Goal: Task Accomplishment & Management: Use online tool/utility

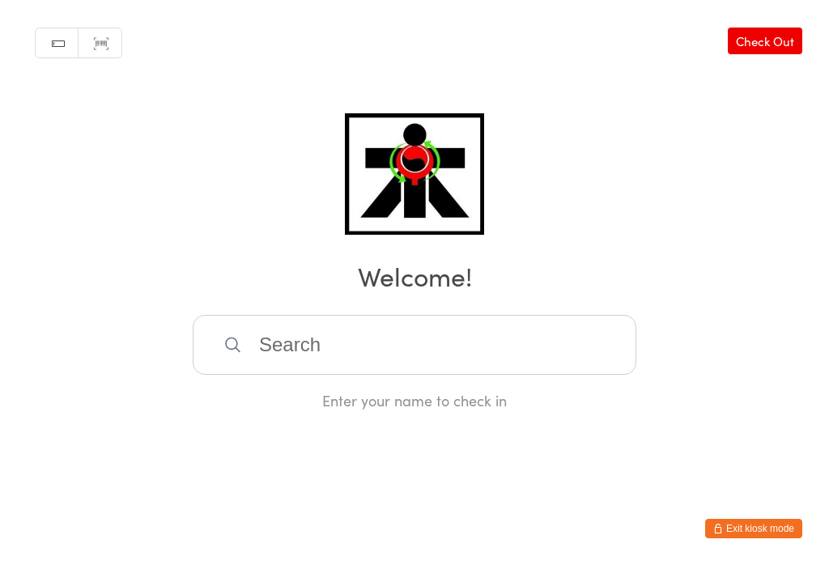
click at [449, 353] on input "search" at bounding box center [415, 345] width 444 height 60
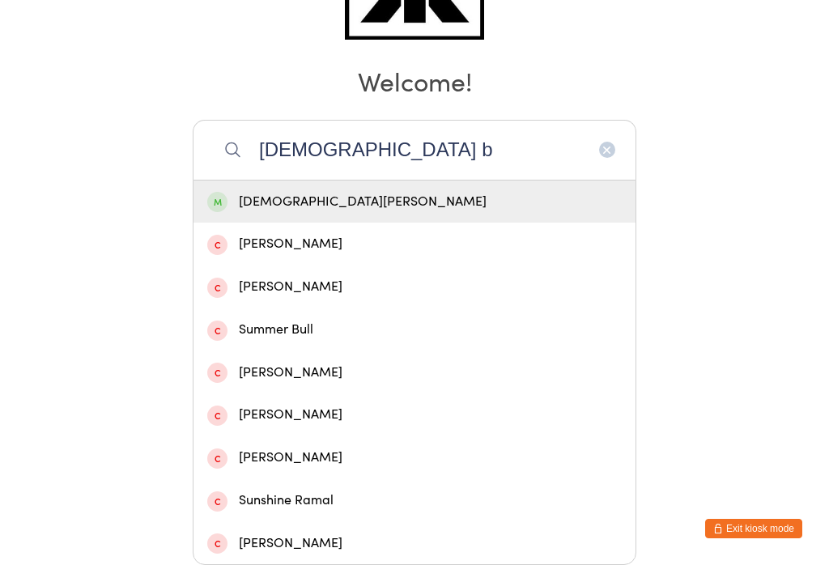
type input "[DEMOGRAPHIC_DATA] b"
click at [407, 191] on div "[DEMOGRAPHIC_DATA][PERSON_NAME]" at bounding box center [414, 202] width 415 height 22
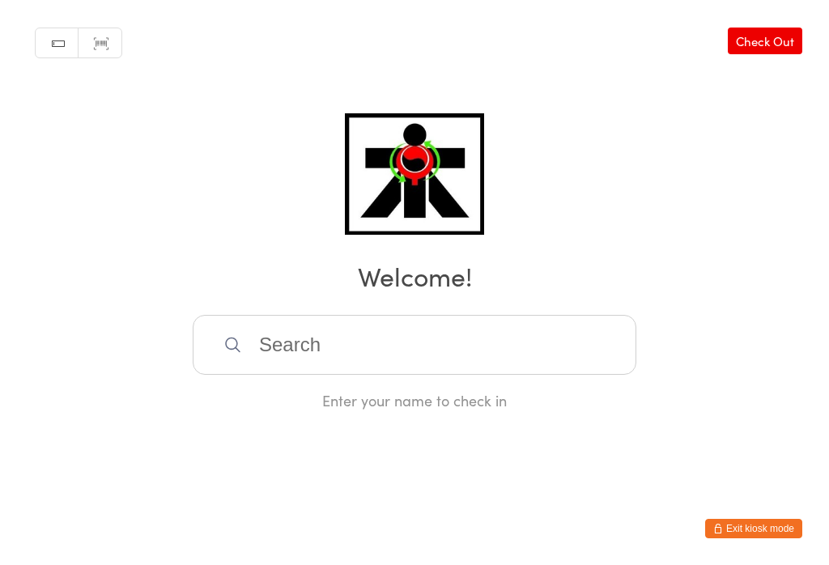
scroll to position [0, 0]
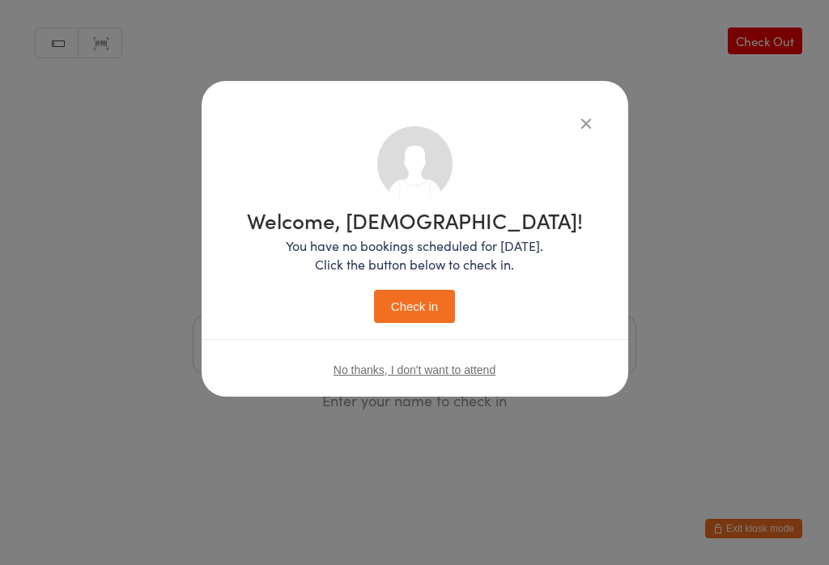
click at [428, 311] on button "Check in" at bounding box center [414, 306] width 81 height 33
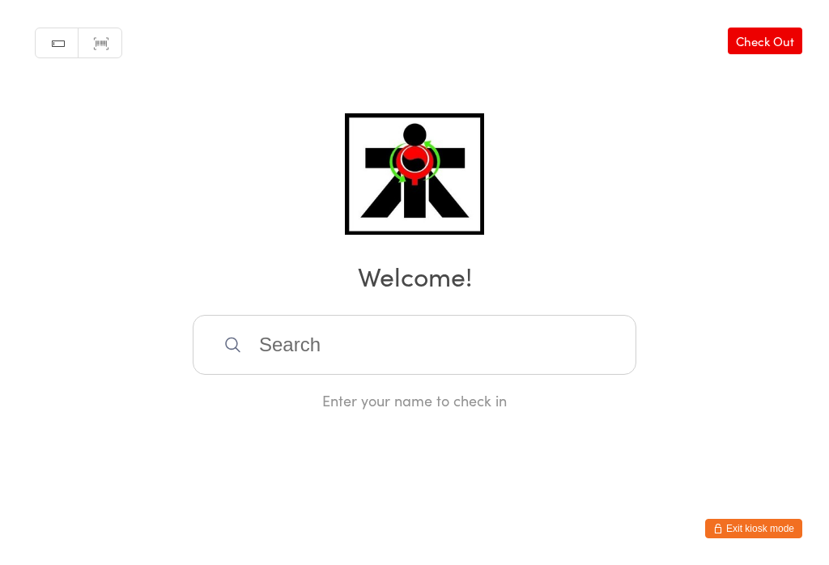
click at [224, 362] on input "search" at bounding box center [415, 345] width 444 height 60
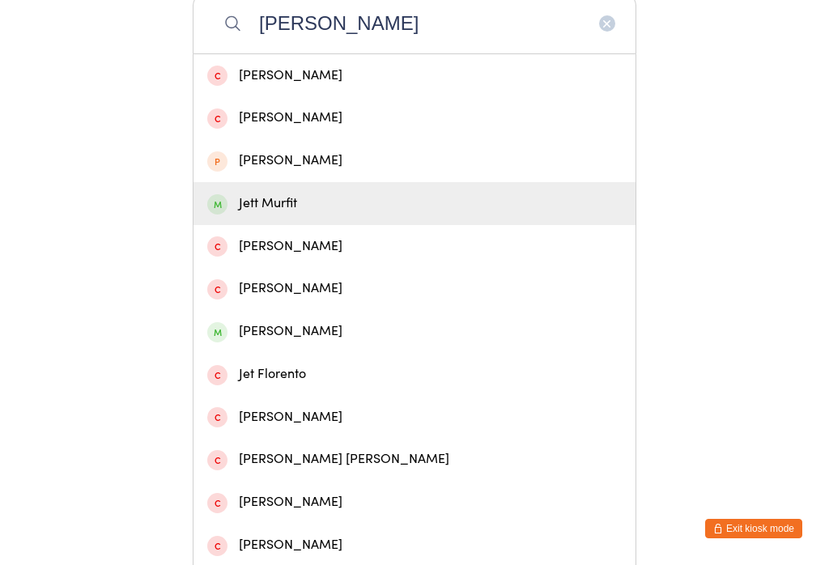
type input "[PERSON_NAME]"
click at [210, 207] on span at bounding box center [217, 204] width 20 height 20
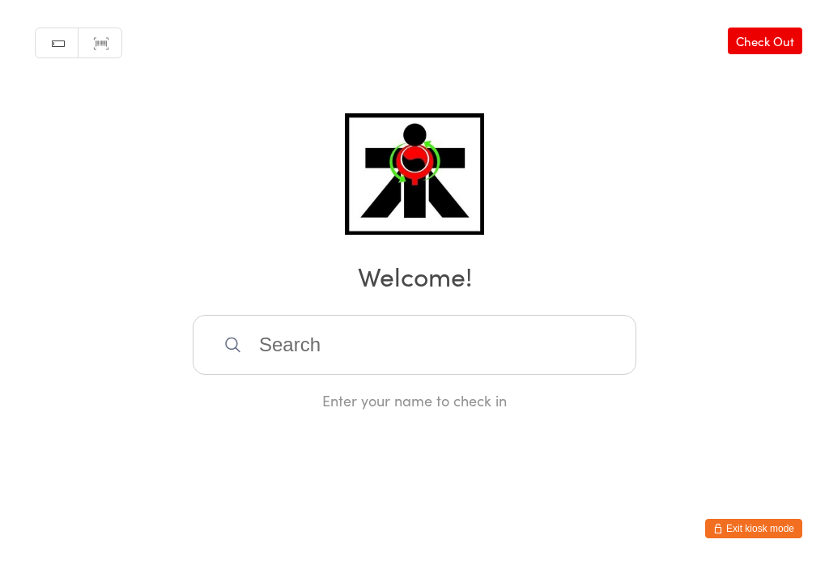
scroll to position [0, 0]
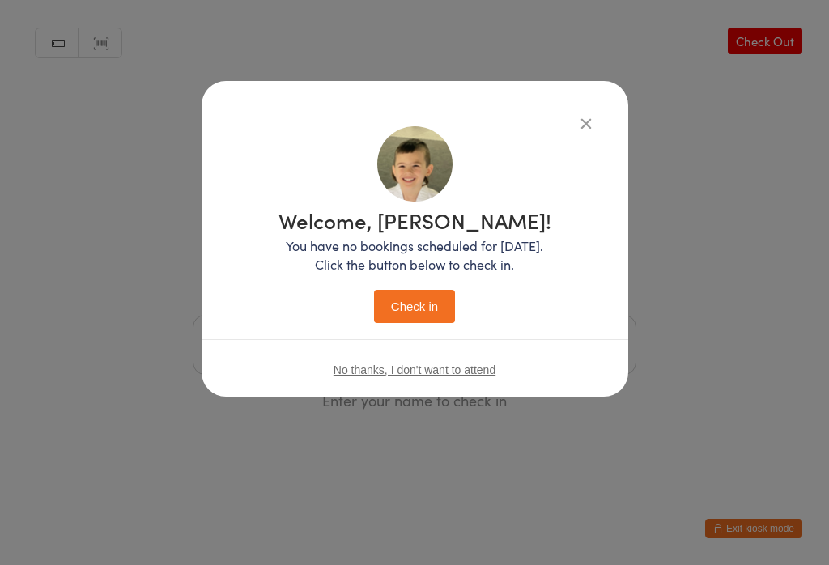
click at [418, 321] on button "Check in" at bounding box center [414, 306] width 81 height 33
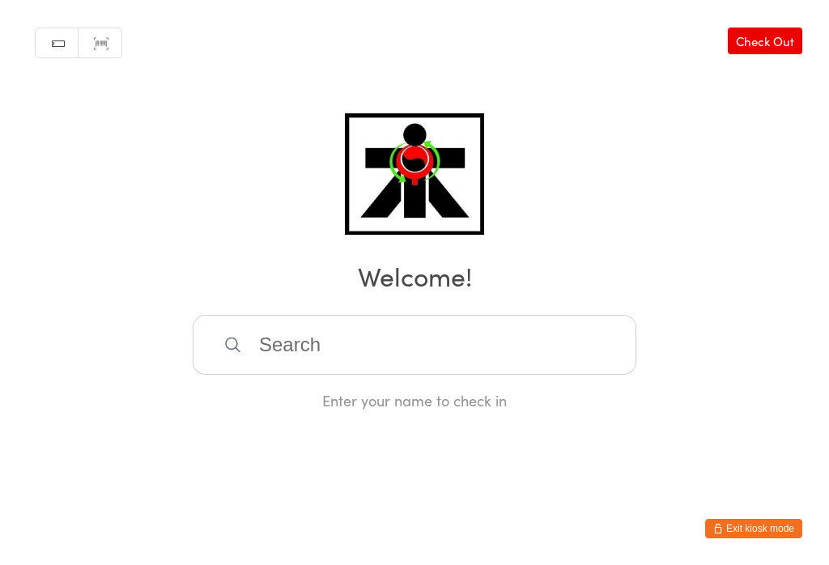
click at [276, 347] on input "search" at bounding box center [415, 345] width 444 height 60
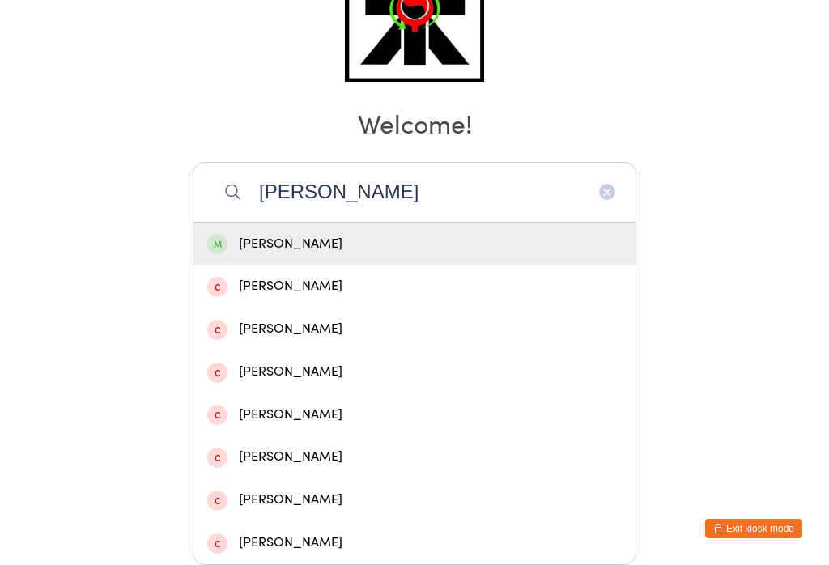
type input "[PERSON_NAME]"
click at [281, 223] on div "[PERSON_NAME]" at bounding box center [415, 244] width 442 height 43
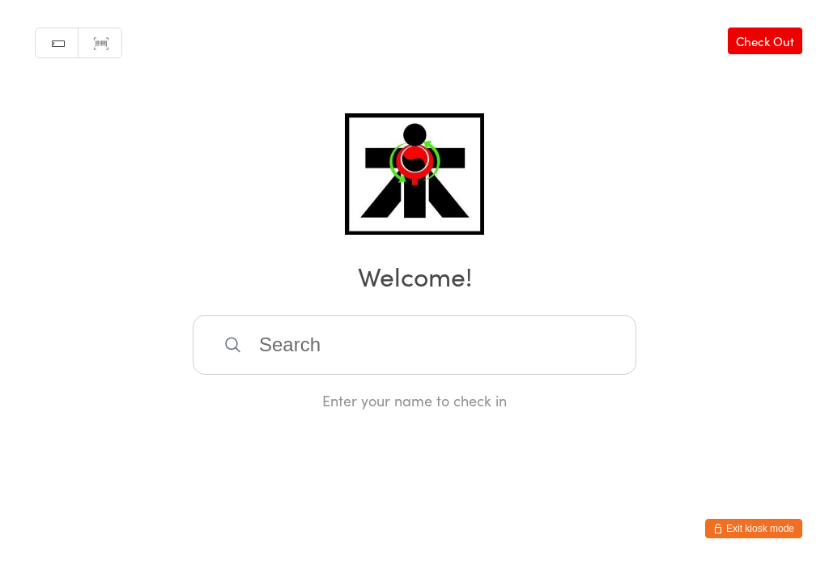
scroll to position [0, 0]
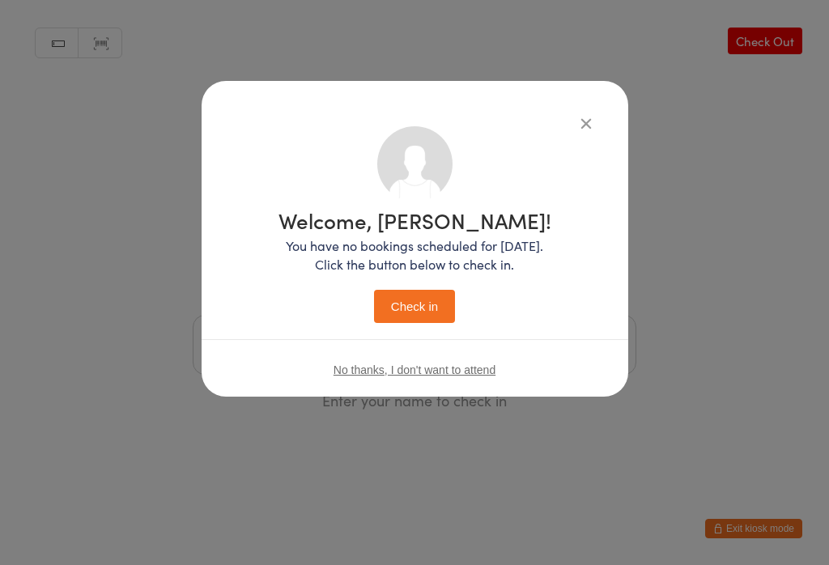
click at [408, 312] on button "Check in" at bounding box center [414, 306] width 81 height 33
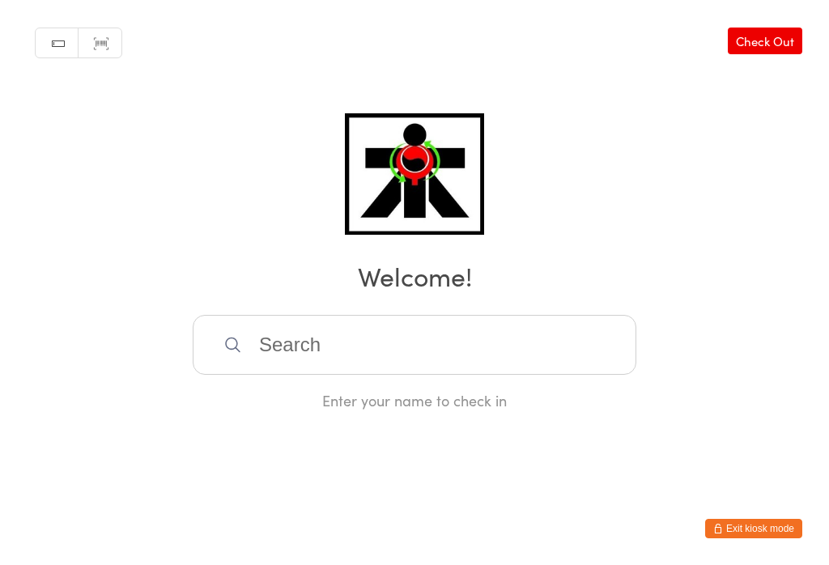
click at [498, 375] on input "search" at bounding box center [415, 345] width 444 height 60
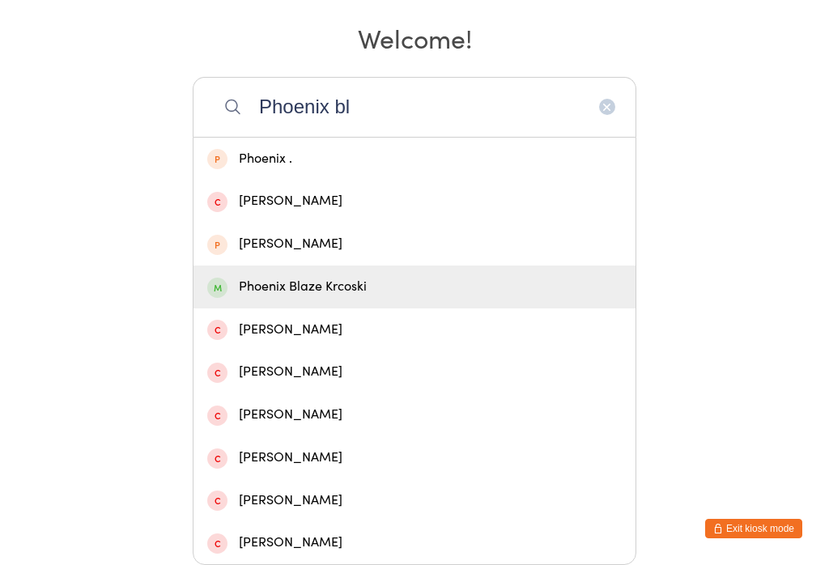
type input "Phoenix bl"
click at [296, 276] on div "Phoenix Blaze Krcoski" at bounding box center [414, 287] width 415 height 22
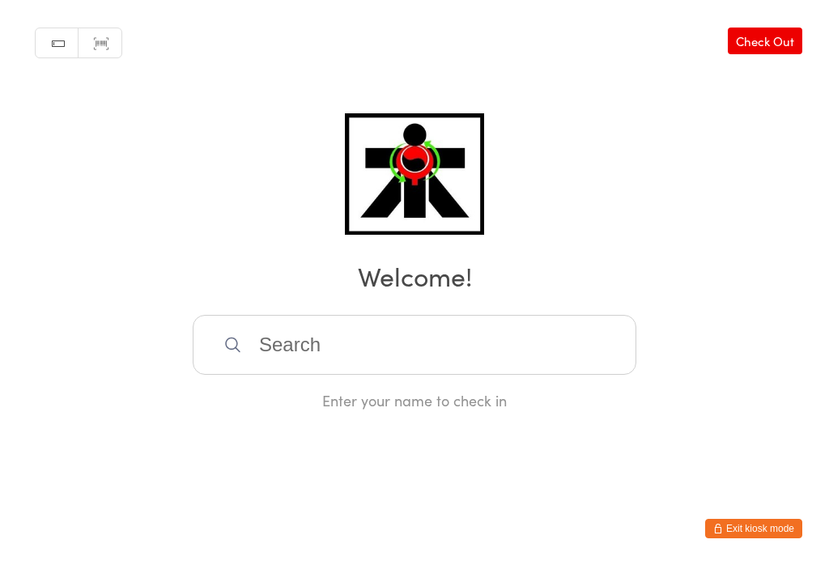
scroll to position [0, 0]
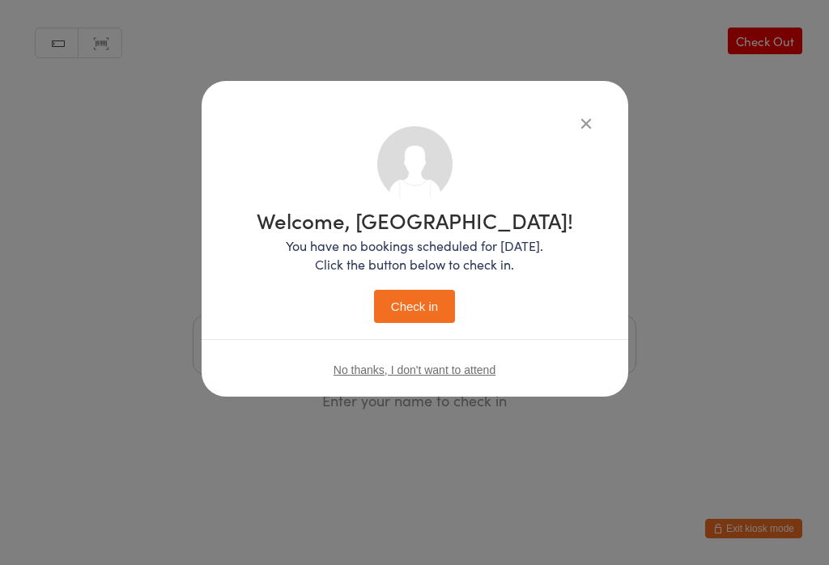
click at [438, 319] on button "Check in" at bounding box center [414, 306] width 81 height 33
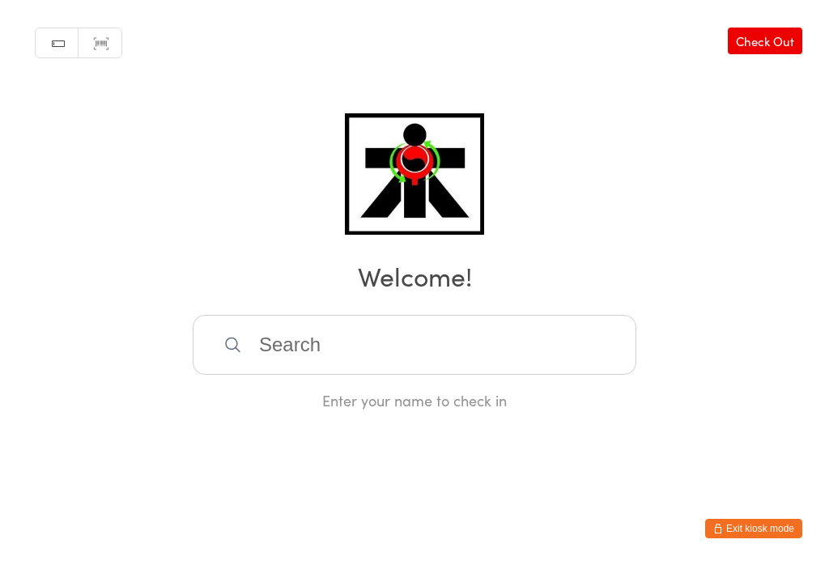
click at [300, 351] on input "search" at bounding box center [415, 345] width 444 height 60
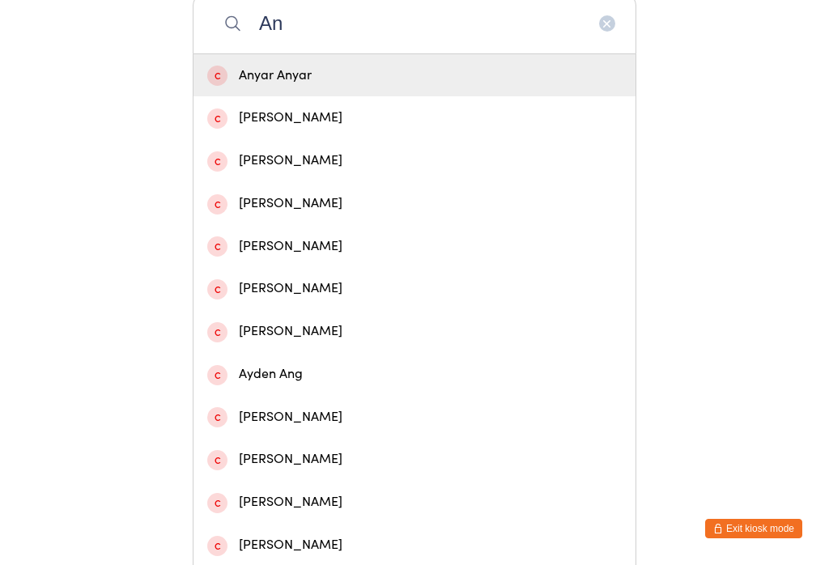
type input "A"
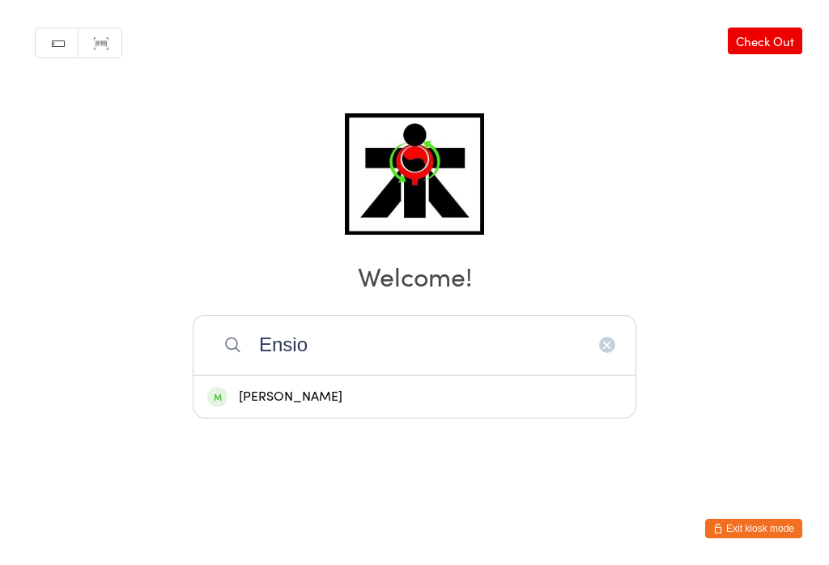
type input "Ensio"
click at [304, 386] on div "[PERSON_NAME]" at bounding box center [414, 397] width 415 height 22
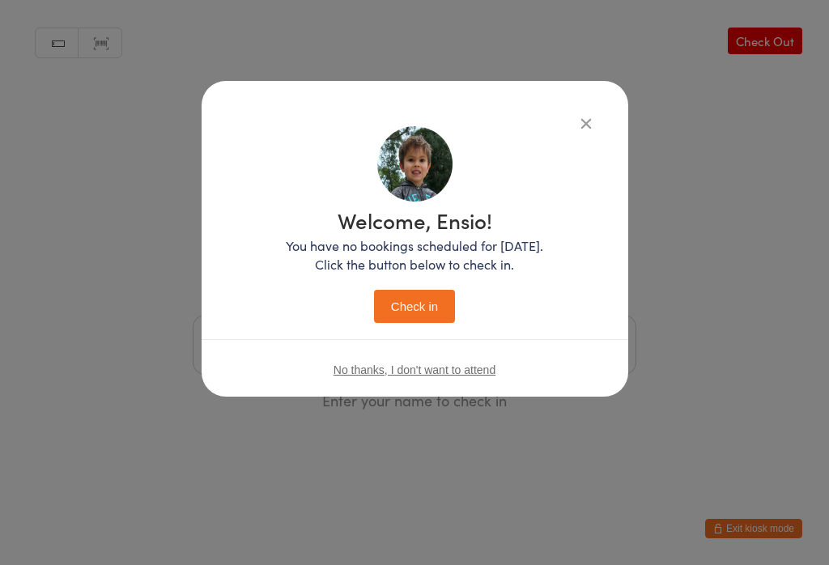
click at [415, 310] on button "Check in" at bounding box center [414, 306] width 81 height 33
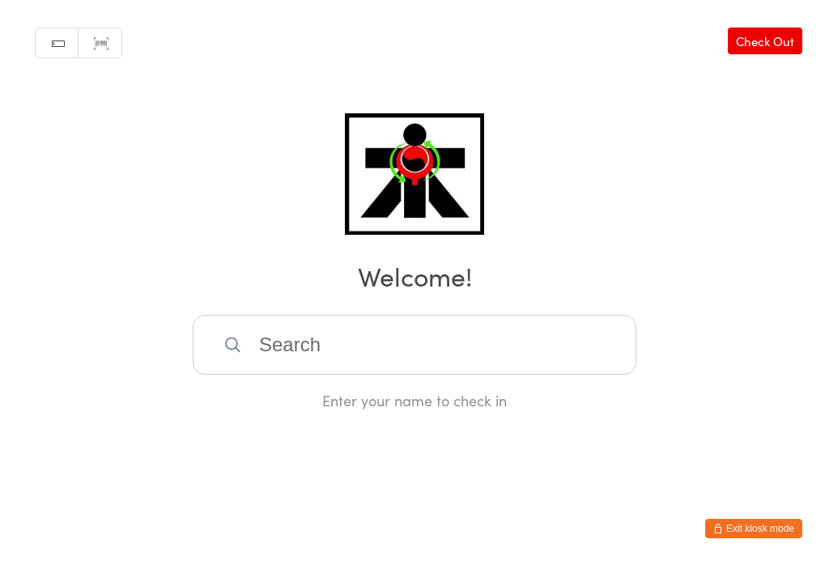
click at [551, 353] on input "search" at bounding box center [415, 345] width 444 height 60
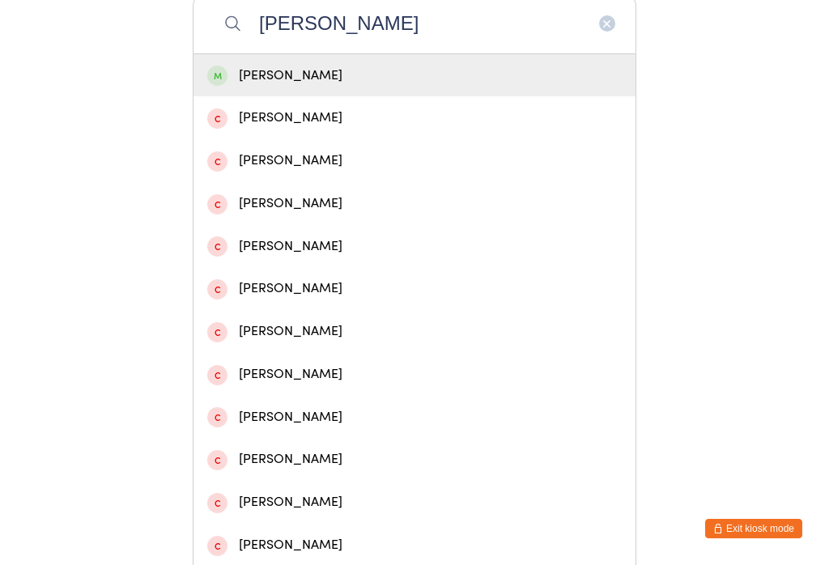
type input "[PERSON_NAME]"
click at [496, 85] on div "[PERSON_NAME]" at bounding box center [414, 76] width 415 height 22
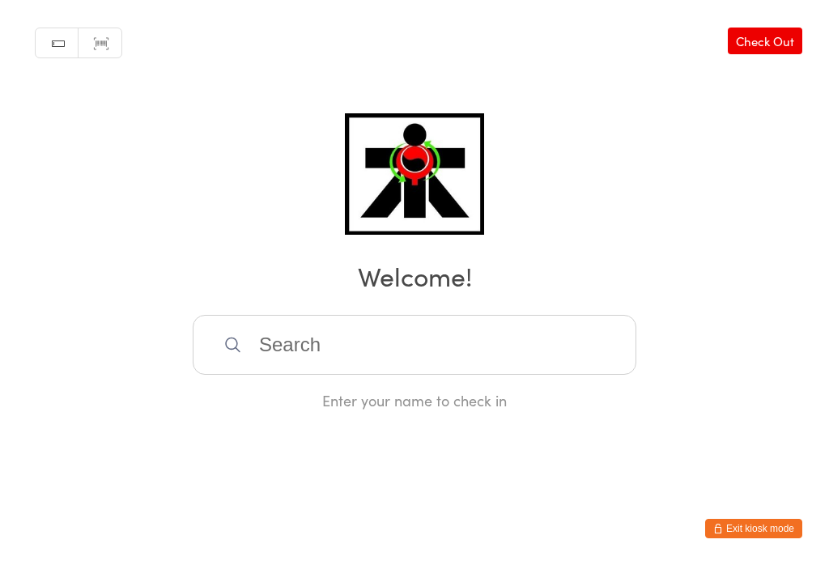
scroll to position [0, 0]
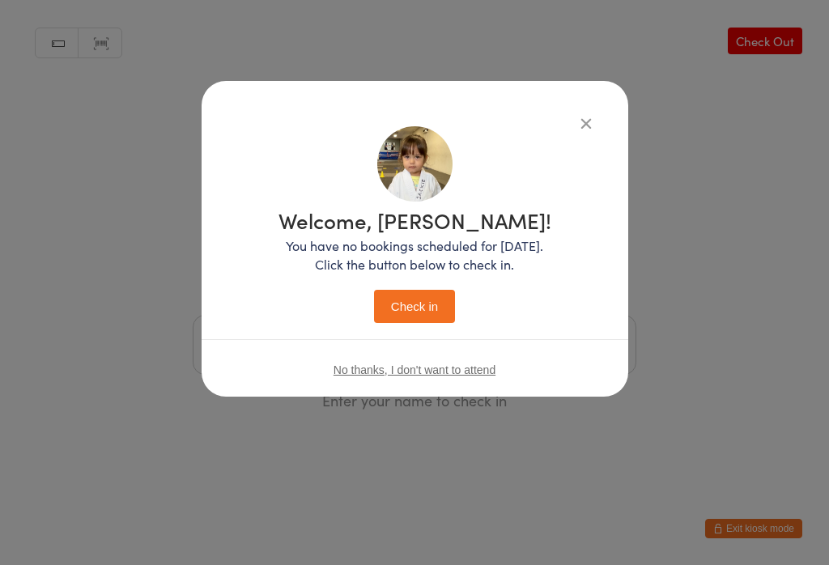
click at [430, 319] on button "Check in" at bounding box center [414, 306] width 81 height 33
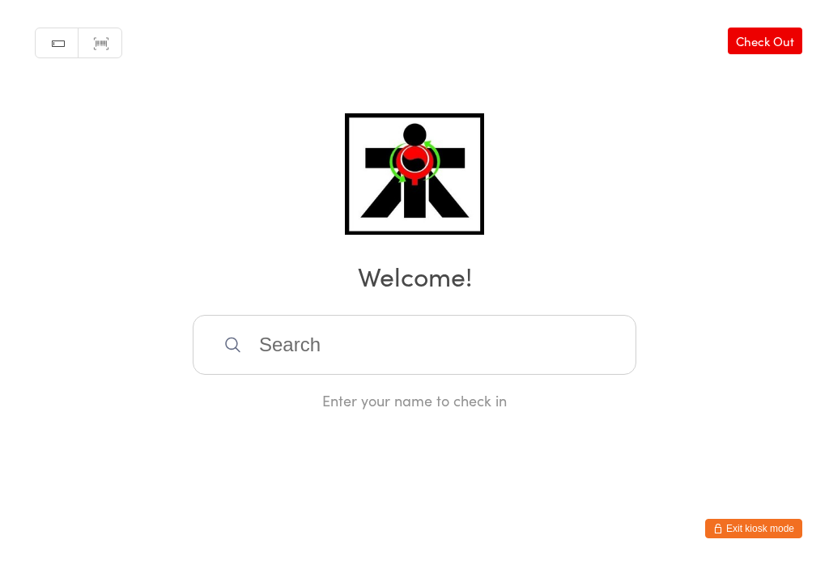
click at [337, 333] on input "search" at bounding box center [415, 345] width 444 height 60
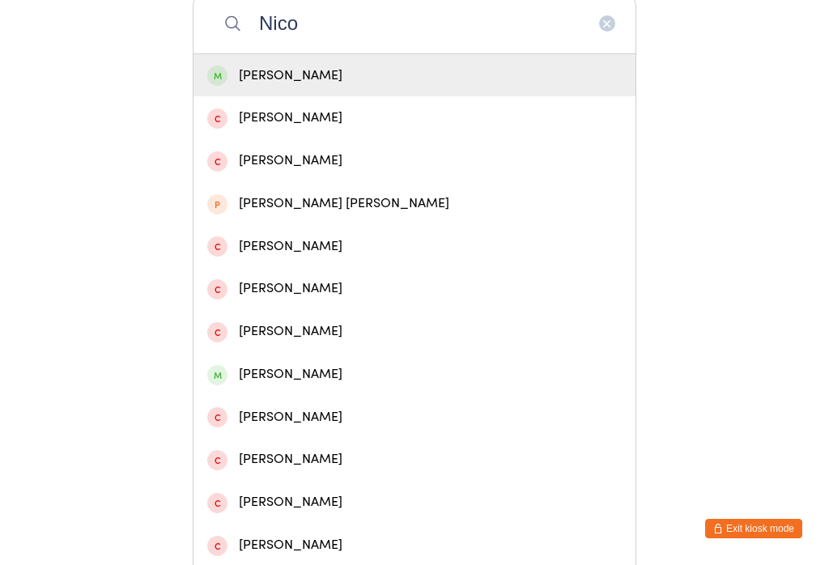
type input "Nico"
click at [318, 76] on div "[PERSON_NAME]" at bounding box center [414, 76] width 415 height 22
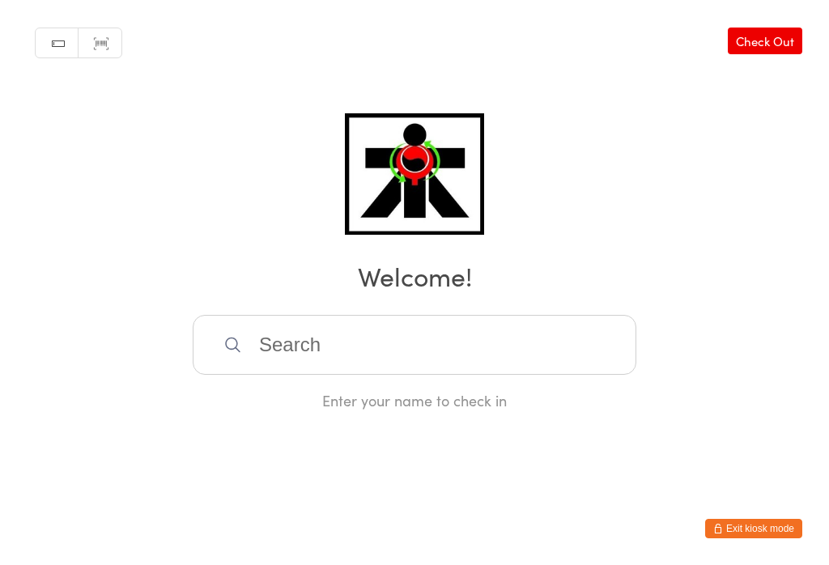
scroll to position [0, 0]
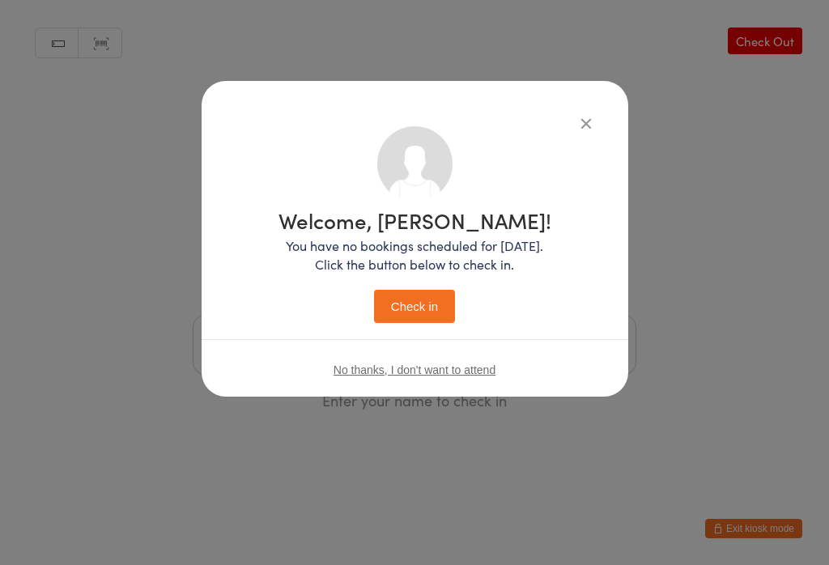
click at [432, 303] on button "Check in" at bounding box center [414, 306] width 81 height 33
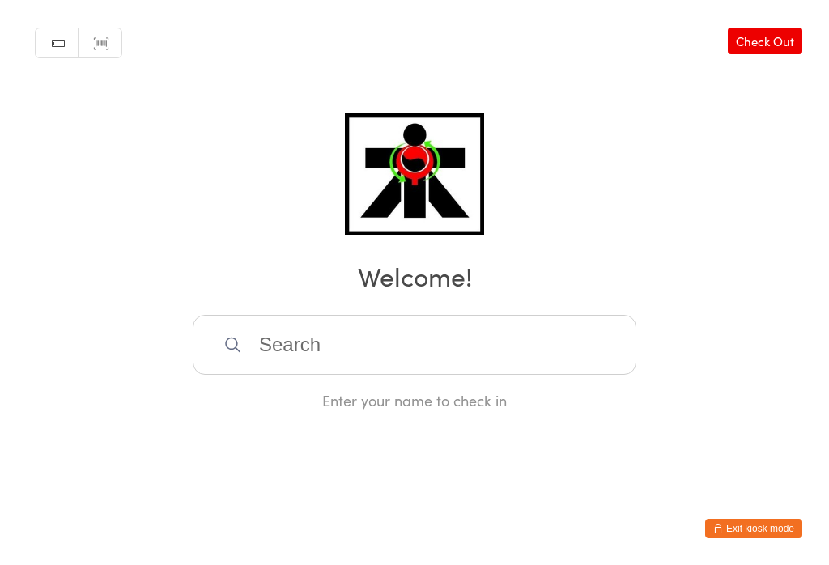
click at [466, 368] on input "search" at bounding box center [415, 345] width 444 height 60
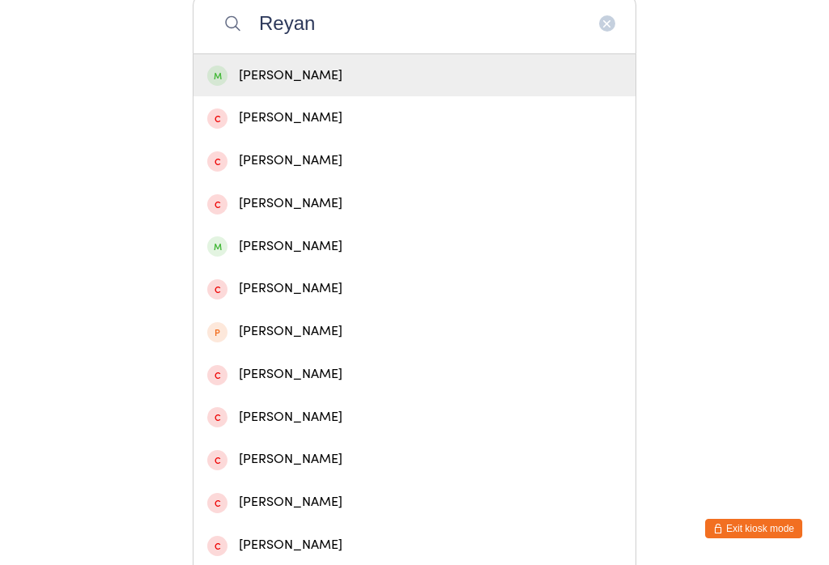
type input "Reyan"
click at [388, 85] on div "[PERSON_NAME]" at bounding box center [414, 76] width 415 height 22
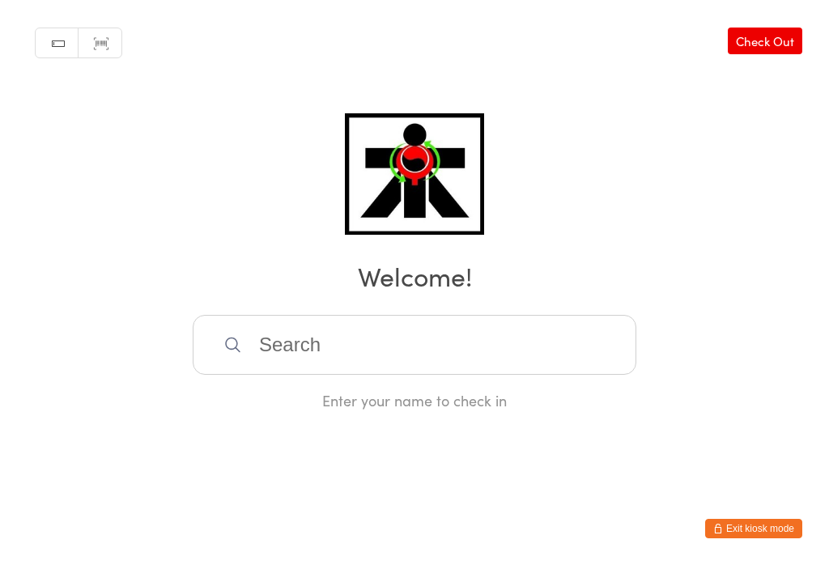
scroll to position [0, 0]
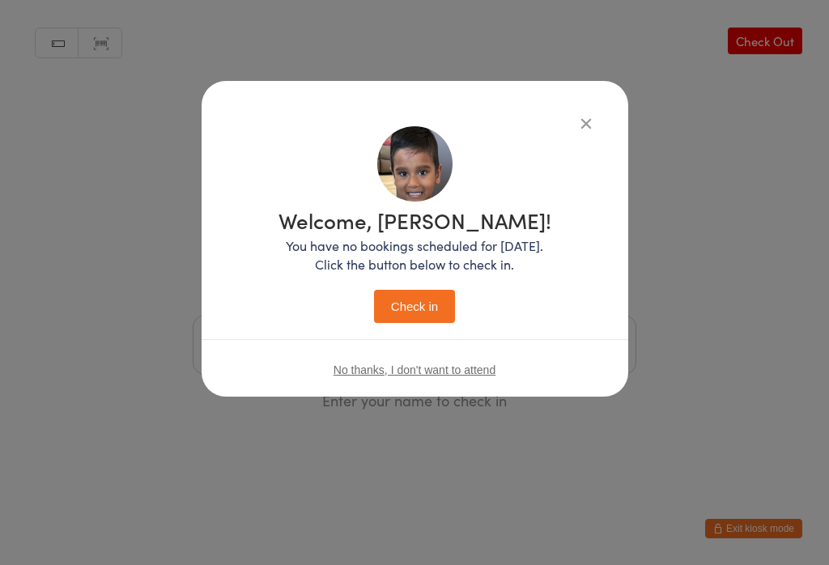
click at [421, 316] on button "Check in" at bounding box center [414, 306] width 81 height 33
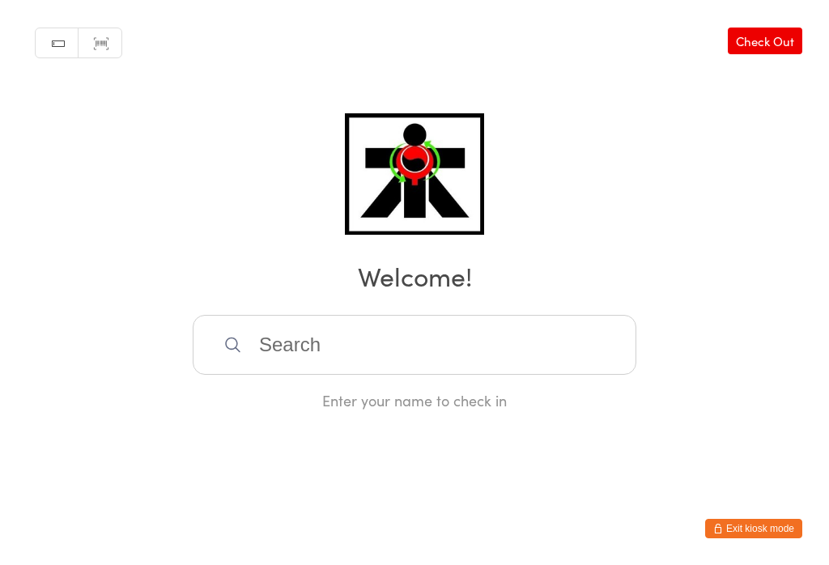
click at [270, 354] on input "search" at bounding box center [415, 345] width 444 height 60
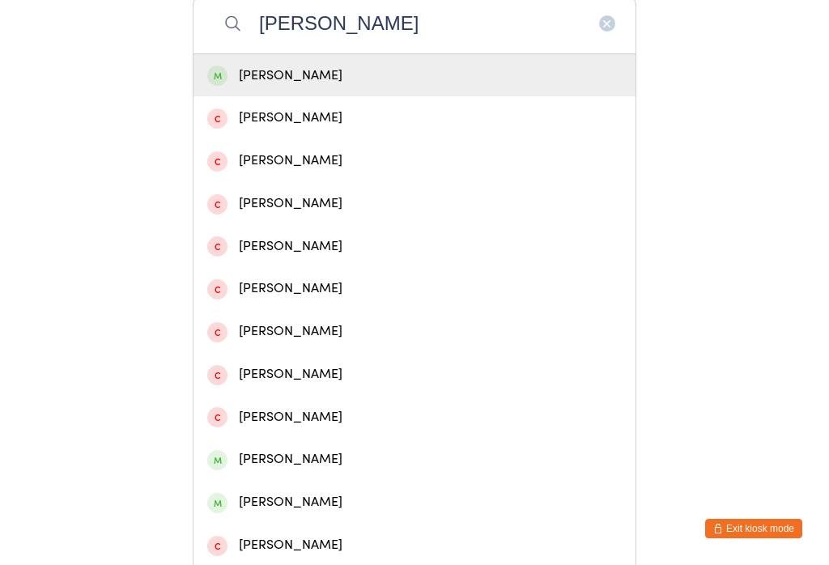
type input "[PERSON_NAME]"
click at [313, 95] on div "[PERSON_NAME]" at bounding box center [415, 75] width 442 height 43
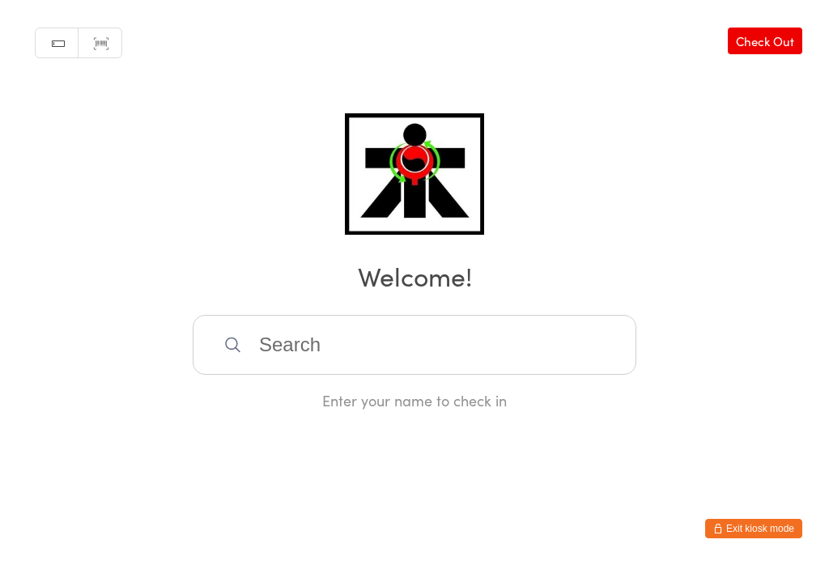
scroll to position [0, 0]
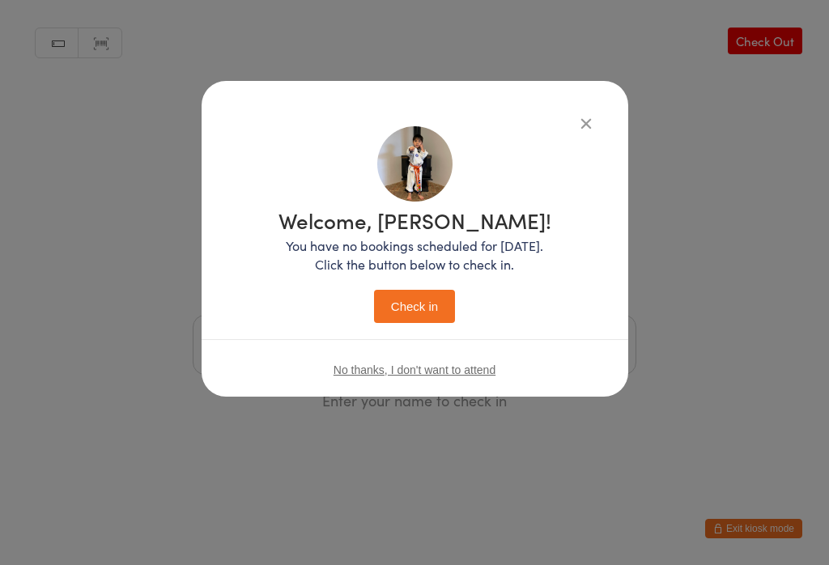
click at [415, 297] on button "Check in" at bounding box center [414, 306] width 81 height 33
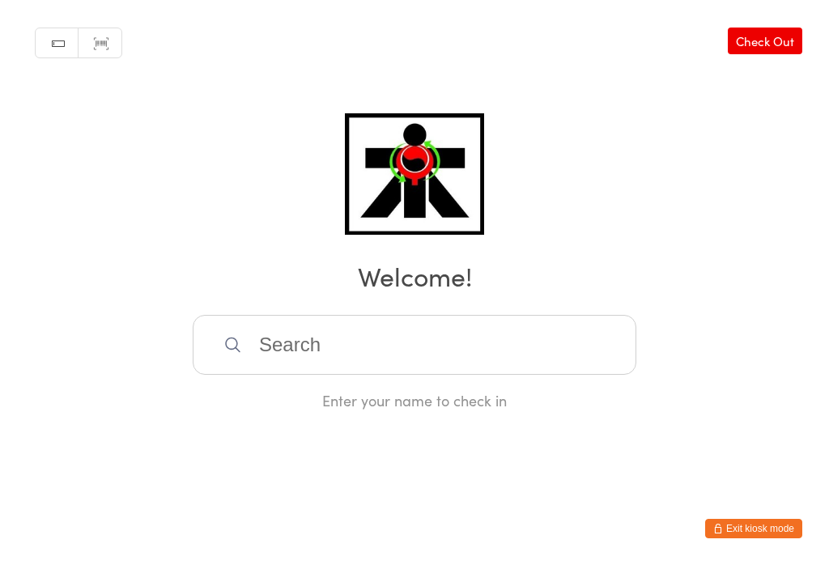
click at [379, 348] on input "search" at bounding box center [415, 345] width 444 height 60
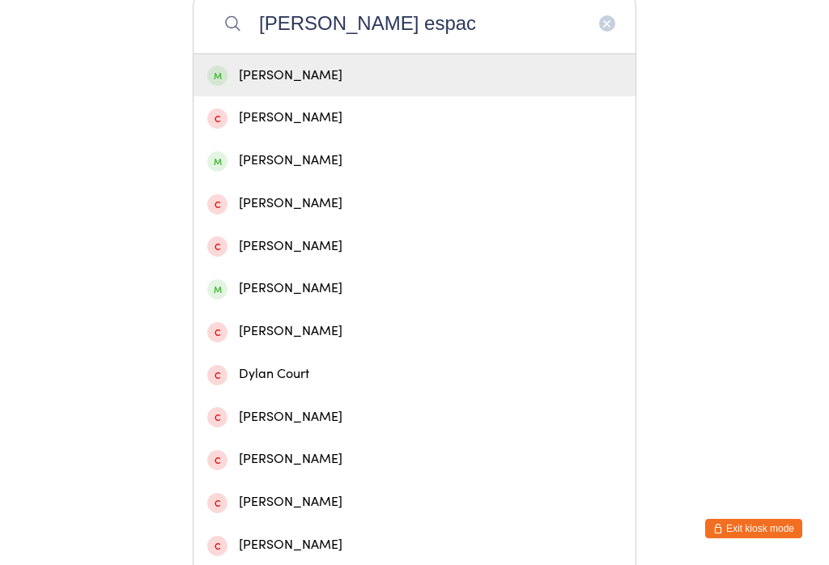
type input "[PERSON_NAME] espac"
click at [334, 66] on div "[PERSON_NAME]" at bounding box center [415, 75] width 442 height 43
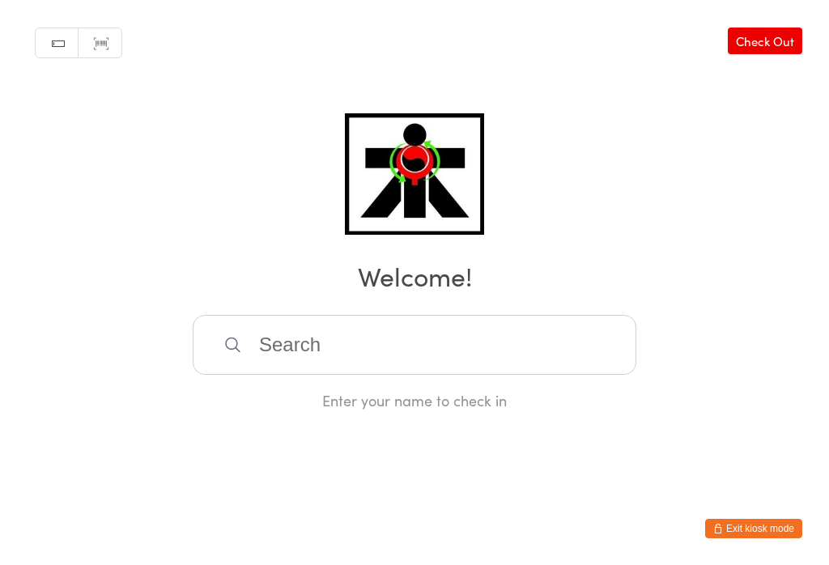
scroll to position [0, 0]
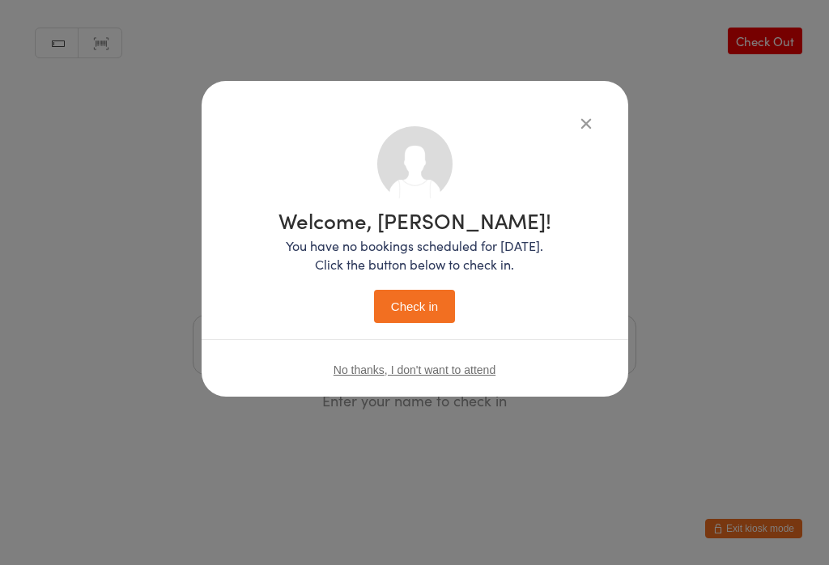
click at [425, 307] on button "Check in" at bounding box center [414, 306] width 81 height 33
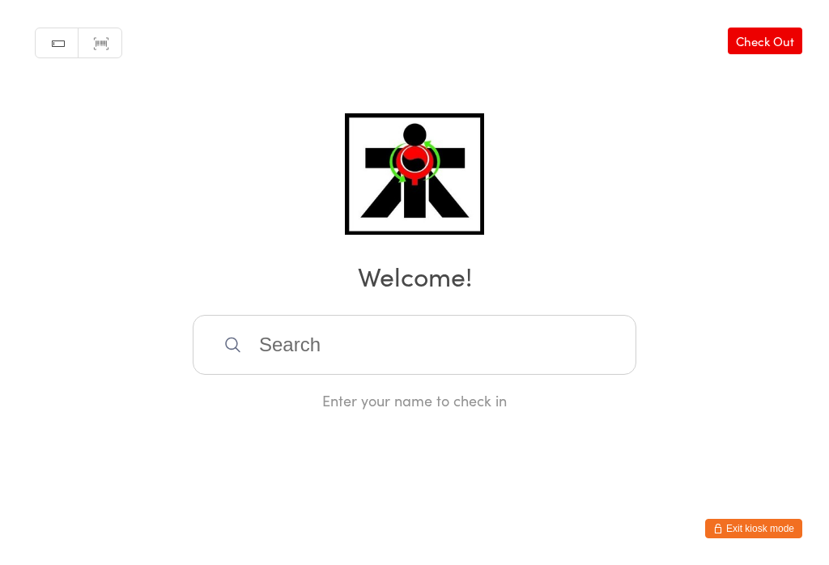
click at [286, 335] on input "search" at bounding box center [415, 345] width 444 height 60
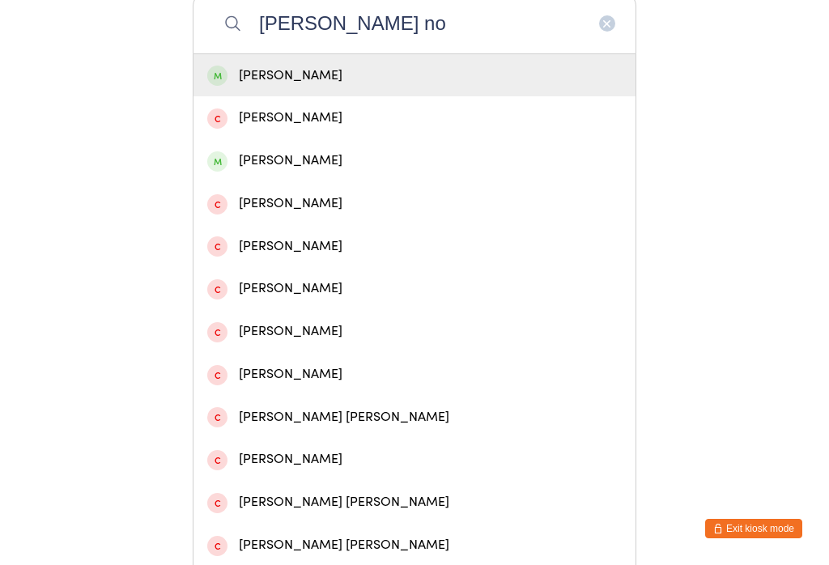
type input "[PERSON_NAME] no"
click at [265, 75] on div "[PERSON_NAME]" at bounding box center [414, 76] width 415 height 22
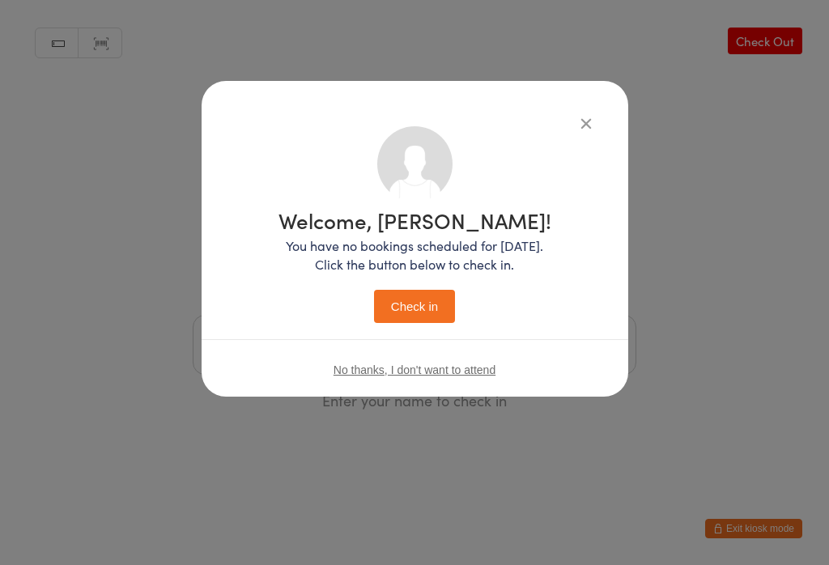
click at [409, 294] on button "Check in" at bounding box center [414, 306] width 81 height 33
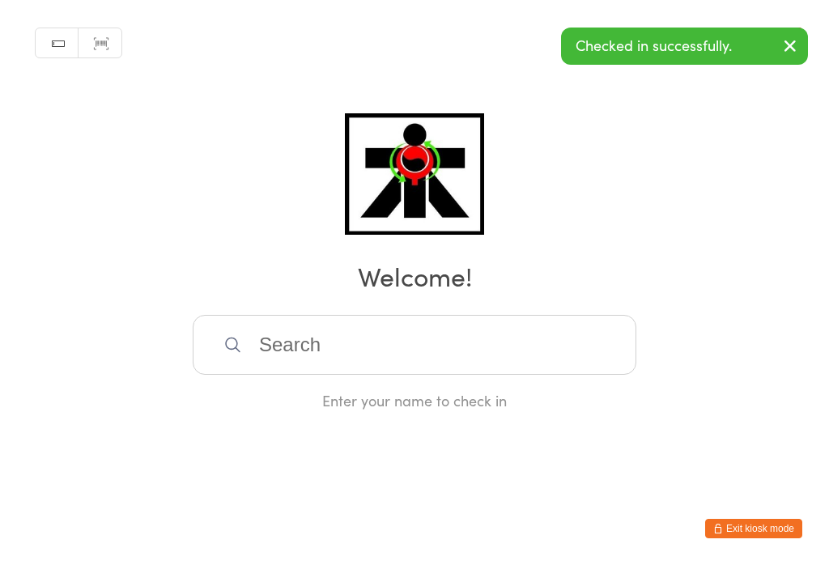
click at [266, 334] on input "search" at bounding box center [415, 345] width 444 height 60
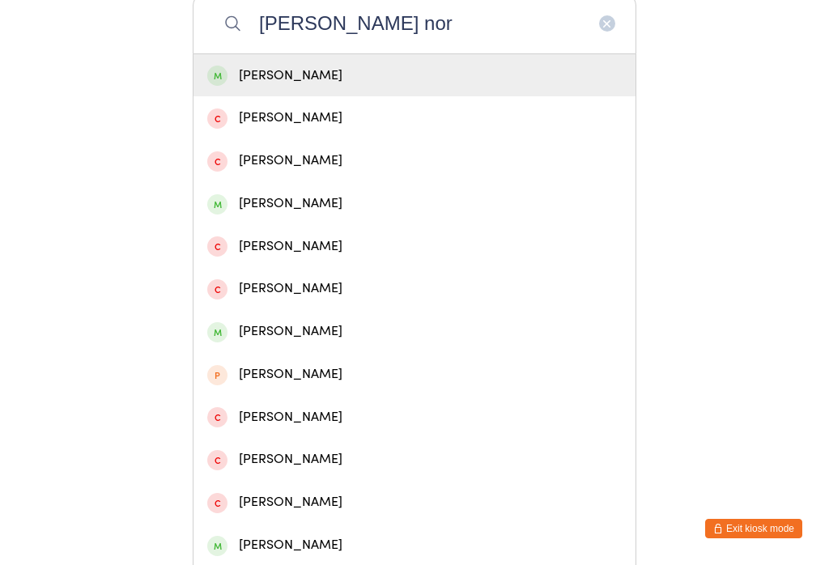
type input "[PERSON_NAME] nor"
click at [246, 79] on div "[PERSON_NAME]" at bounding box center [414, 76] width 415 height 22
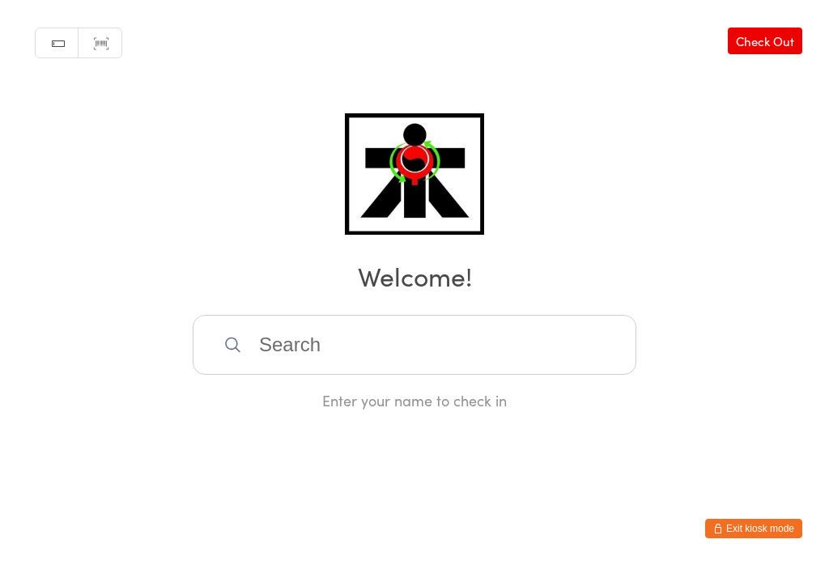
scroll to position [0, 0]
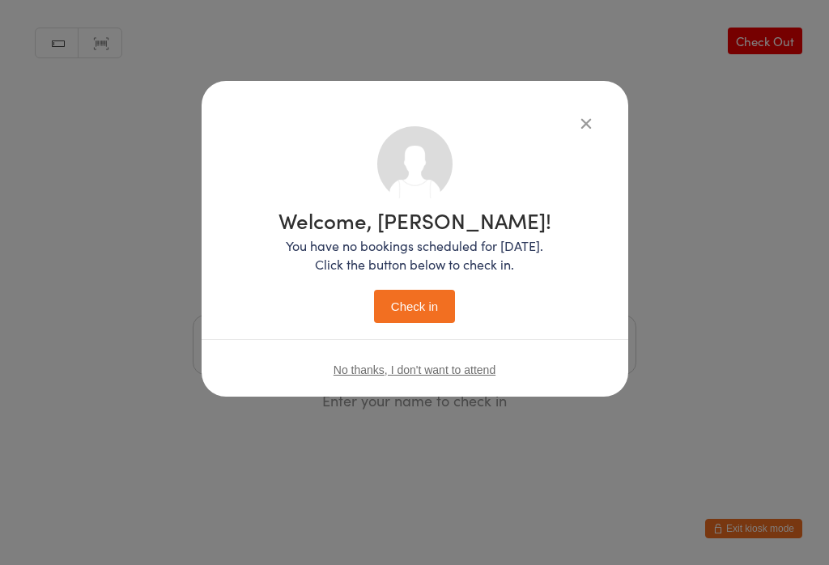
click at [409, 313] on button "Check in" at bounding box center [414, 306] width 81 height 33
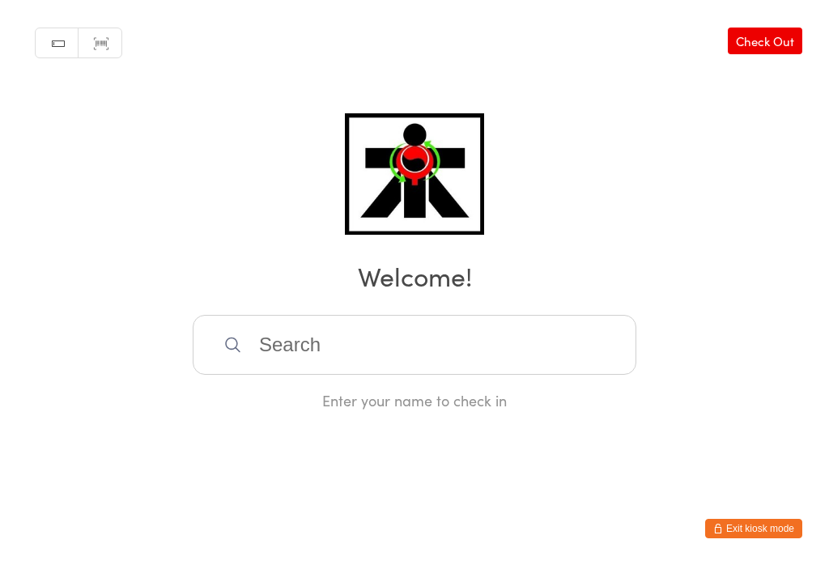
click at [418, 335] on input "search" at bounding box center [415, 345] width 444 height 60
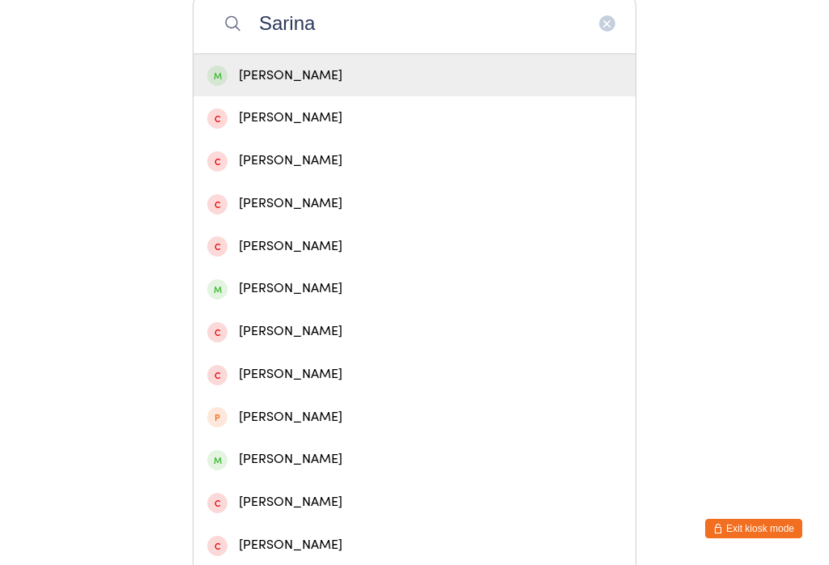
type input "Sarina"
click at [479, 84] on div "[PERSON_NAME]" at bounding box center [414, 76] width 415 height 22
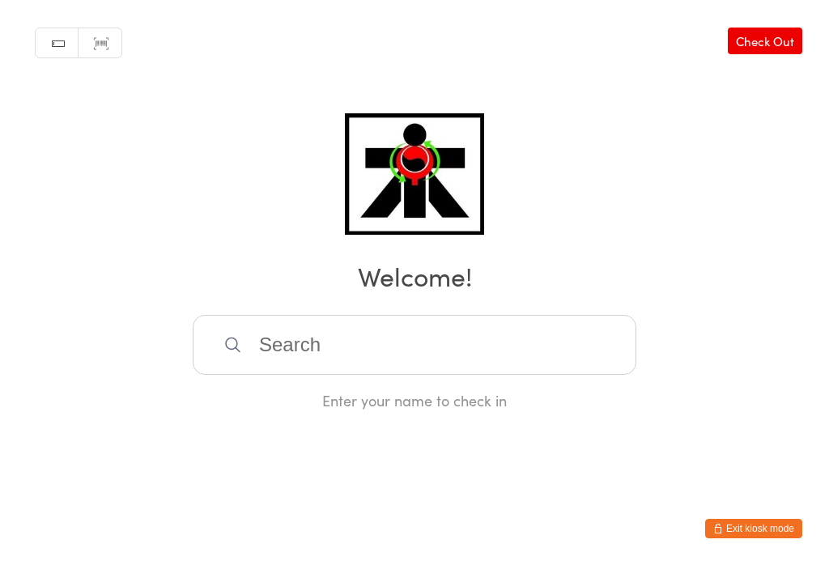
scroll to position [0, 0]
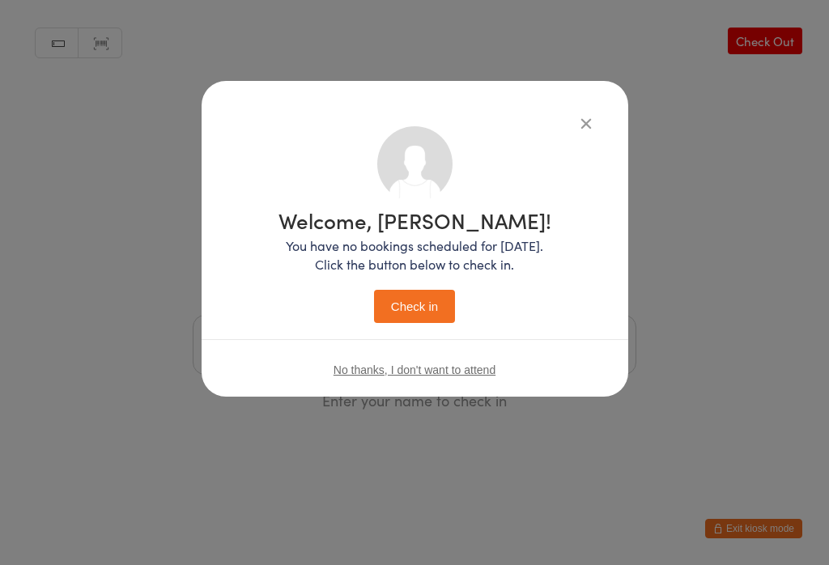
click at [401, 321] on button "Check in" at bounding box center [414, 306] width 81 height 33
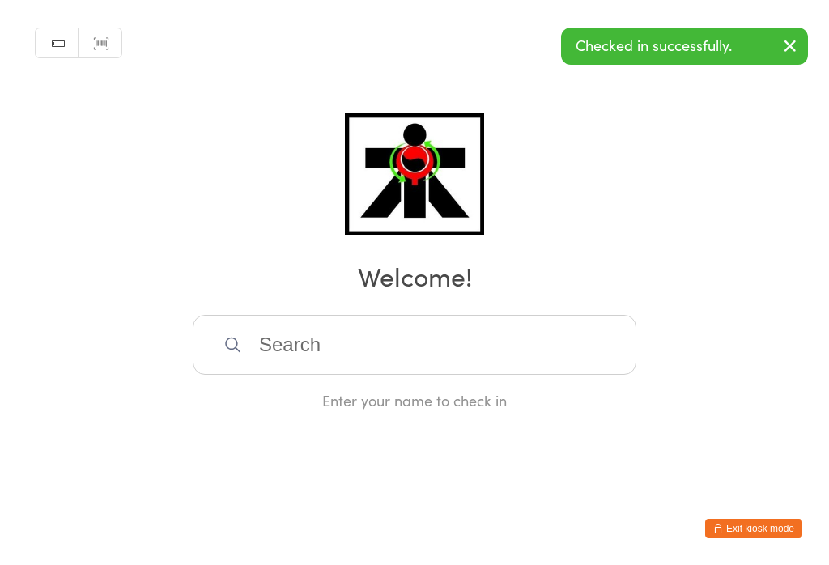
click at [364, 375] on input "search" at bounding box center [415, 345] width 444 height 60
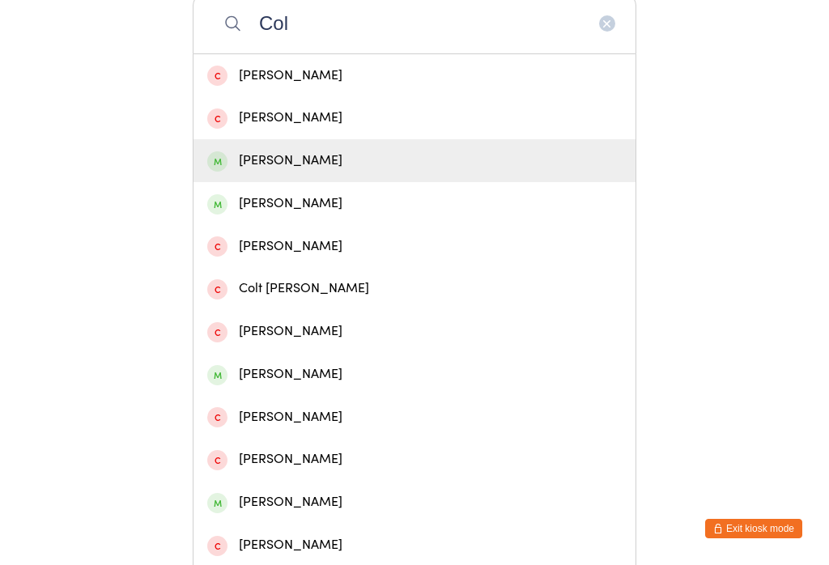
type input "Col"
click at [270, 172] on div "[PERSON_NAME]" at bounding box center [414, 161] width 415 height 22
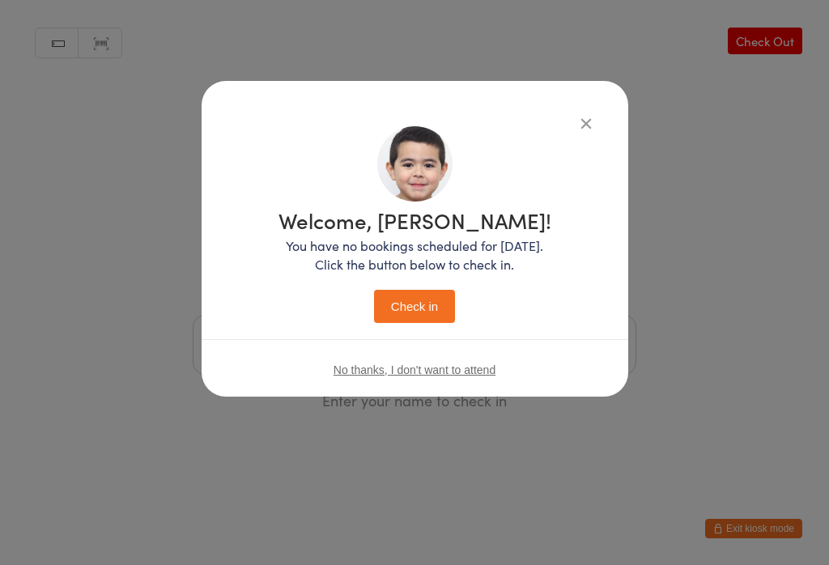
click at [411, 292] on button "Check in" at bounding box center [414, 306] width 81 height 33
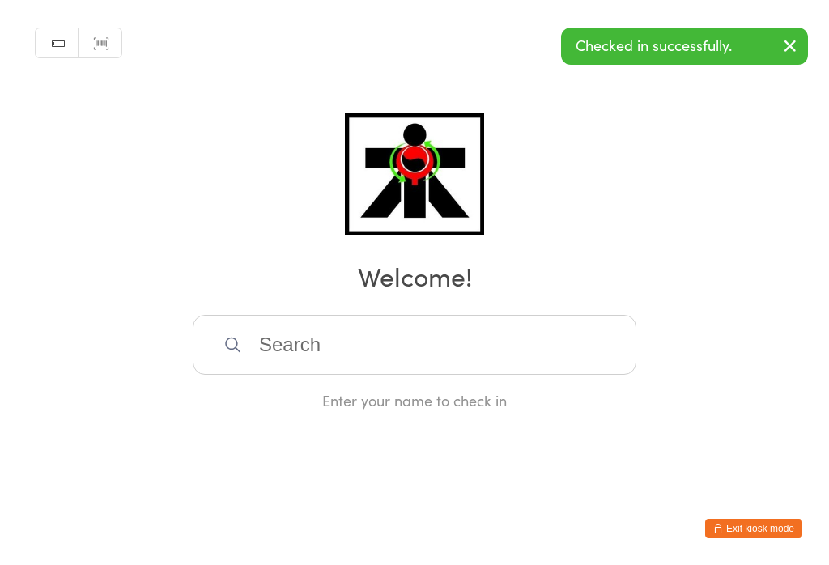
click at [289, 372] on input "search" at bounding box center [415, 345] width 444 height 60
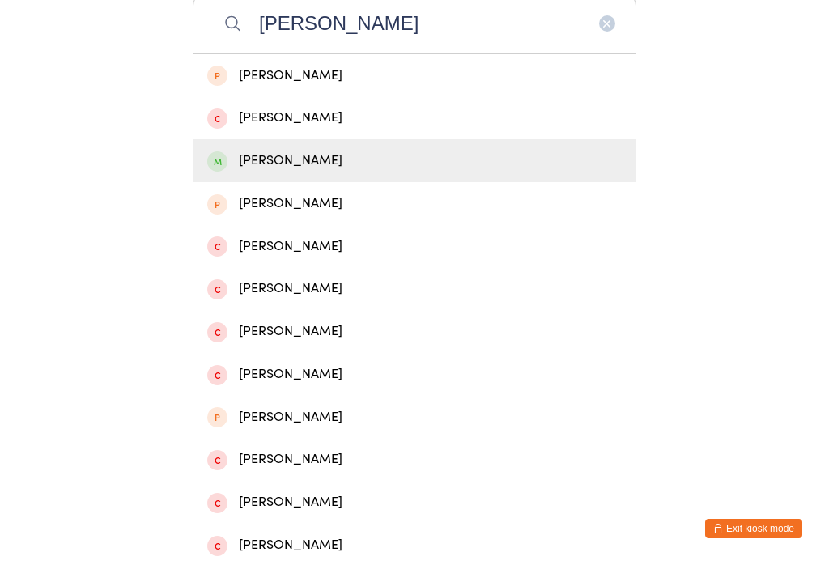
type input "[PERSON_NAME]"
click at [381, 172] on div "[PERSON_NAME]" at bounding box center [414, 161] width 415 height 22
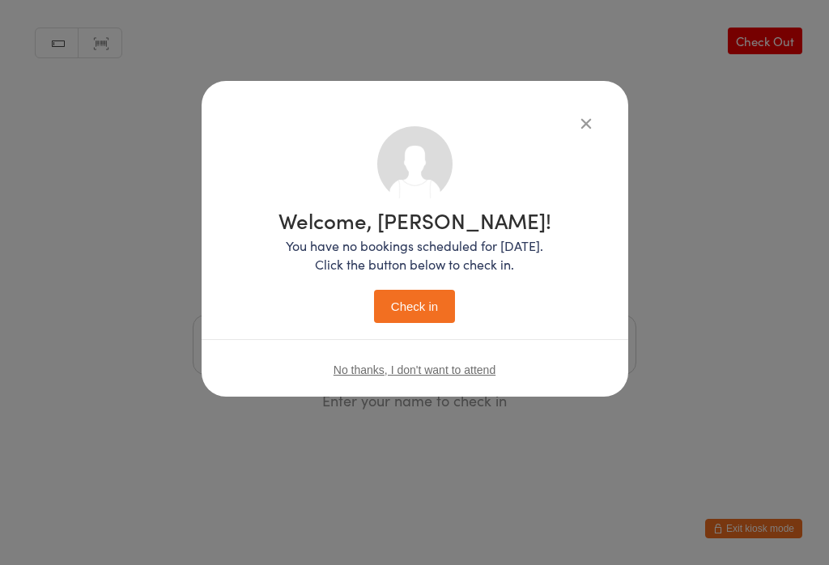
scroll to position [0, 0]
click at [416, 302] on button "Check in" at bounding box center [414, 306] width 81 height 33
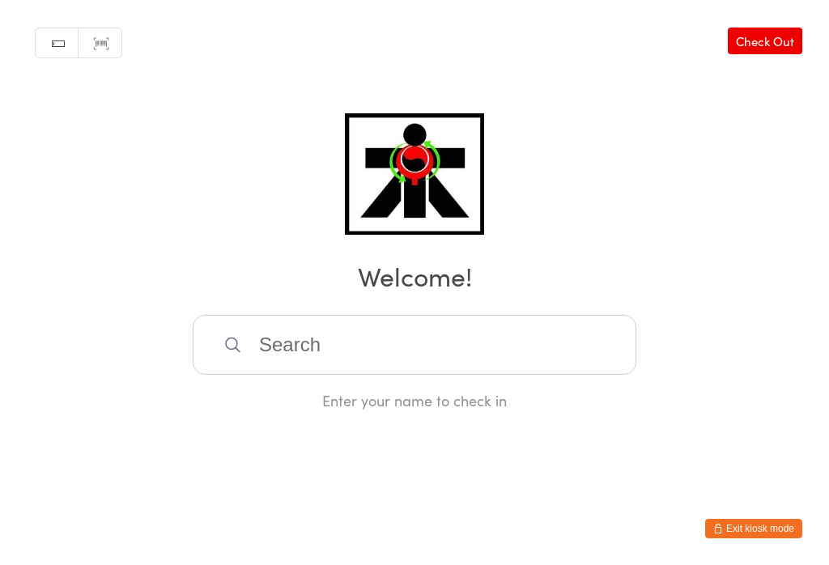
click at [445, 357] on input "search" at bounding box center [415, 345] width 444 height 60
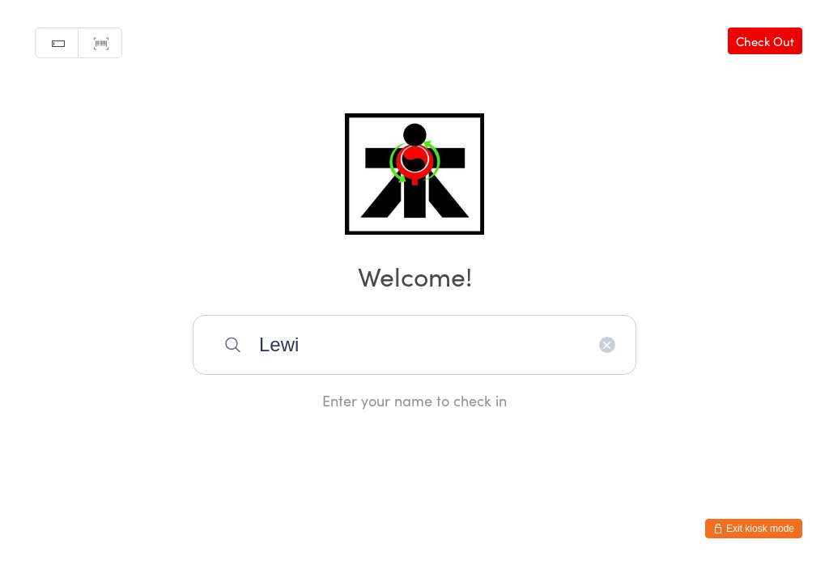
click at [475, 361] on input "Lewi" at bounding box center [415, 345] width 444 height 60
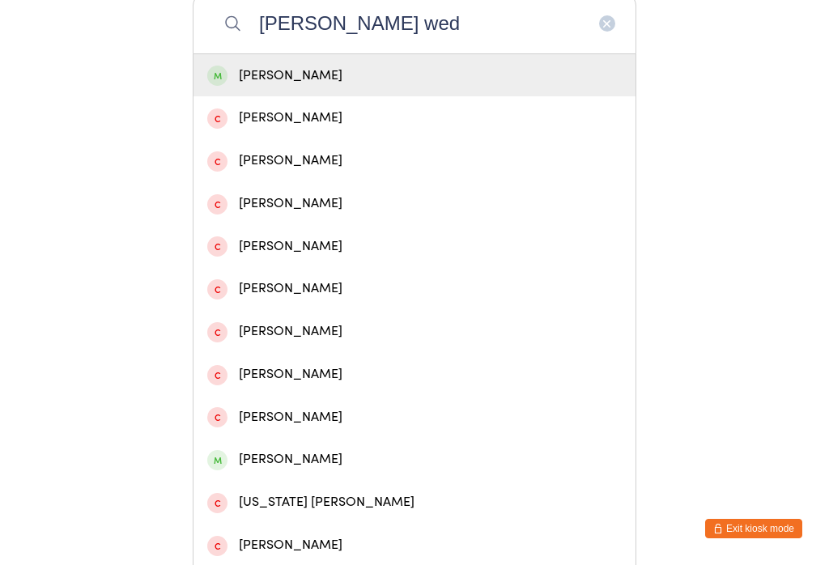
type input "[PERSON_NAME] wed"
click at [462, 97] on div "[PERSON_NAME]" at bounding box center [415, 75] width 442 height 43
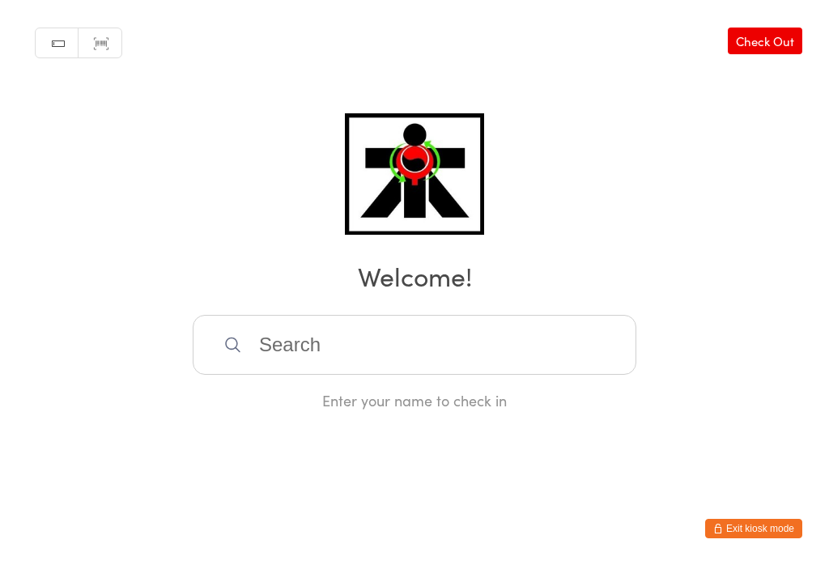
scroll to position [0, 0]
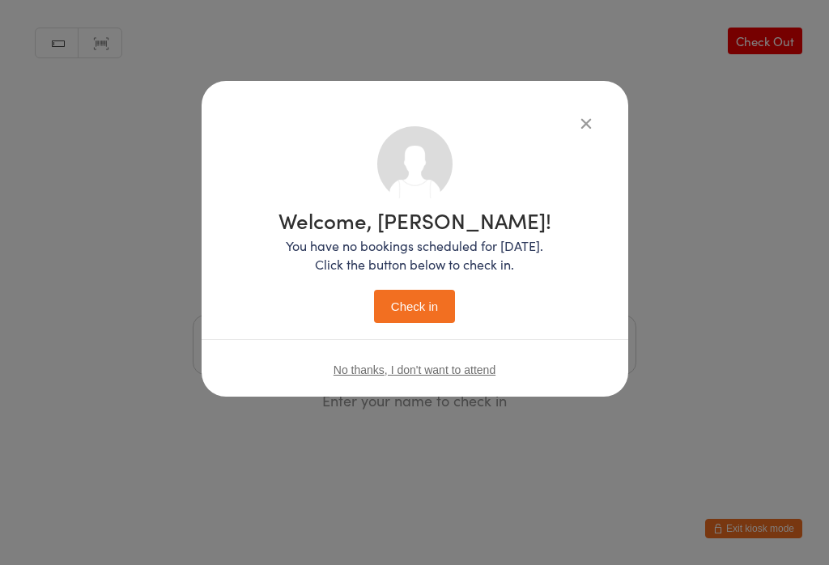
click at [419, 323] on button "Check in" at bounding box center [414, 306] width 81 height 33
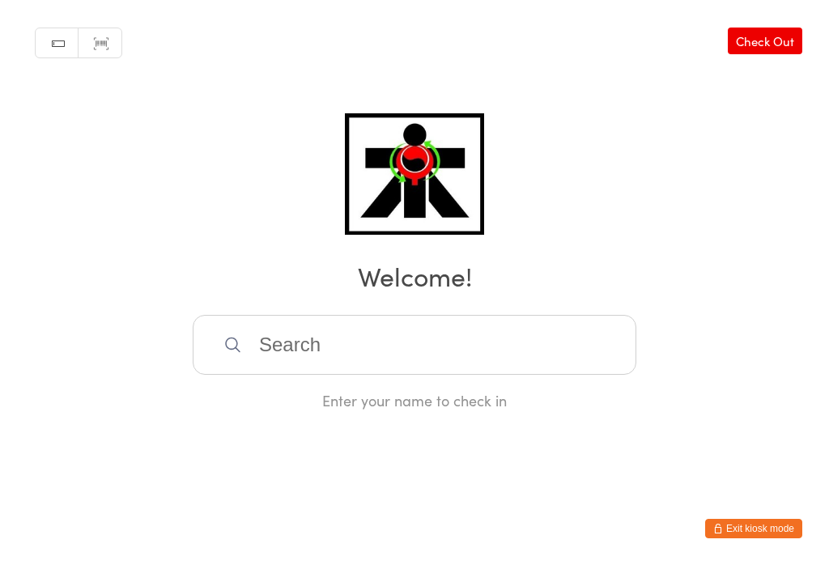
click at [518, 359] on input "search" at bounding box center [415, 345] width 444 height 60
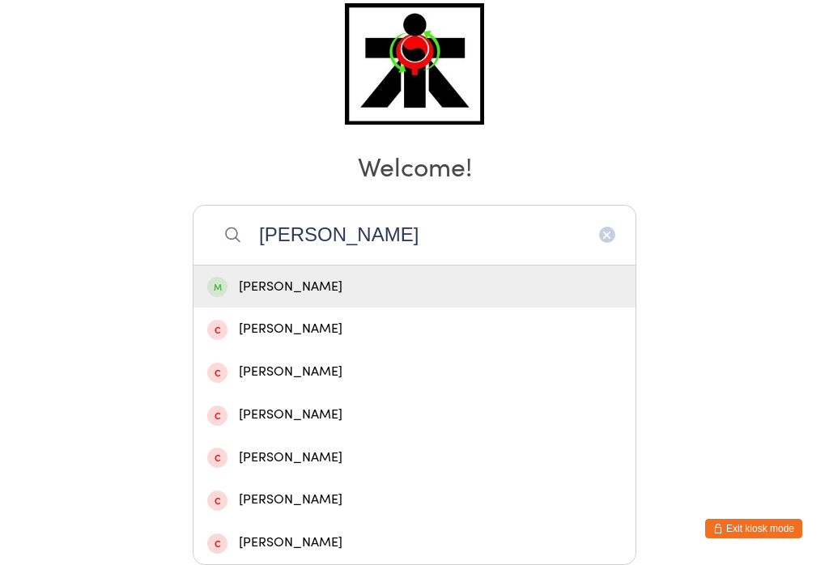
type input "[PERSON_NAME]"
click at [564, 276] on div "[PERSON_NAME]" at bounding box center [414, 287] width 415 height 22
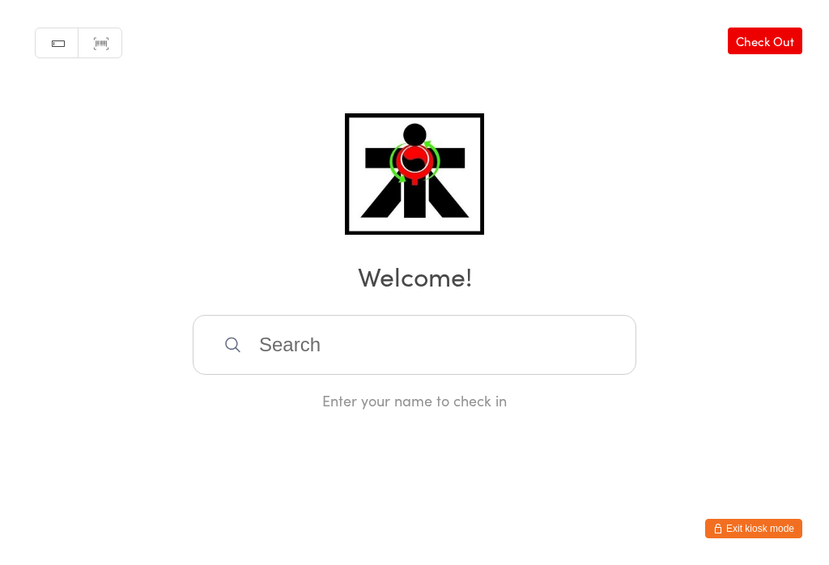
scroll to position [0, 0]
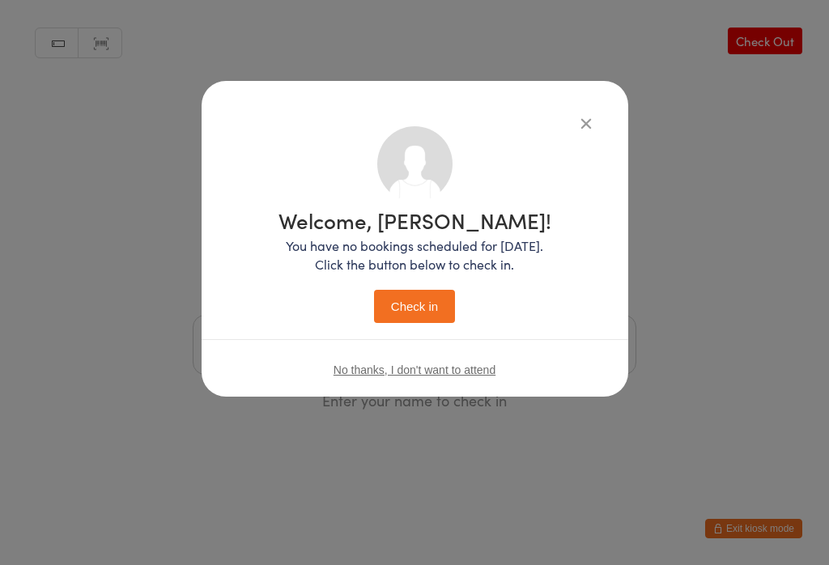
click at [424, 306] on button "Check in" at bounding box center [414, 306] width 81 height 33
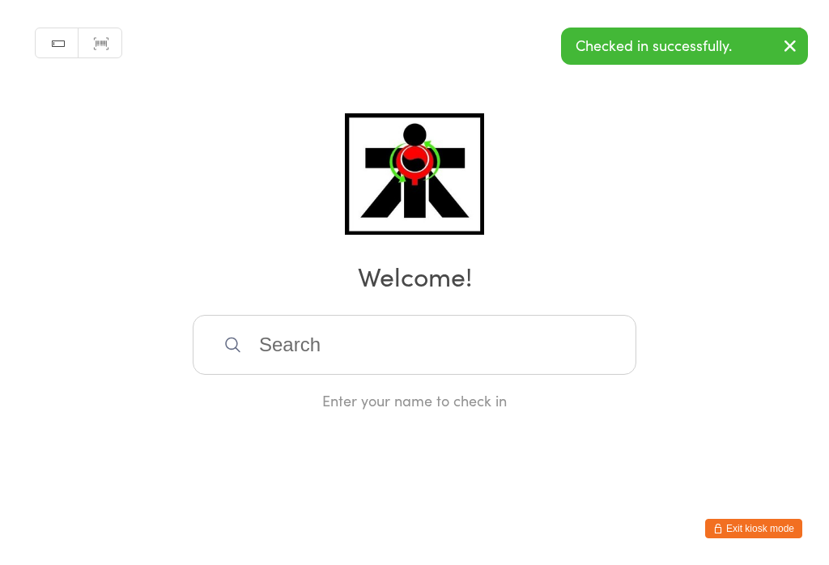
click at [402, 352] on input "search" at bounding box center [415, 345] width 444 height 60
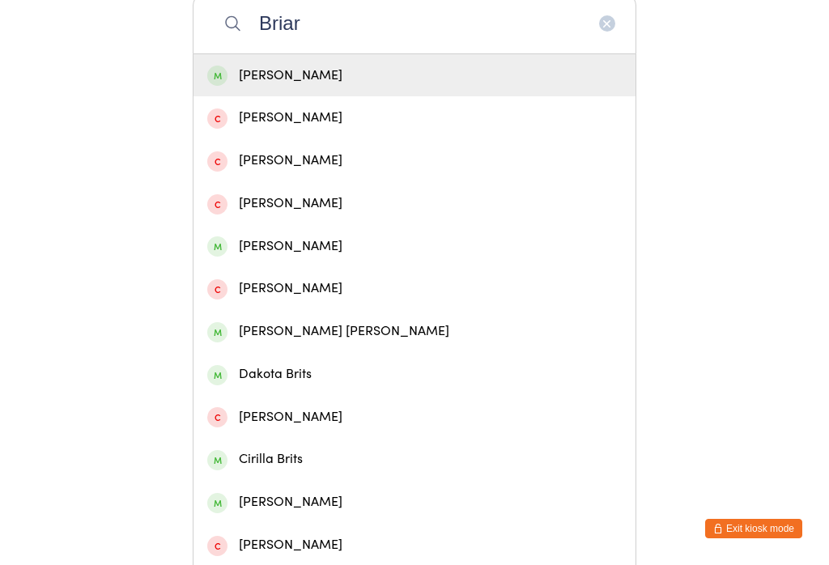
type input "Briar"
click at [358, 81] on div "[PERSON_NAME]" at bounding box center [414, 76] width 415 height 22
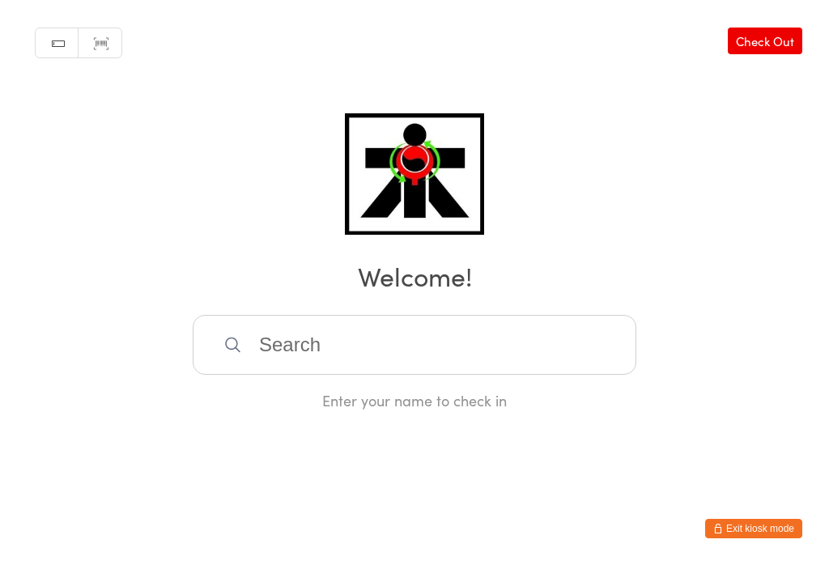
scroll to position [0, 0]
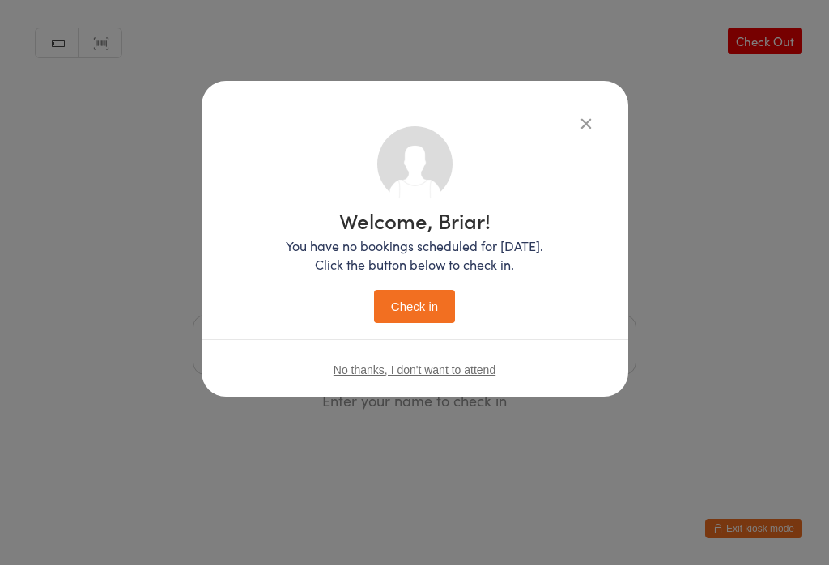
click at [427, 313] on button "Check in" at bounding box center [414, 306] width 81 height 33
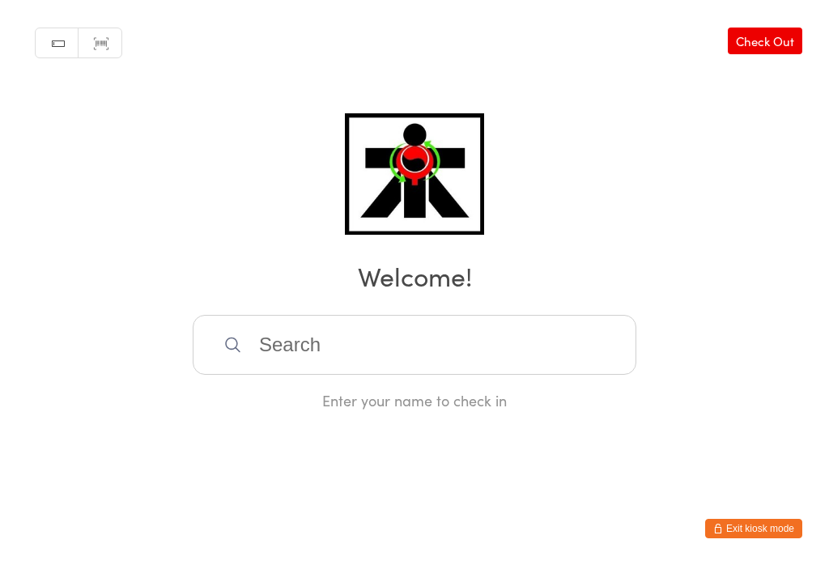
click at [411, 360] on input "search" at bounding box center [415, 345] width 444 height 60
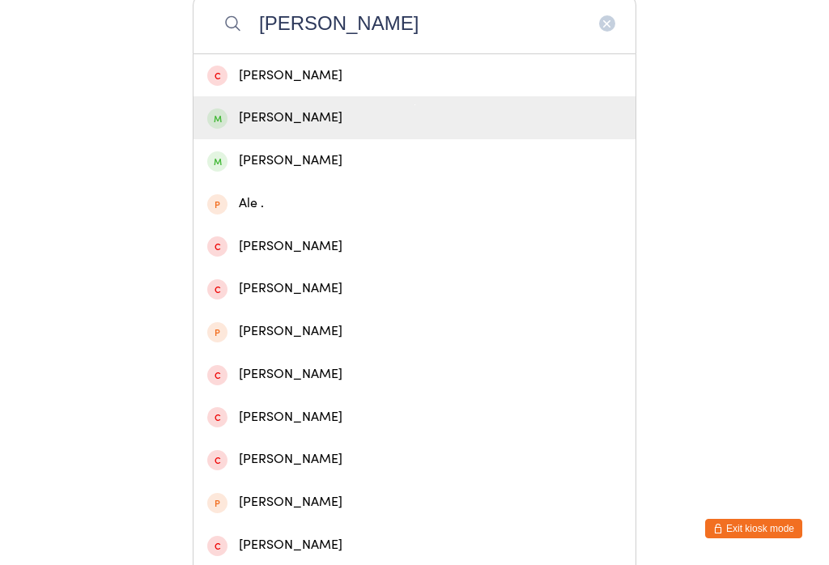
type input "[PERSON_NAME]"
click at [283, 121] on div "[PERSON_NAME]" at bounding box center [414, 118] width 415 height 22
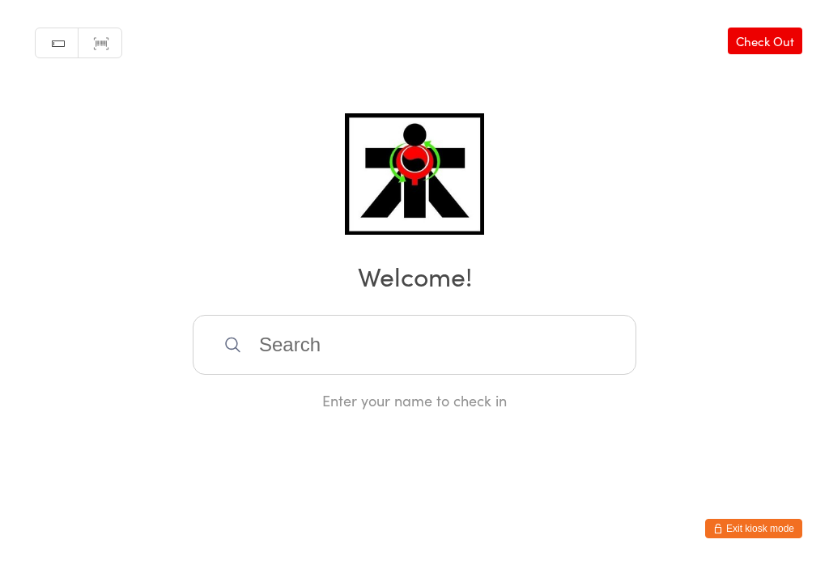
scroll to position [0, 0]
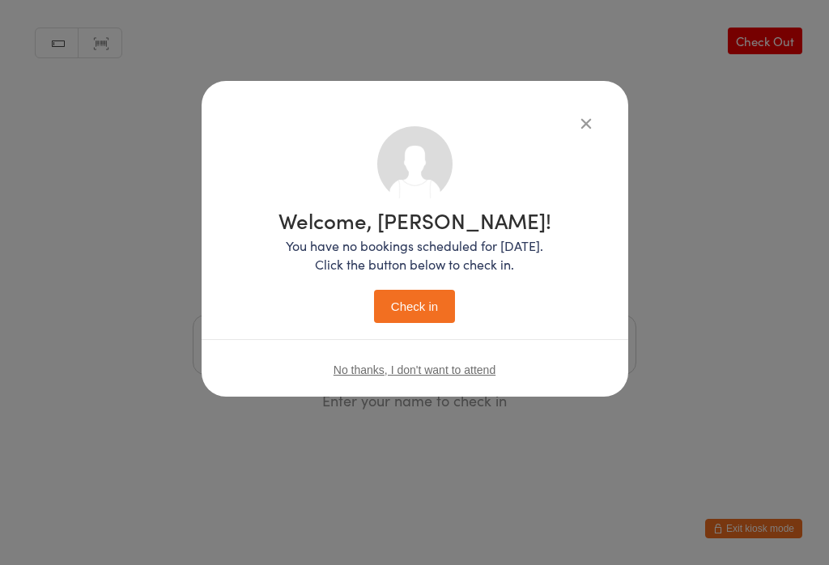
click at [410, 313] on button "Check in" at bounding box center [414, 306] width 81 height 33
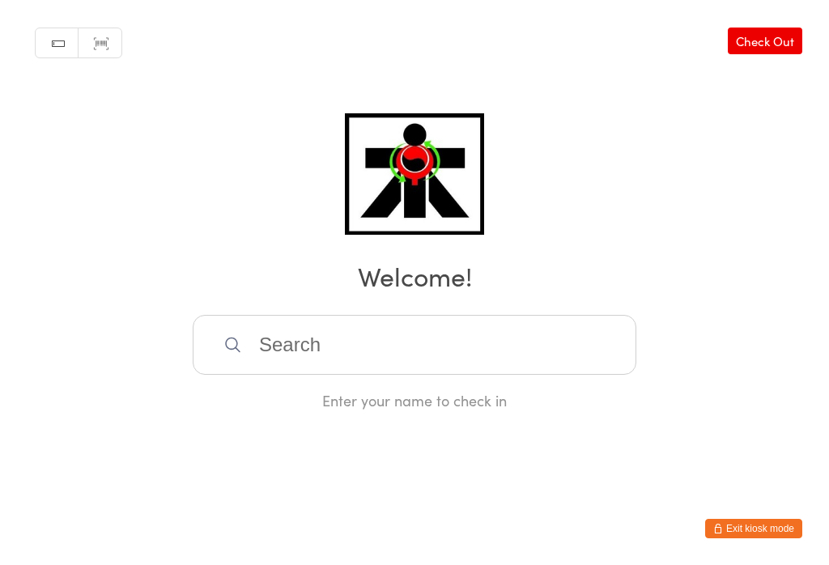
click at [287, 349] on input "search" at bounding box center [415, 345] width 444 height 60
type input "[PERSON_NAME]"
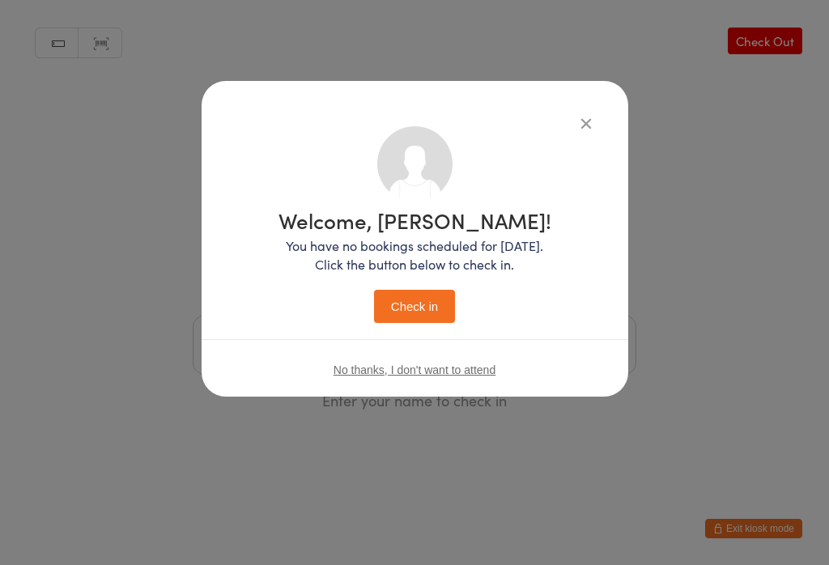
scroll to position [0, 0]
click at [417, 306] on button "Check in" at bounding box center [414, 306] width 81 height 33
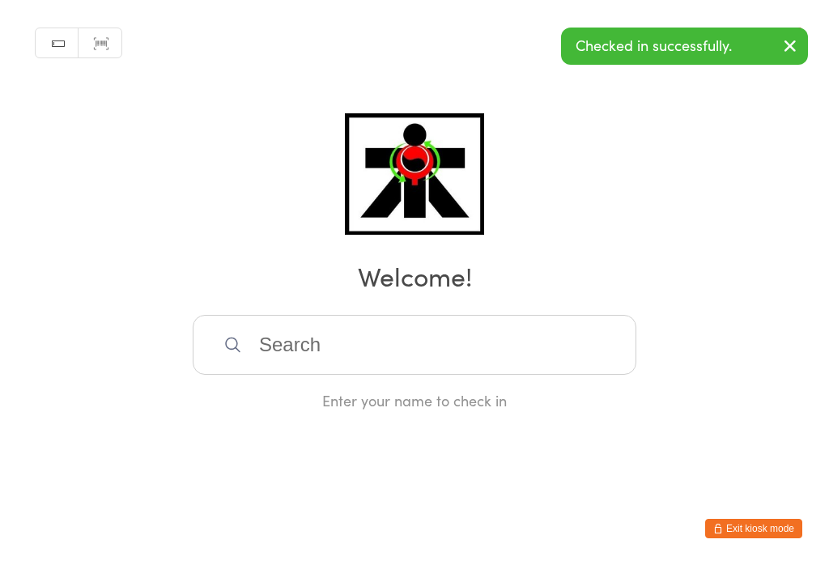
click at [300, 360] on input "search" at bounding box center [415, 345] width 444 height 60
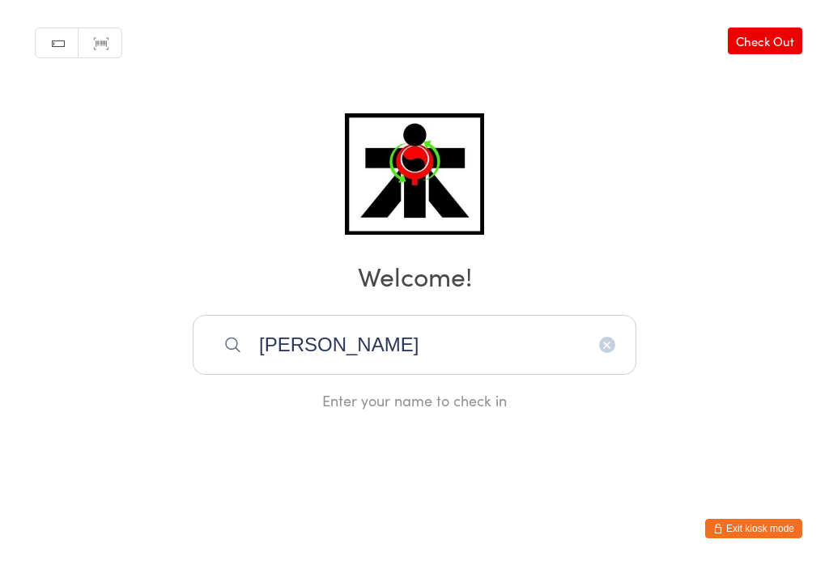
type input "[PERSON_NAME]"
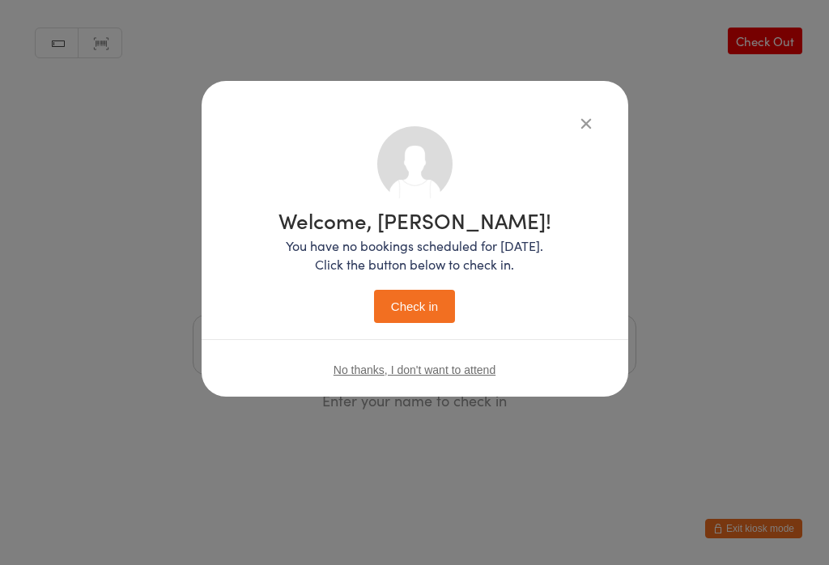
click at [423, 309] on button "Check in" at bounding box center [414, 306] width 81 height 33
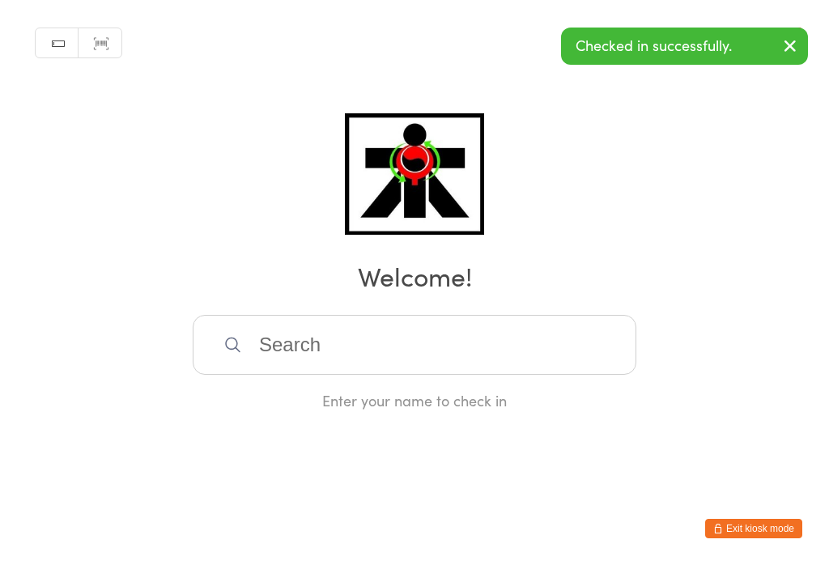
click at [279, 360] on input "search" at bounding box center [415, 345] width 444 height 60
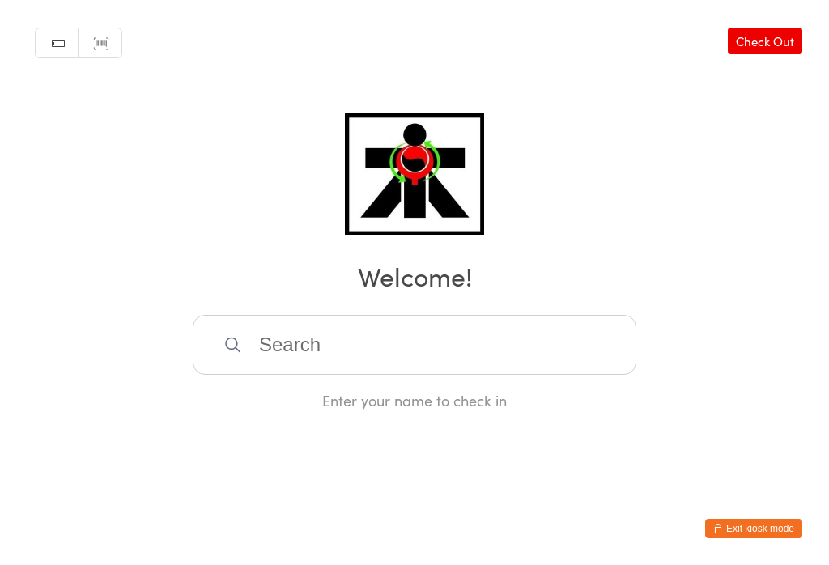
scroll to position [321, 0]
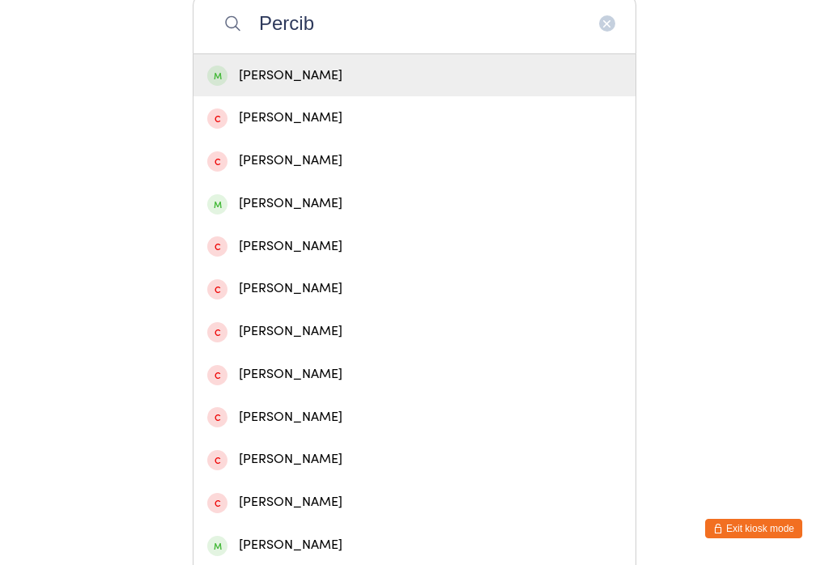
type input "Percib"
click at [256, 97] on div "[PERSON_NAME]" at bounding box center [415, 75] width 442 height 43
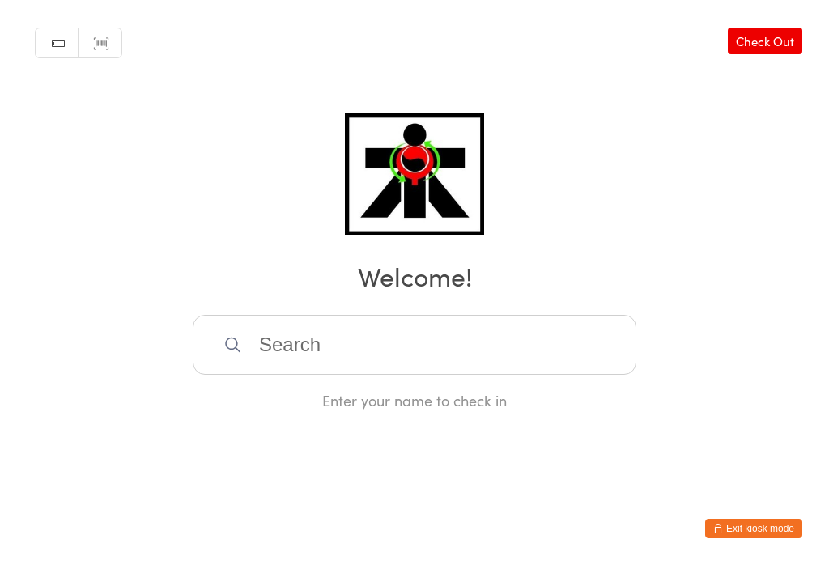
scroll to position [0, 0]
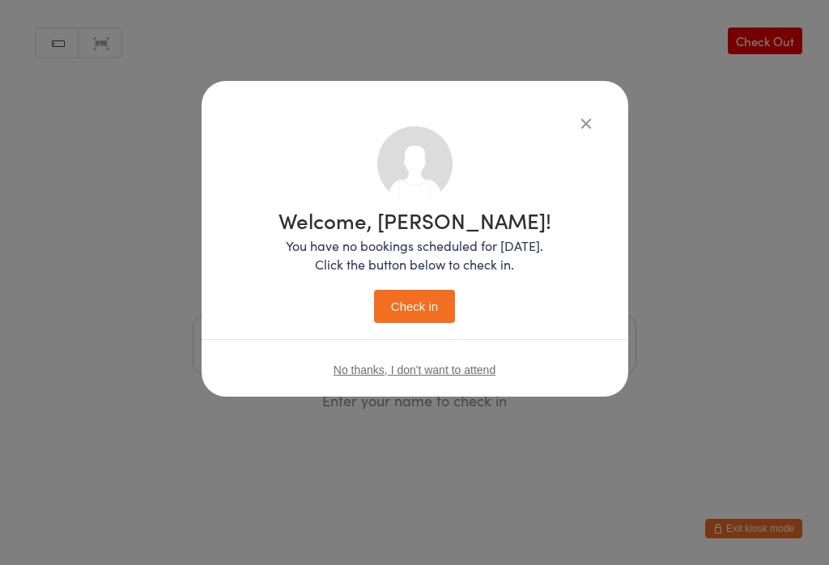
click at [421, 322] on button "Check in" at bounding box center [414, 306] width 81 height 33
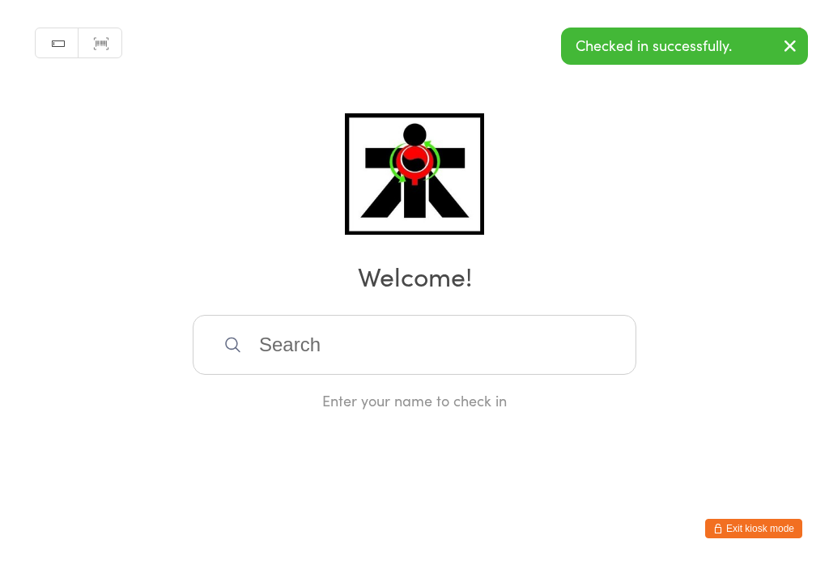
click at [394, 375] on input "search" at bounding box center [415, 345] width 444 height 60
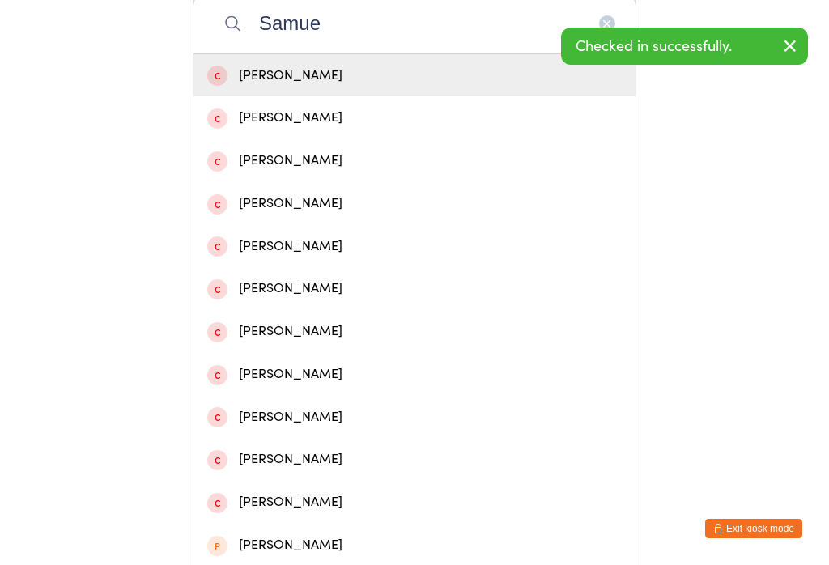
type input "[PERSON_NAME]"
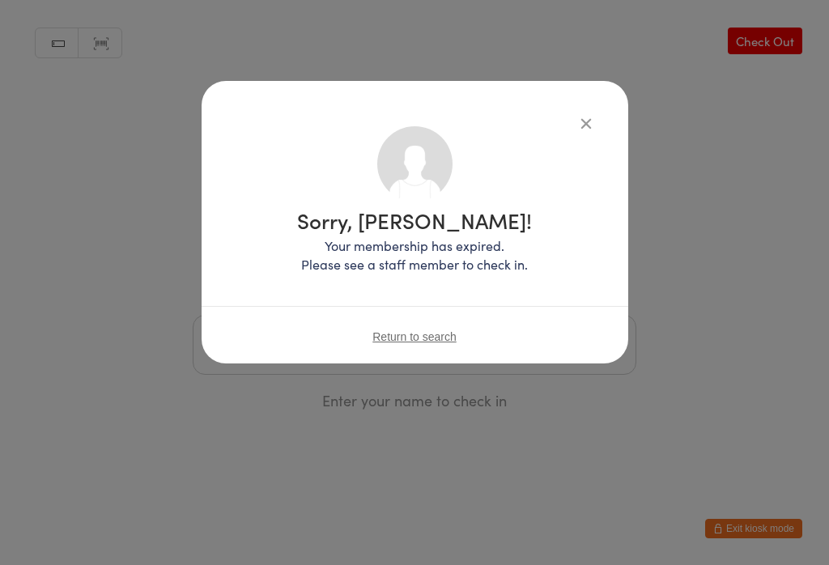
scroll to position [0, 0]
click at [584, 127] on icon "button" at bounding box center [586, 123] width 18 height 18
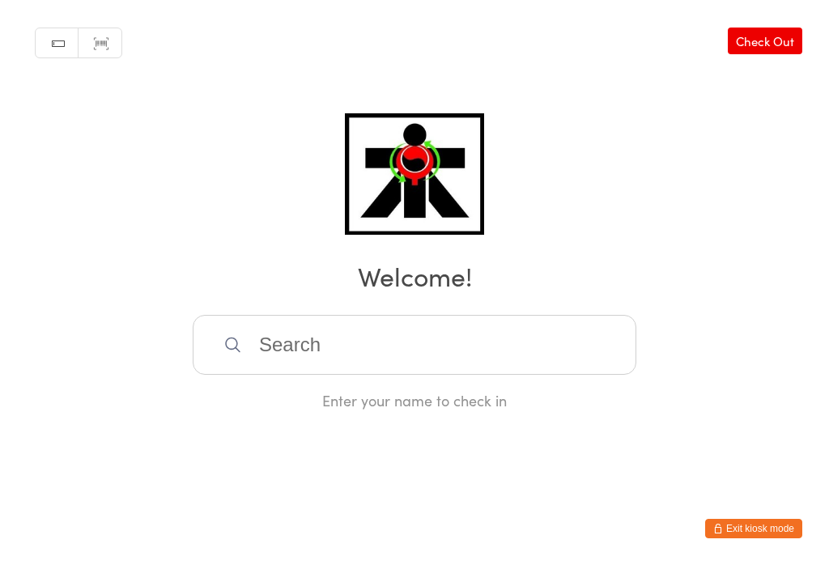
click at [334, 352] on input "search" at bounding box center [415, 345] width 444 height 60
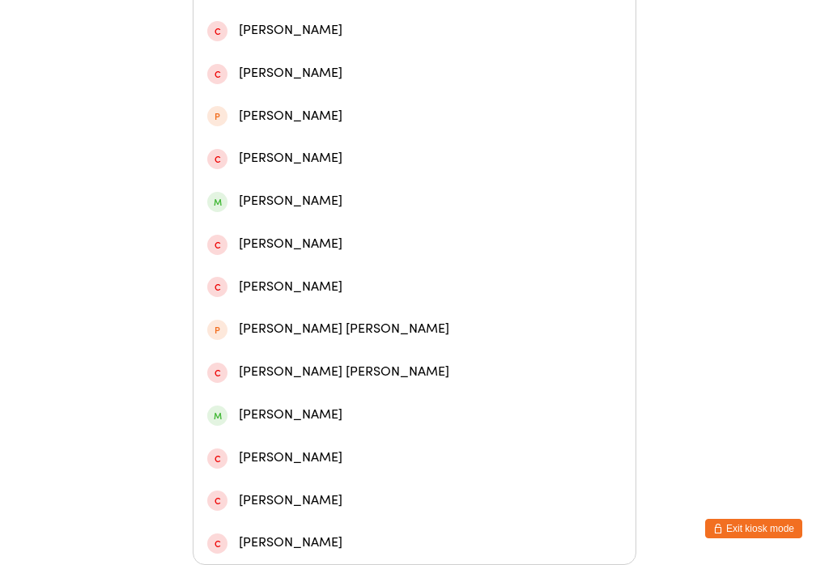
scroll to position [772, 0]
type input "[PERSON_NAME]"
click at [371, 404] on div "[PERSON_NAME]" at bounding box center [414, 415] width 415 height 22
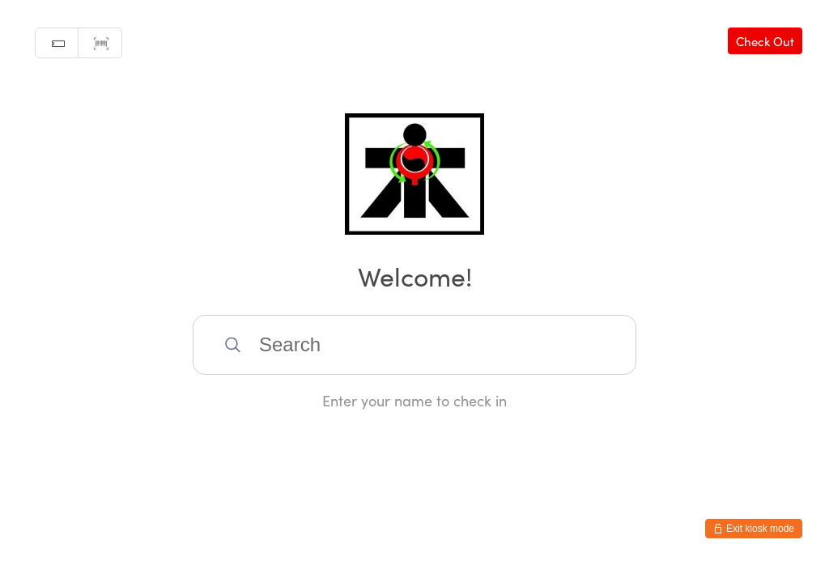
scroll to position [0, 0]
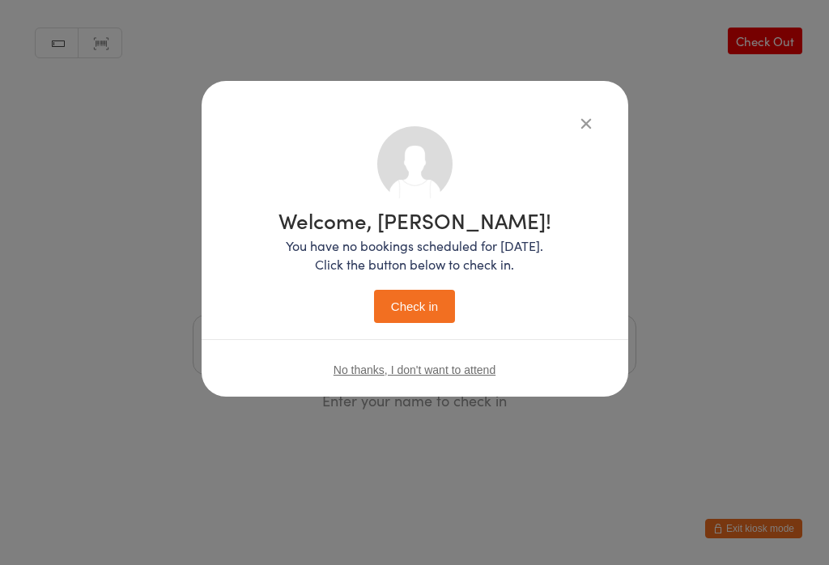
click at [424, 315] on button "Check in" at bounding box center [414, 306] width 81 height 33
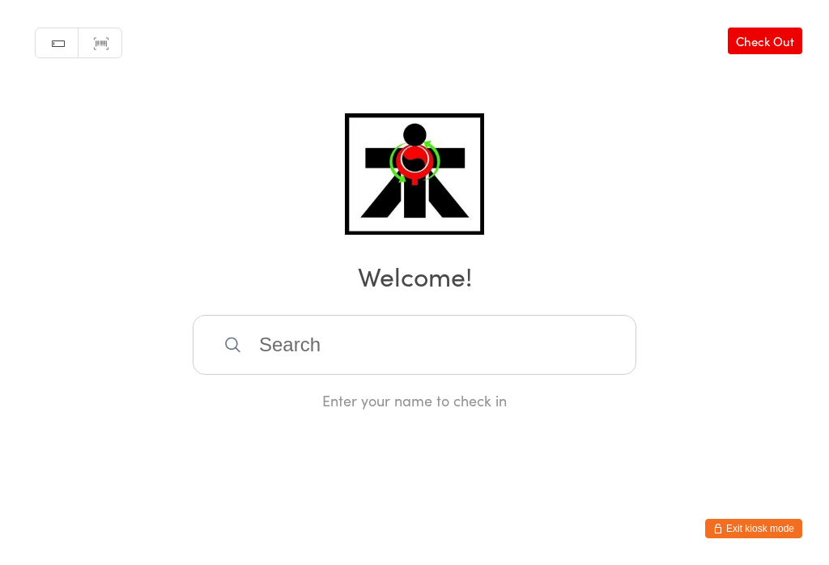
click at [436, 356] on input "search" at bounding box center [415, 345] width 444 height 60
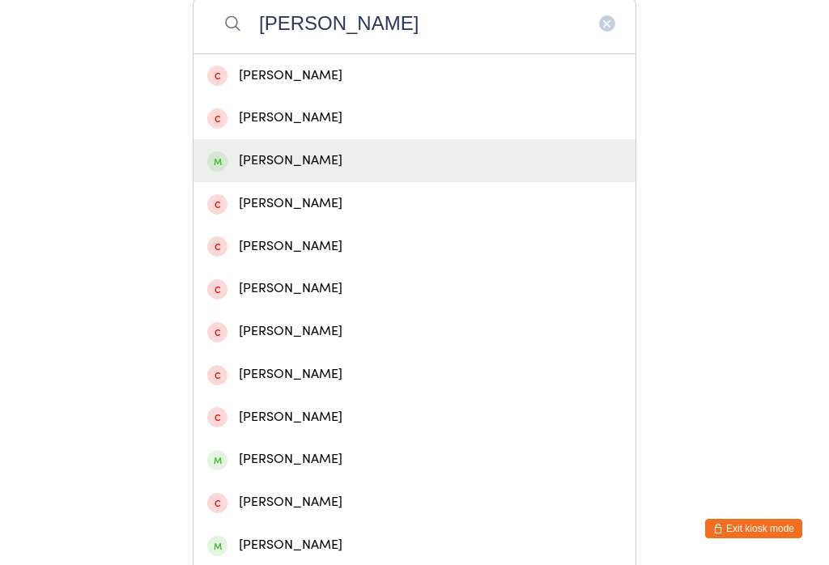
type input "[PERSON_NAME]"
click at [304, 171] on div "[PERSON_NAME]" at bounding box center [414, 161] width 415 height 22
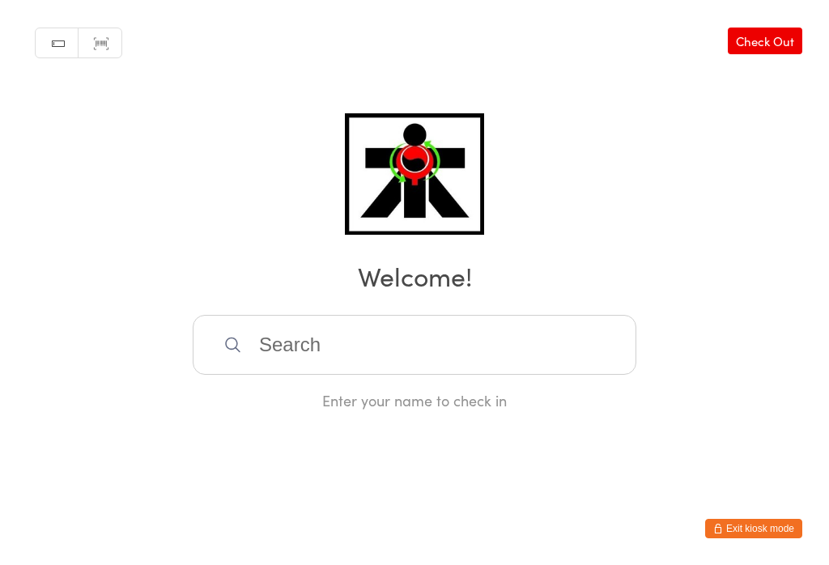
scroll to position [0, 0]
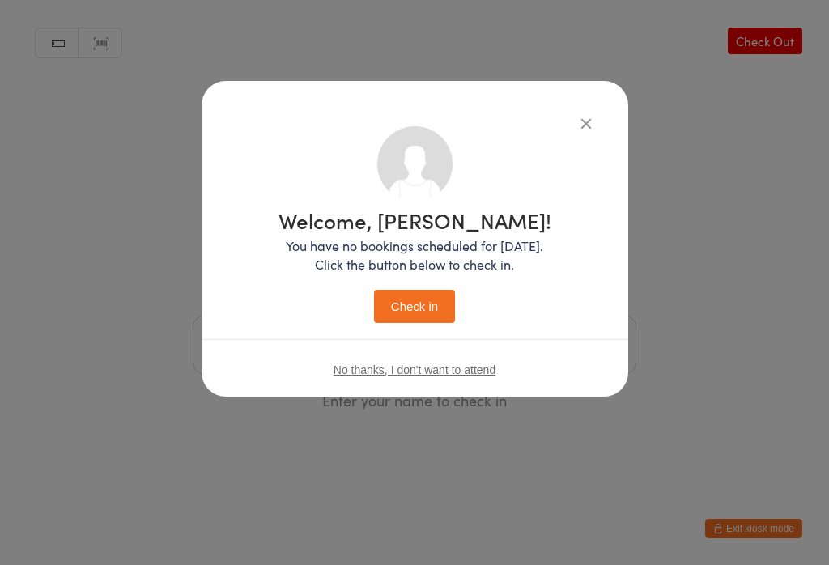
click at [419, 309] on button "Check in" at bounding box center [414, 306] width 81 height 33
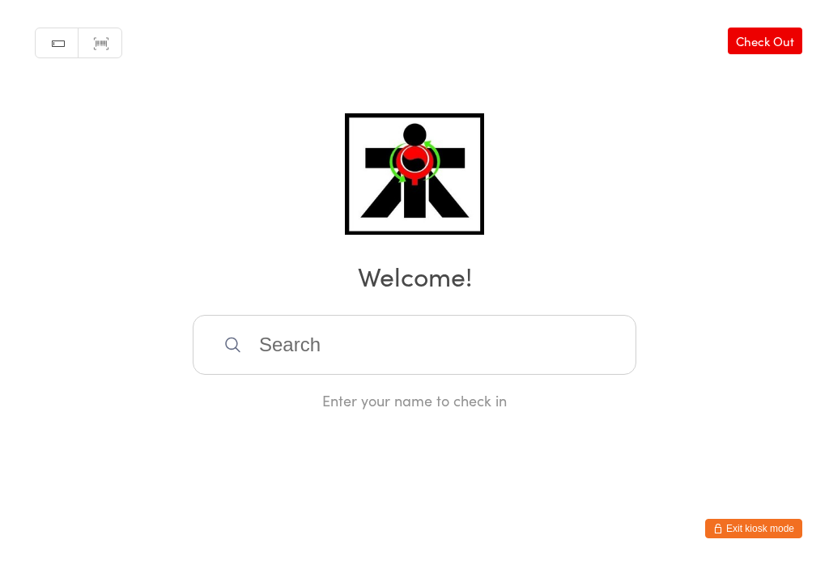
click at [373, 373] on input "search" at bounding box center [415, 345] width 444 height 60
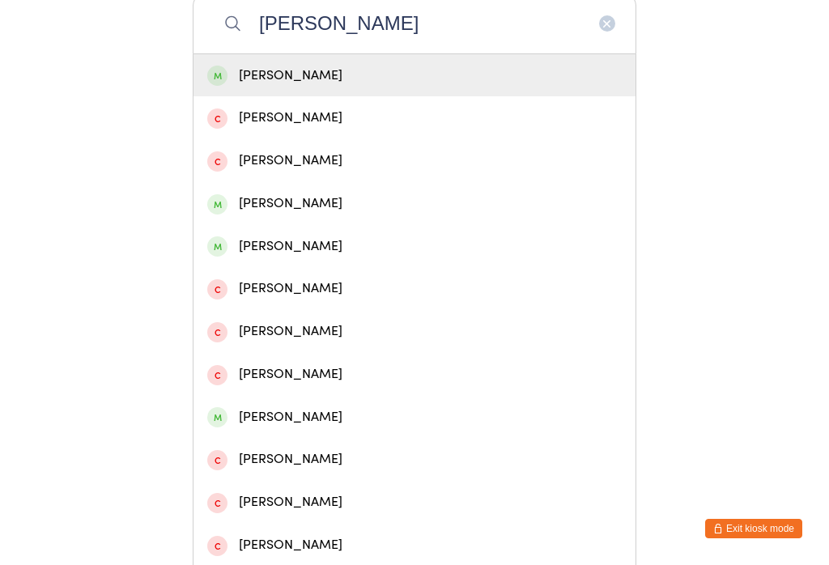
type input "[PERSON_NAME]"
click at [318, 78] on div "[PERSON_NAME]" at bounding box center [414, 76] width 415 height 22
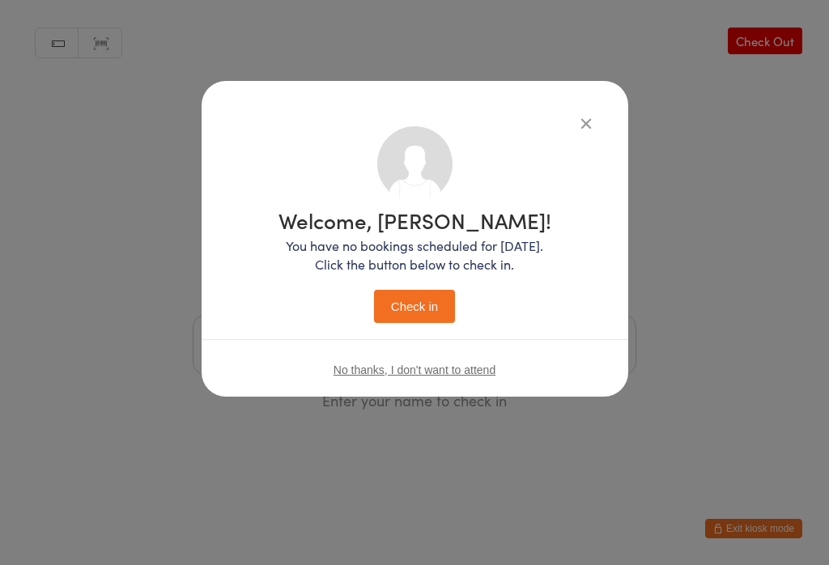
scroll to position [0, 0]
click at [431, 296] on button "Check in" at bounding box center [414, 306] width 81 height 33
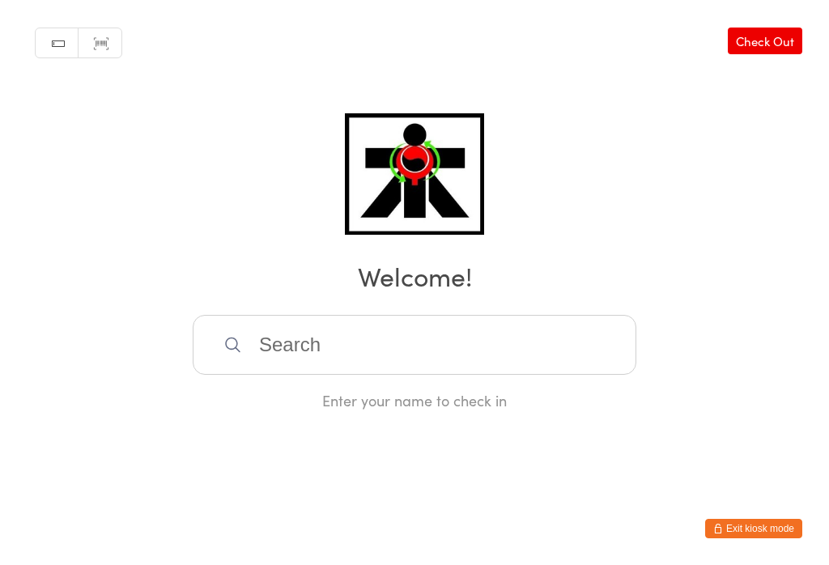
click at [361, 357] on input "search" at bounding box center [415, 345] width 444 height 60
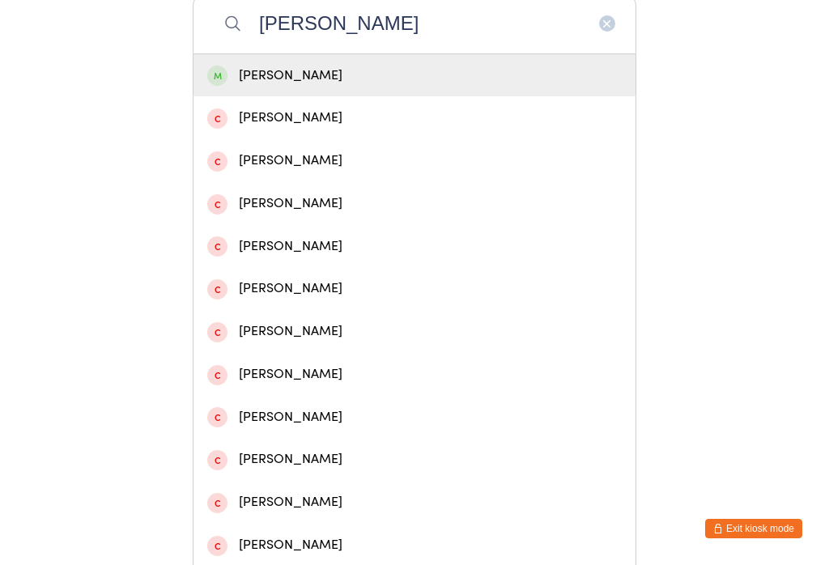
type input "[PERSON_NAME]"
click at [316, 82] on div "[PERSON_NAME]" at bounding box center [414, 76] width 415 height 22
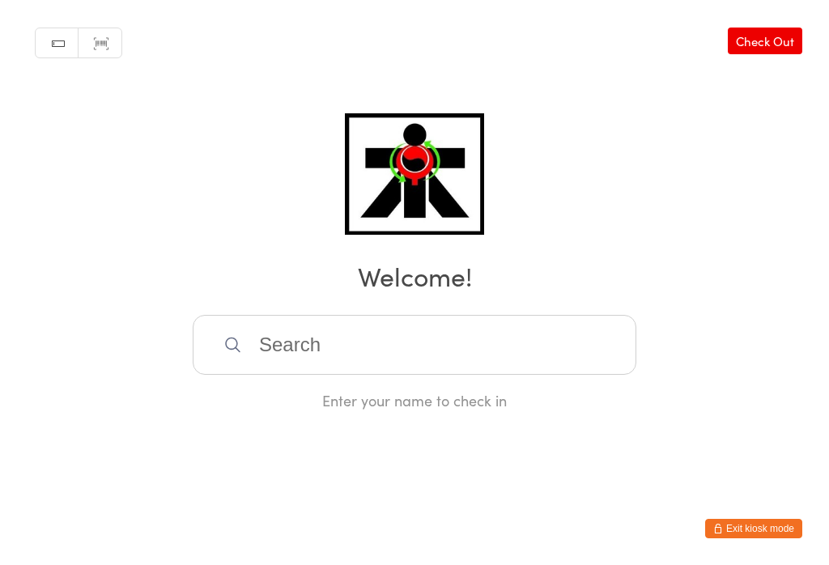
scroll to position [0, 0]
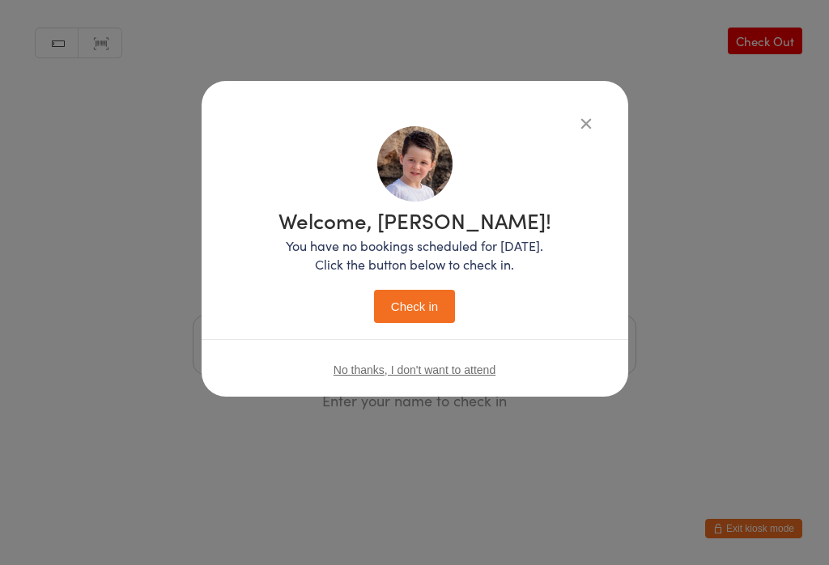
click at [420, 313] on button "Check in" at bounding box center [414, 306] width 81 height 33
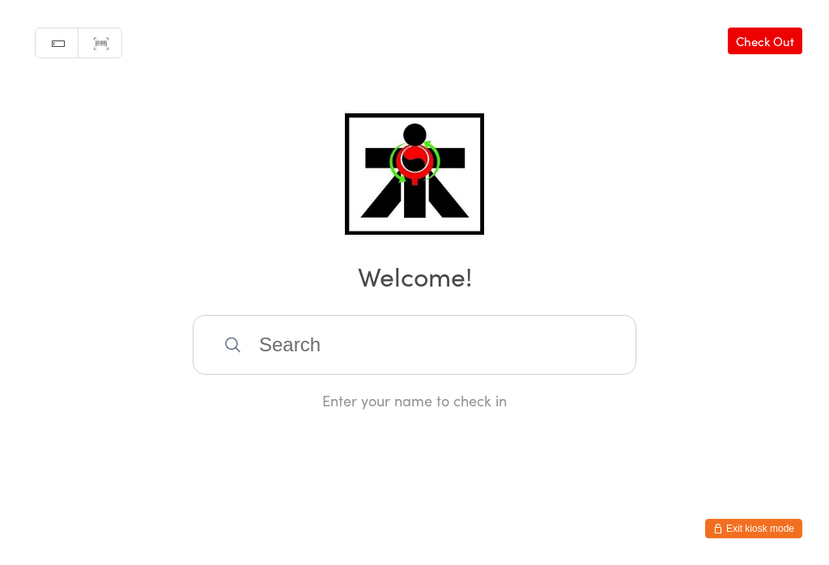
click at [364, 358] on input "search" at bounding box center [415, 345] width 444 height 60
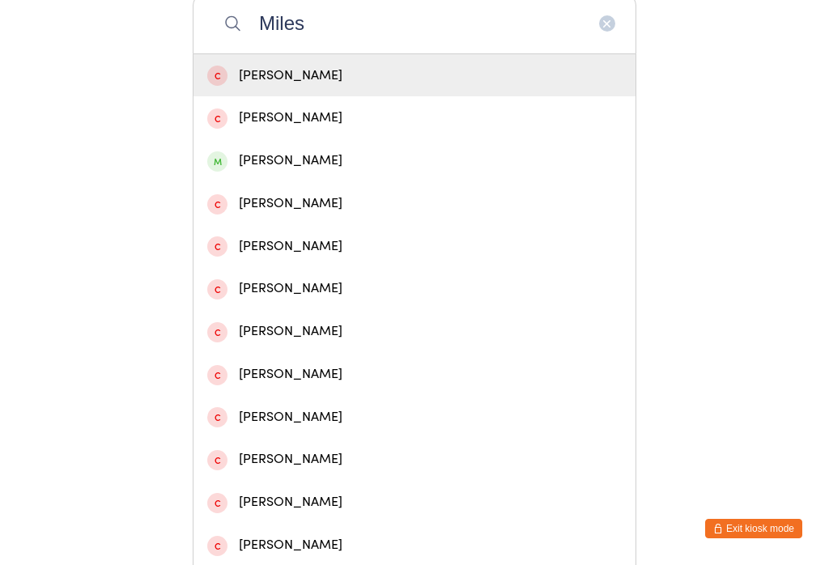
type input "Miles"
click at [334, 170] on div "[PERSON_NAME]" at bounding box center [414, 161] width 415 height 22
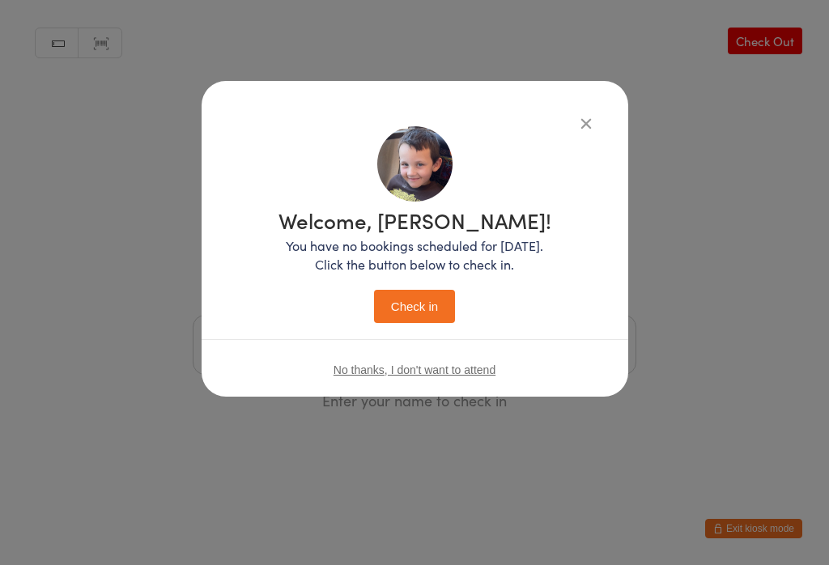
scroll to position [0, 0]
click at [415, 323] on button "Check in" at bounding box center [414, 306] width 81 height 33
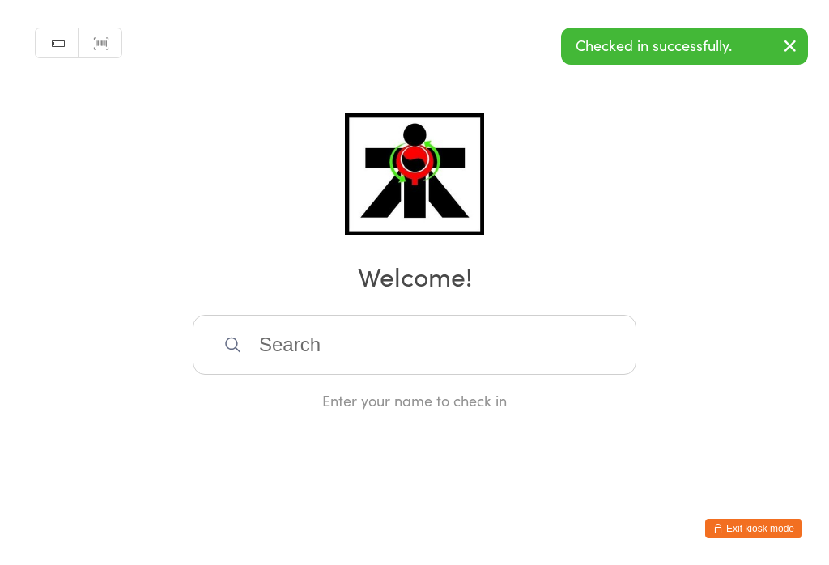
click at [474, 336] on input "search" at bounding box center [415, 345] width 444 height 60
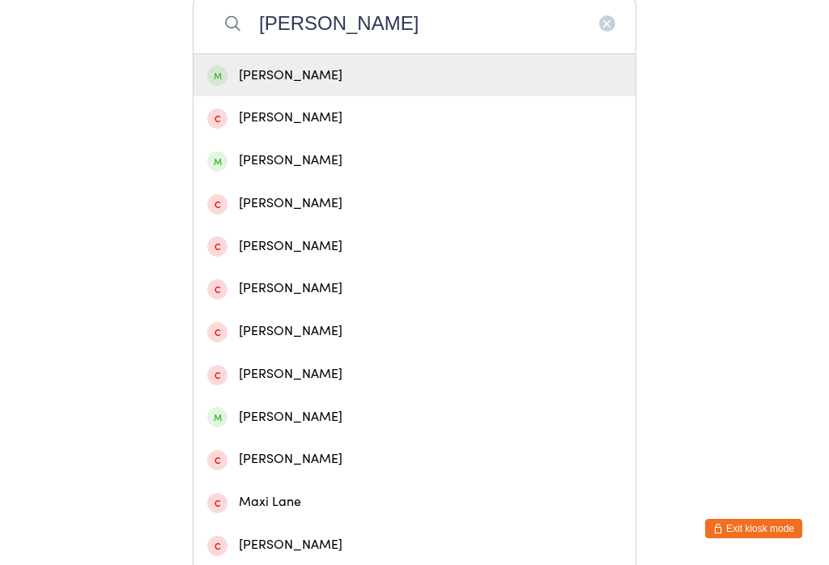
type input "[PERSON_NAME]"
click at [432, 76] on div "[PERSON_NAME]" at bounding box center [414, 76] width 415 height 22
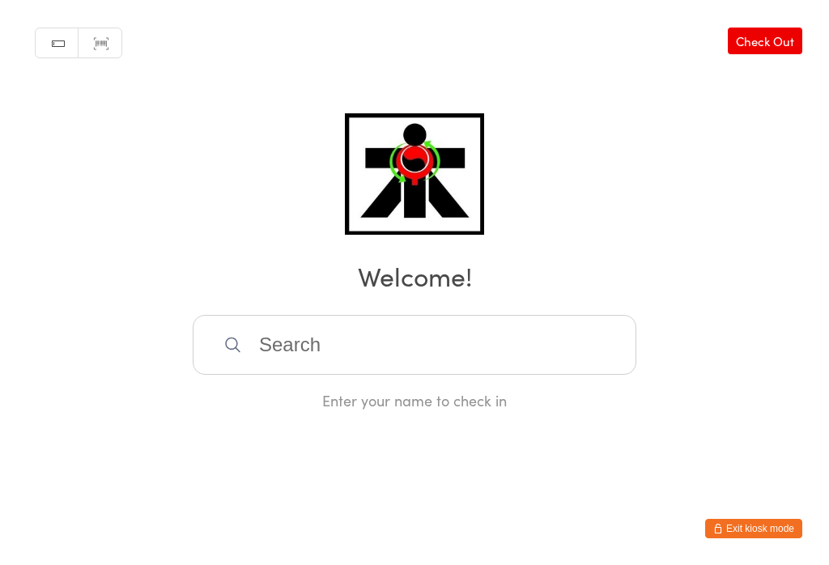
scroll to position [0, 0]
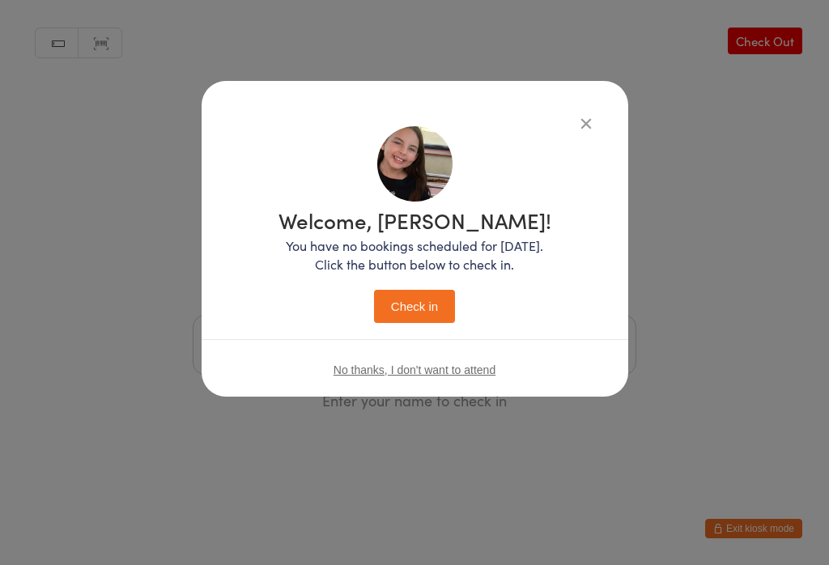
click at [577, 130] on button "button" at bounding box center [586, 122] width 19 height 19
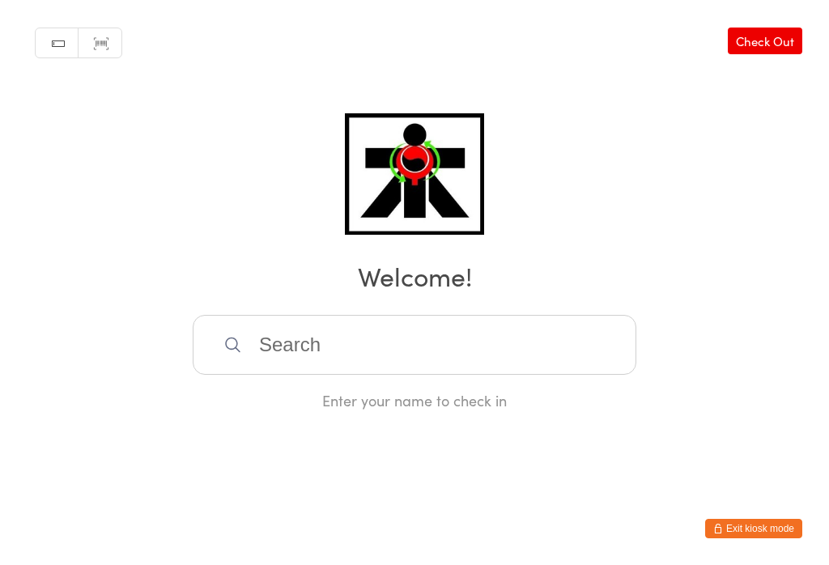
click at [527, 365] on input "search" at bounding box center [415, 345] width 444 height 60
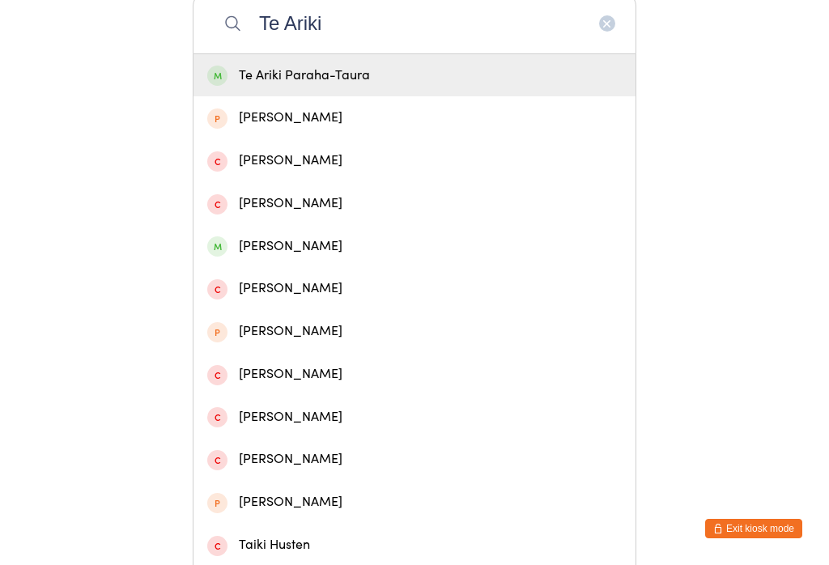
type input "Te Ariki"
click at [352, 81] on div "Te Ariki Paraha-Taura" at bounding box center [414, 76] width 415 height 22
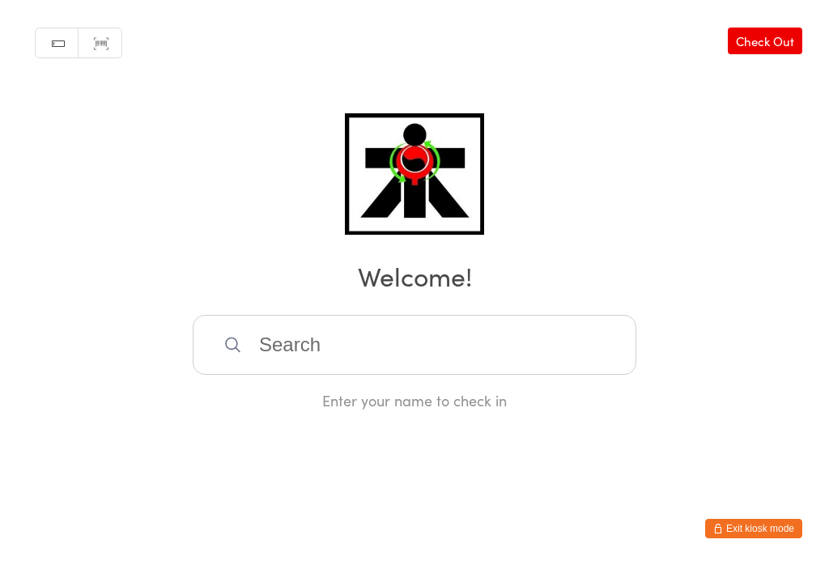
scroll to position [0, 0]
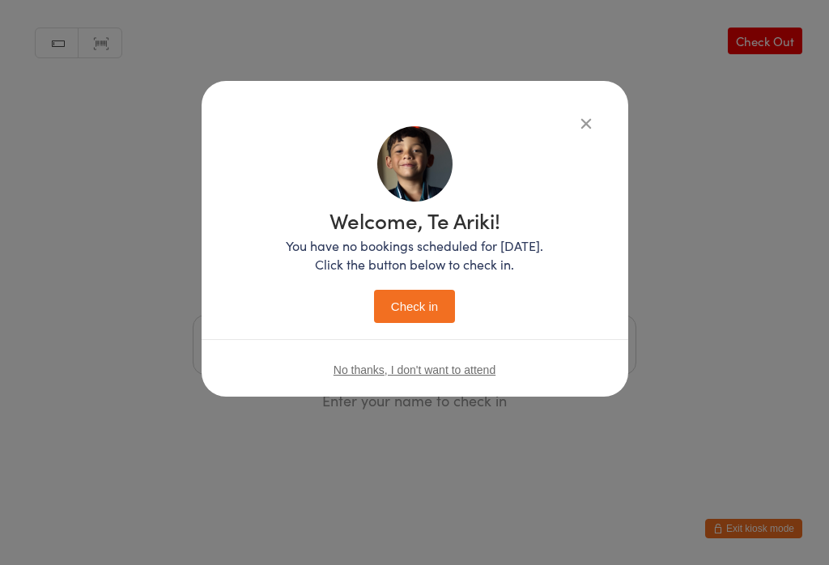
click at [421, 307] on button "Check in" at bounding box center [414, 306] width 81 height 33
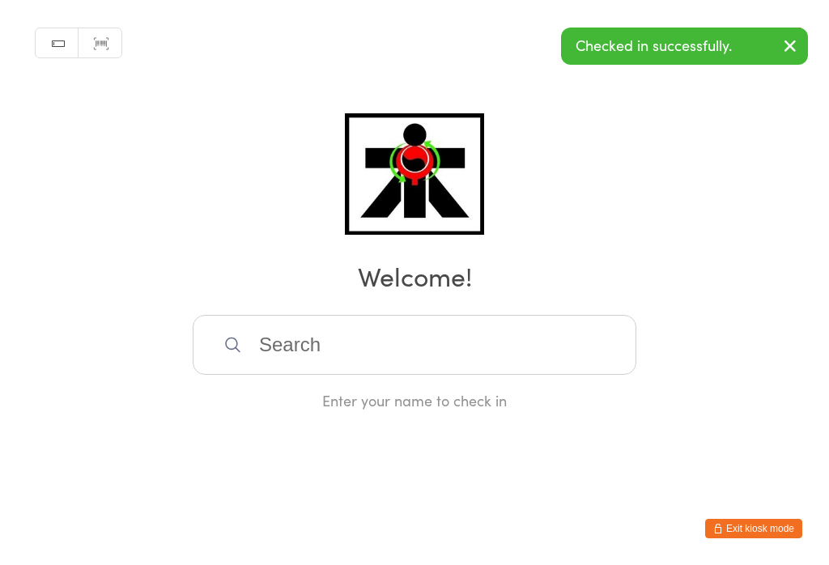
click at [397, 340] on input "search" at bounding box center [415, 345] width 444 height 60
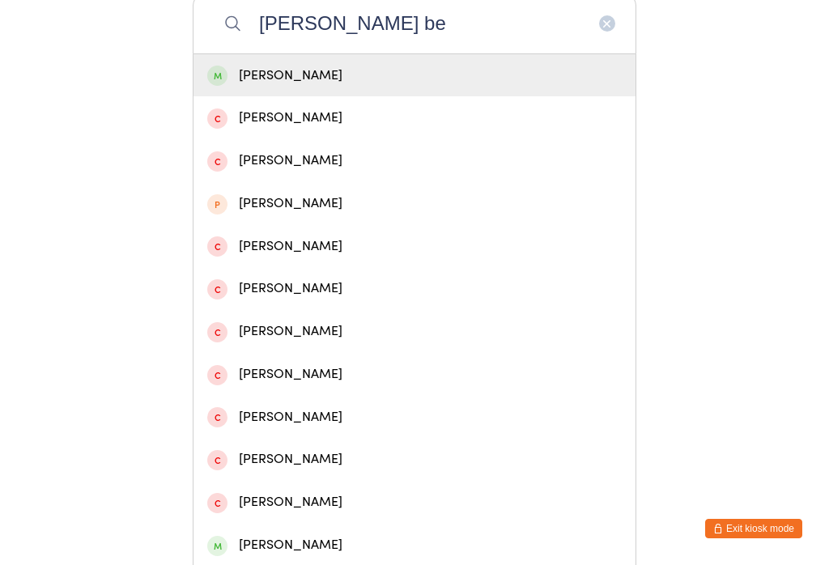
type input "[PERSON_NAME] be"
click at [334, 79] on div "[PERSON_NAME]" at bounding box center [414, 76] width 415 height 22
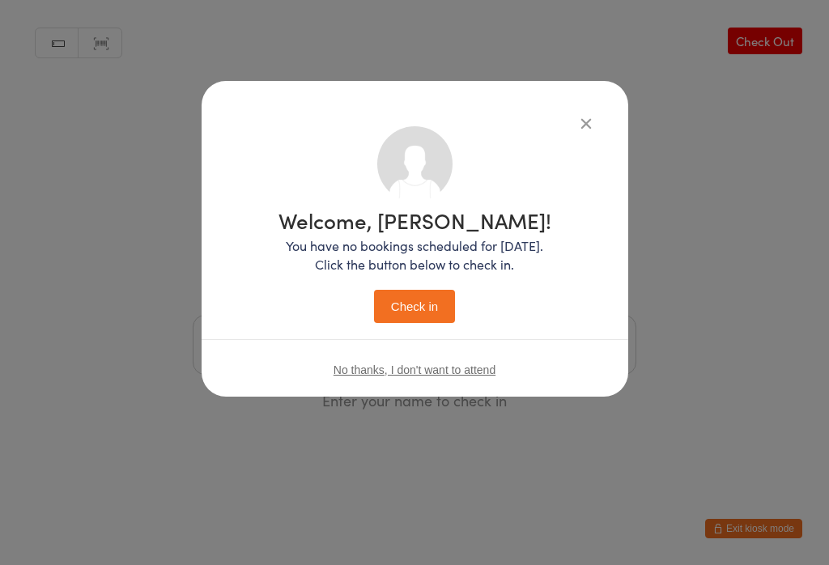
click at [424, 313] on button "Check in" at bounding box center [414, 306] width 81 height 33
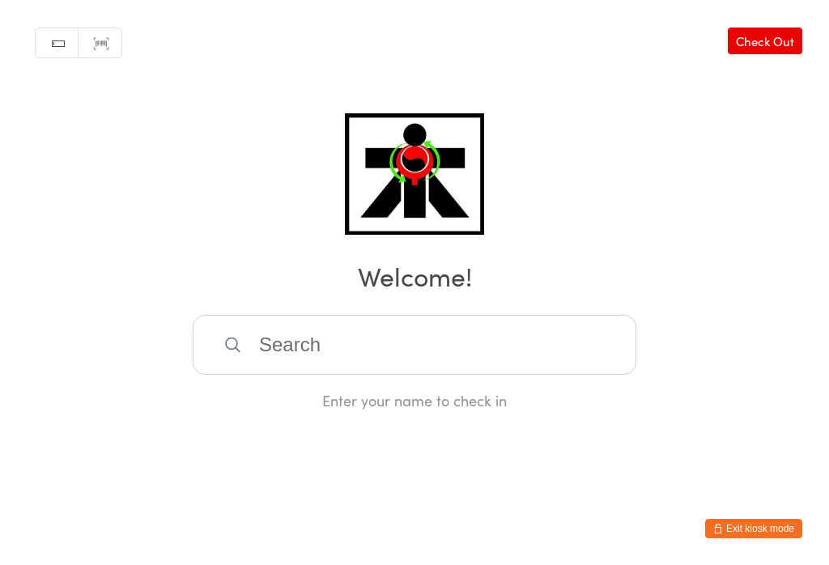
click at [555, 345] on input "search" at bounding box center [415, 345] width 444 height 60
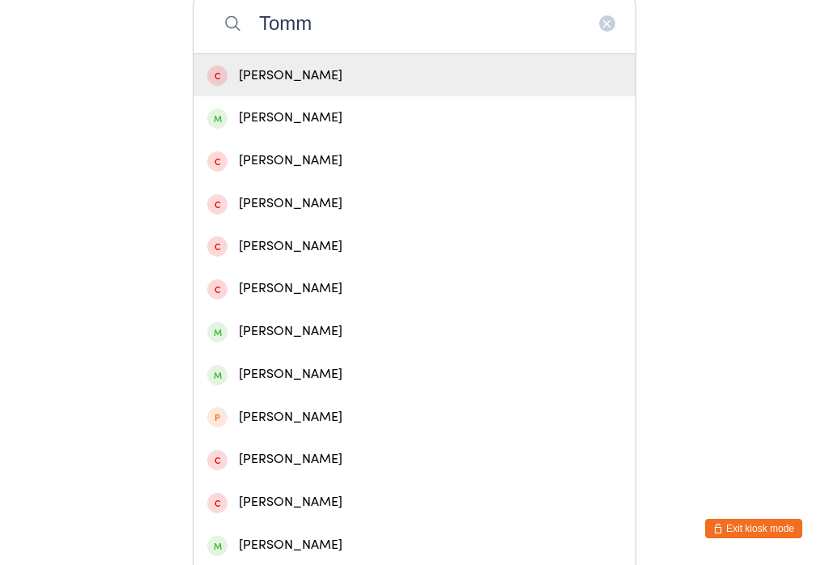
type input "Tomm"
click at [215, 116] on div "[PERSON_NAME]" at bounding box center [414, 118] width 415 height 22
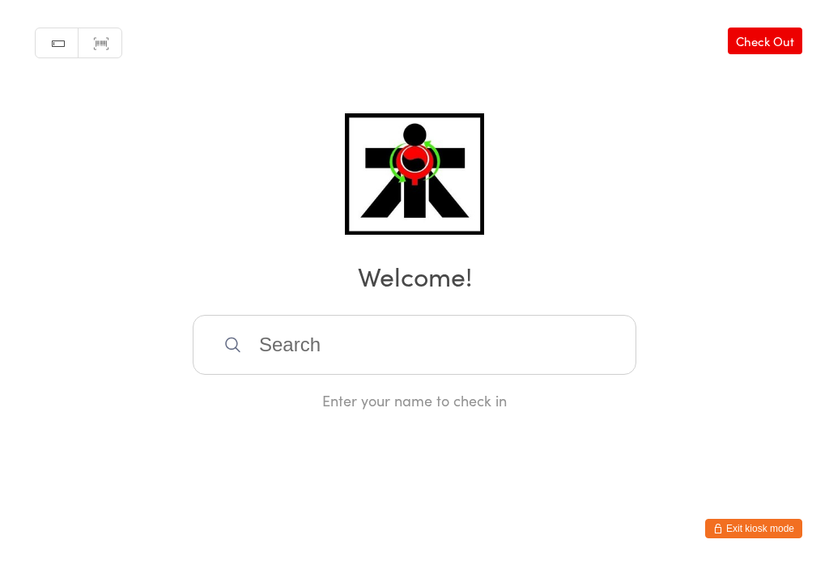
scroll to position [0, 0]
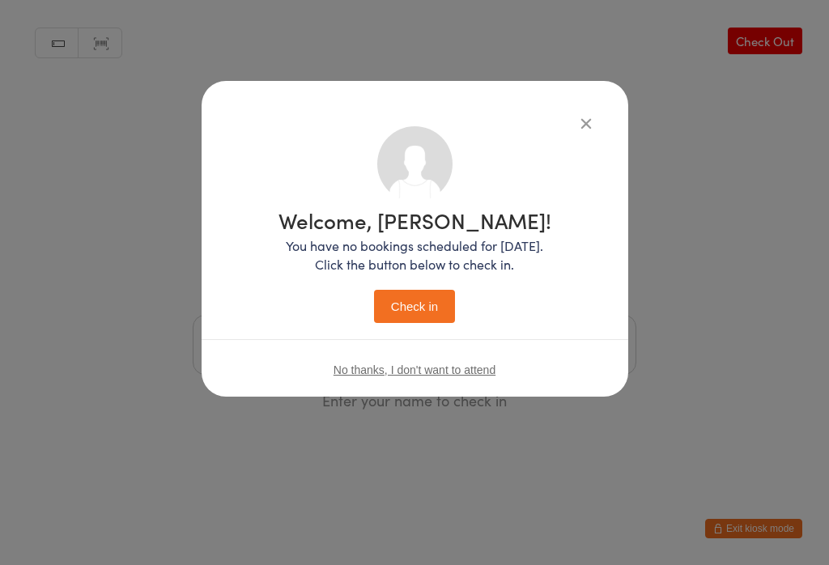
click at [390, 310] on button "Check in" at bounding box center [414, 306] width 81 height 33
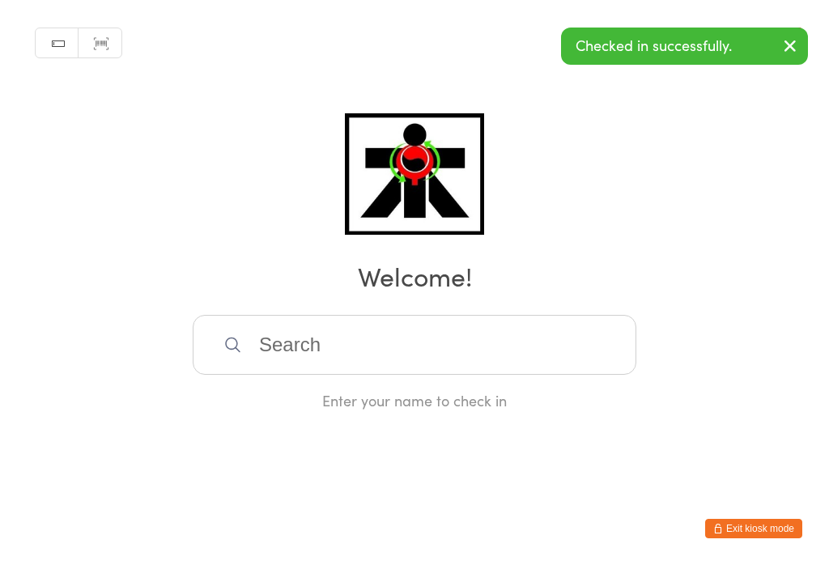
click at [310, 351] on input "search" at bounding box center [415, 345] width 444 height 60
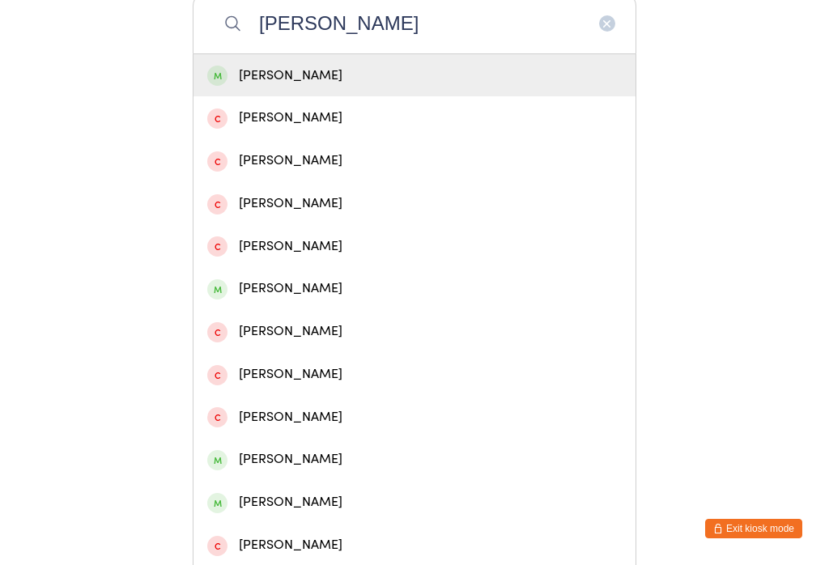
type input "[PERSON_NAME]"
click at [216, 82] on span at bounding box center [217, 76] width 20 height 20
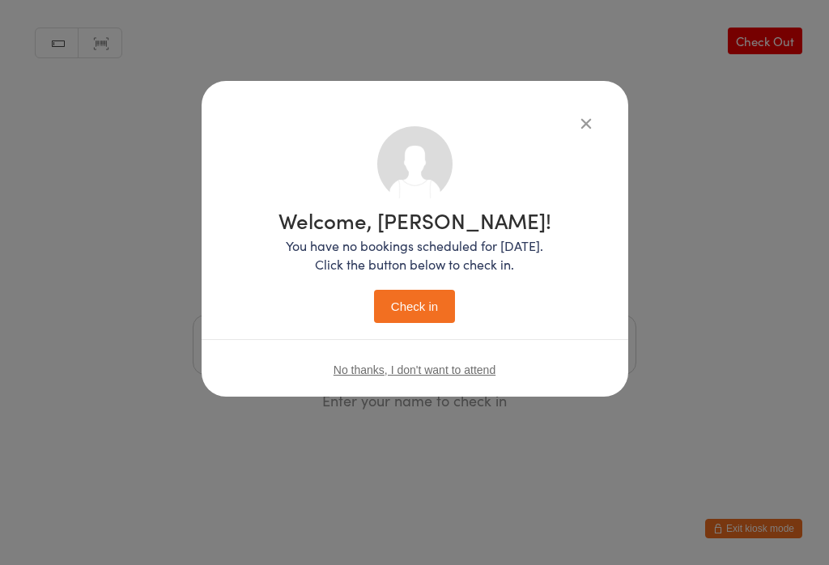
click at [399, 294] on button "Check in" at bounding box center [414, 306] width 81 height 33
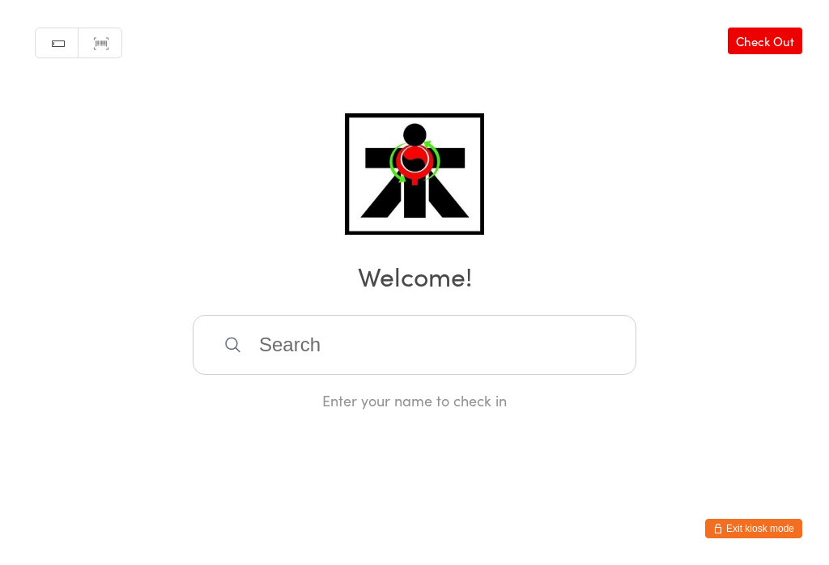
click at [316, 351] on input "search" at bounding box center [415, 345] width 444 height 60
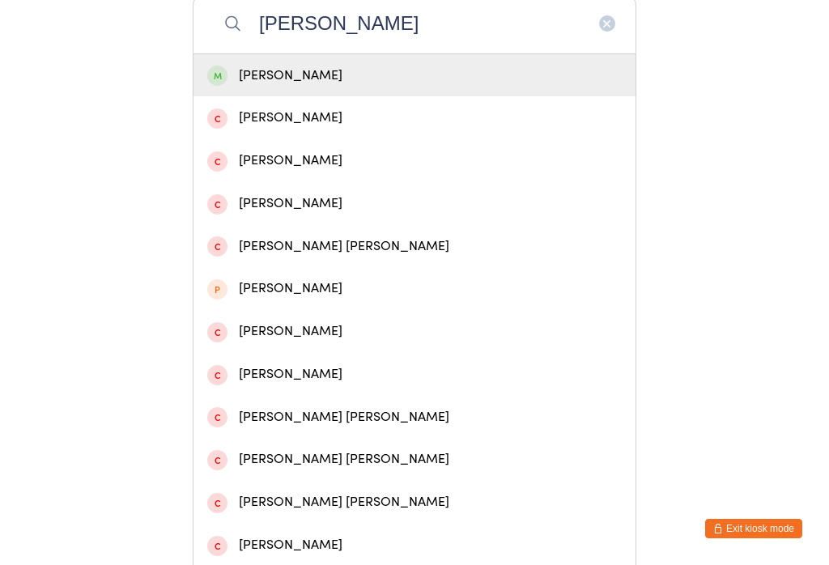
type input "[PERSON_NAME]"
click at [300, 79] on div "[PERSON_NAME]" at bounding box center [414, 76] width 415 height 22
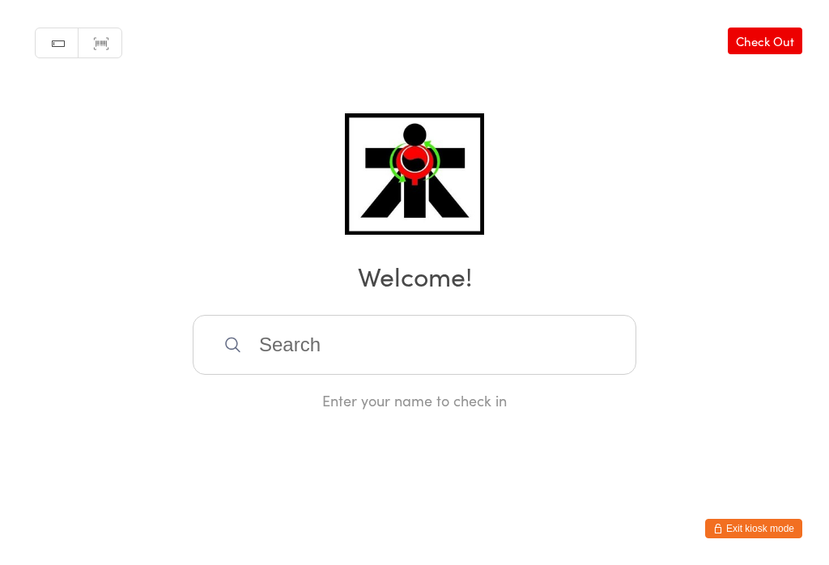
scroll to position [0, 0]
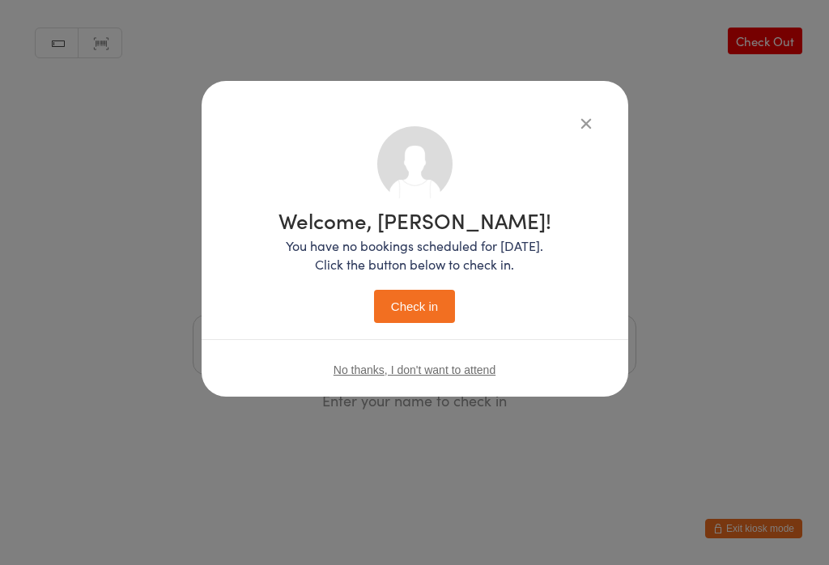
click at [409, 301] on button "Check in" at bounding box center [414, 306] width 81 height 33
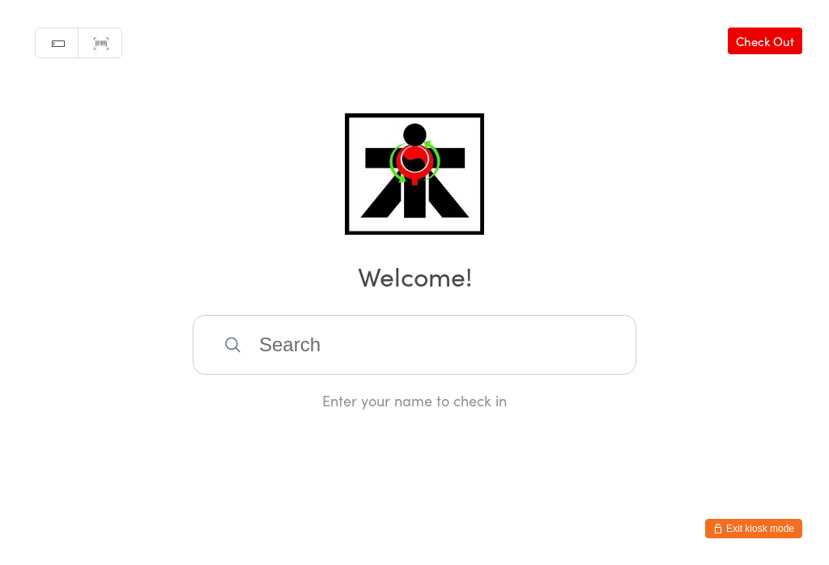
click at [519, 333] on input "search" at bounding box center [415, 345] width 444 height 60
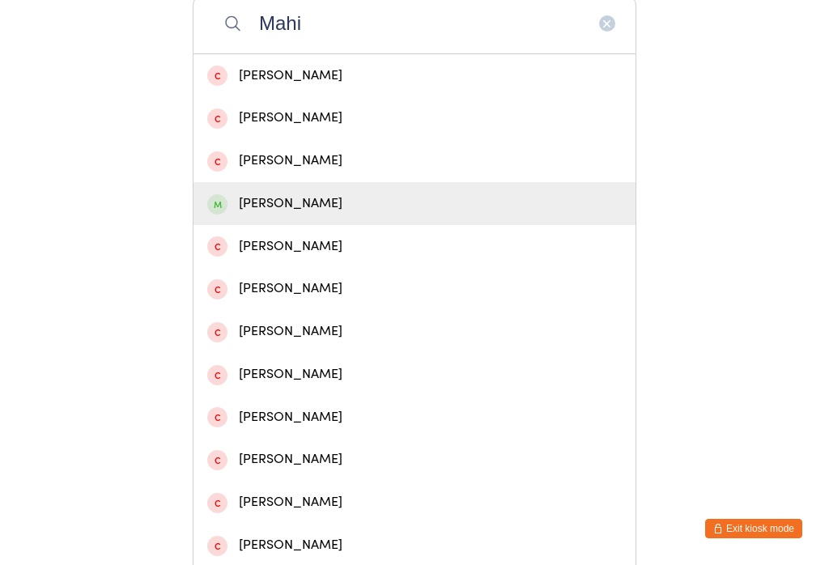
type input "Mahi"
click at [314, 215] on div "[PERSON_NAME]" at bounding box center [414, 204] width 415 height 22
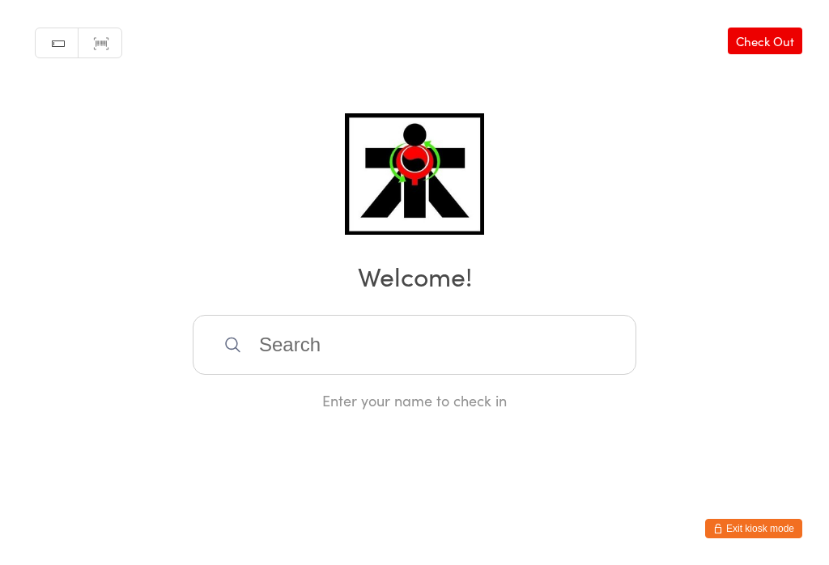
scroll to position [0, 0]
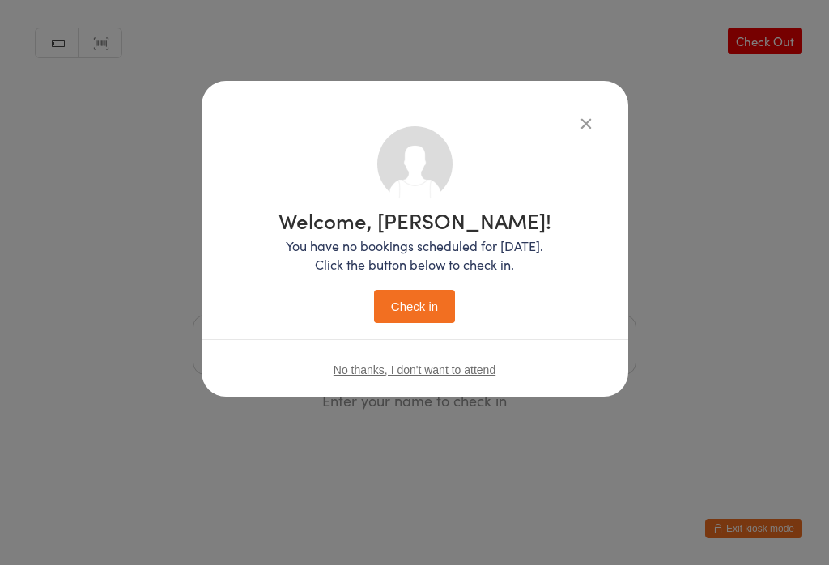
click at [433, 300] on button "Check in" at bounding box center [414, 306] width 81 height 33
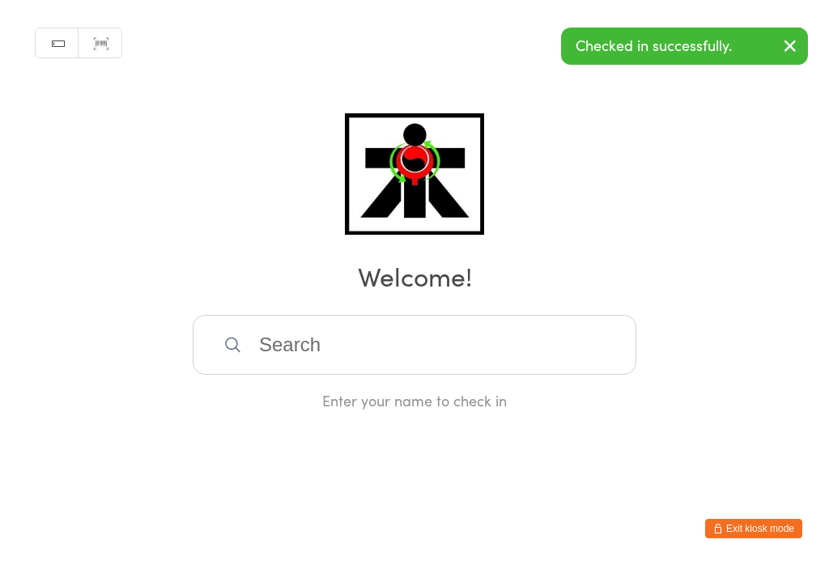
click at [381, 359] on input "search" at bounding box center [415, 345] width 444 height 60
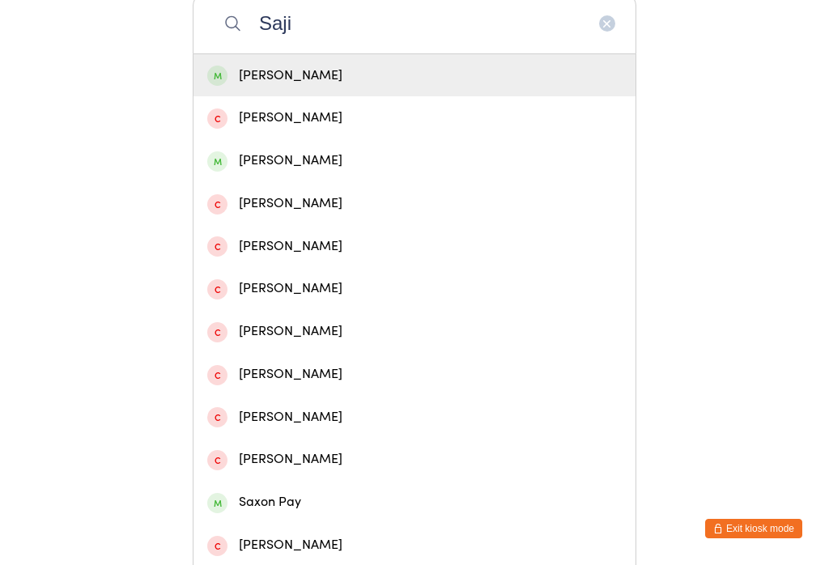
type input "Saji"
click at [327, 87] on div "[PERSON_NAME]" at bounding box center [414, 76] width 415 height 22
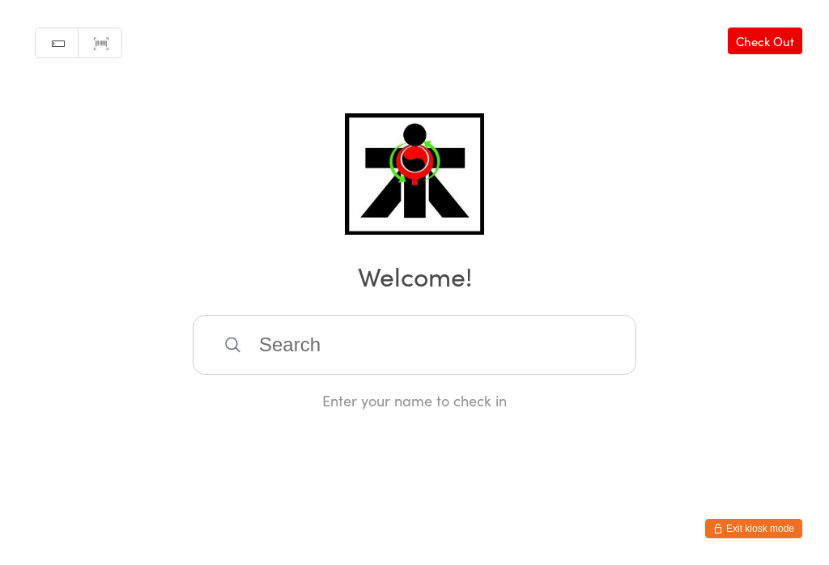
scroll to position [0, 0]
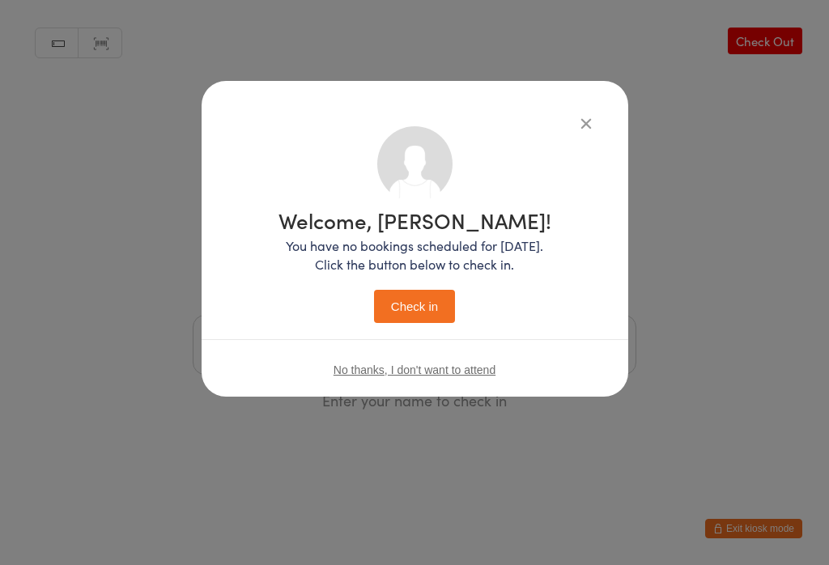
click at [412, 317] on button "Check in" at bounding box center [414, 306] width 81 height 33
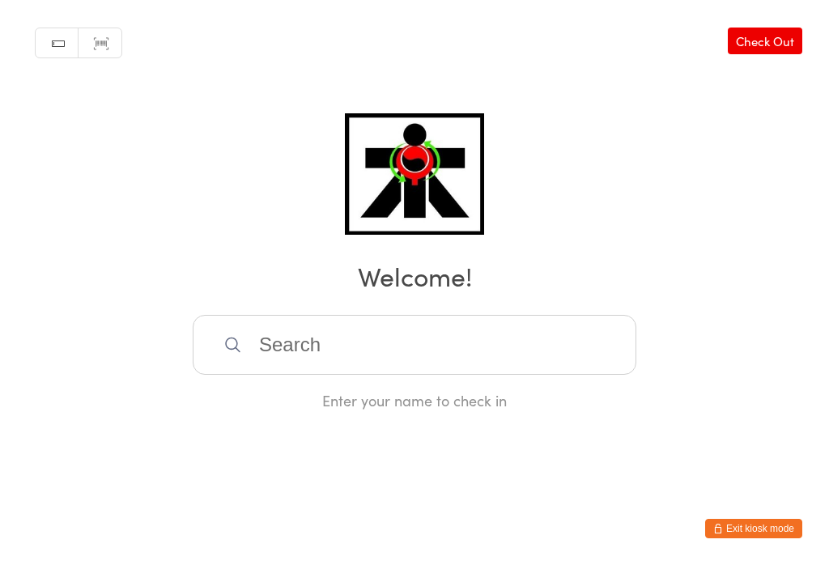
click at [505, 357] on input "search" at bounding box center [415, 345] width 444 height 60
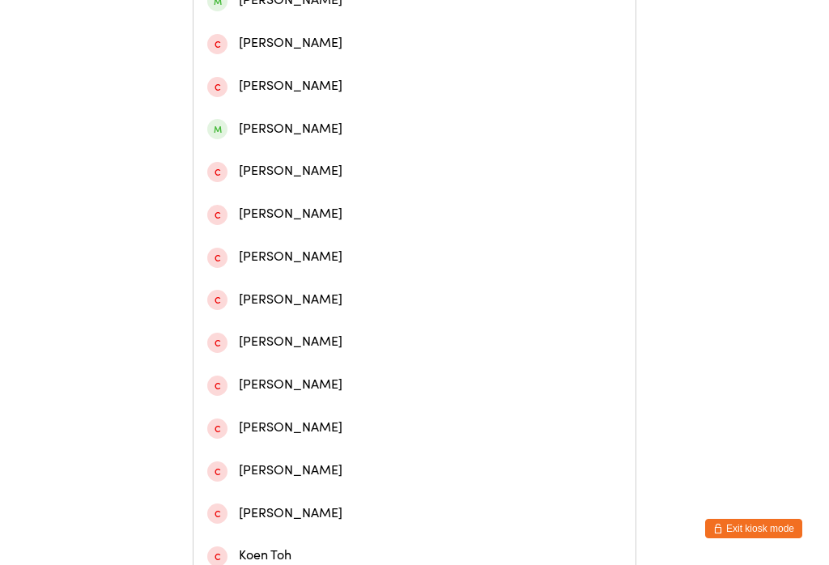
scroll to position [448, 0]
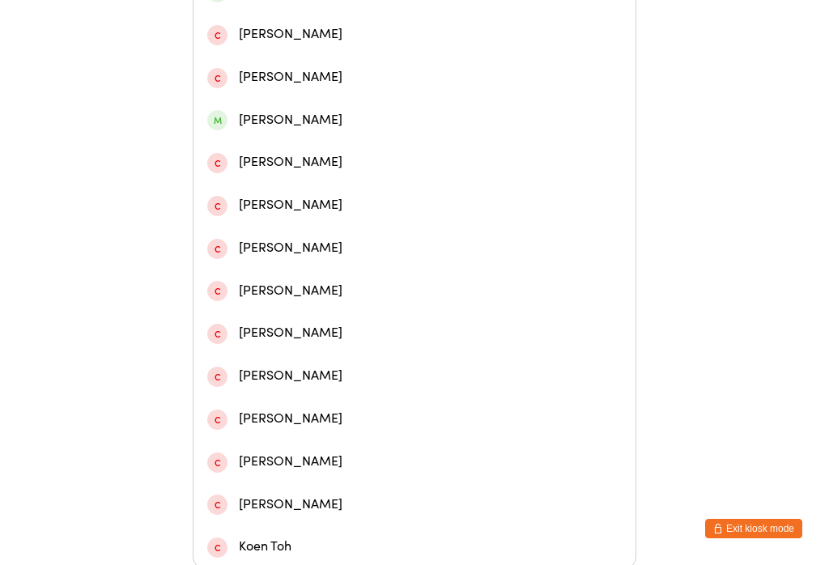
type input "Kobe"
click at [314, 131] on div "[PERSON_NAME]" at bounding box center [414, 120] width 415 height 22
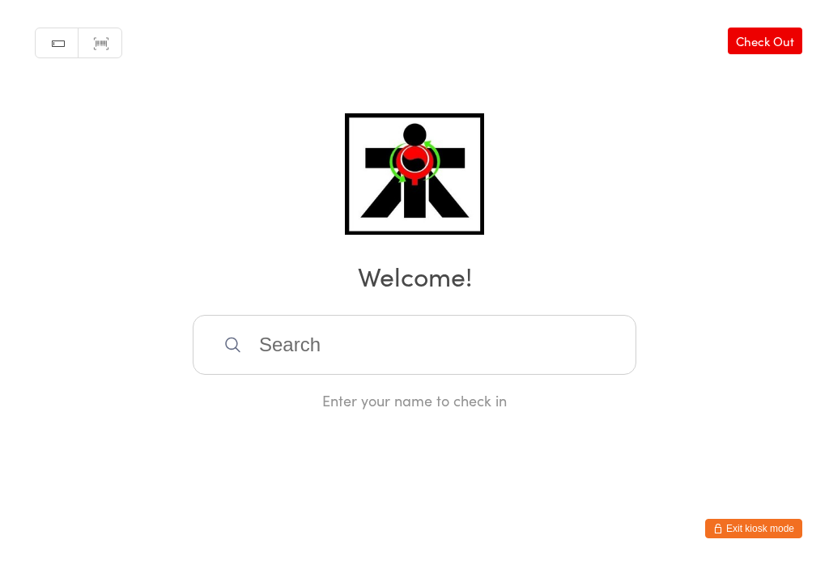
scroll to position [0, 0]
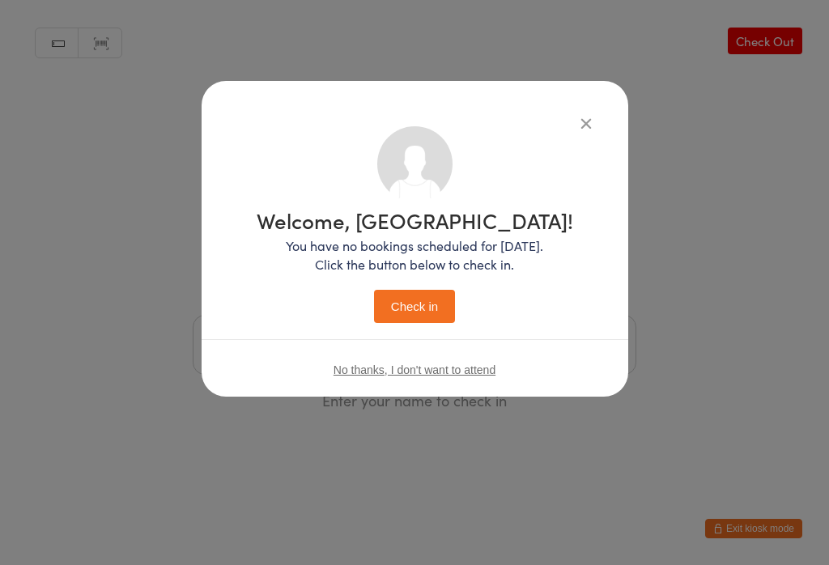
click at [436, 313] on button "Check in" at bounding box center [414, 306] width 81 height 33
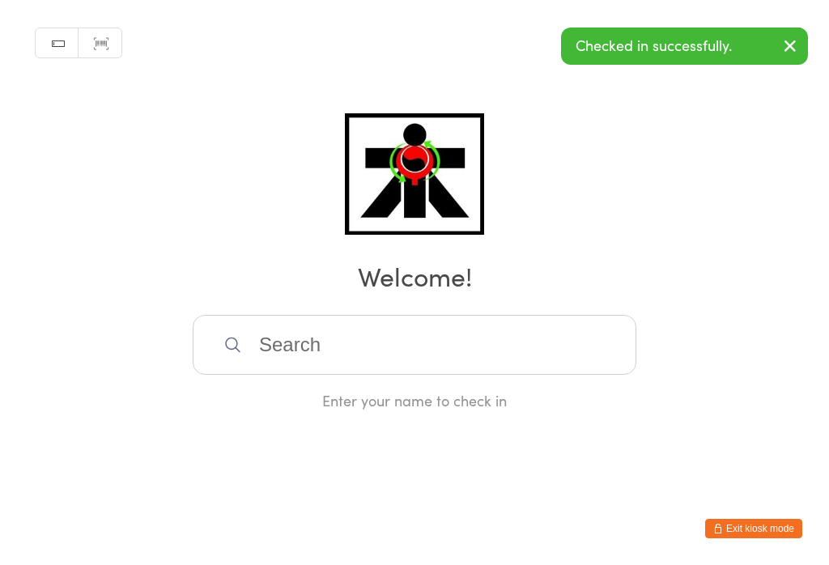
click at [266, 344] on input "search" at bounding box center [415, 345] width 444 height 60
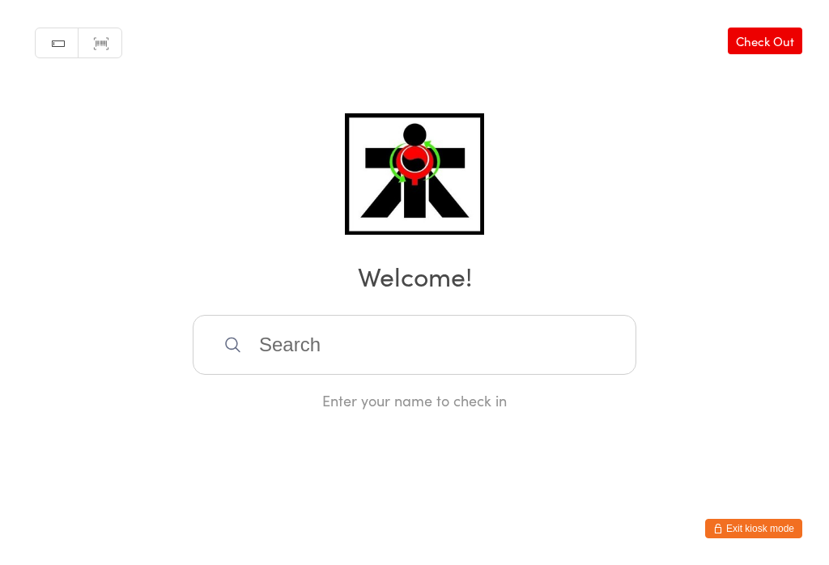
scroll to position [321, 0]
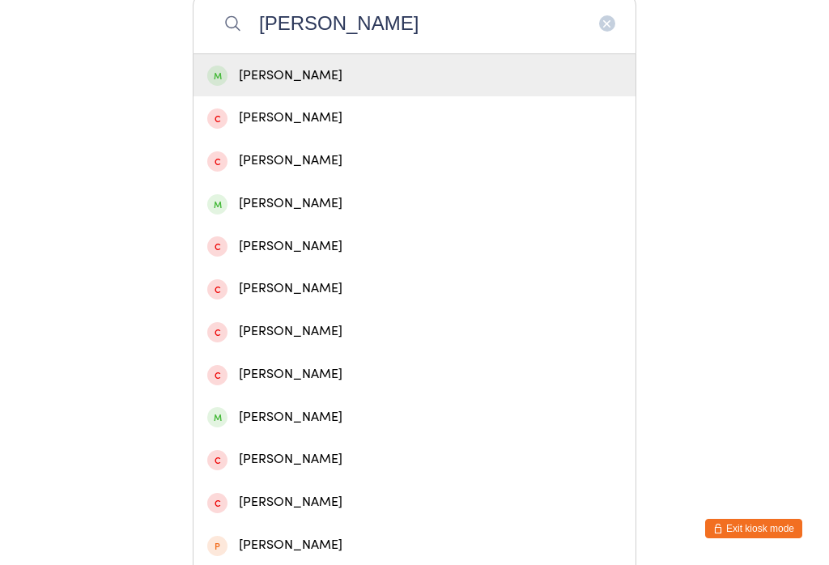
type input "[PERSON_NAME]"
click at [208, 211] on span at bounding box center [217, 204] width 20 height 20
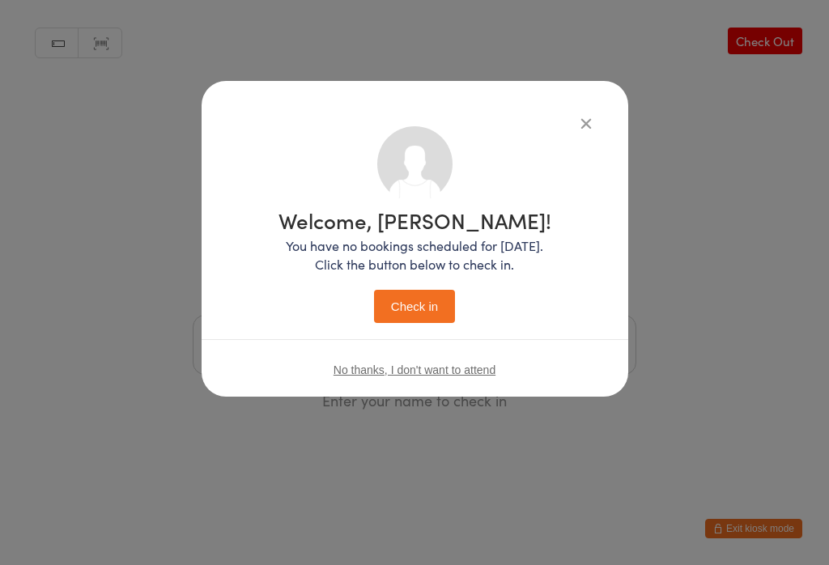
scroll to position [0, 0]
click at [402, 322] on button "Check in" at bounding box center [414, 306] width 81 height 33
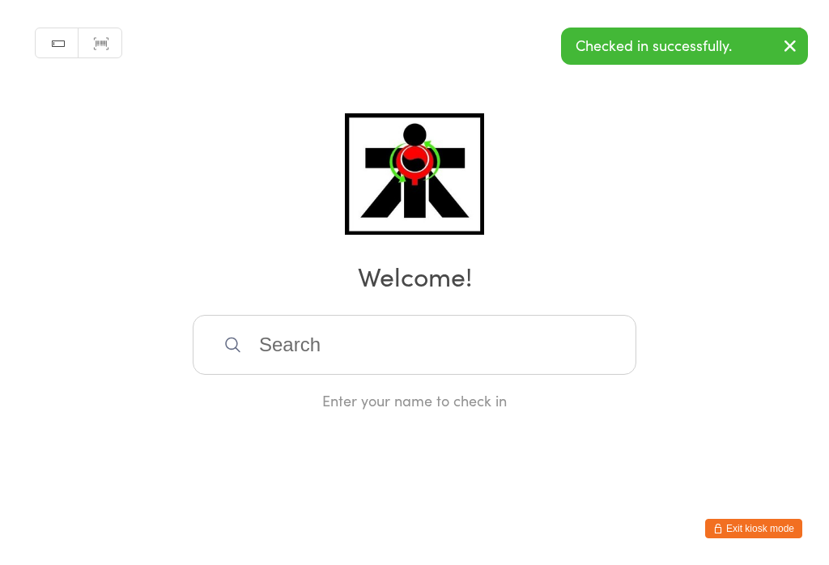
click at [485, 372] on input "search" at bounding box center [415, 345] width 444 height 60
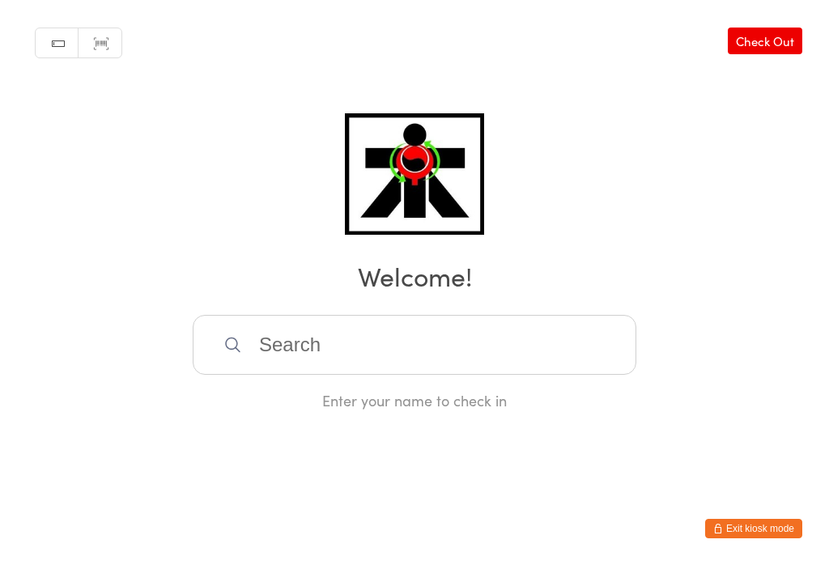
scroll to position [321, 0]
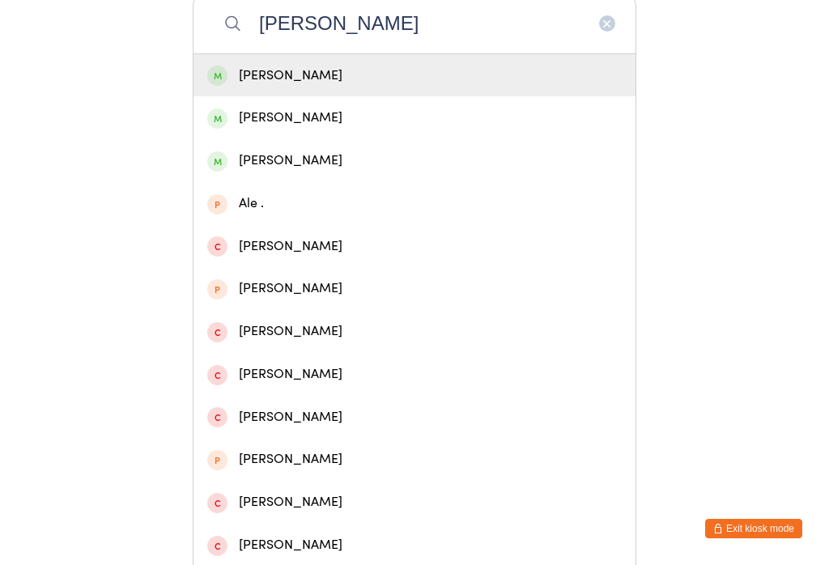
type input "[PERSON_NAME]"
click at [258, 82] on div "[PERSON_NAME]" at bounding box center [414, 76] width 415 height 22
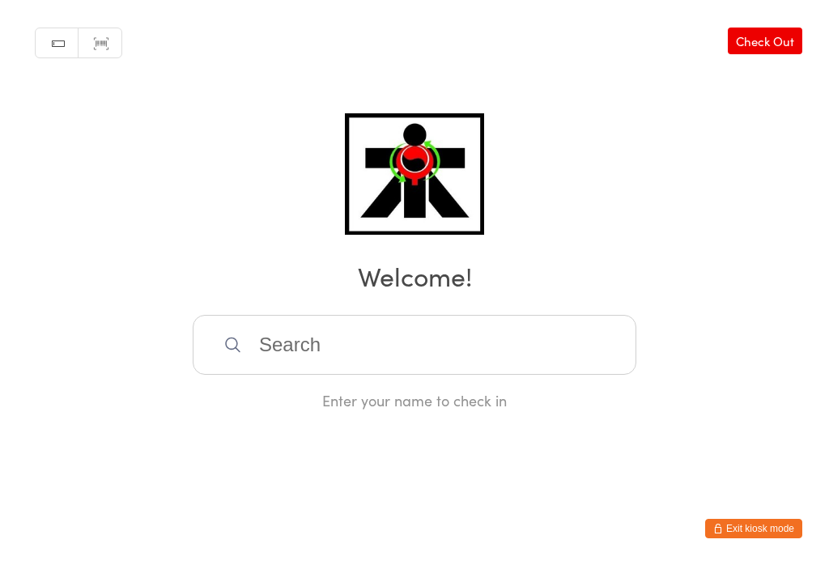
scroll to position [0, 0]
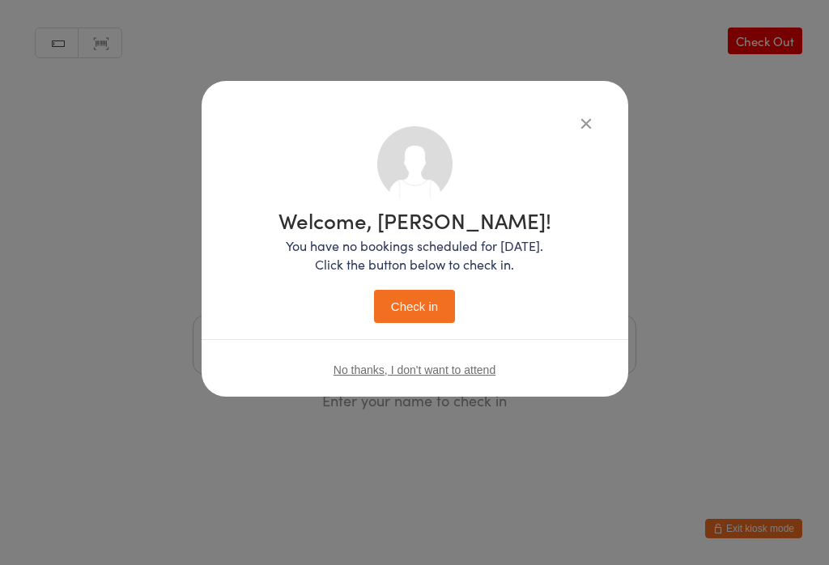
click at [413, 321] on button "Check in" at bounding box center [414, 306] width 81 height 33
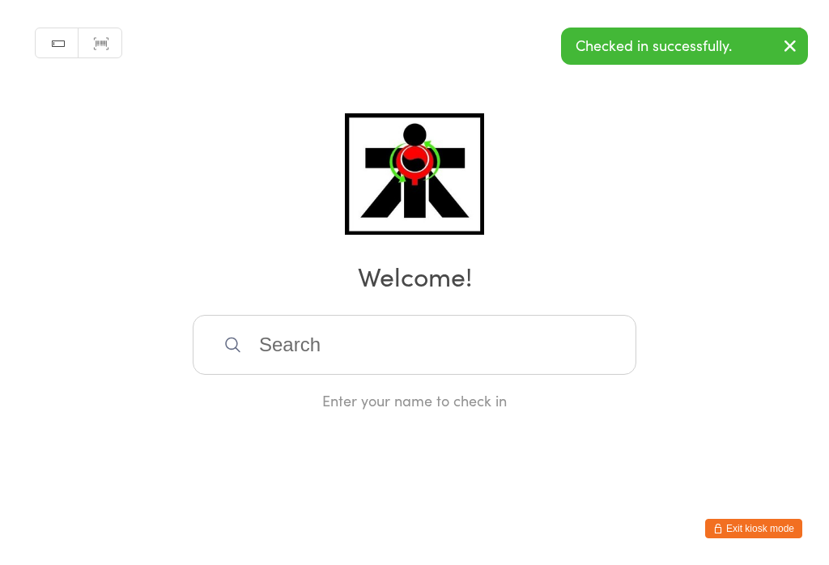
click at [375, 367] on input "search" at bounding box center [415, 345] width 444 height 60
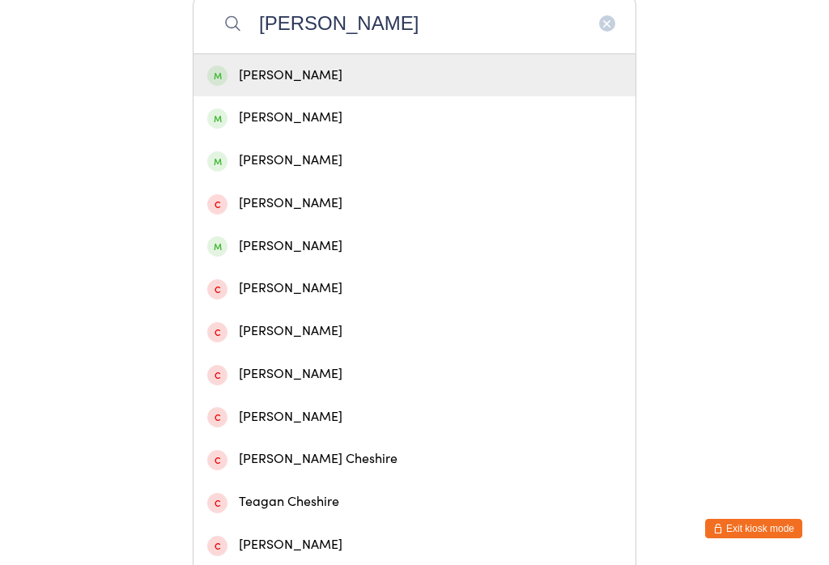
type input "[PERSON_NAME]"
click at [385, 81] on div "[PERSON_NAME]" at bounding box center [414, 76] width 415 height 22
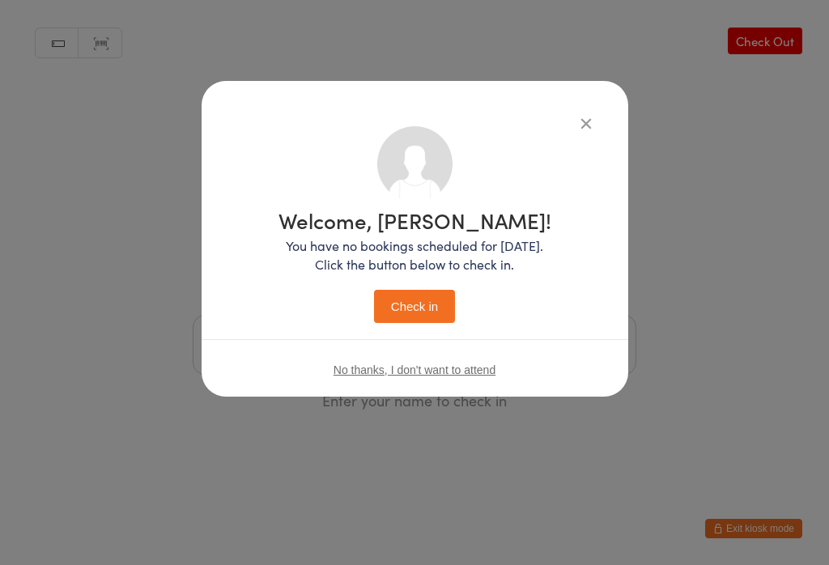
scroll to position [0, 0]
click at [413, 297] on button "Check in" at bounding box center [414, 306] width 81 height 33
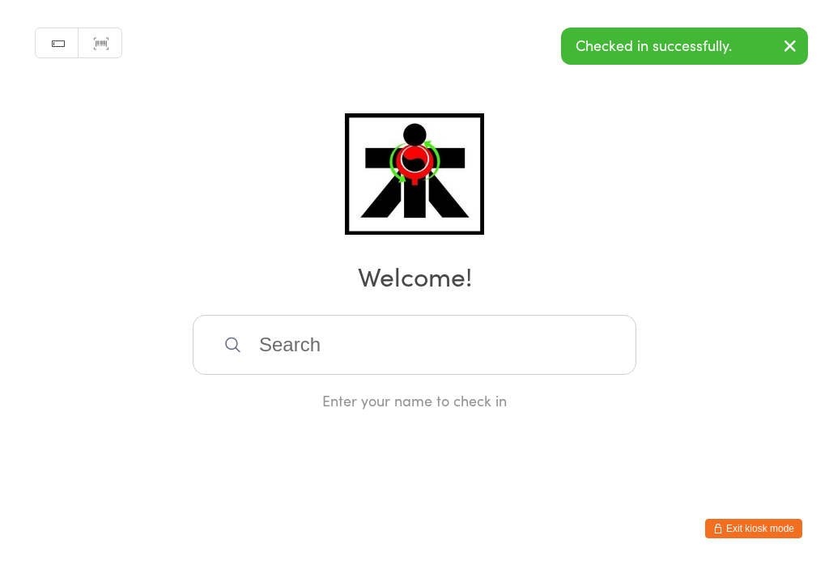
click at [362, 365] on input "search" at bounding box center [415, 345] width 444 height 60
type input "Z"
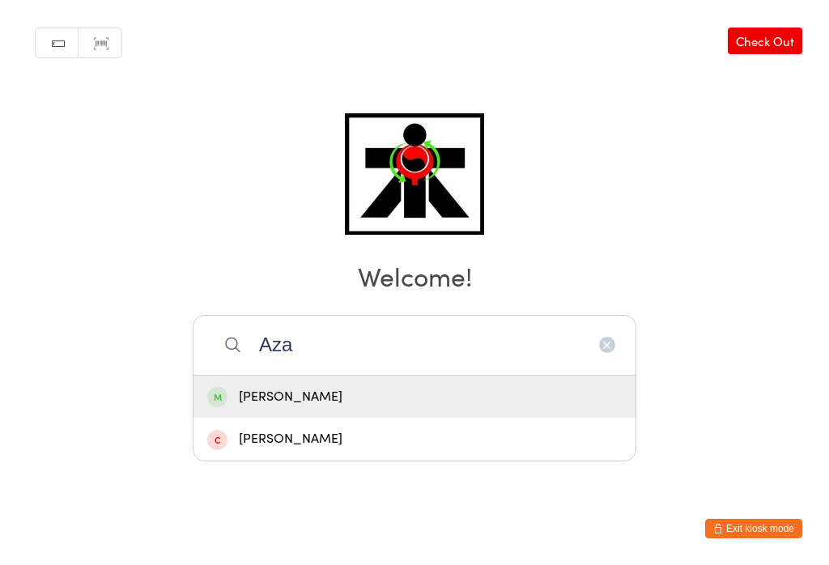
type input "Aza"
click at [354, 376] on div "[PERSON_NAME]" at bounding box center [415, 397] width 442 height 43
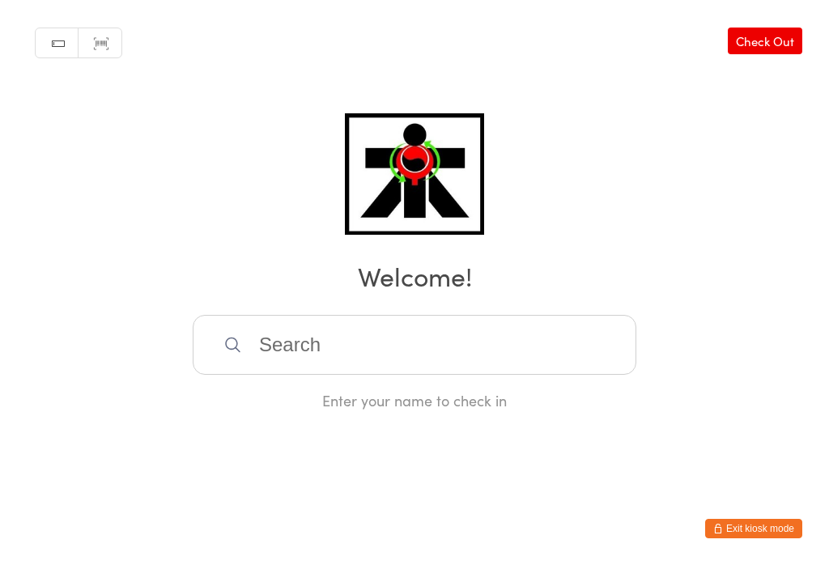
scroll to position [0, 0]
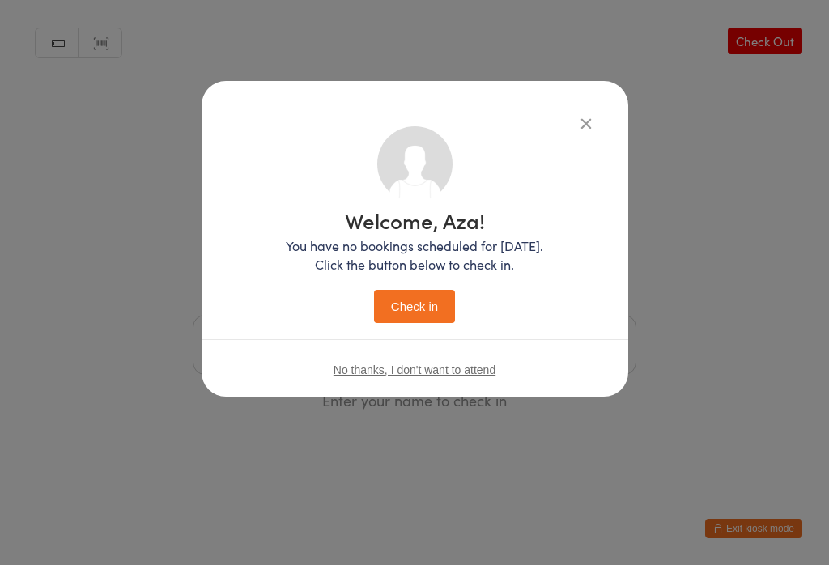
click at [428, 309] on button "Check in" at bounding box center [414, 306] width 81 height 33
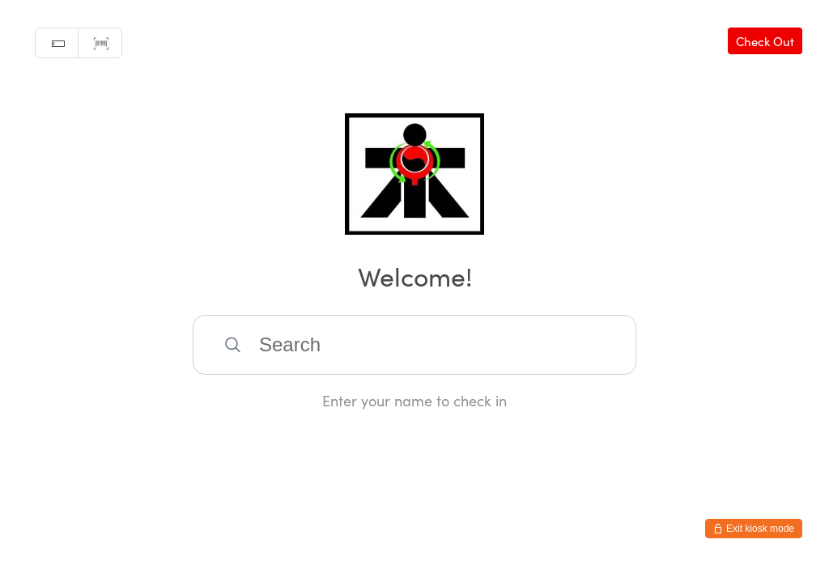
click at [484, 338] on input "search" at bounding box center [415, 345] width 444 height 60
type input "U"
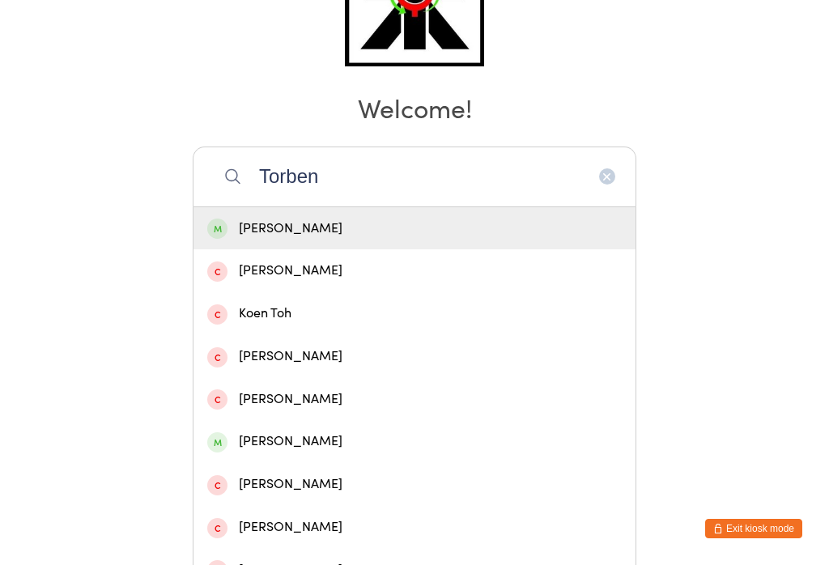
type input "Torben"
click at [432, 228] on div "[PERSON_NAME]" at bounding box center [414, 229] width 415 height 22
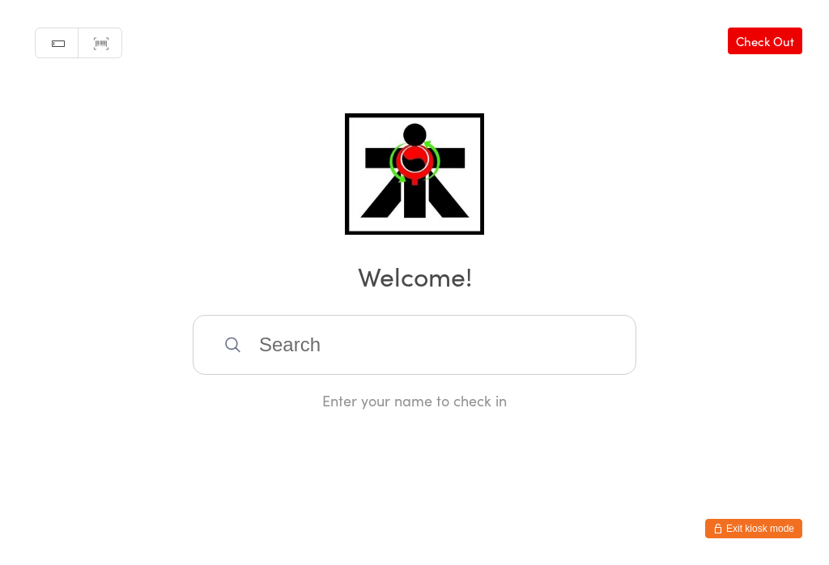
scroll to position [0, 0]
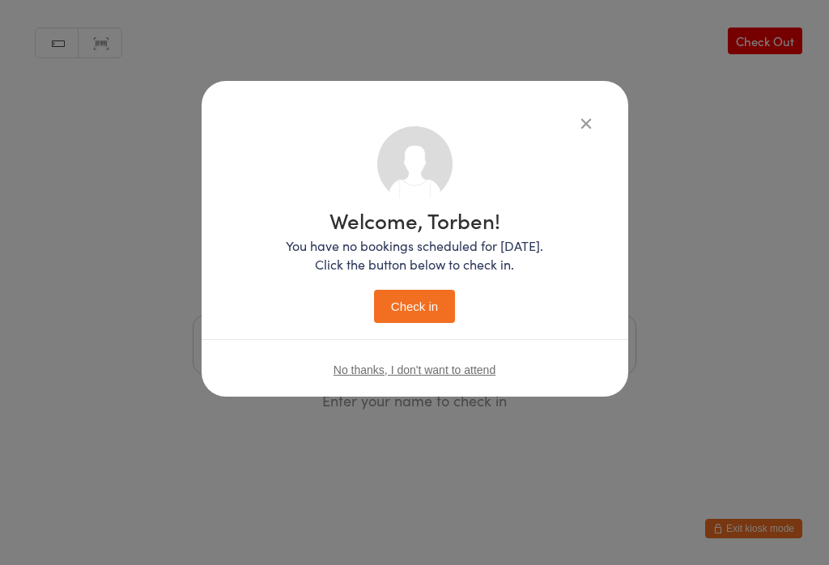
click at [433, 294] on button "Check in" at bounding box center [414, 306] width 81 height 33
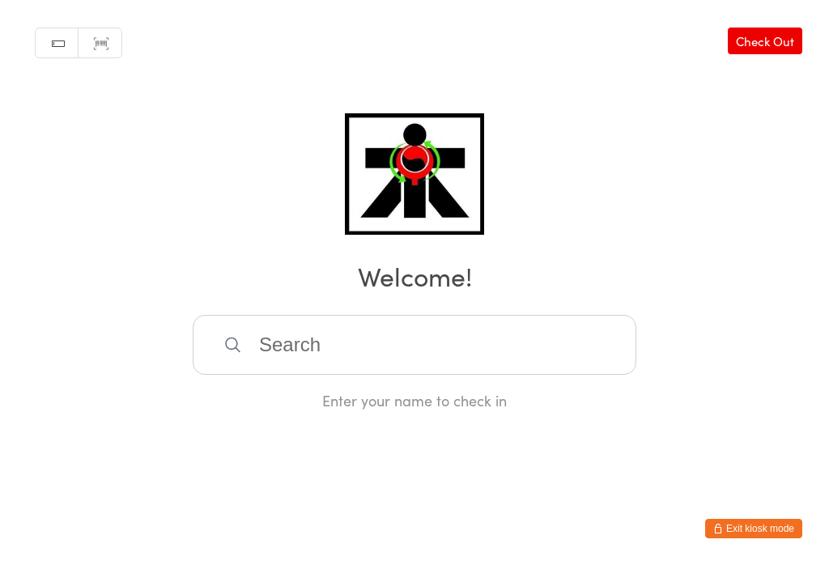
click at [241, 373] on input "search" at bounding box center [415, 345] width 444 height 60
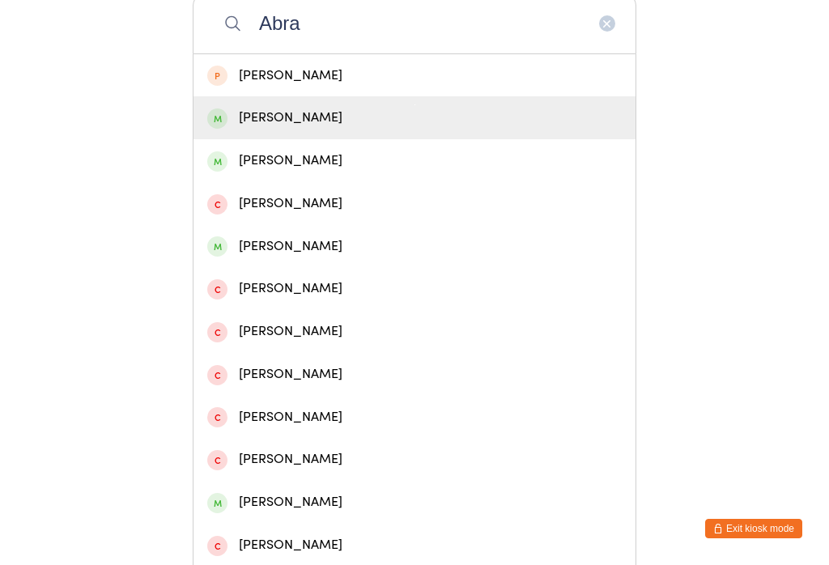
type input "Abra"
click at [245, 125] on div "[PERSON_NAME]" at bounding box center [414, 118] width 415 height 22
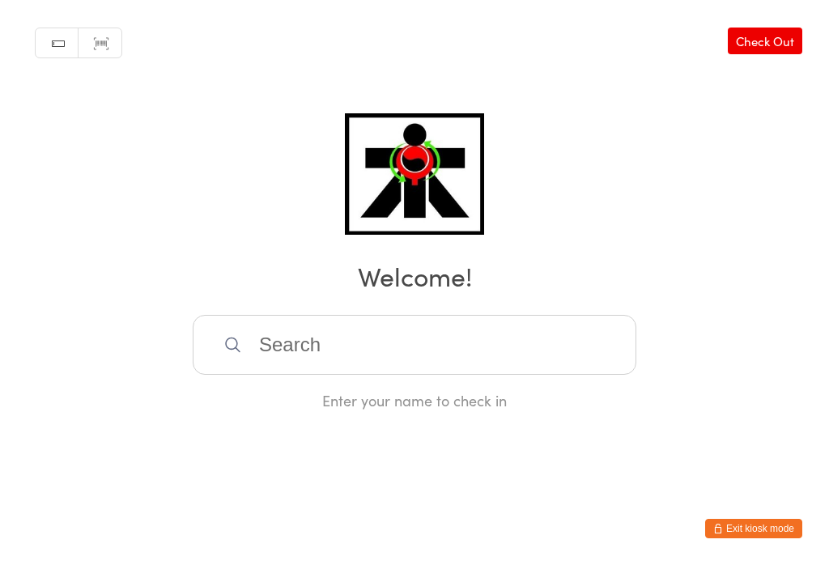
scroll to position [0, 0]
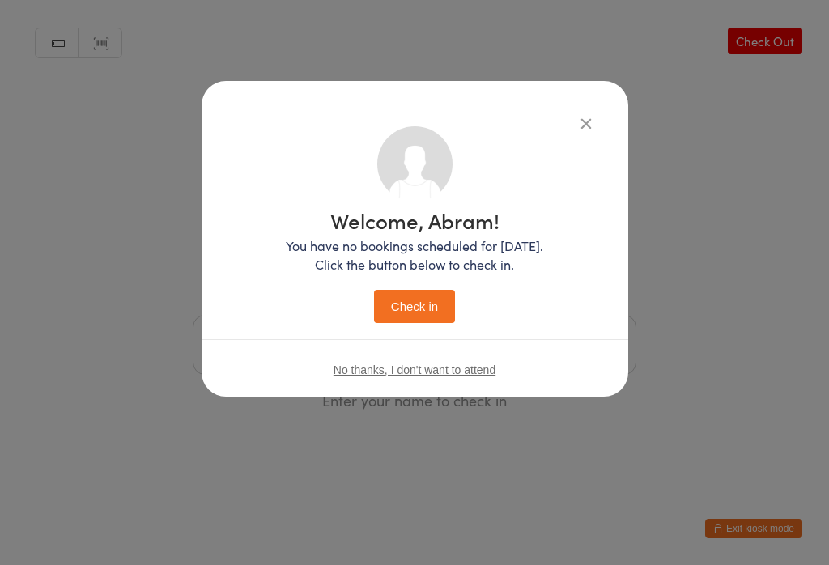
click at [375, 309] on button "Check in" at bounding box center [414, 306] width 81 height 33
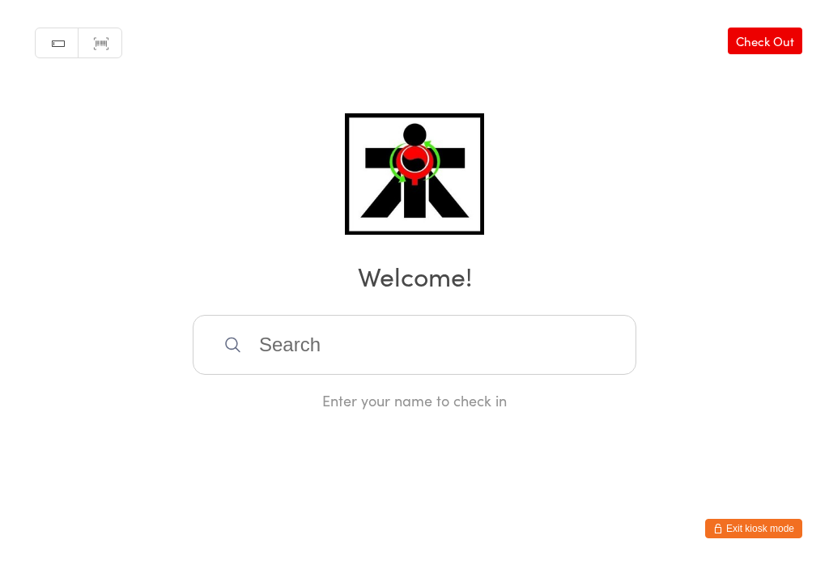
click at [271, 350] on input "search" at bounding box center [415, 345] width 444 height 60
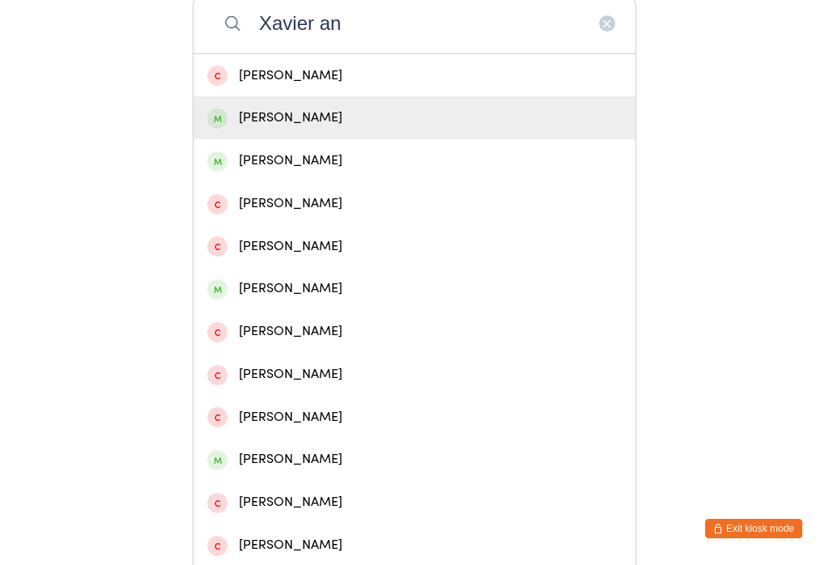
type input "Xavier an"
click at [248, 122] on div "[PERSON_NAME]" at bounding box center [414, 118] width 415 height 22
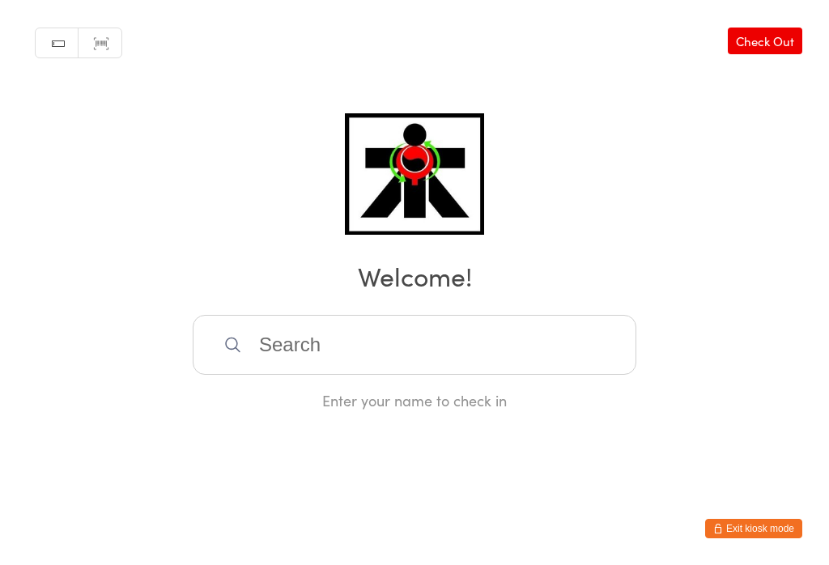
scroll to position [0, 0]
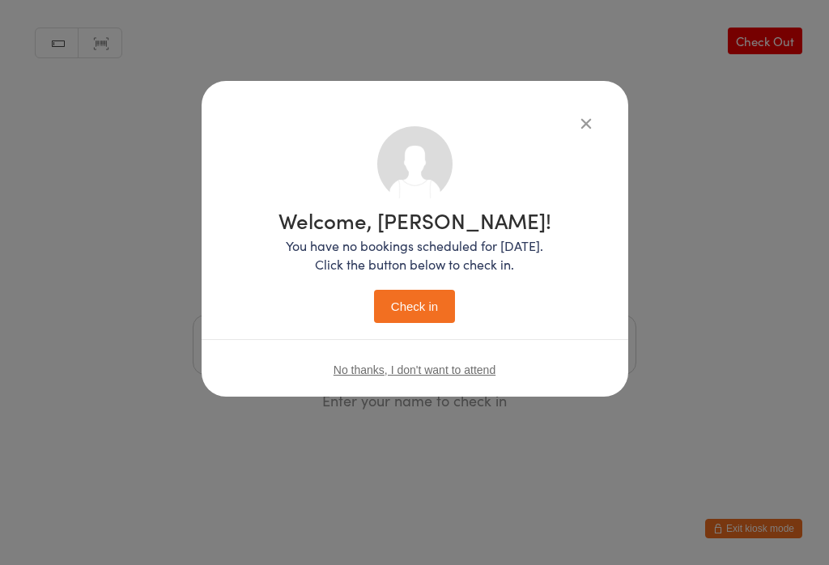
click at [409, 294] on button "Check in" at bounding box center [414, 306] width 81 height 33
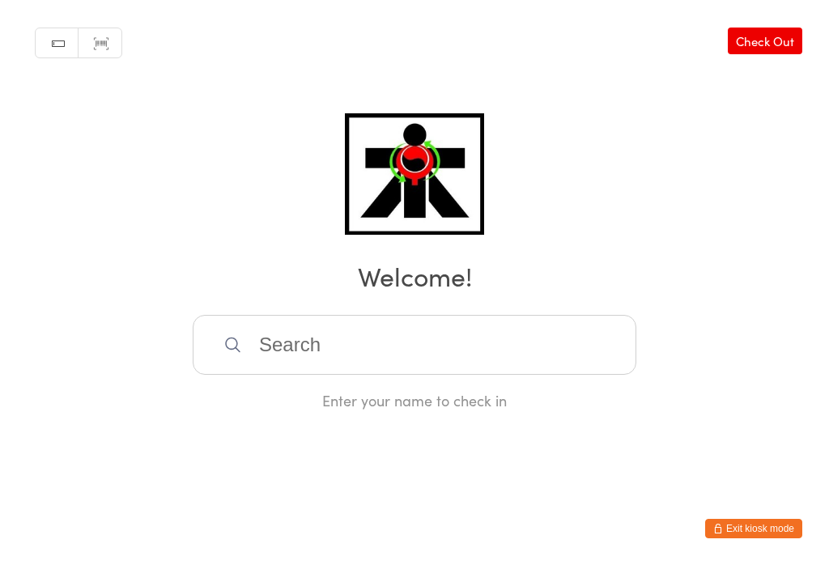
click at [483, 368] on input "search" at bounding box center [415, 345] width 444 height 60
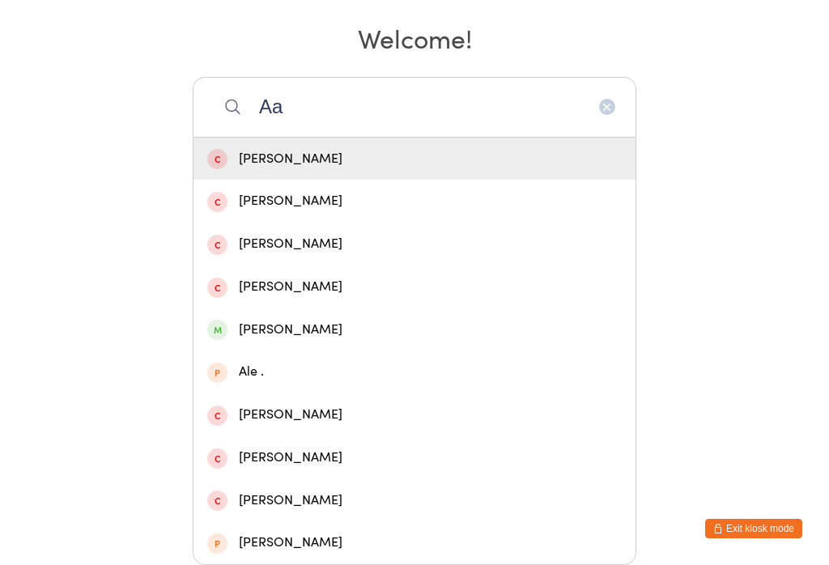
scroll to position [416, 0]
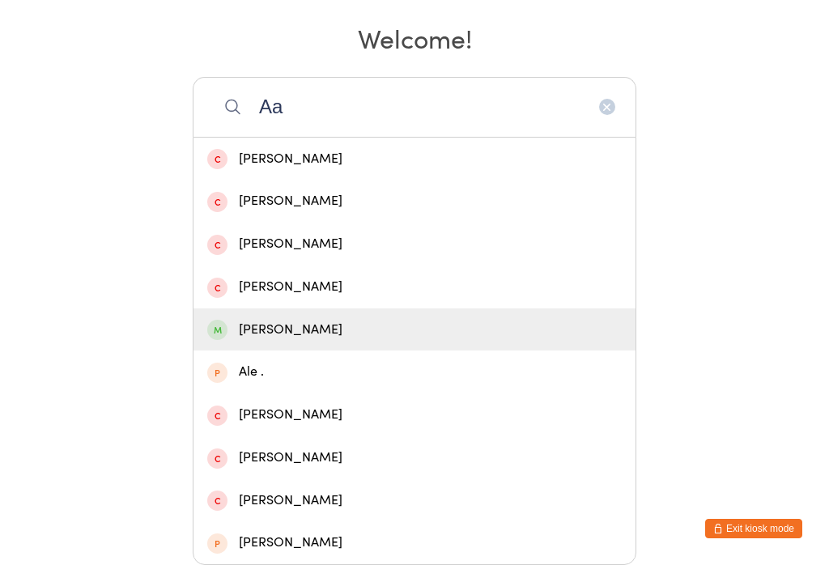
type input "Aa"
click at [254, 319] on div "[PERSON_NAME]" at bounding box center [414, 330] width 415 height 22
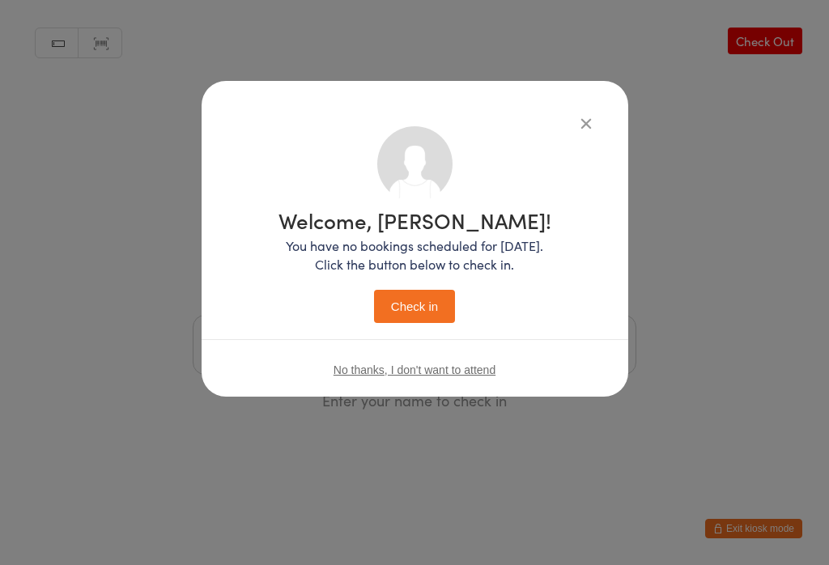
click at [424, 301] on button "Check in" at bounding box center [414, 306] width 81 height 33
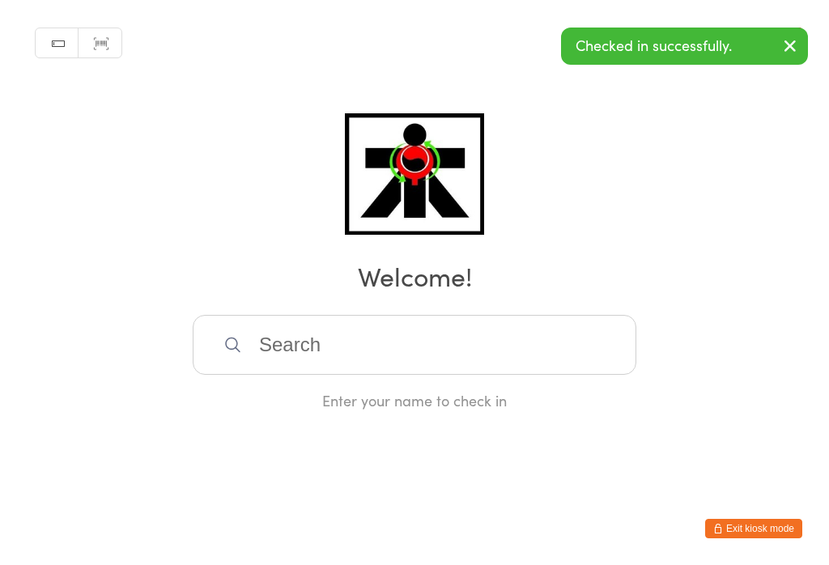
click at [382, 375] on input "search" at bounding box center [415, 345] width 444 height 60
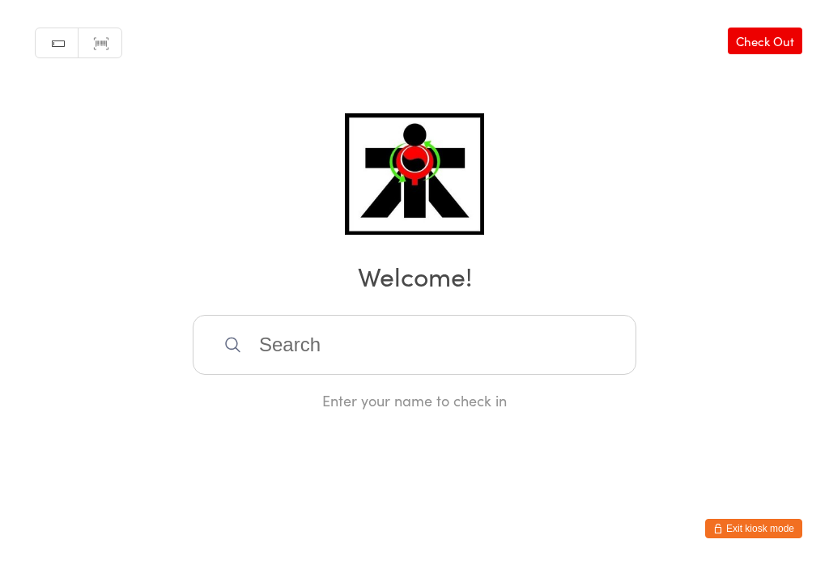
scroll to position [321, 0]
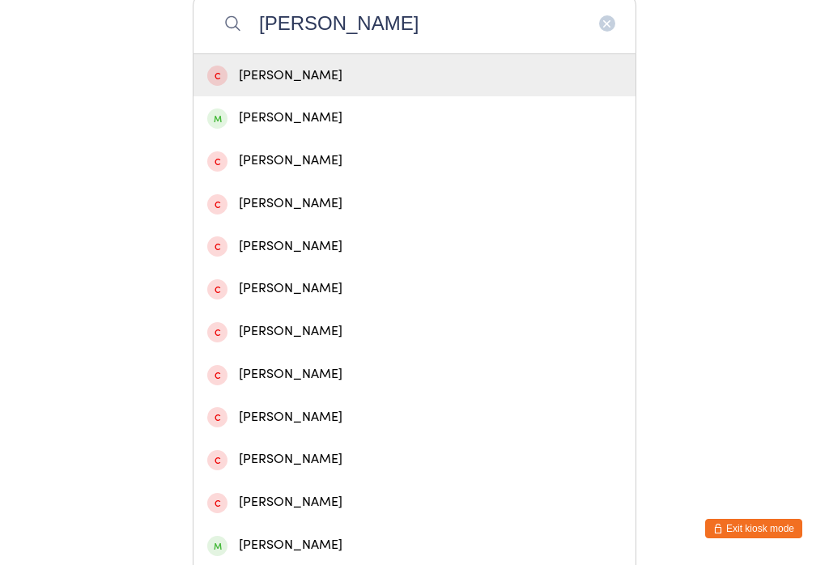
type input "[PERSON_NAME]"
click at [293, 129] on div "[PERSON_NAME]" at bounding box center [414, 118] width 415 height 22
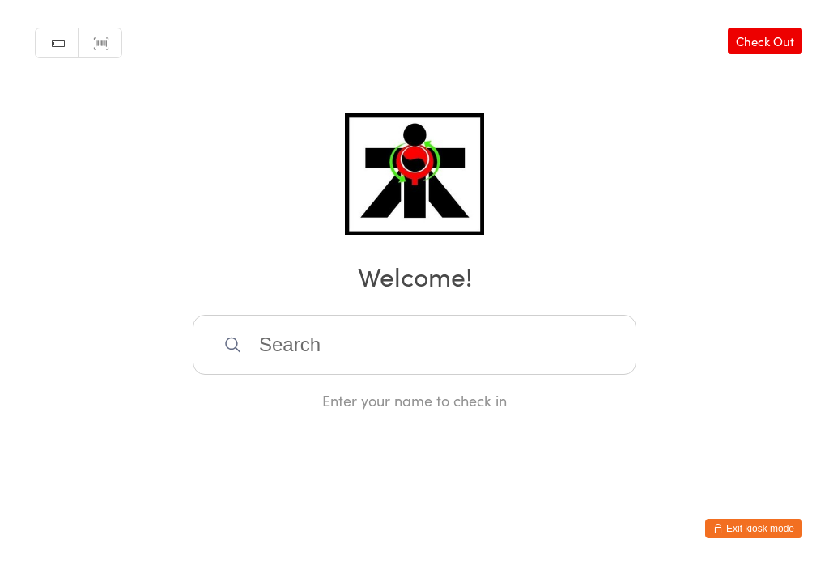
scroll to position [0, 0]
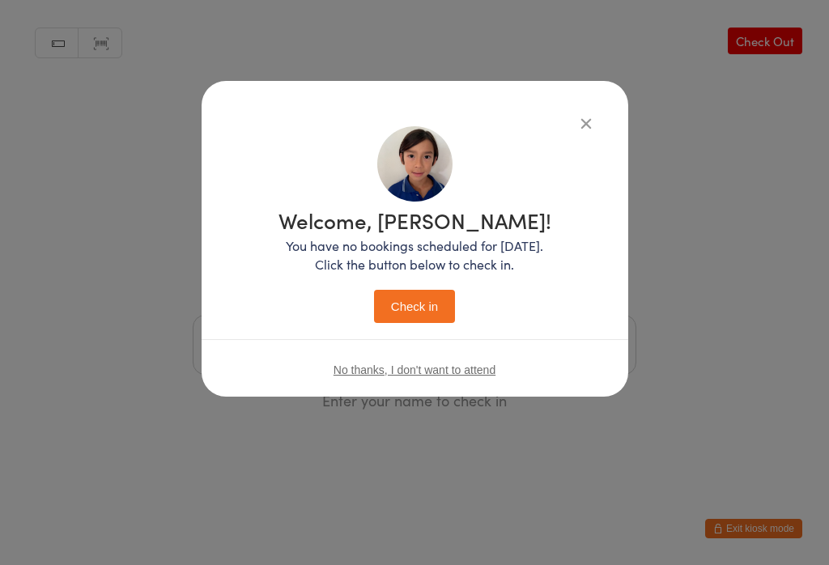
click at [439, 319] on button "Check in" at bounding box center [414, 306] width 81 height 33
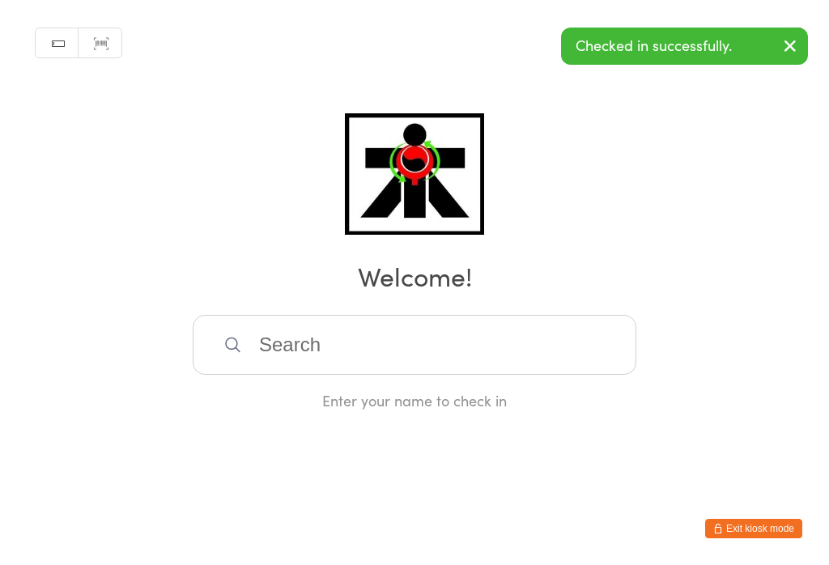
click at [387, 347] on input "search" at bounding box center [415, 345] width 444 height 60
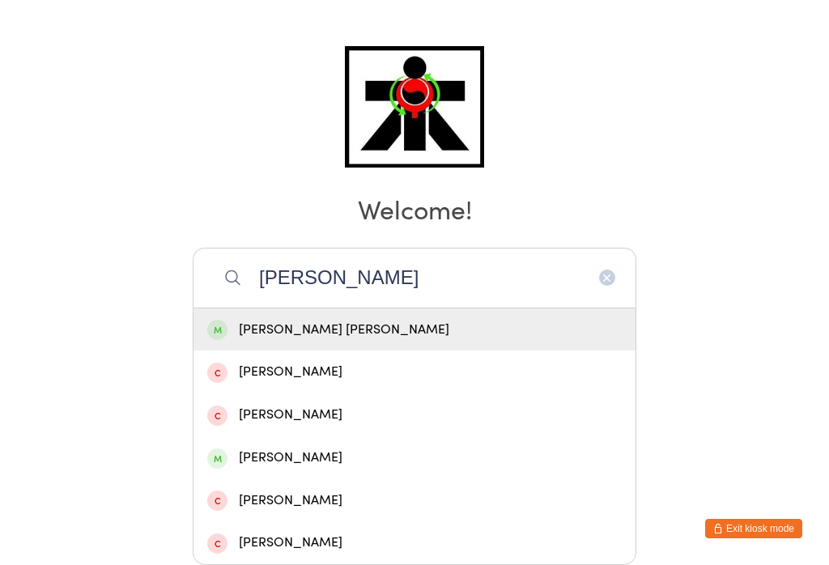
type input "[PERSON_NAME]"
click at [316, 319] on div "[PERSON_NAME] [PERSON_NAME]" at bounding box center [414, 330] width 415 height 22
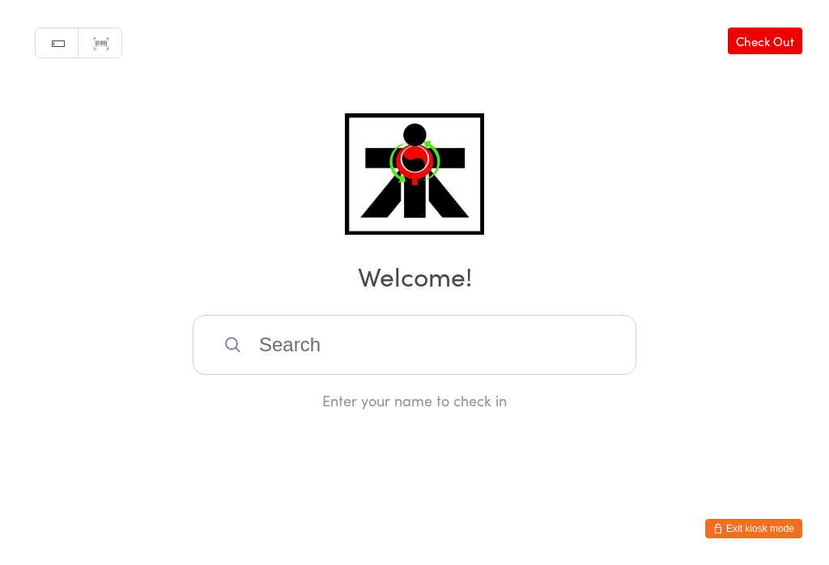
scroll to position [0, 0]
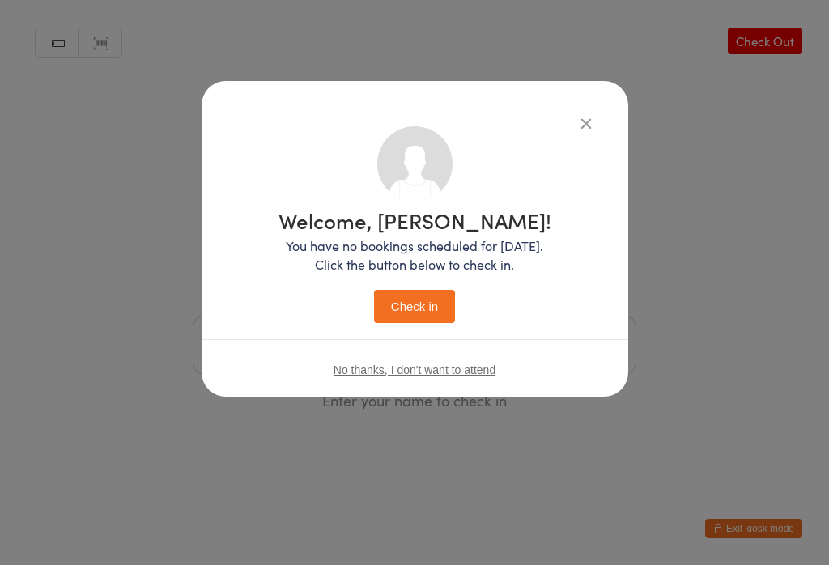
click at [404, 319] on button "Check in" at bounding box center [414, 306] width 81 height 33
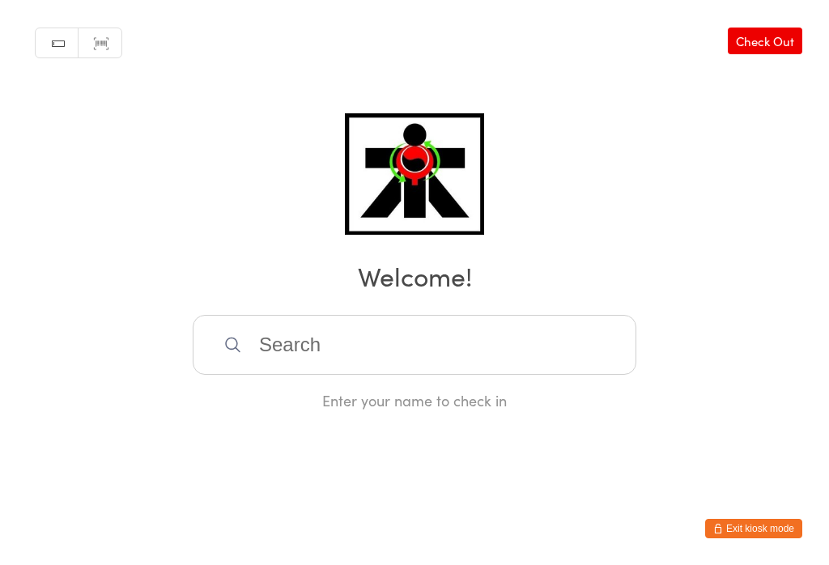
click at [478, 347] on input "search" at bounding box center [415, 345] width 444 height 60
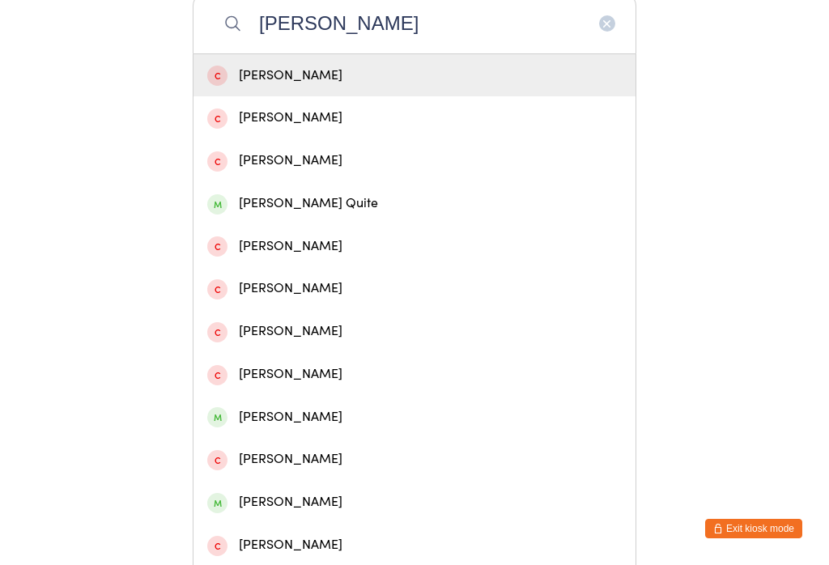
type input "[PERSON_NAME]"
click at [321, 215] on div "[PERSON_NAME] Quite" at bounding box center [414, 204] width 415 height 22
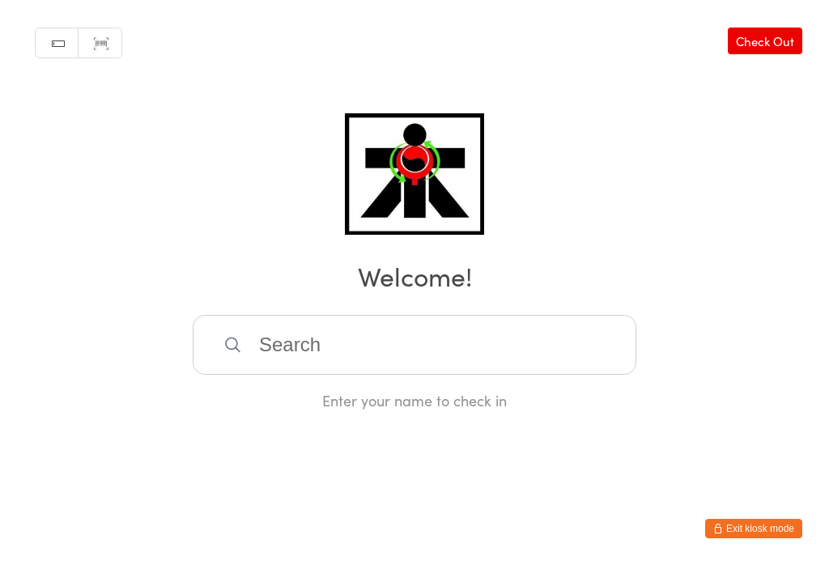
scroll to position [0, 0]
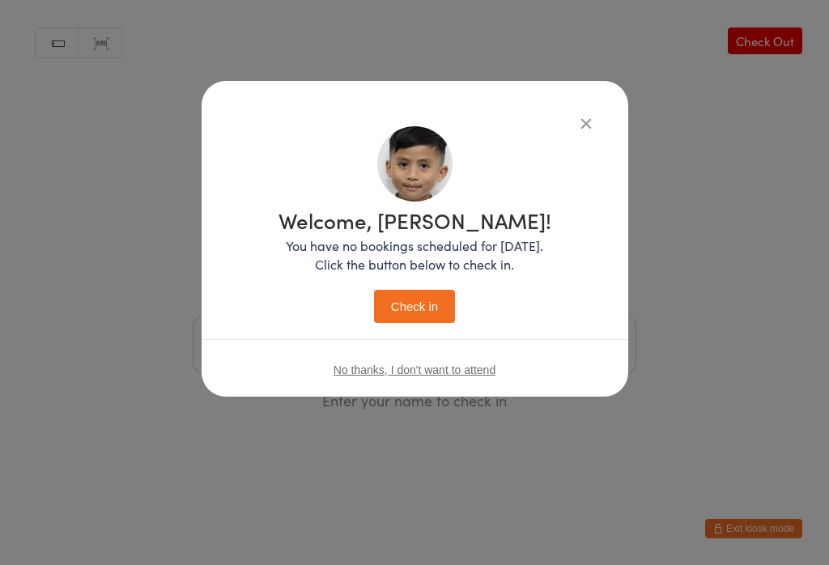
click at [418, 318] on button "Check in" at bounding box center [414, 306] width 81 height 33
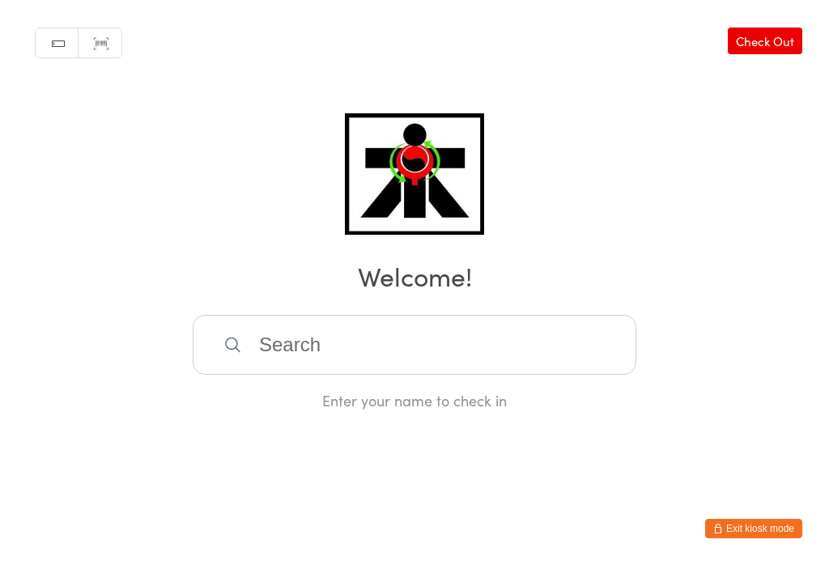
click at [257, 355] on input "search" at bounding box center [415, 345] width 444 height 60
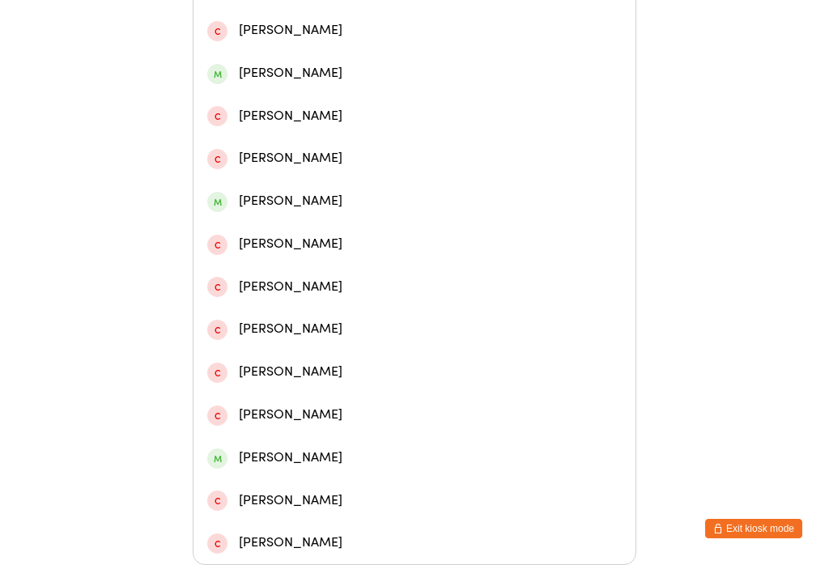
scroll to position [494, 0]
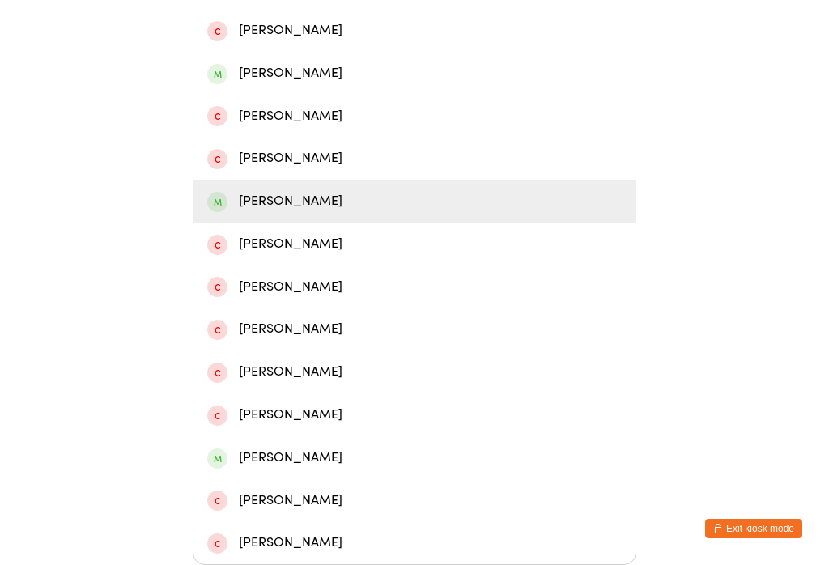
type input "Lill"
click at [221, 192] on span at bounding box center [217, 202] width 20 height 20
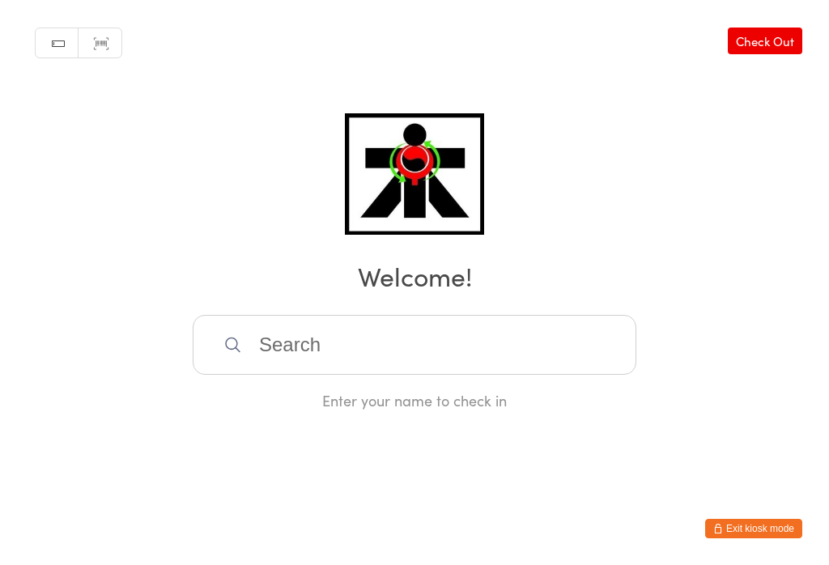
scroll to position [0, 0]
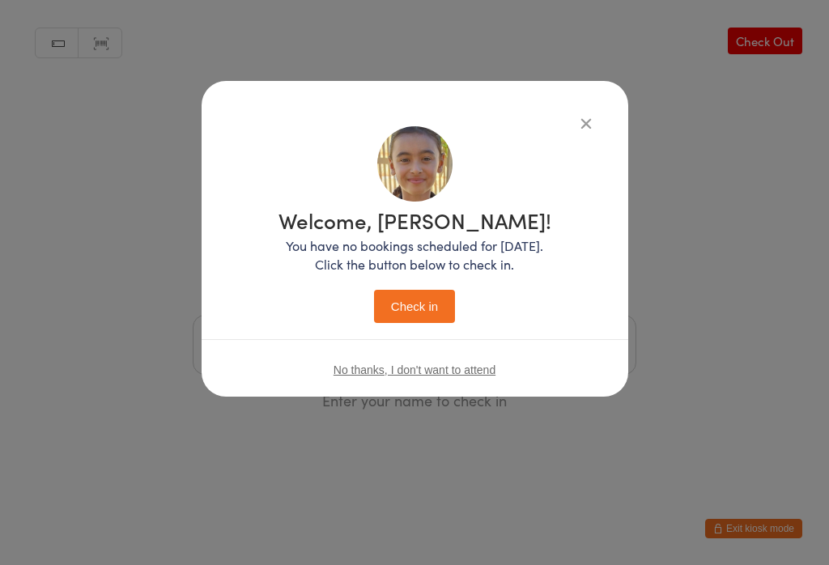
click at [383, 323] on button "Check in" at bounding box center [414, 306] width 81 height 33
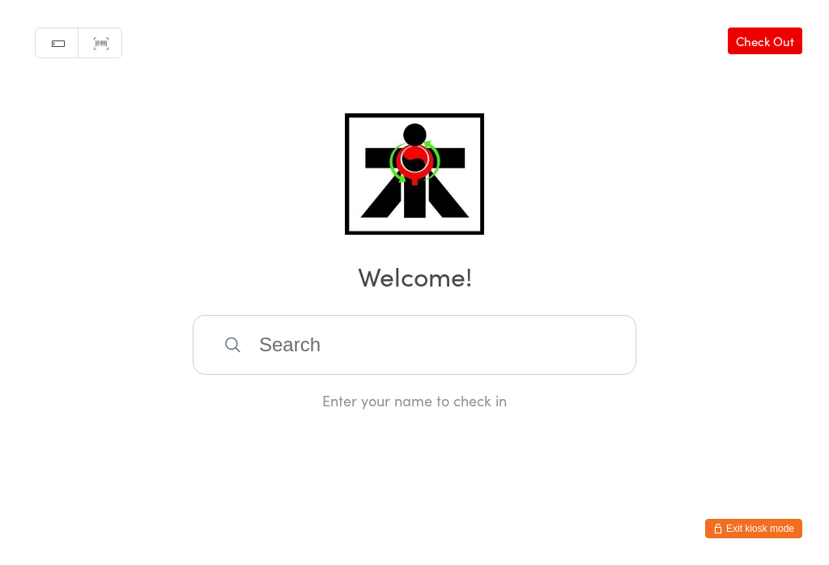
click at [334, 351] on input "search" at bounding box center [415, 345] width 444 height 60
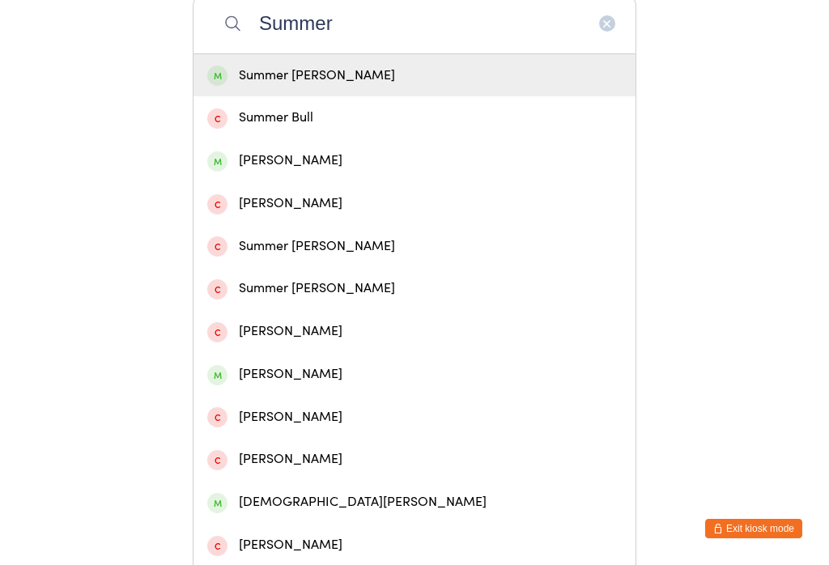
type input "Summer"
click at [275, 97] on div "Summer [PERSON_NAME]" at bounding box center [415, 75] width 442 height 43
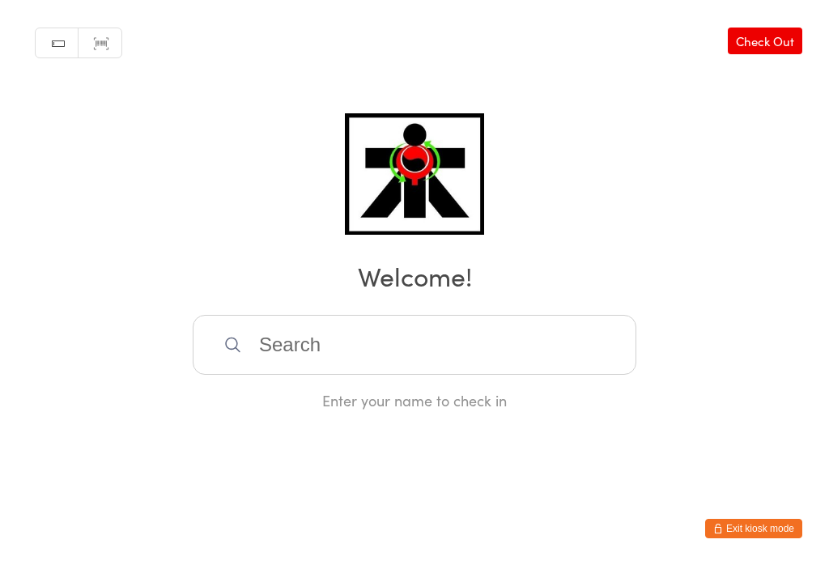
scroll to position [0, 0]
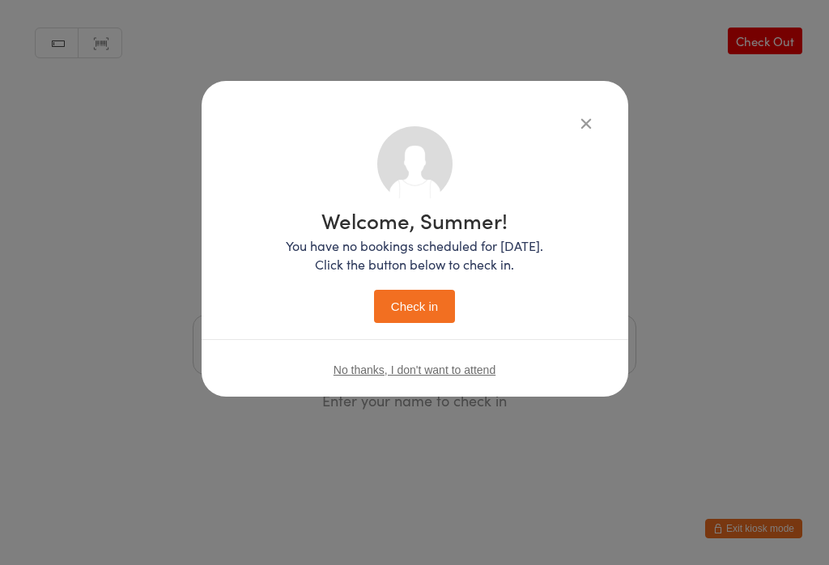
click at [408, 316] on button "Check in" at bounding box center [414, 306] width 81 height 33
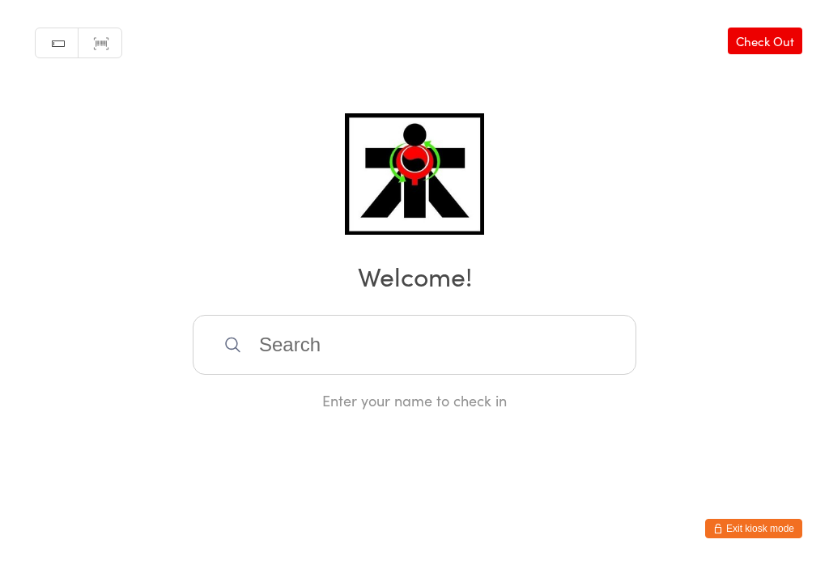
click at [401, 354] on input "search" at bounding box center [415, 345] width 444 height 60
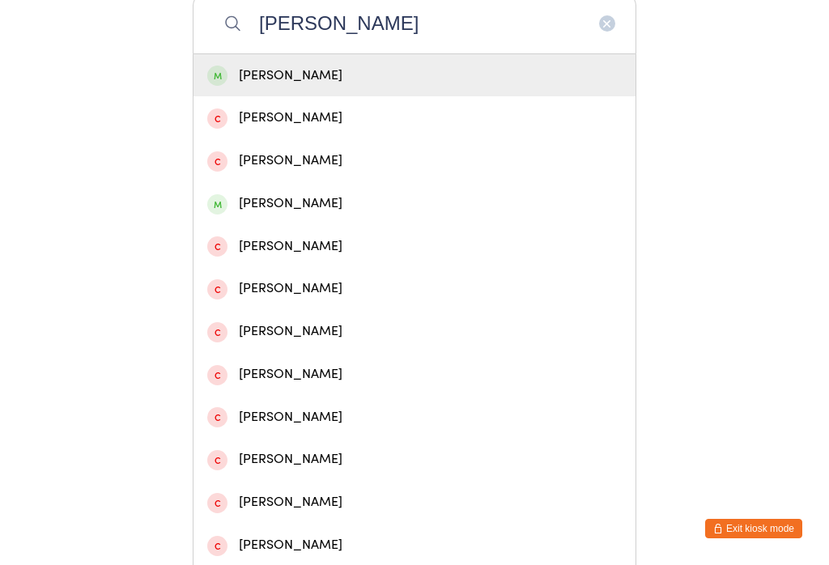
type input "[PERSON_NAME]"
click at [357, 82] on div "[PERSON_NAME]" at bounding box center [414, 76] width 415 height 22
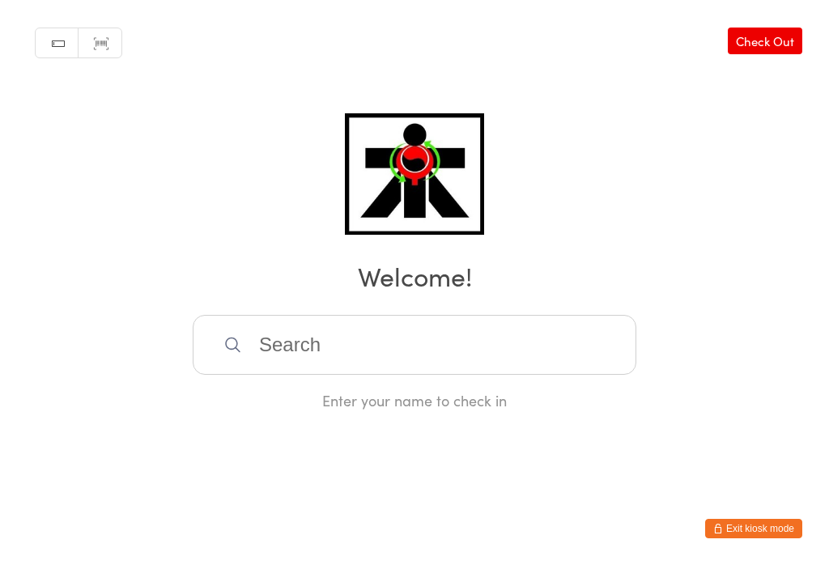
scroll to position [0, 0]
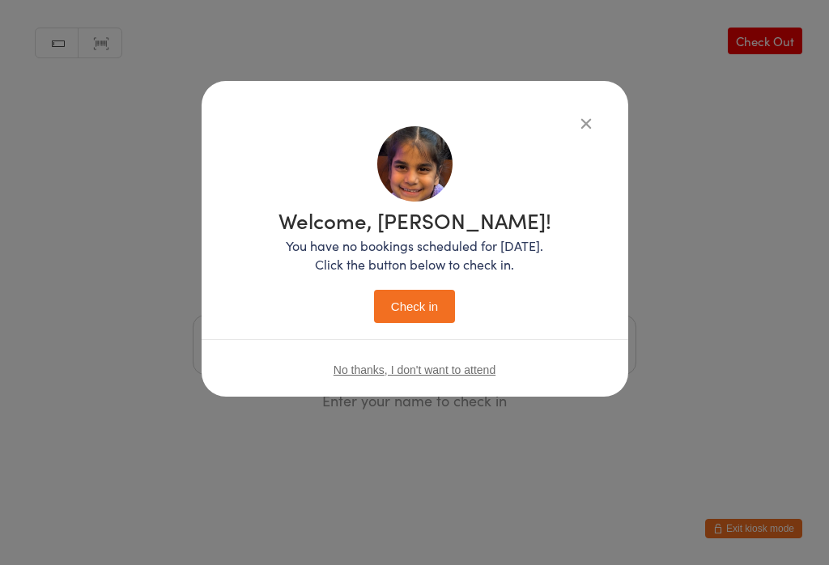
click at [408, 308] on button "Check in" at bounding box center [414, 306] width 81 height 33
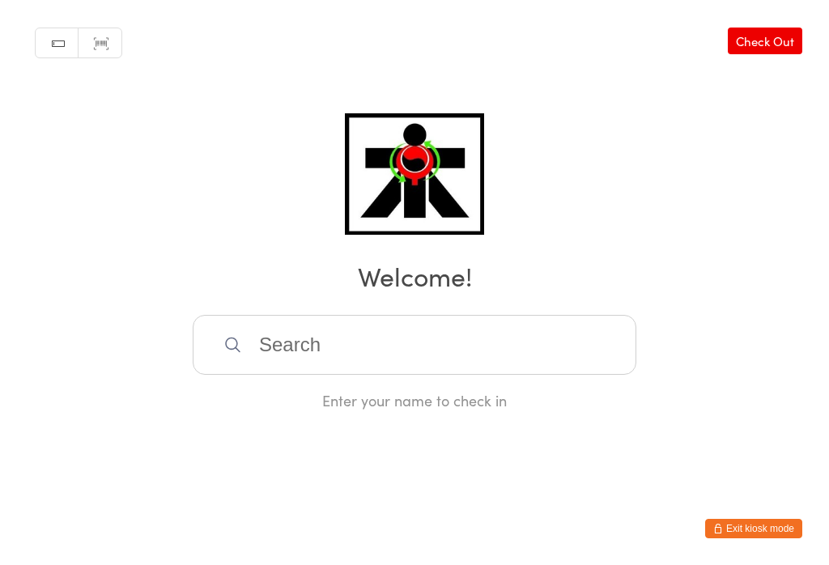
click at [760, 34] on link "Check Out" at bounding box center [765, 41] width 75 height 27
click at [786, 42] on link "Check In" at bounding box center [770, 41] width 65 height 27
click at [462, 343] on input "search" at bounding box center [415, 345] width 444 height 60
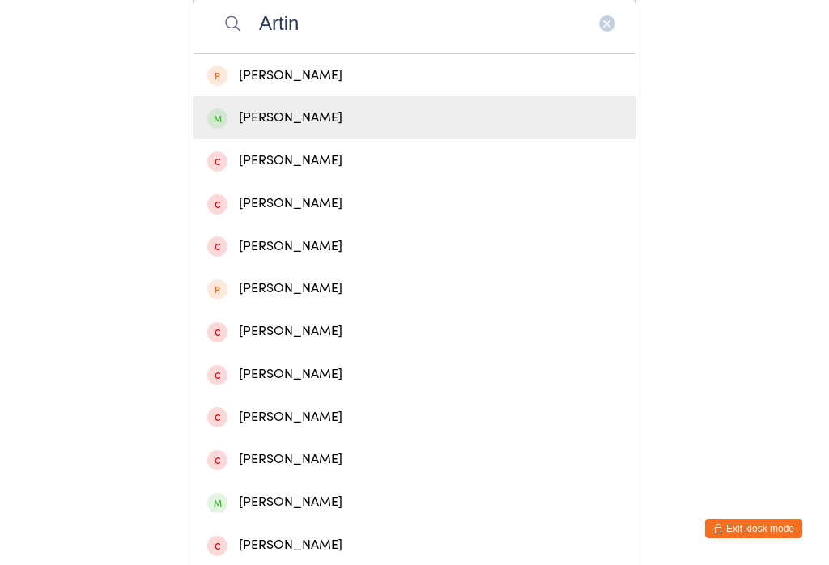
type input "Artin"
click at [266, 123] on div "[PERSON_NAME]" at bounding box center [414, 118] width 415 height 22
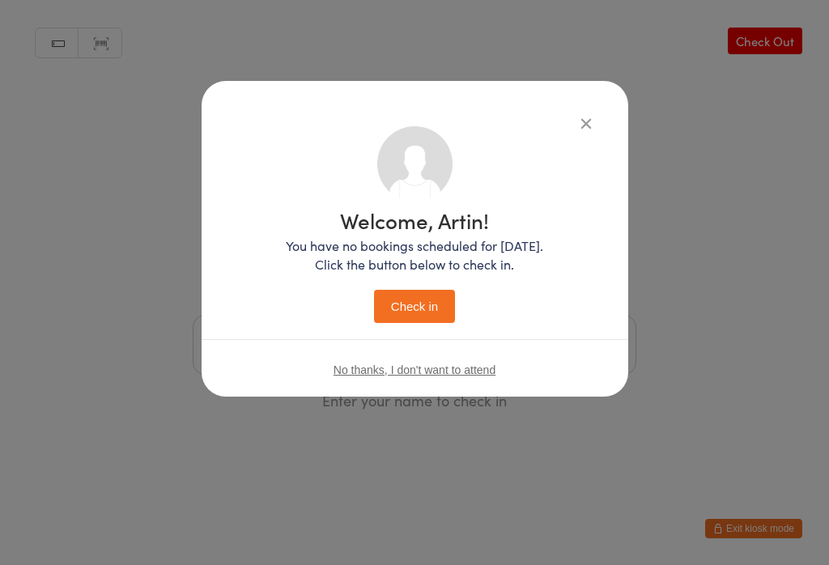
click at [423, 309] on button "Check in" at bounding box center [414, 306] width 81 height 33
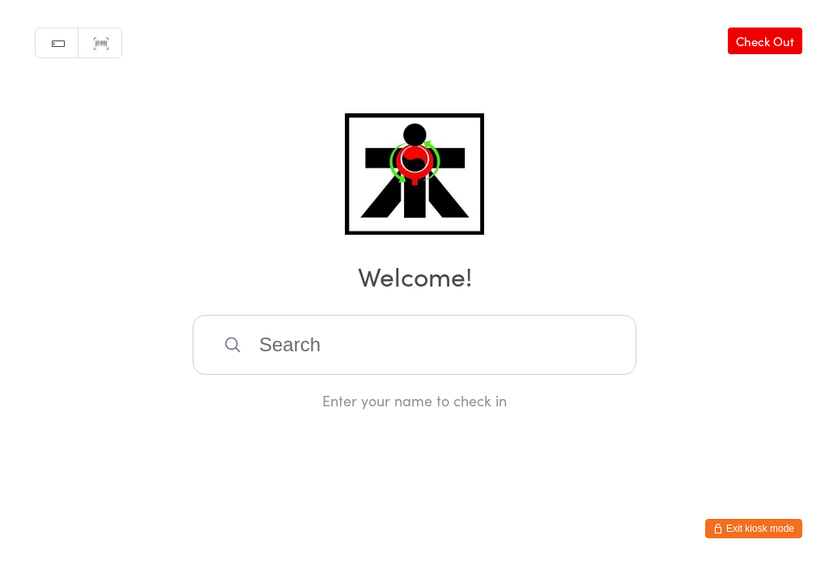
click at [326, 375] on input "search" at bounding box center [415, 345] width 444 height 60
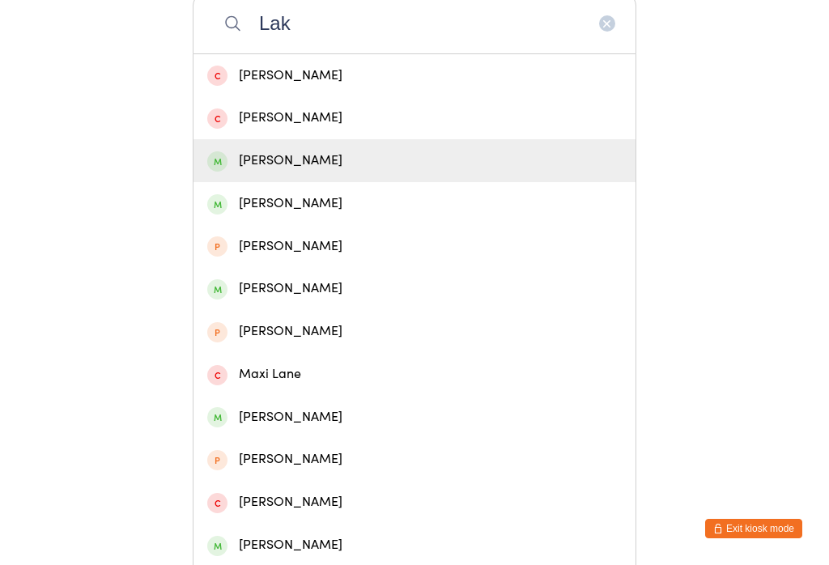
type input "Lak"
click at [338, 172] on div "[PERSON_NAME]" at bounding box center [414, 161] width 415 height 22
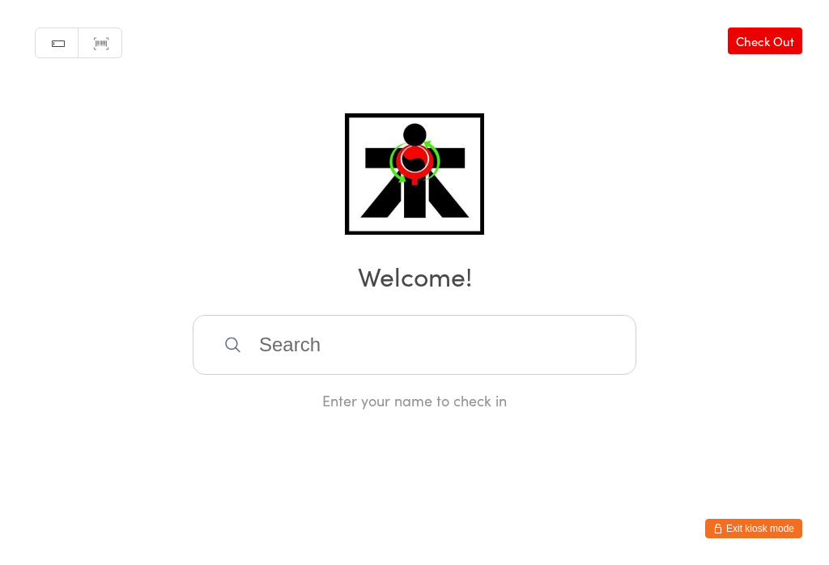
scroll to position [0, 0]
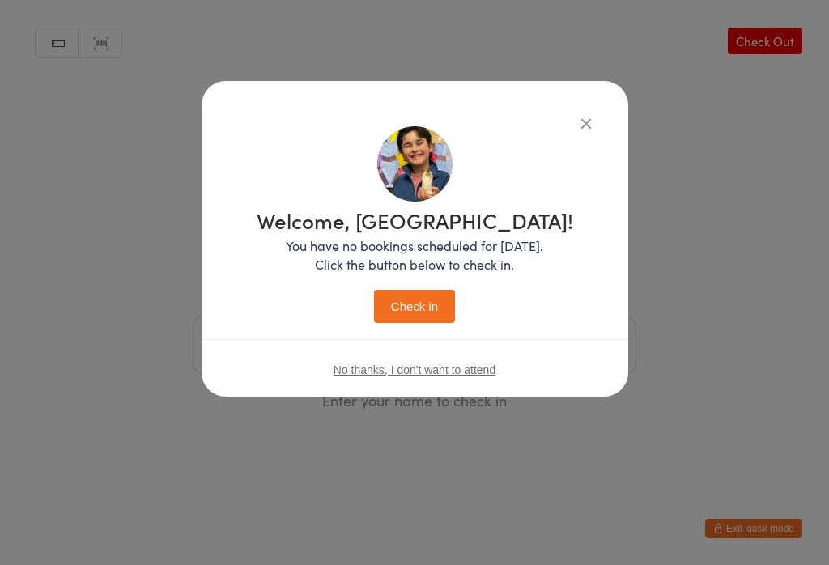
click at [427, 290] on button "Check in" at bounding box center [414, 306] width 81 height 33
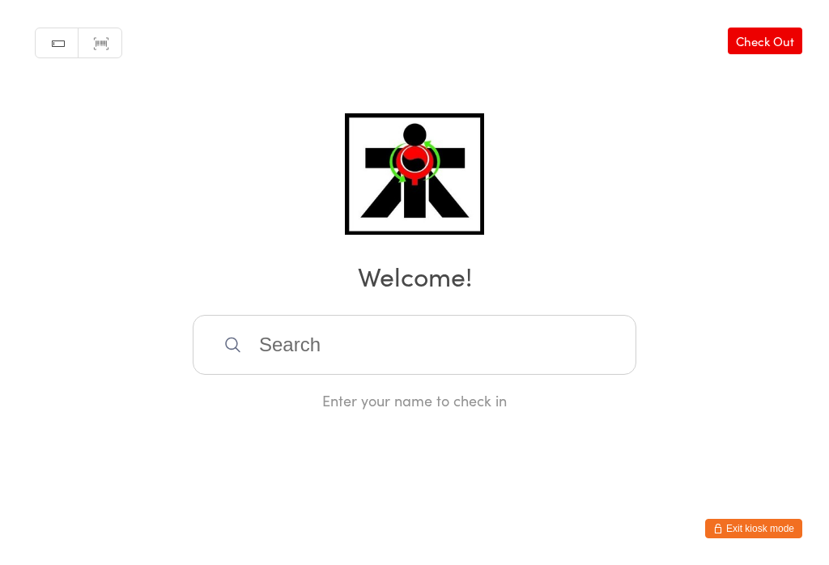
click at [284, 351] on input "search" at bounding box center [415, 345] width 444 height 60
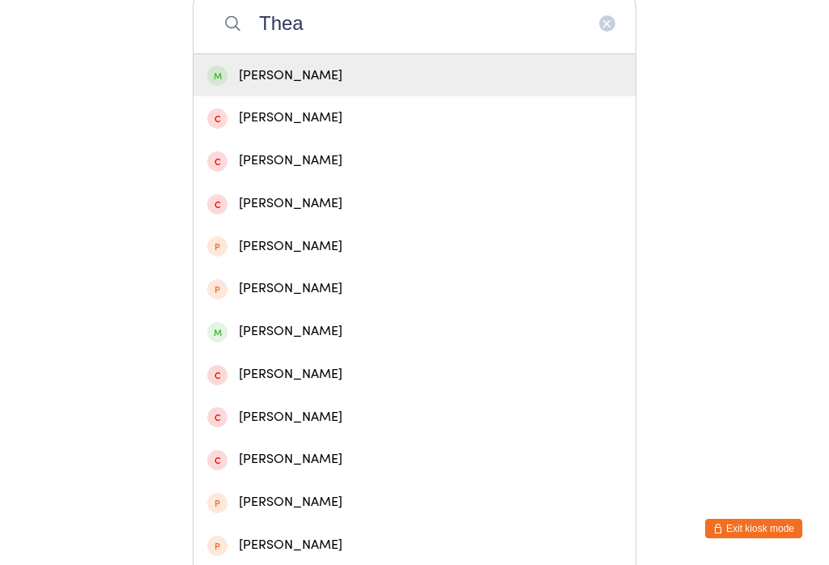
type input "Thea"
click at [233, 97] on div "[PERSON_NAME]" at bounding box center [415, 75] width 442 height 43
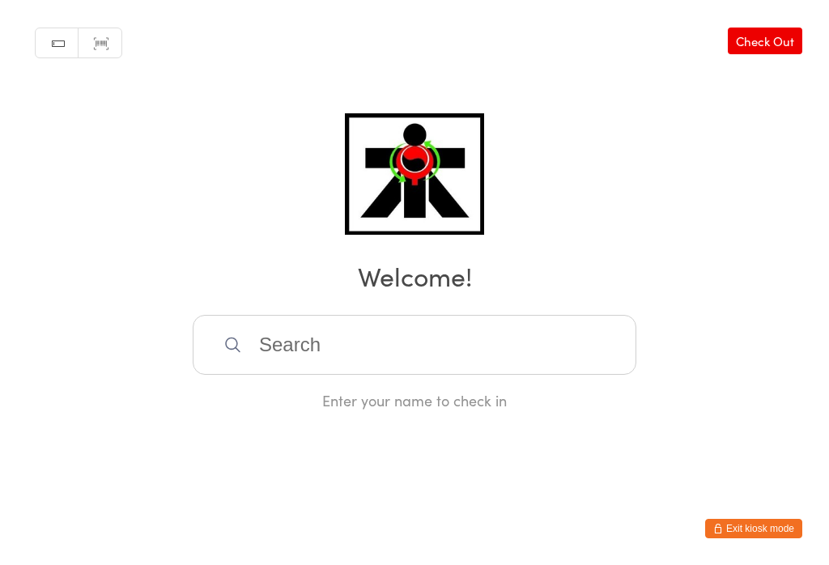
scroll to position [0, 0]
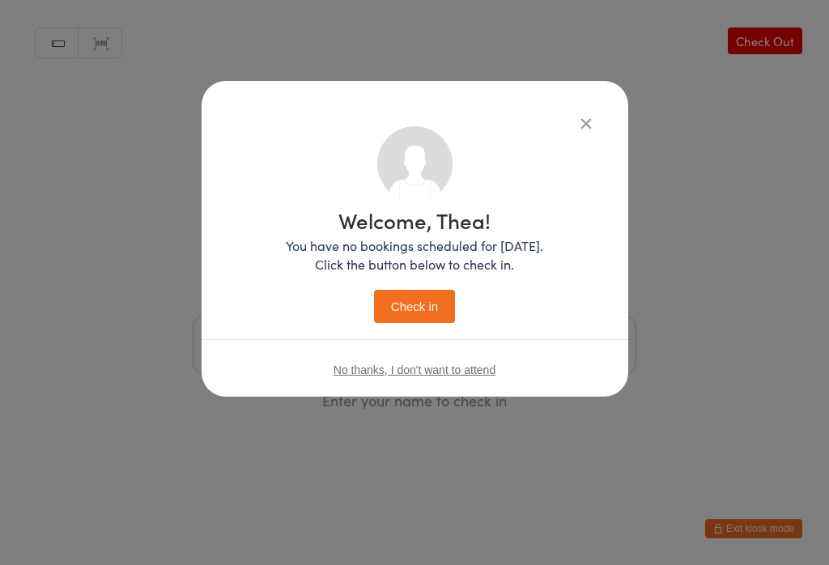
click at [389, 314] on button "Check in" at bounding box center [414, 306] width 81 height 33
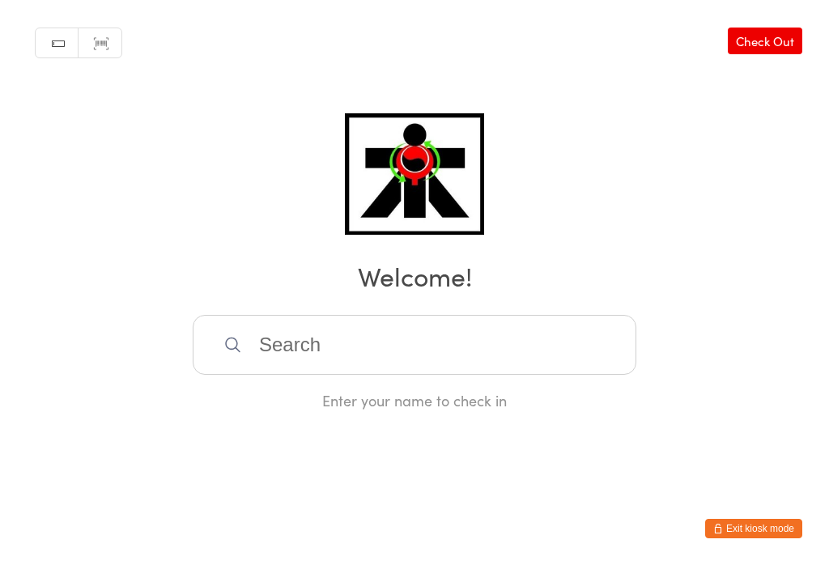
click at [322, 349] on input "search" at bounding box center [415, 345] width 444 height 60
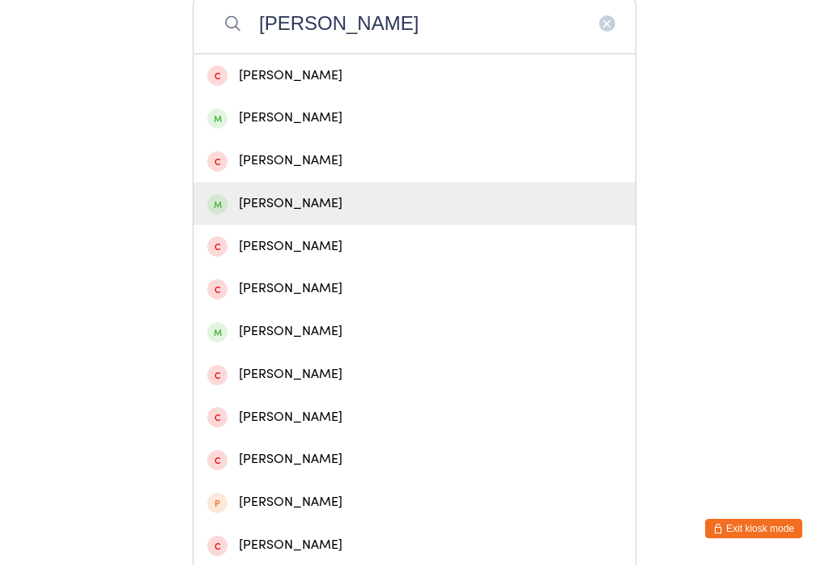
type input "[PERSON_NAME]"
click at [321, 215] on div "[PERSON_NAME]" at bounding box center [414, 204] width 415 height 22
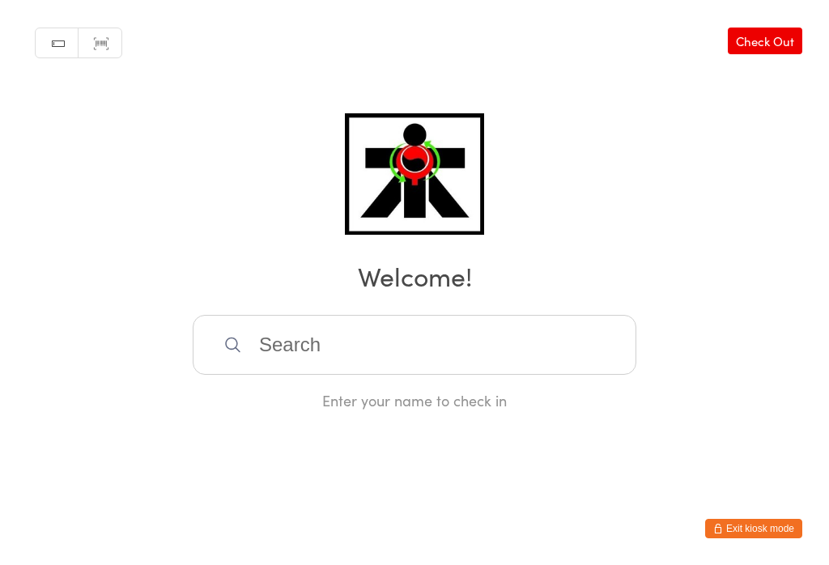
scroll to position [0, 0]
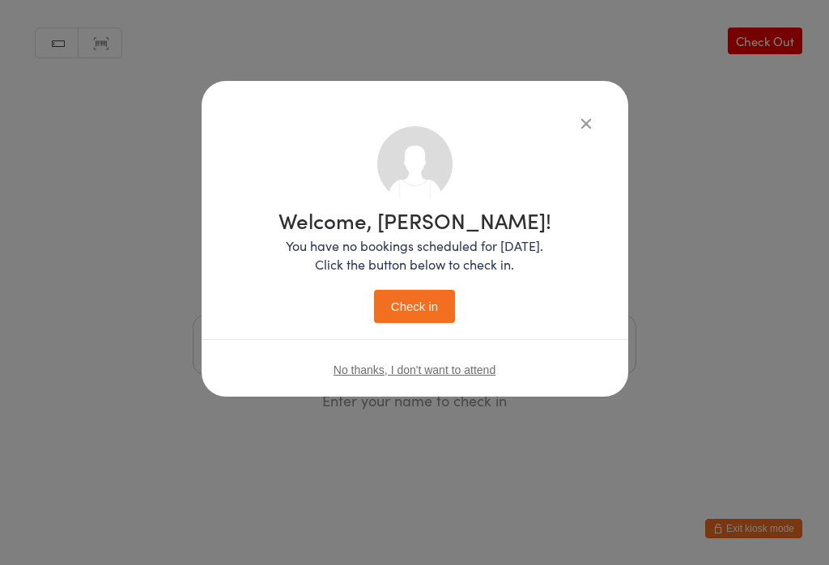
click at [411, 305] on button "Check in" at bounding box center [414, 306] width 81 height 33
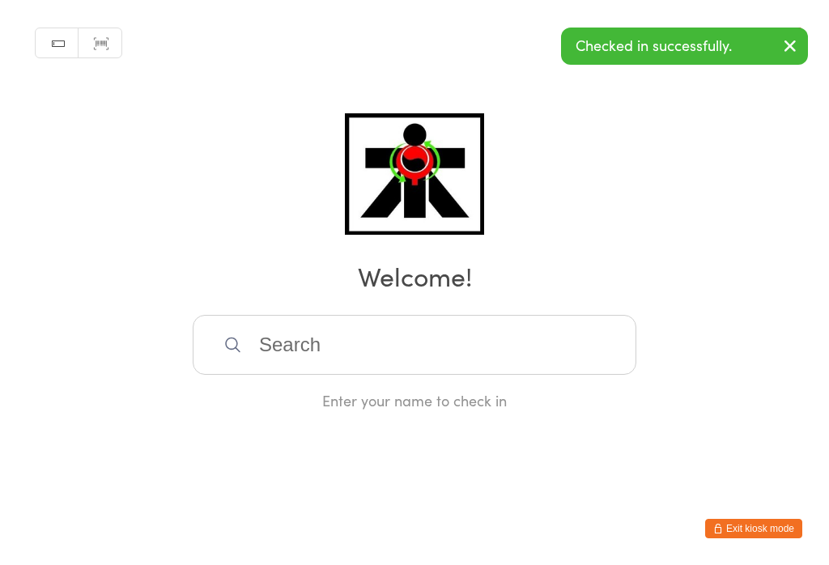
click at [353, 332] on input "search" at bounding box center [415, 345] width 444 height 60
type input "T"
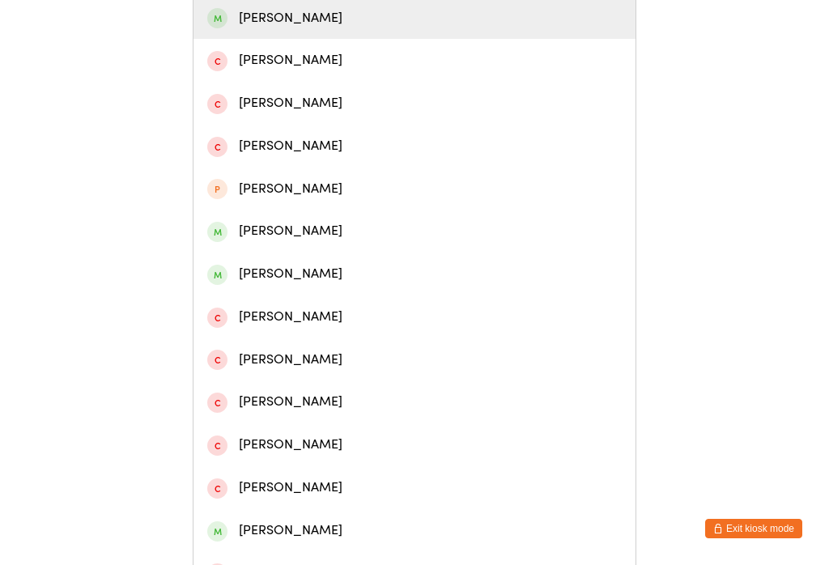
scroll to position [399, 0]
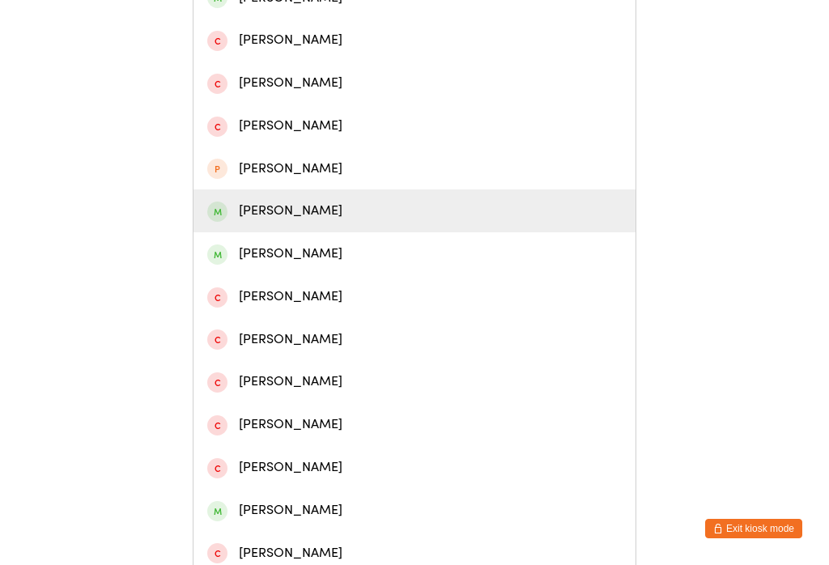
type input "[PERSON_NAME]"
click at [319, 222] on div "[PERSON_NAME]" at bounding box center [414, 211] width 415 height 22
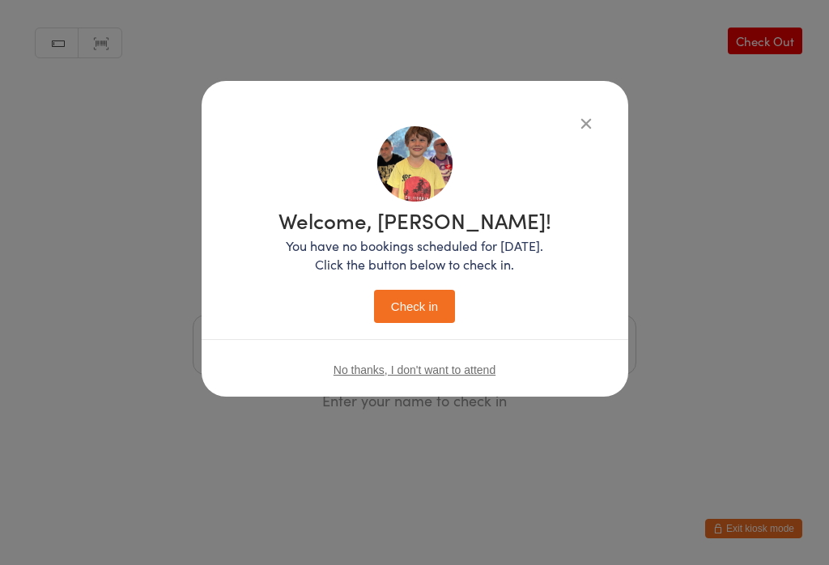
click at [465, 312] on div "Welcome, [PERSON_NAME]! You have no bookings scheduled for [DATE]. Click the bu…" at bounding box center [415, 266] width 273 height 113
click at [423, 312] on button "Check in" at bounding box center [414, 306] width 81 height 33
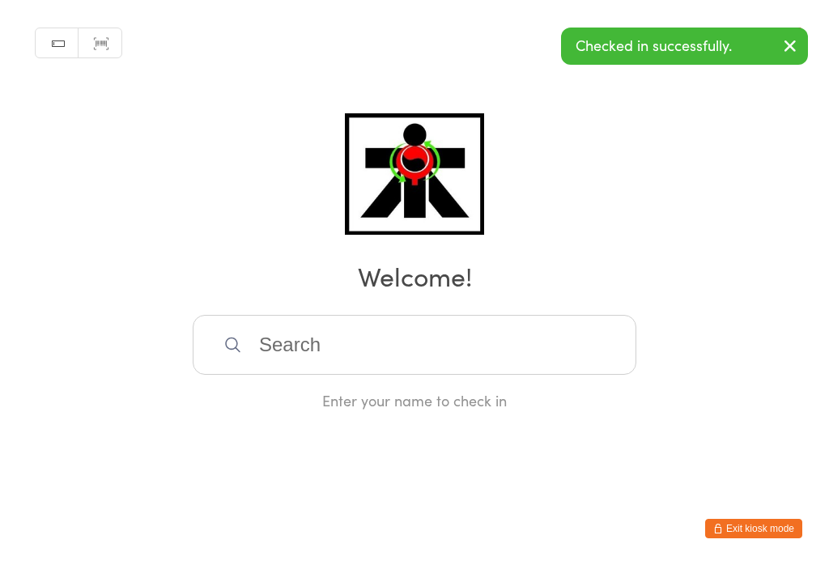
click at [411, 344] on input "search" at bounding box center [415, 345] width 444 height 60
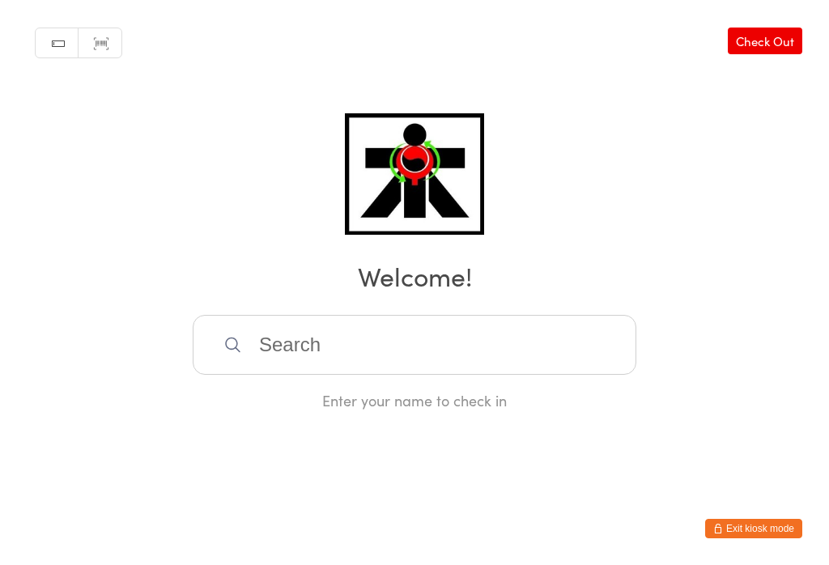
scroll to position [321, 0]
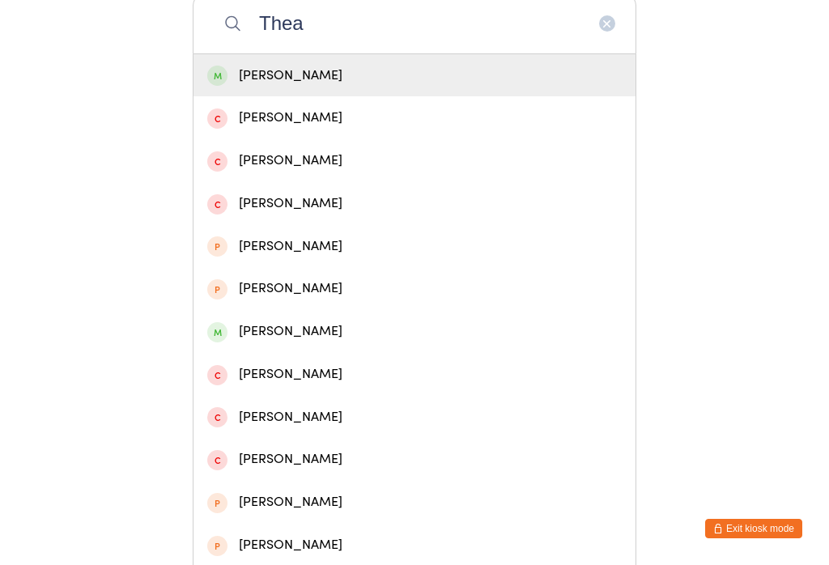
type input "Thea"
click at [409, 71] on div "[PERSON_NAME]" at bounding box center [414, 76] width 415 height 22
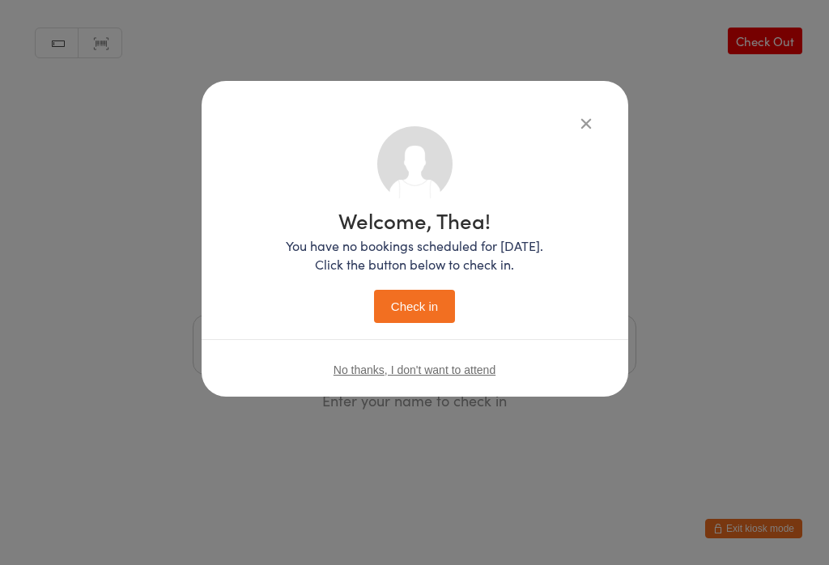
click at [419, 317] on button "Check in" at bounding box center [414, 306] width 81 height 33
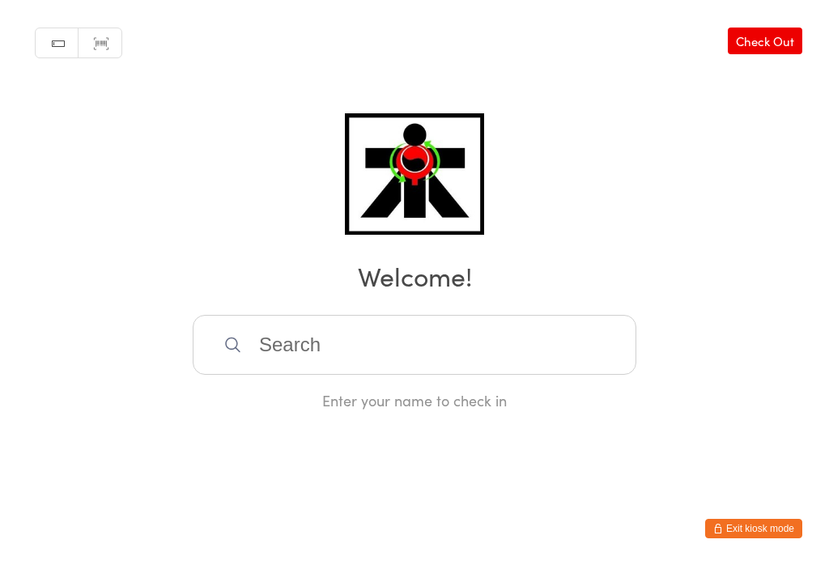
click at [329, 350] on input "search" at bounding box center [415, 345] width 444 height 60
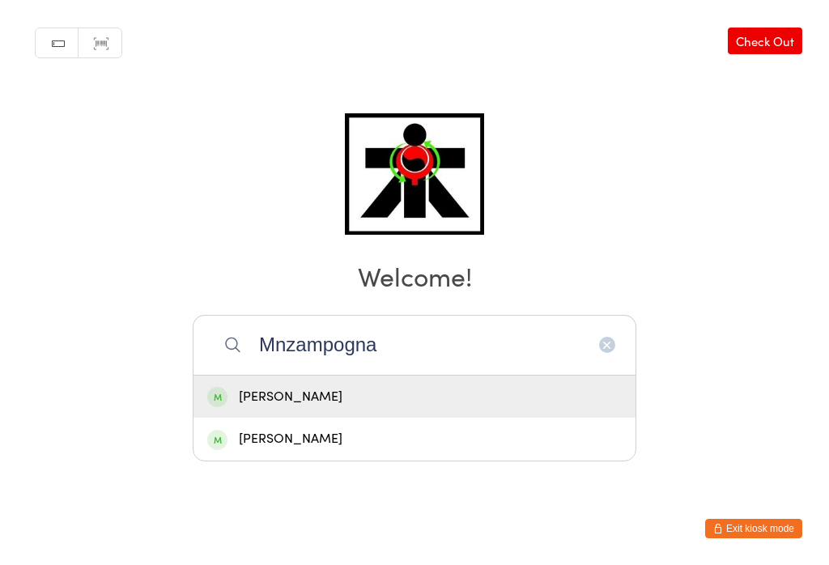
type input "Mnzampogna"
click at [325, 428] on div "[PERSON_NAME]" at bounding box center [414, 439] width 415 height 22
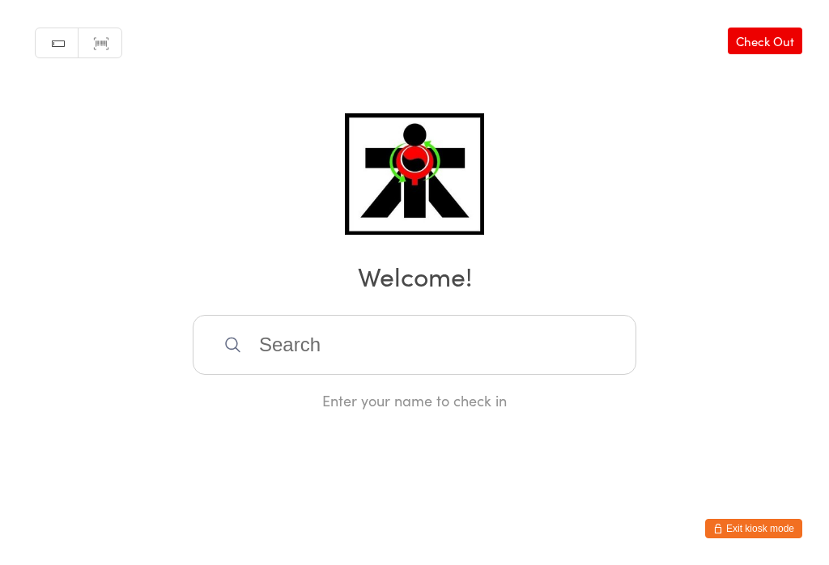
scroll to position [0, 0]
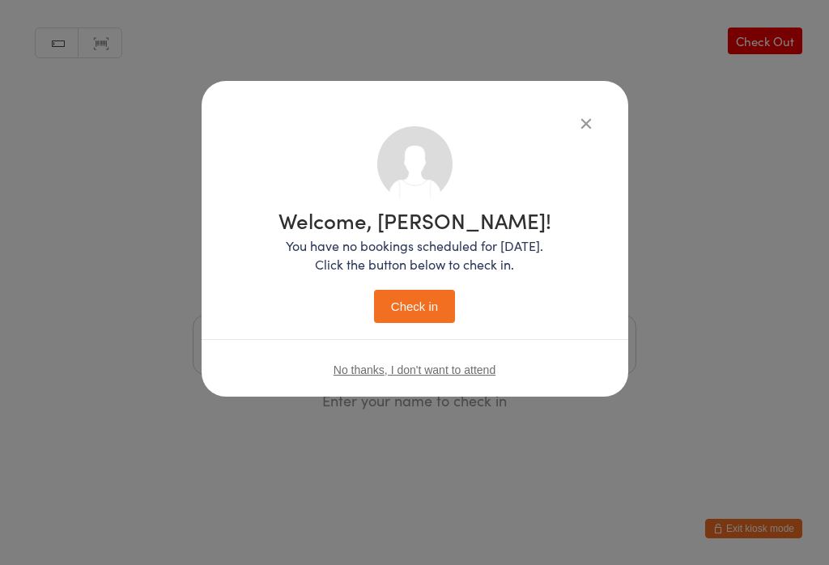
click at [396, 314] on button "Check in" at bounding box center [414, 306] width 81 height 33
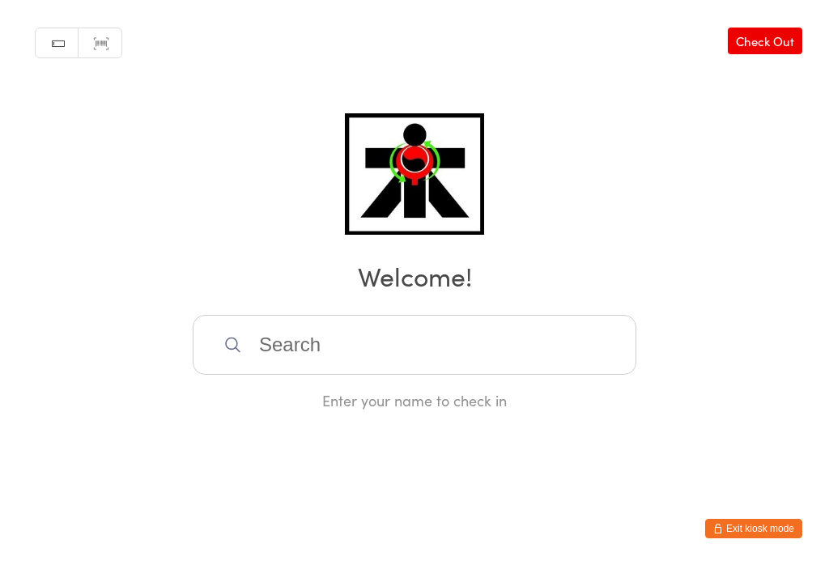
click at [259, 356] on input "search" at bounding box center [415, 345] width 444 height 60
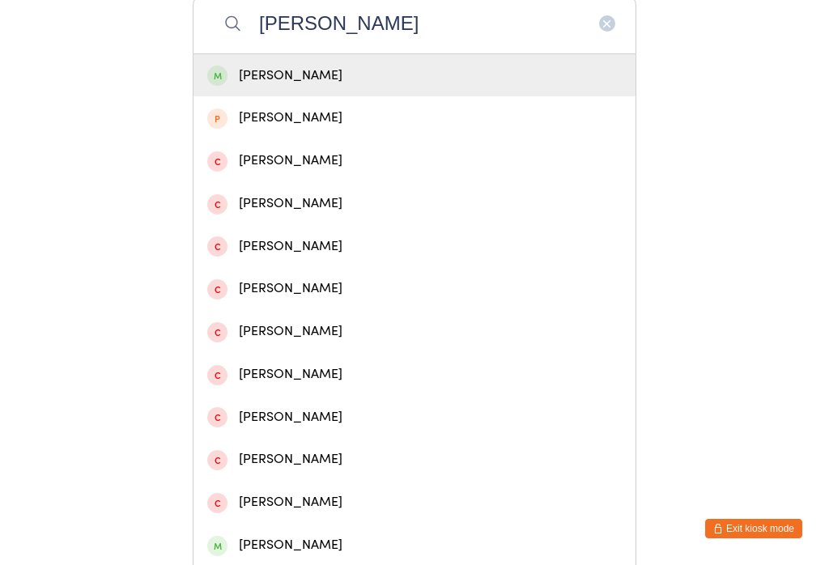
type input "[PERSON_NAME]"
click at [368, 79] on div "[PERSON_NAME]" at bounding box center [414, 76] width 415 height 22
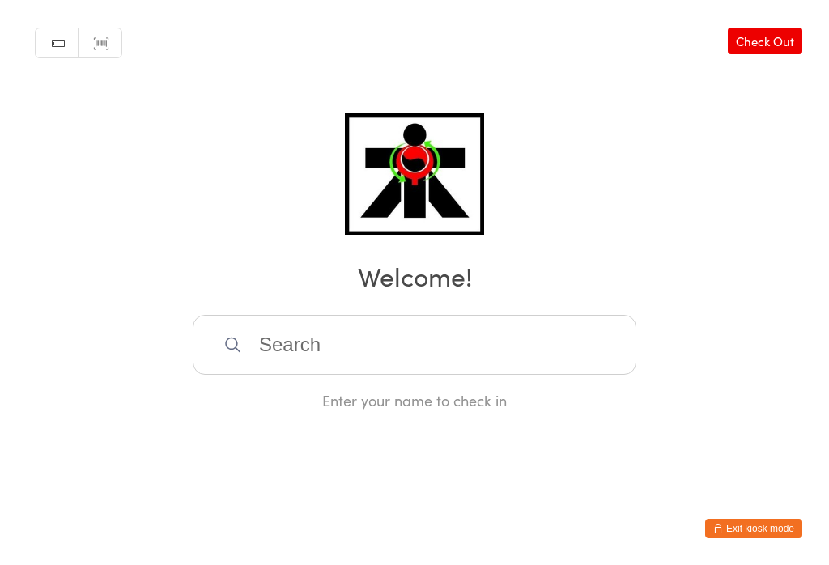
scroll to position [0, 0]
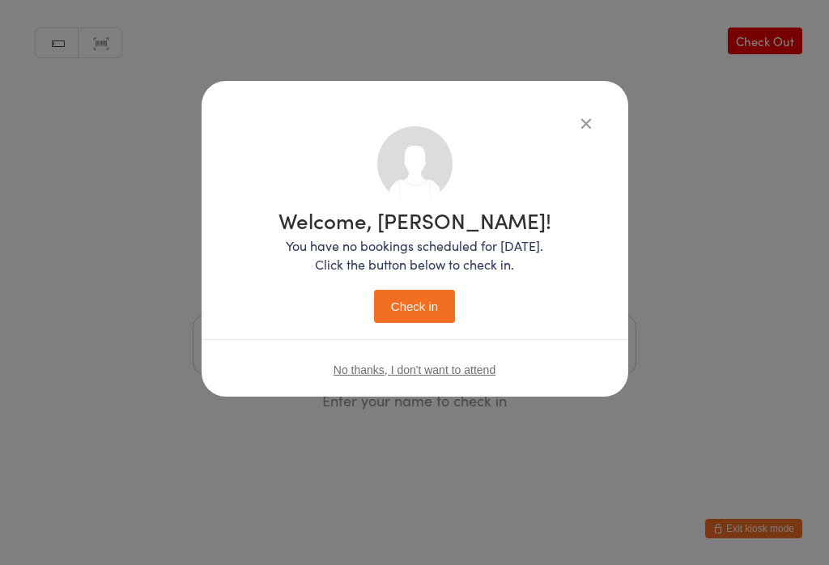
click at [419, 316] on button "Check in" at bounding box center [414, 306] width 81 height 33
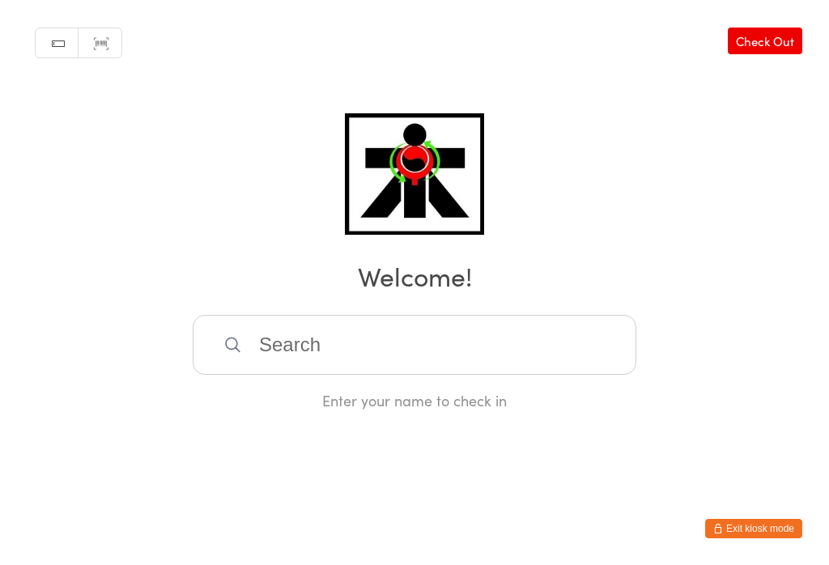
click at [470, 366] on input "search" at bounding box center [415, 345] width 444 height 60
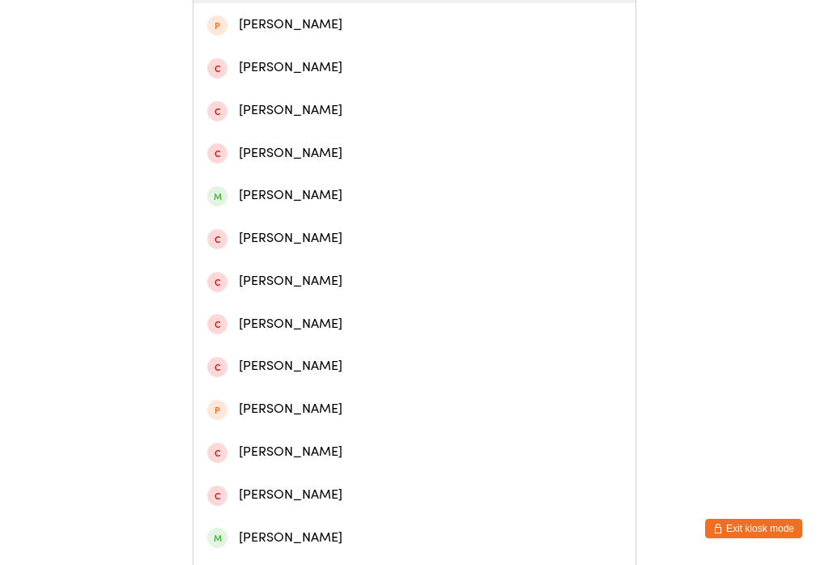
scroll to position [421, 0]
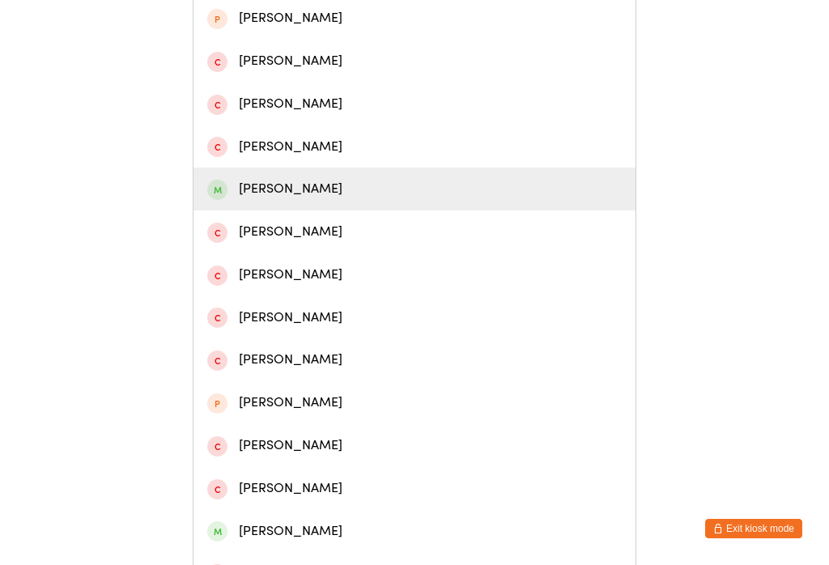
type input "[PERSON_NAME]"
click at [313, 200] on div "[PERSON_NAME]" at bounding box center [414, 189] width 415 height 22
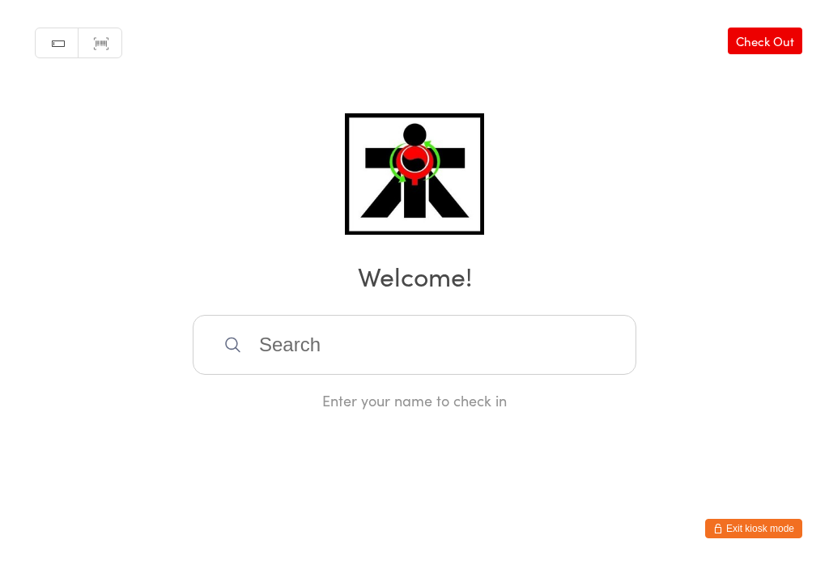
scroll to position [0, 0]
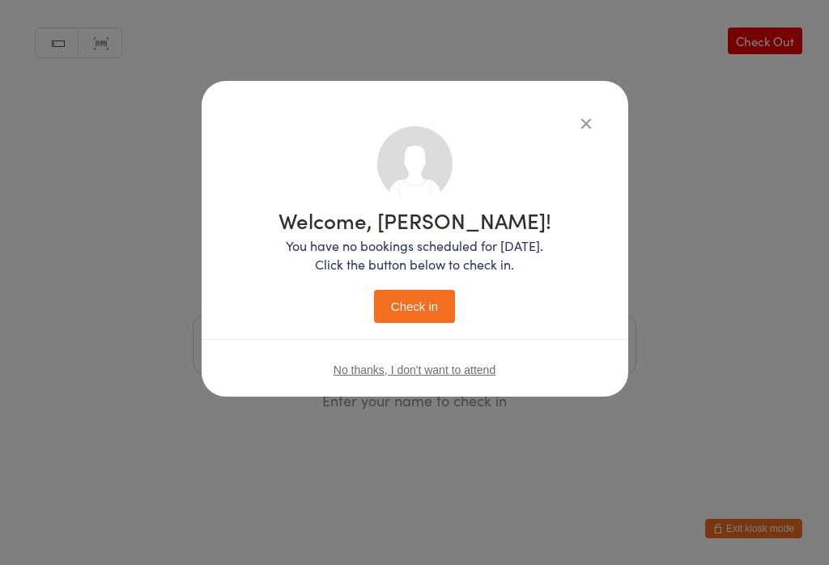
click at [407, 302] on button "Check in" at bounding box center [414, 306] width 81 height 33
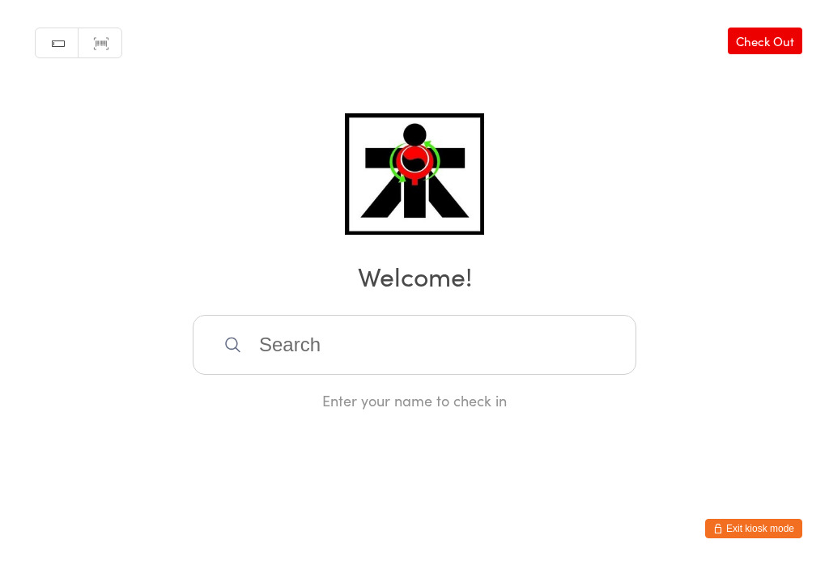
click at [371, 361] on input "search" at bounding box center [415, 345] width 444 height 60
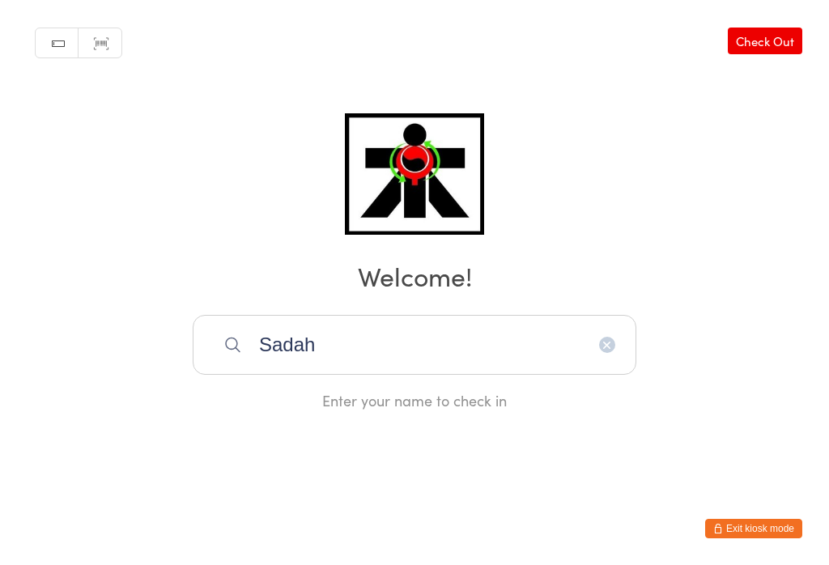
scroll to position [0, 0]
click at [505, 358] on input "Sadah" at bounding box center [415, 345] width 444 height 60
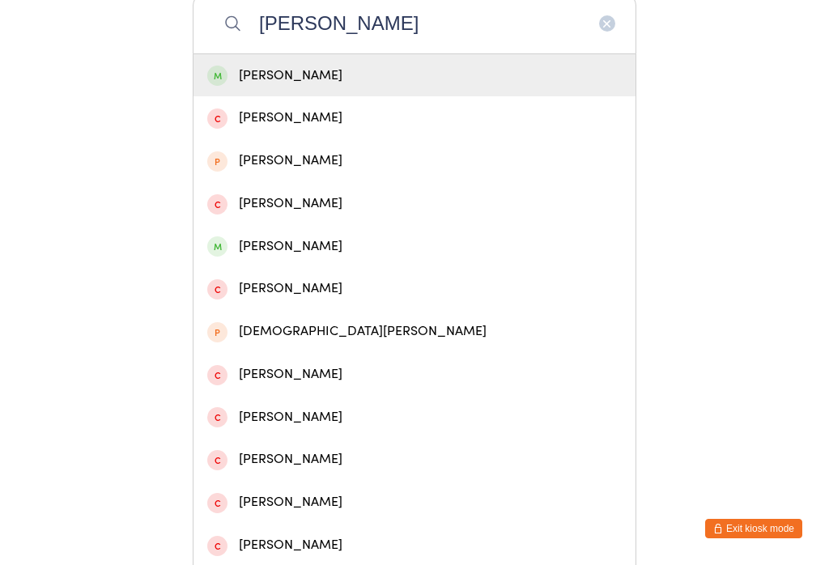
type input "[PERSON_NAME]"
click at [371, 87] on div "[PERSON_NAME]" at bounding box center [414, 76] width 415 height 22
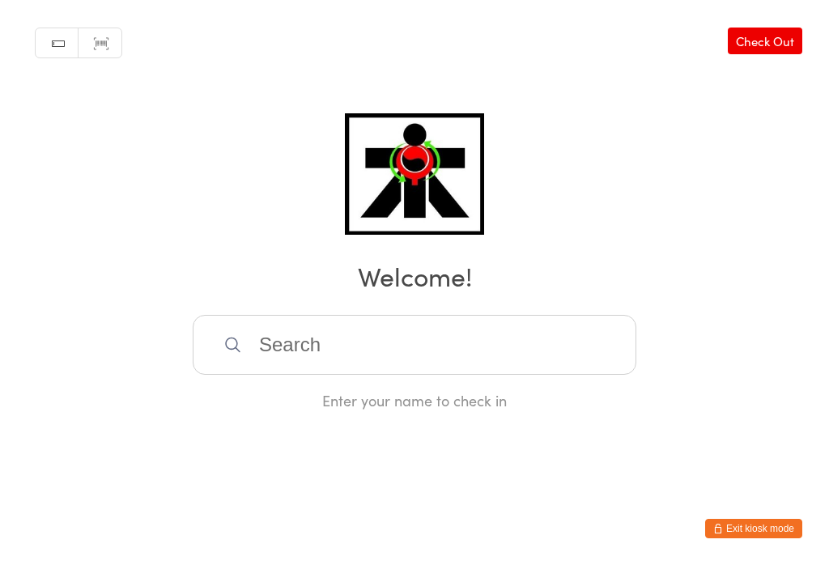
scroll to position [0, 0]
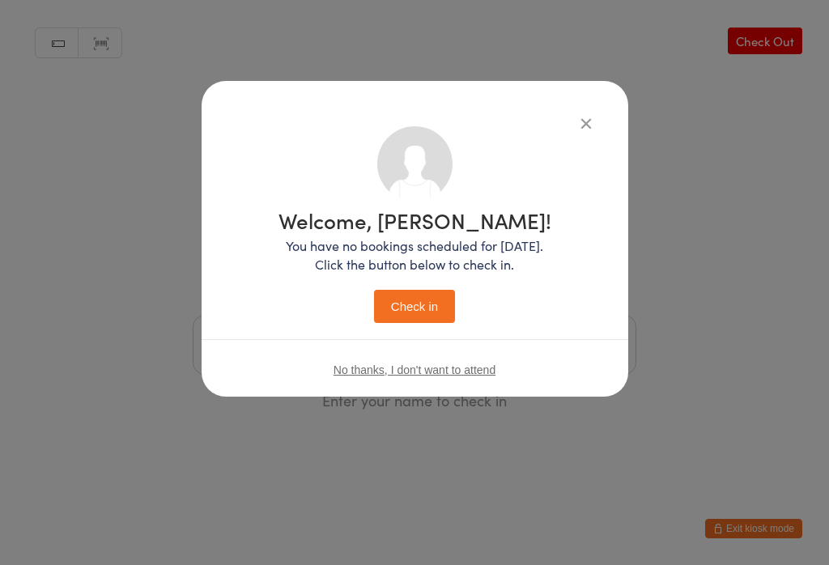
click at [417, 302] on button "Check in" at bounding box center [414, 306] width 81 height 33
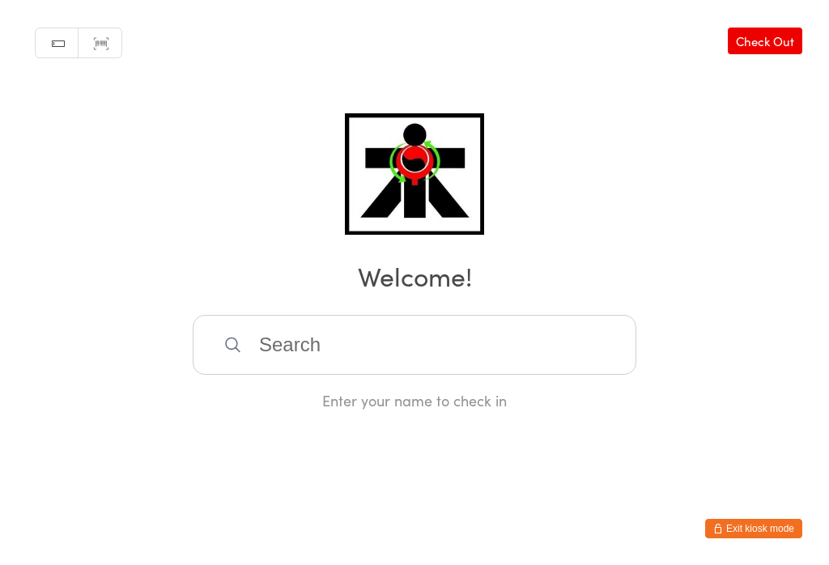
click at [264, 370] on input "search" at bounding box center [415, 345] width 444 height 60
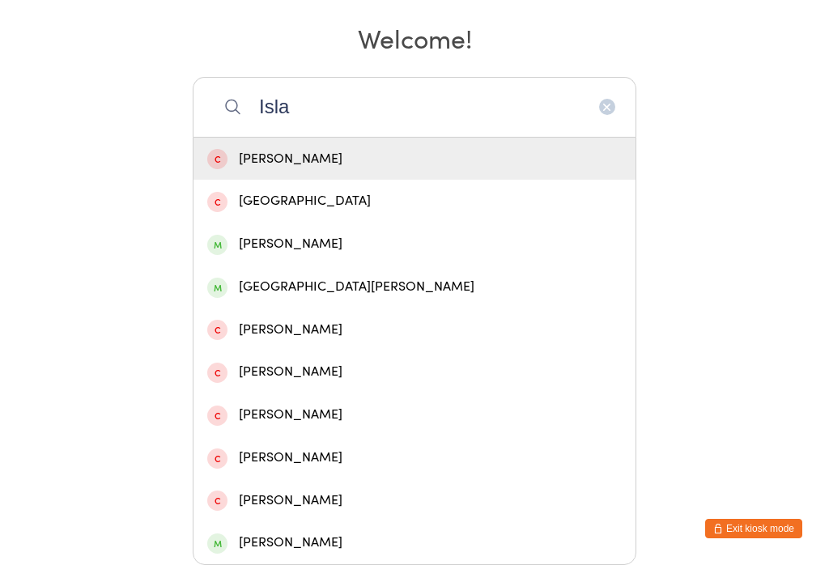
type input "Isla"
click at [281, 233] on div "[PERSON_NAME]" at bounding box center [414, 244] width 415 height 22
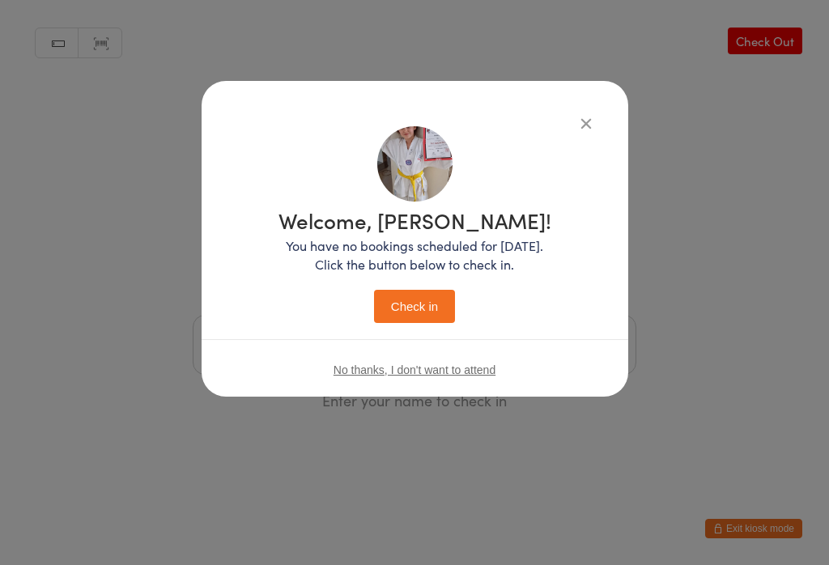
scroll to position [0, 0]
click at [412, 300] on button "Check in" at bounding box center [414, 306] width 81 height 33
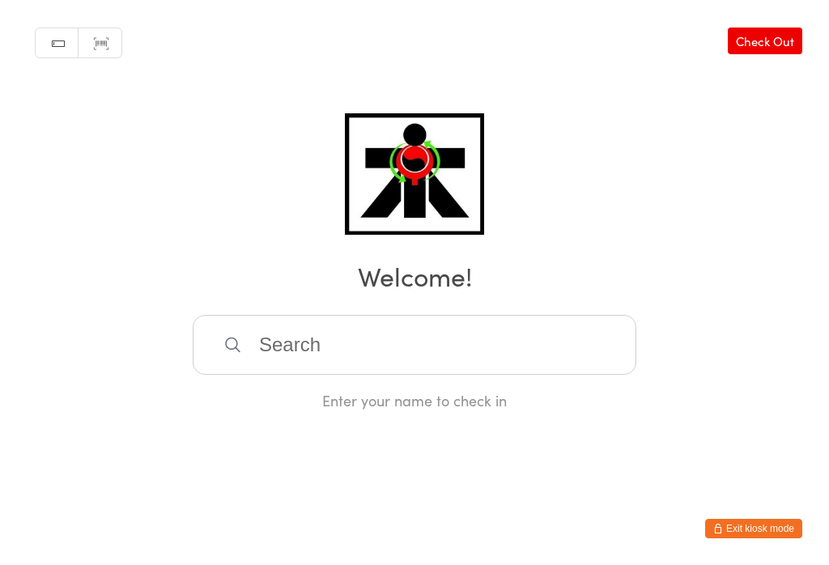
click at [382, 359] on input "search" at bounding box center [415, 345] width 444 height 60
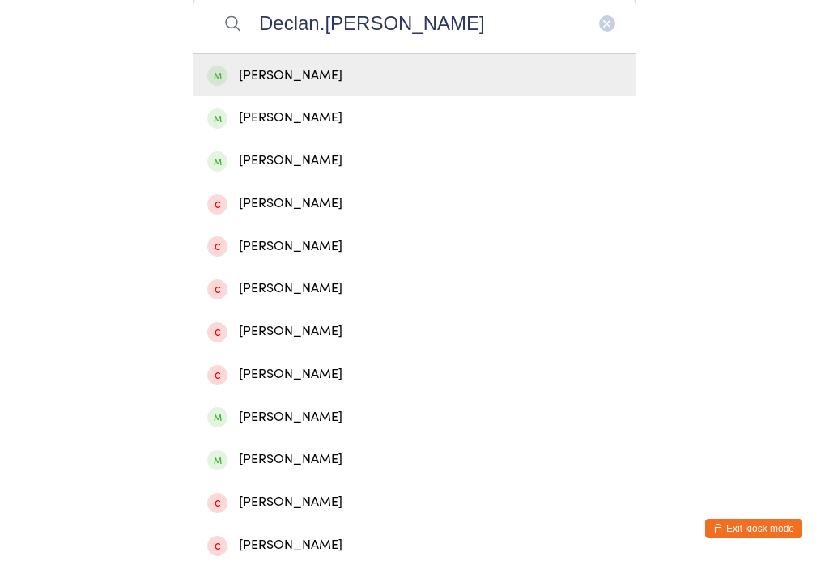
type input "Declan.[PERSON_NAME]"
click at [344, 77] on div "[PERSON_NAME]" at bounding box center [414, 76] width 415 height 22
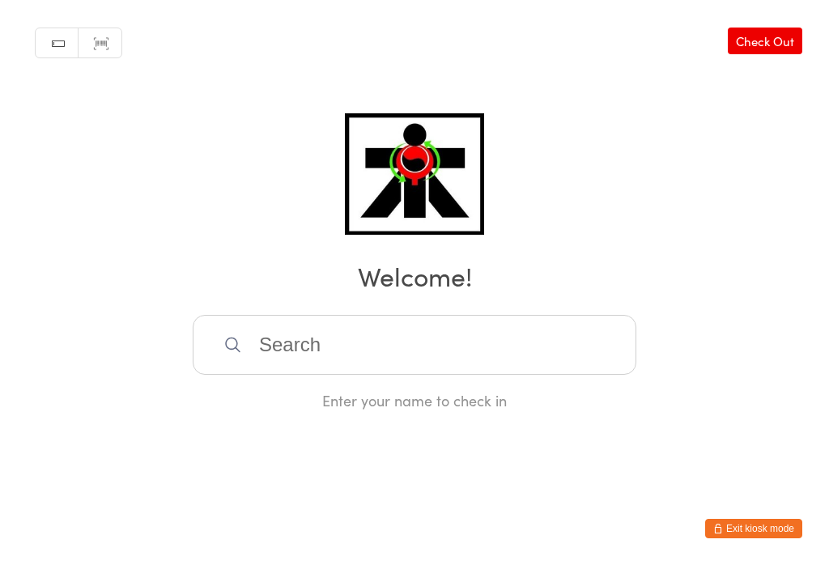
scroll to position [0, 0]
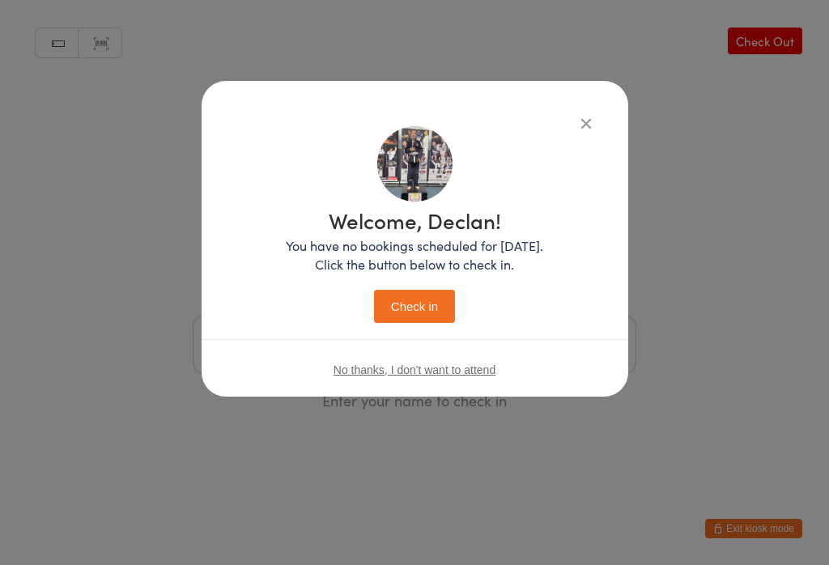
click at [414, 309] on button "Check in" at bounding box center [414, 306] width 81 height 33
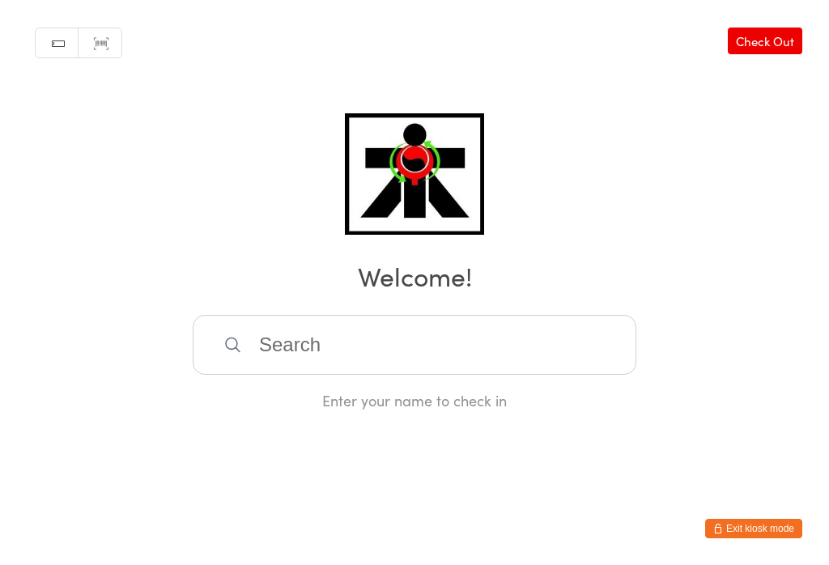
click at [504, 371] on input "search" at bounding box center [415, 345] width 444 height 60
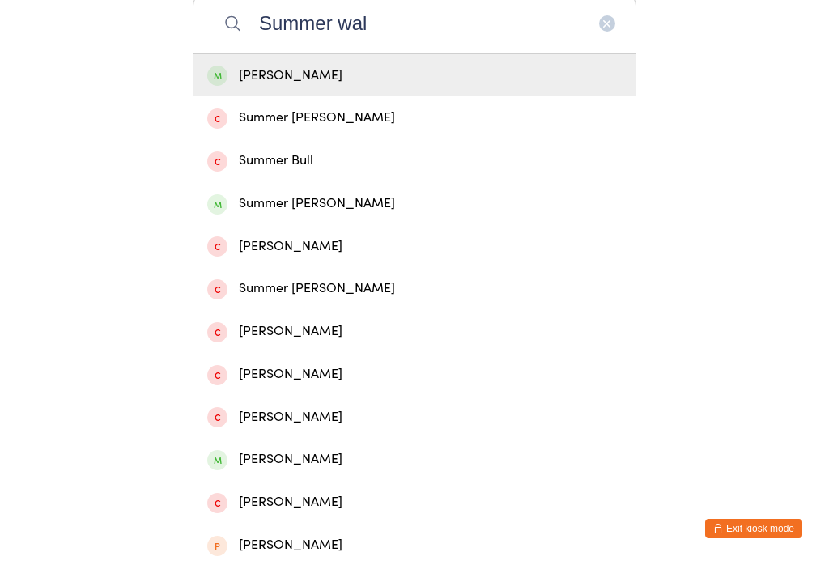
type input "Summer wal"
click at [397, 77] on div "[PERSON_NAME]" at bounding box center [414, 76] width 415 height 22
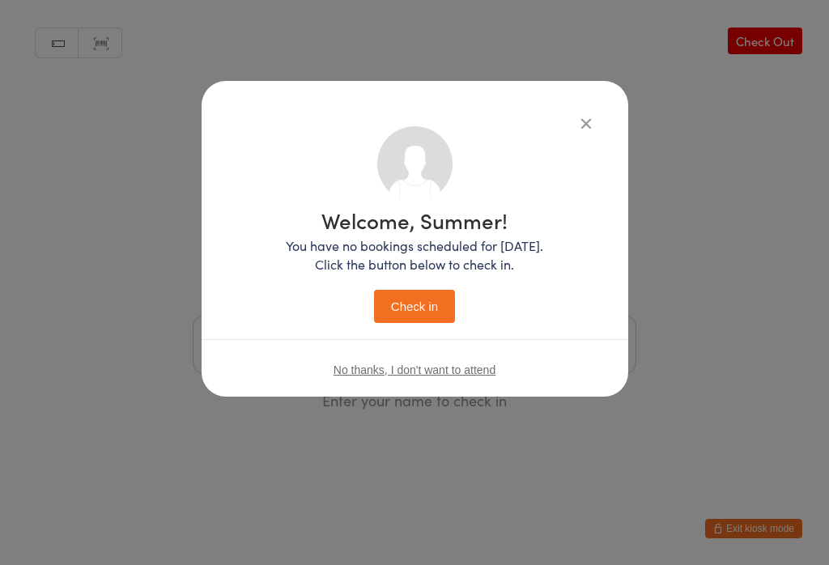
click at [585, 104] on div "Welcome, Summer! You have no bookings scheduled for [DATE]. Click the button be…" at bounding box center [415, 239] width 427 height 316
click at [435, 313] on button "Check in" at bounding box center [414, 306] width 81 height 33
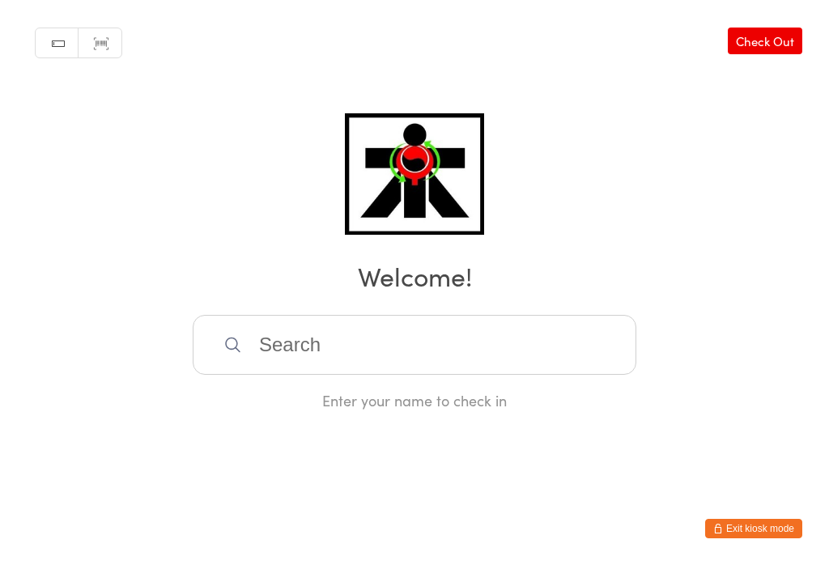
click at [371, 342] on input "search" at bounding box center [415, 345] width 444 height 60
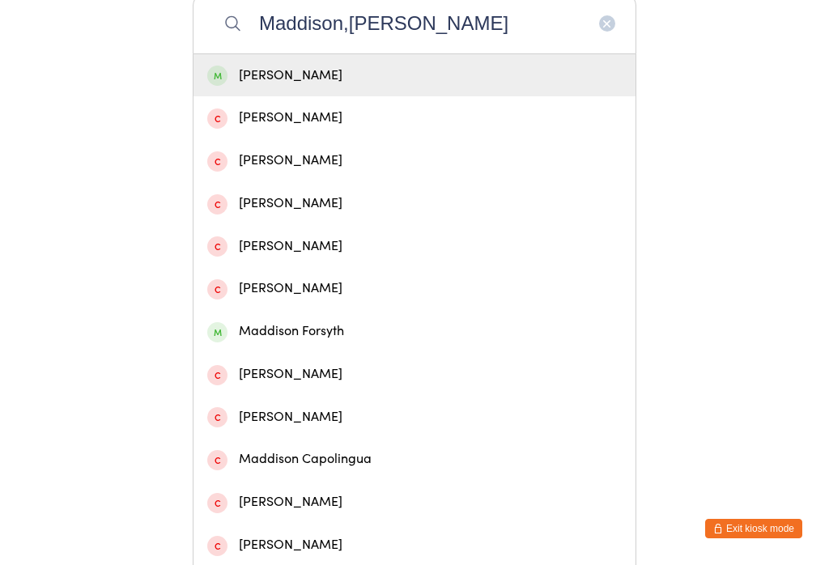
type input "Maddison,[PERSON_NAME]"
click at [318, 81] on div "[PERSON_NAME]" at bounding box center [414, 76] width 415 height 22
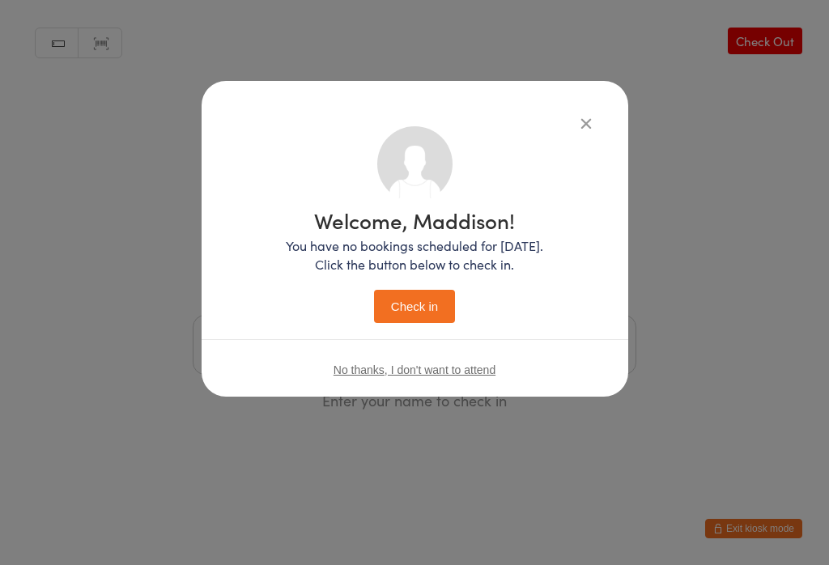
scroll to position [0, 0]
click at [410, 302] on button "Check in" at bounding box center [414, 306] width 81 height 33
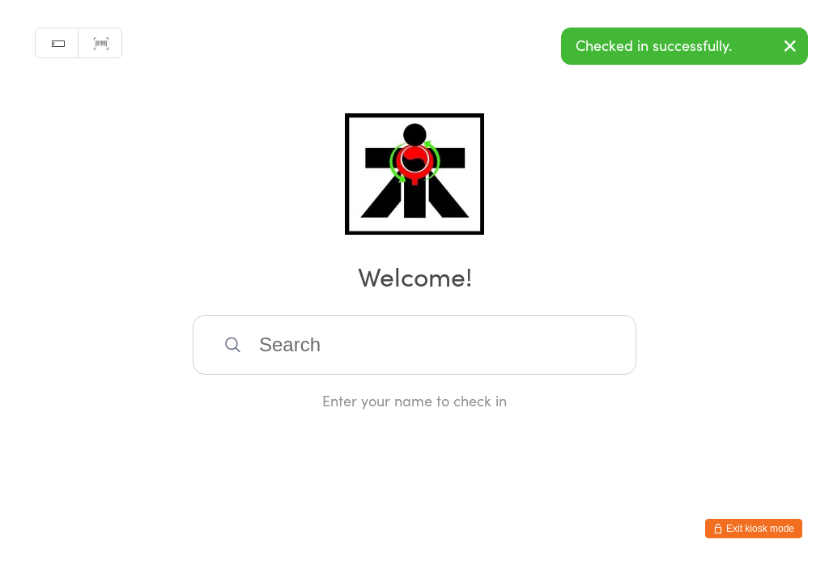
click at [387, 333] on input "search" at bounding box center [415, 345] width 444 height 60
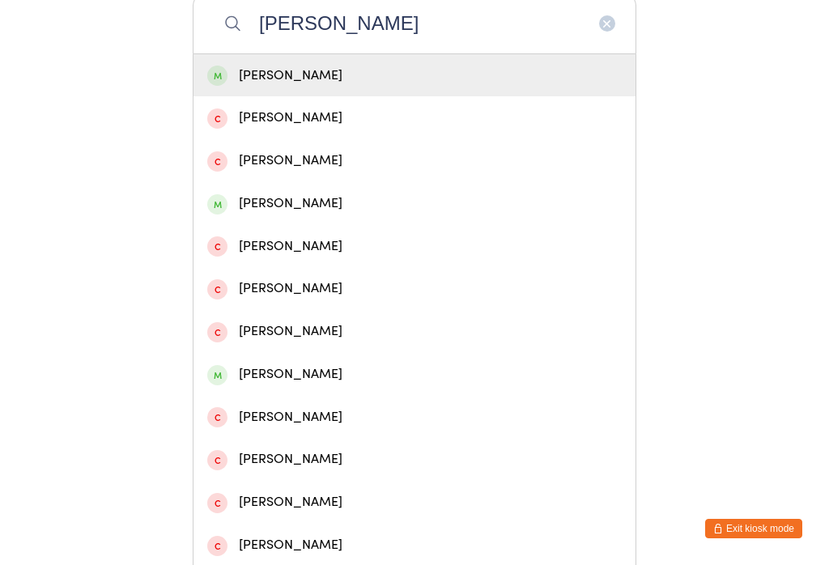
type input "[PERSON_NAME]"
click at [377, 79] on div "[PERSON_NAME]" at bounding box center [414, 76] width 415 height 22
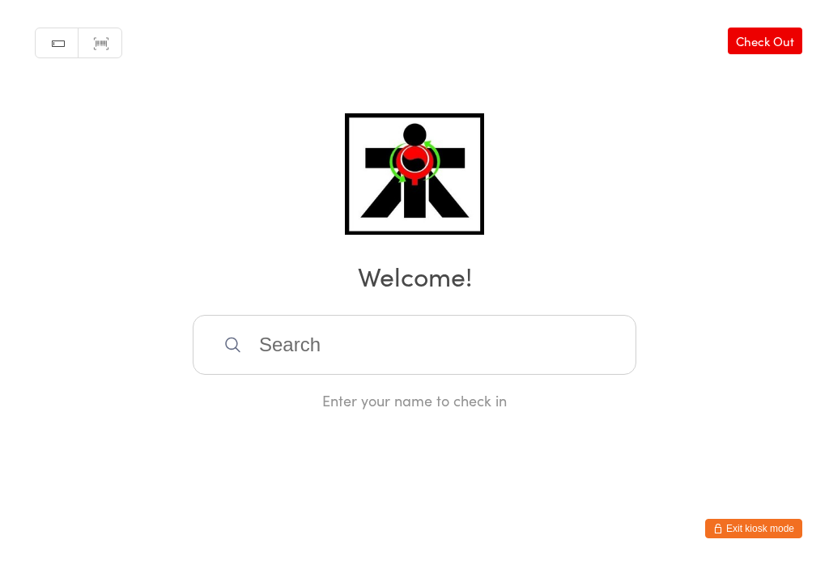
scroll to position [0, 0]
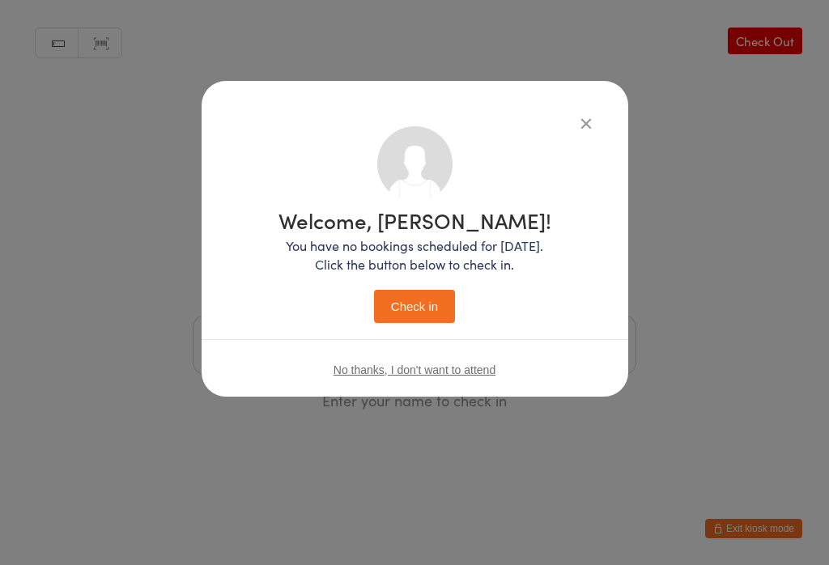
click at [425, 315] on button "Check in" at bounding box center [414, 306] width 81 height 33
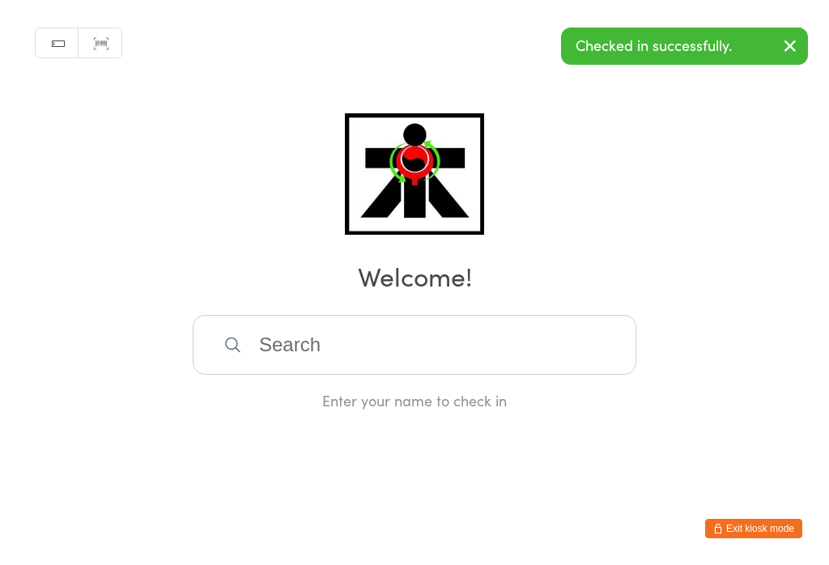
click at [351, 365] on input "search" at bounding box center [415, 345] width 444 height 60
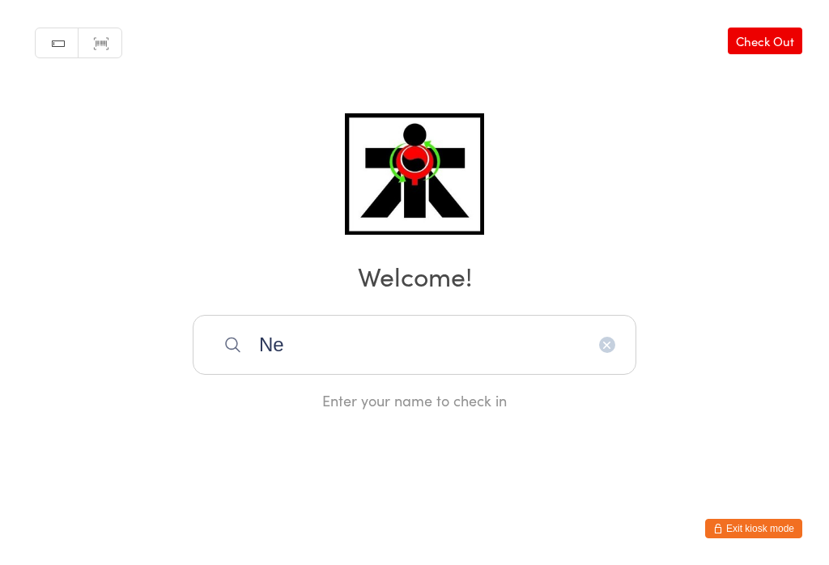
type input "N"
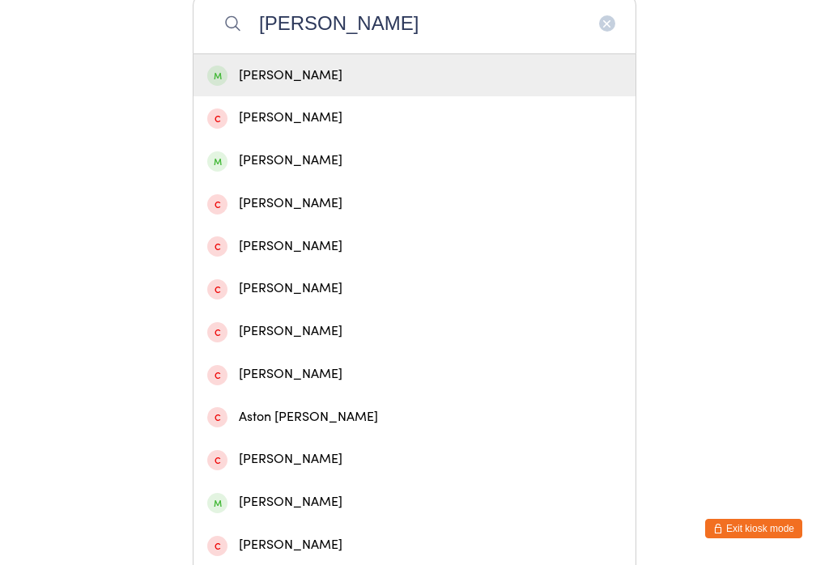
type input "[PERSON_NAME]"
click at [351, 81] on div "[PERSON_NAME]" at bounding box center [414, 76] width 415 height 22
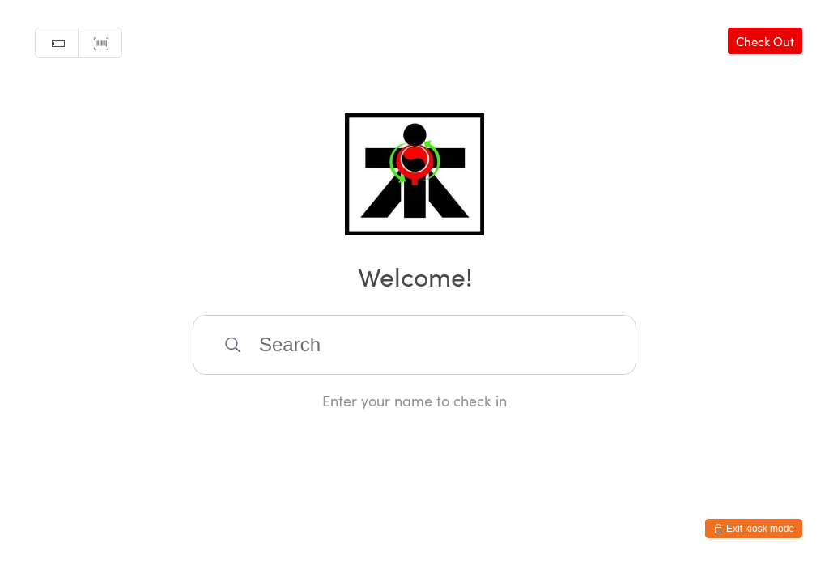
scroll to position [0, 0]
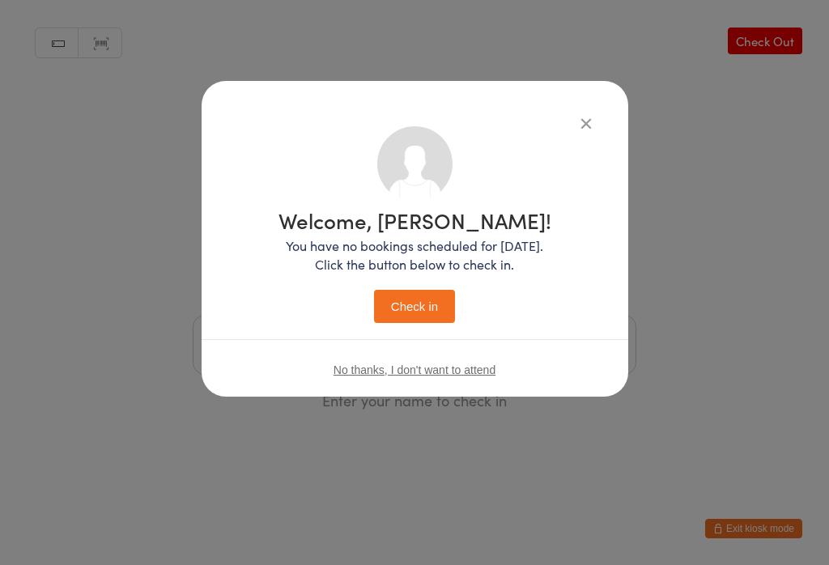
click at [425, 323] on button "Check in" at bounding box center [414, 306] width 81 height 33
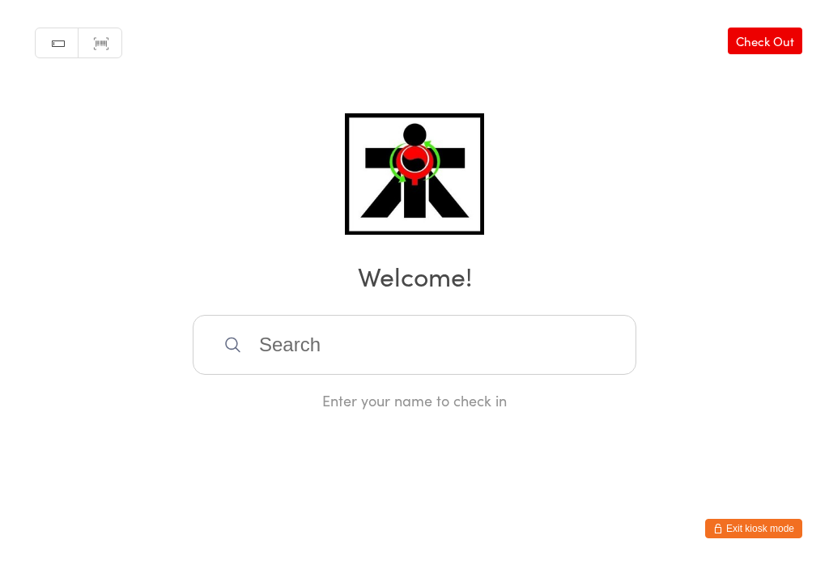
click at [325, 337] on input "search" at bounding box center [415, 345] width 444 height 60
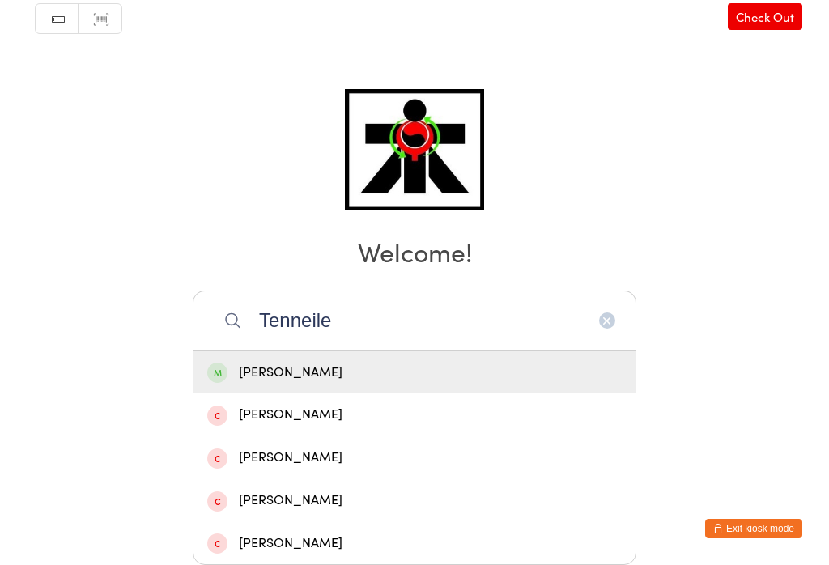
type input "Tenneile"
click at [376, 351] on div "[PERSON_NAME]" at bounding box center [415, 372] width 442 height 43
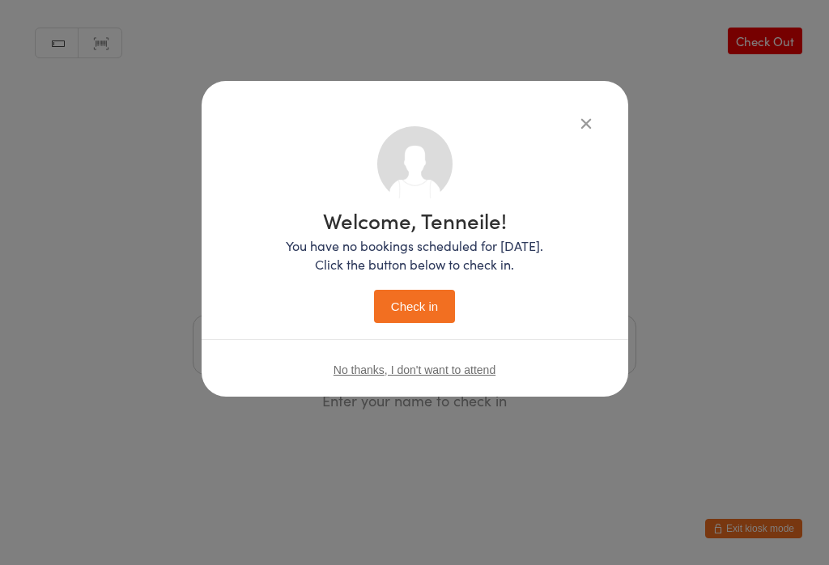
scroll to position [0, 0]
click at [421, 309] on button "Check in" at bounding box center [414, 306] width 81 height 33
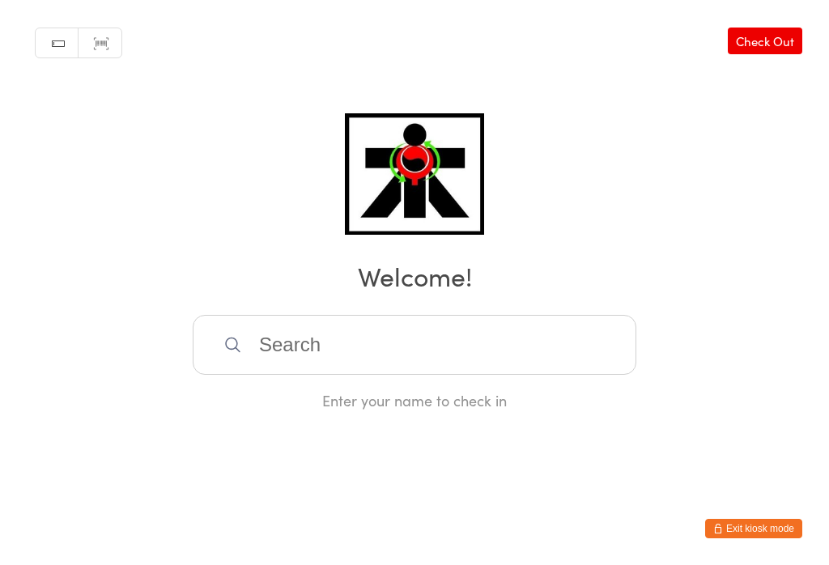
click at [464, 367] on input "search" at bounding box center [415, 345] width 444 height 60
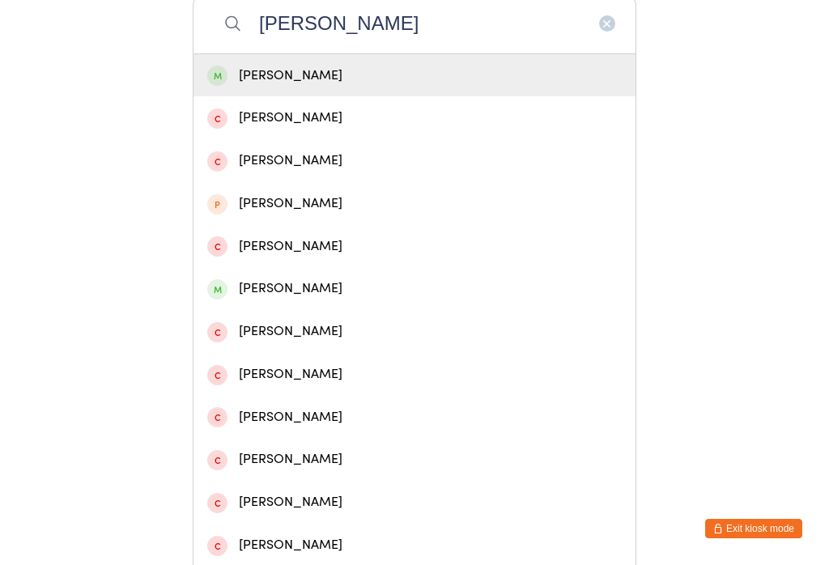
type input "[PERSON_NAME]"
click at [347, 97] on div "[PERSON_NAME]" at bounding box center [415, 75] width 442 height 43
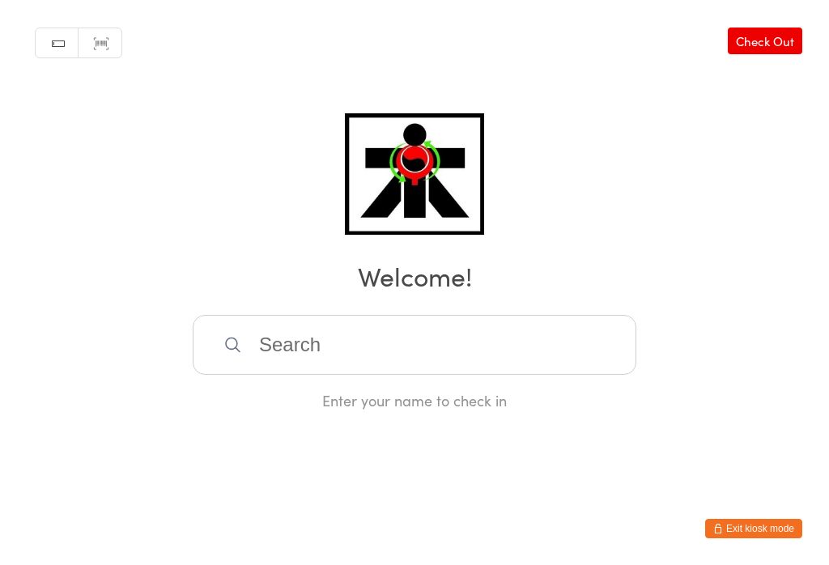
scroll to position [0, 0]
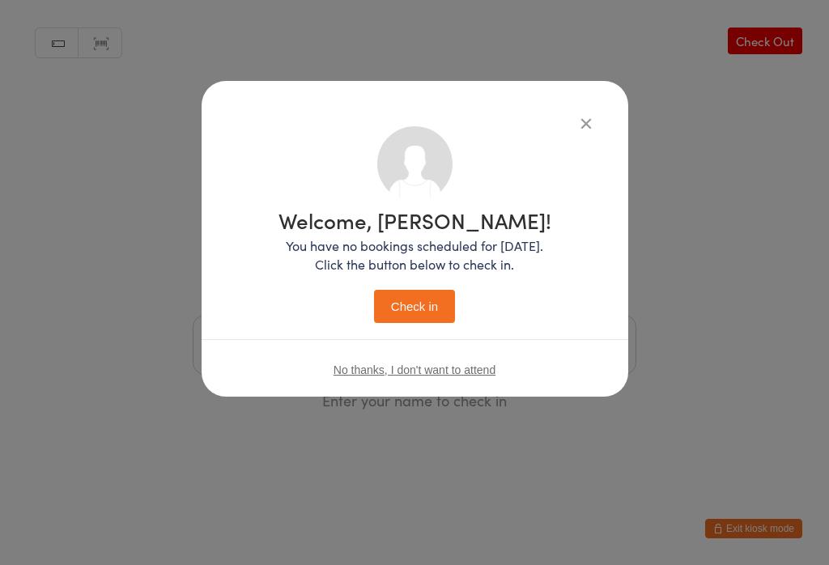
click at [413, 314] on button "Check in" at bounding box center [414, 306] width 81 height 33
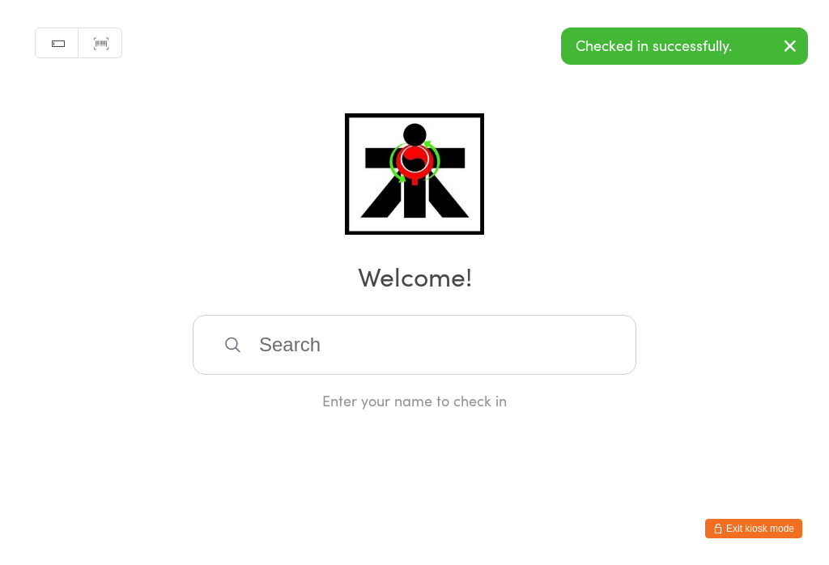
click at [402, 372] on input "search" at bounding box center [415, 345] width 444 height 60
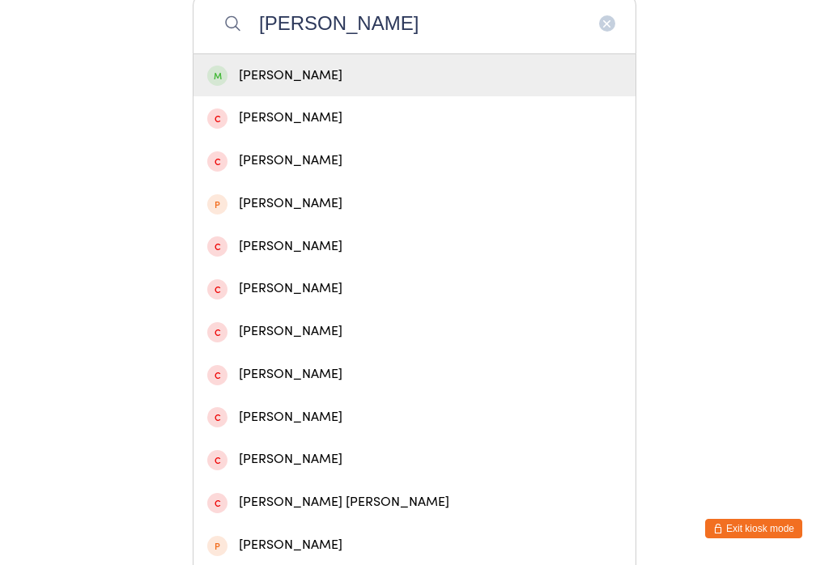
type input "[PERSON_NAME]"
click at [336, 87] on div "[PERSON_NAME]" at bounding box center [414, 76] width 415 height 22
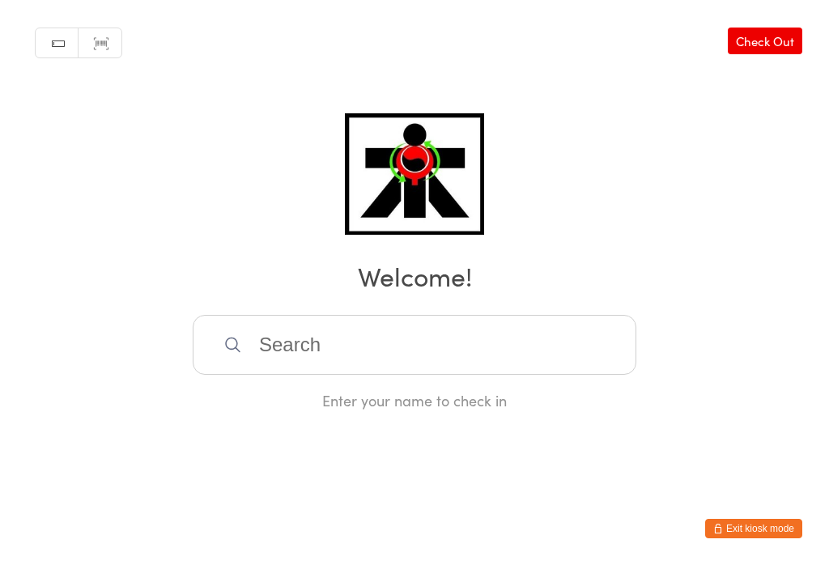
scroll to position [0, 0]
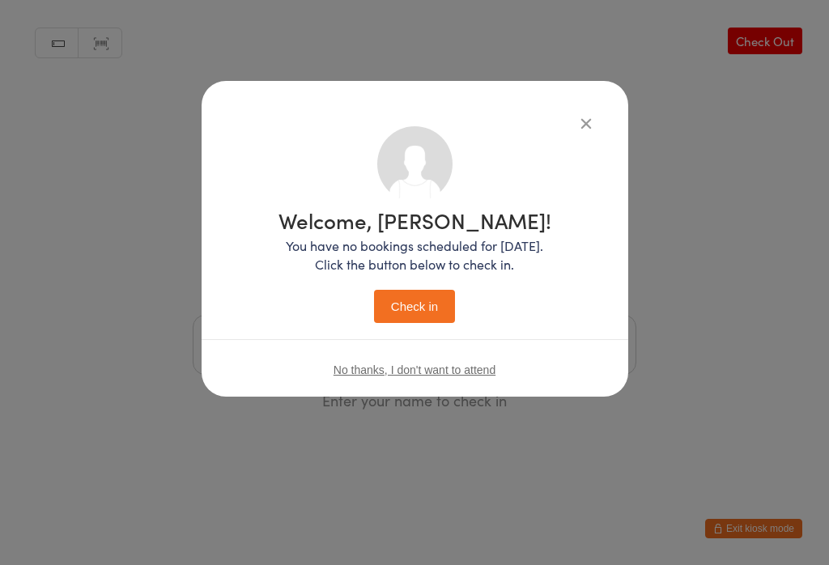
click at [425, 313] on button "Check in" at bounding box center [414, 306] width 81 height 33
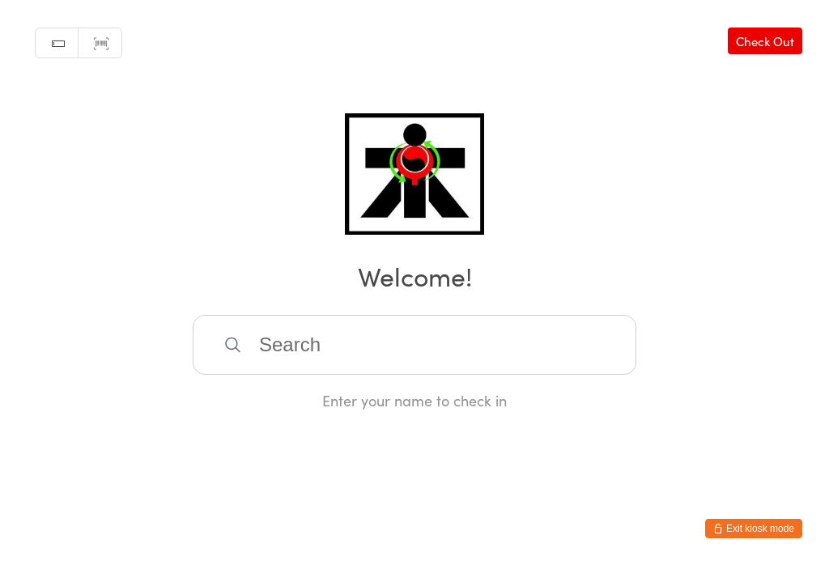
click at [390, 367] on input "search" at bounding box center [415, 345] width 444 height 60
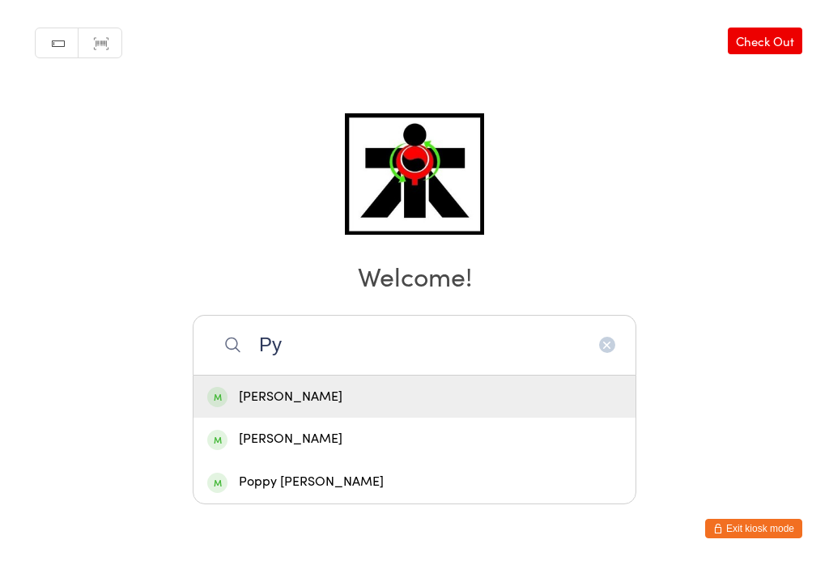
type input "Py"
click at [223, 418] on div "[PERSON_NAME]" at bounding box center [415, 439] width 442 height 43
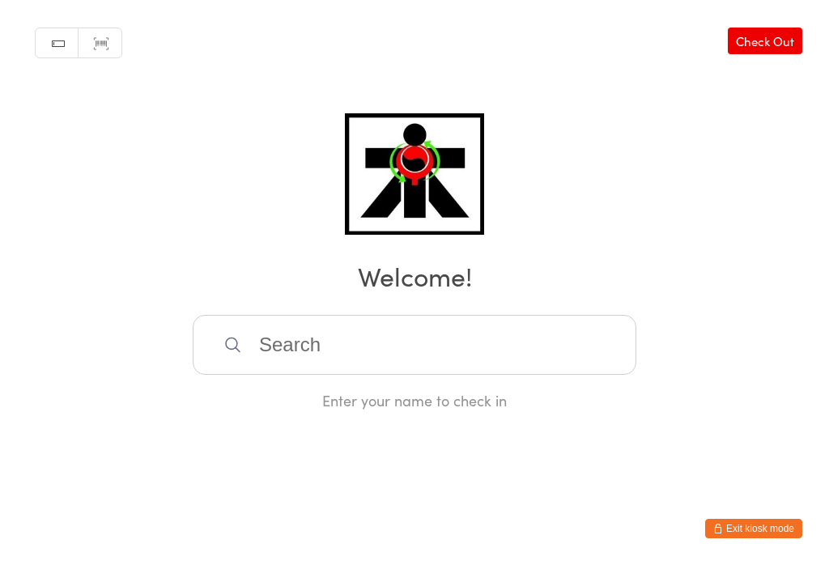
scroll to position [0, 0]
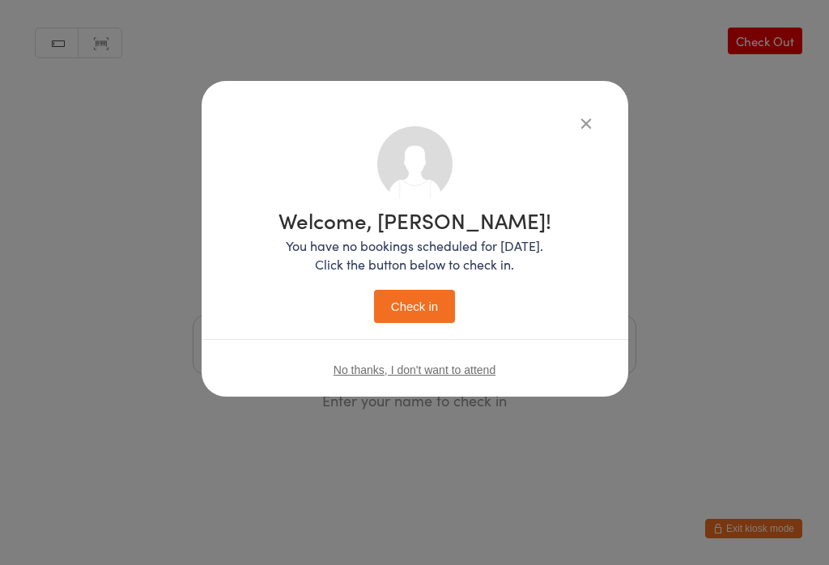
click at [397, 312] on button "Check in" at bounding box center [414, 306] width 81 height 33
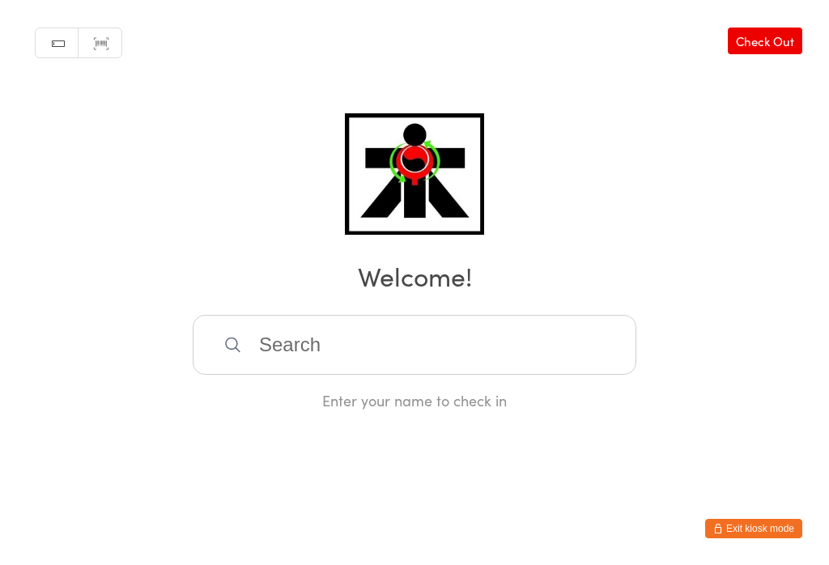
click at [556, 361] on input "search" at bounding box center [415, 345] width 444 height 60
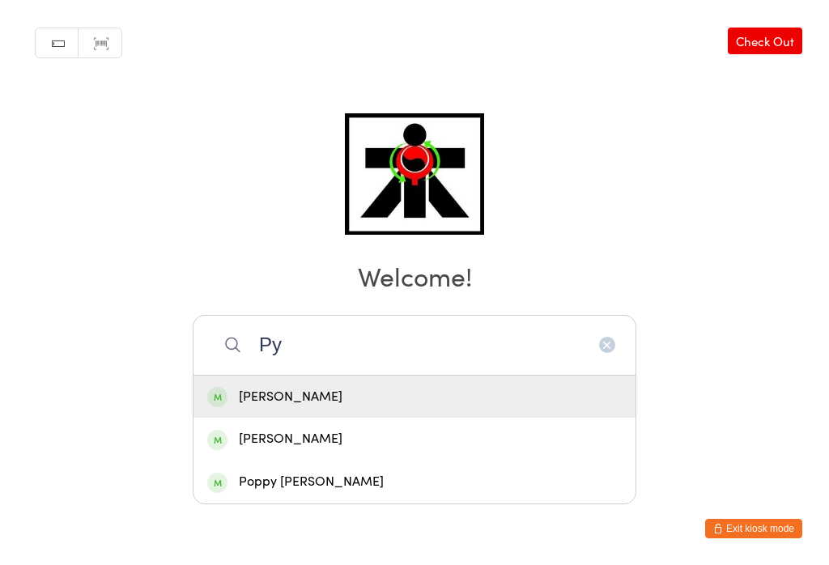
type input "Py"
click at [376, 376] on div "[PERSON_NAME]" at bounding box center [415, 397] width 442 height 43
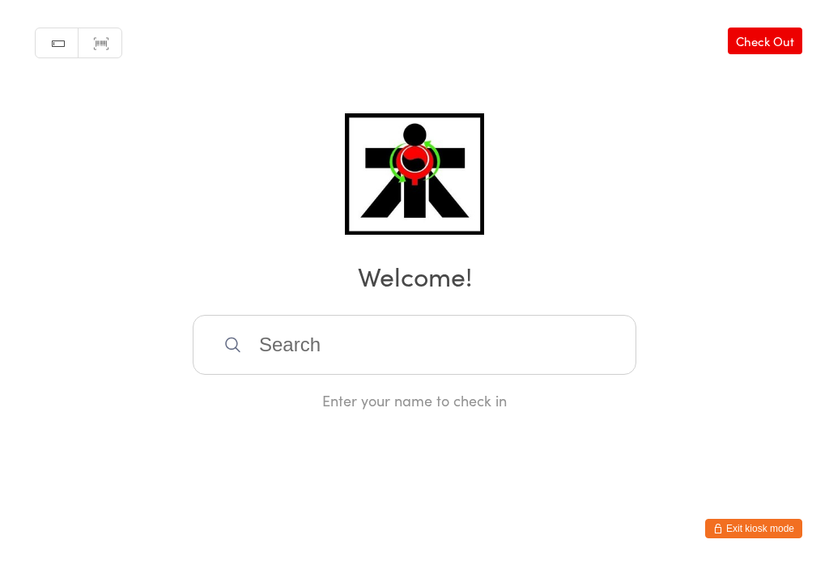
scroll to position [0, 0]
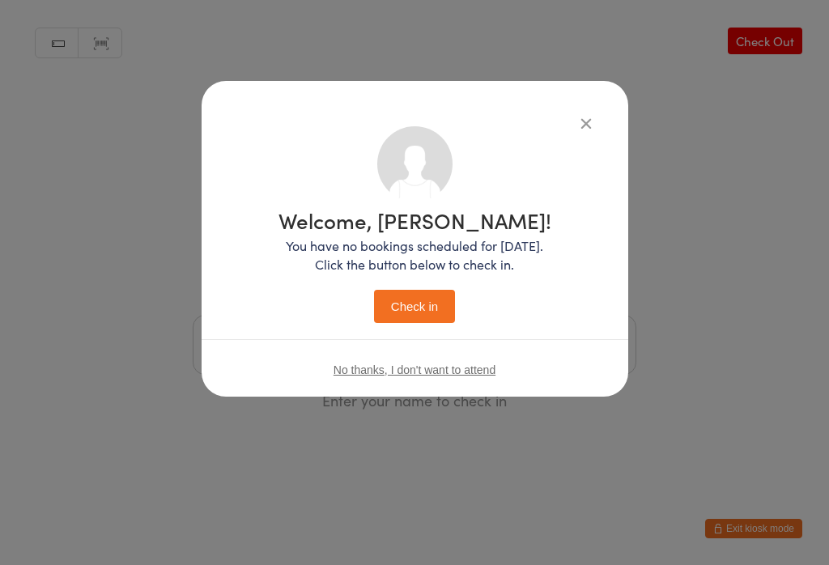
click at [416, 316] on button "Check in" at bounding box center [414, 306] width 81 height 33
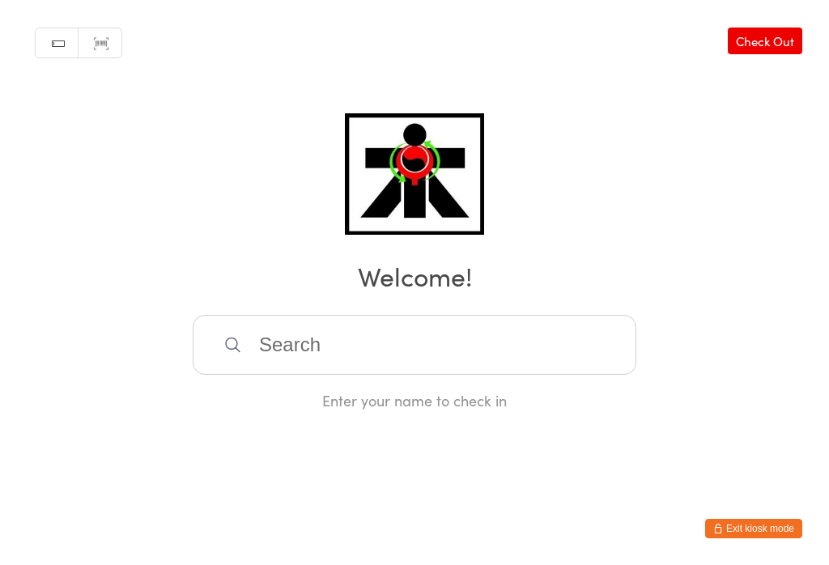
click at [488, 353] on input "search" at bounding box center [415, 345] width 444 height 60
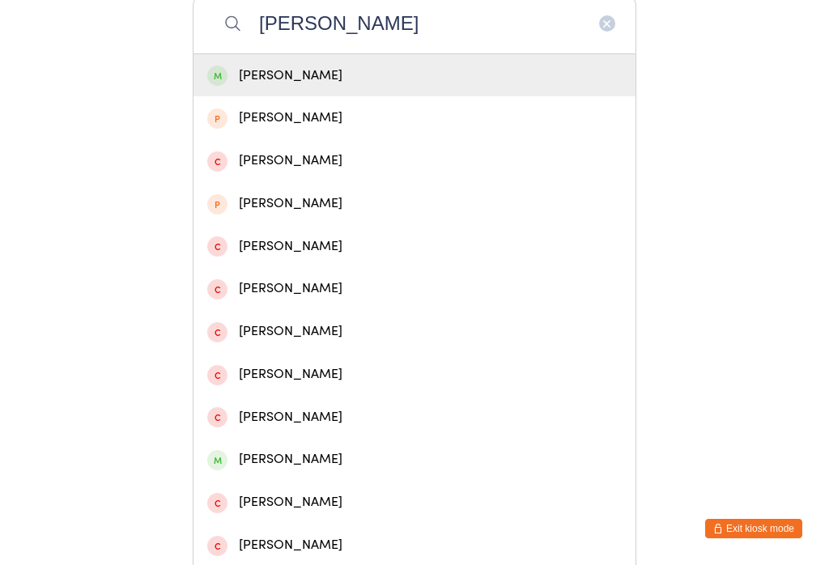
type input "[PERSON_NAME]"
click at [311, 80] on div "[PERSON_NAME]" at bounding box center [414, 76] width 415 height 22
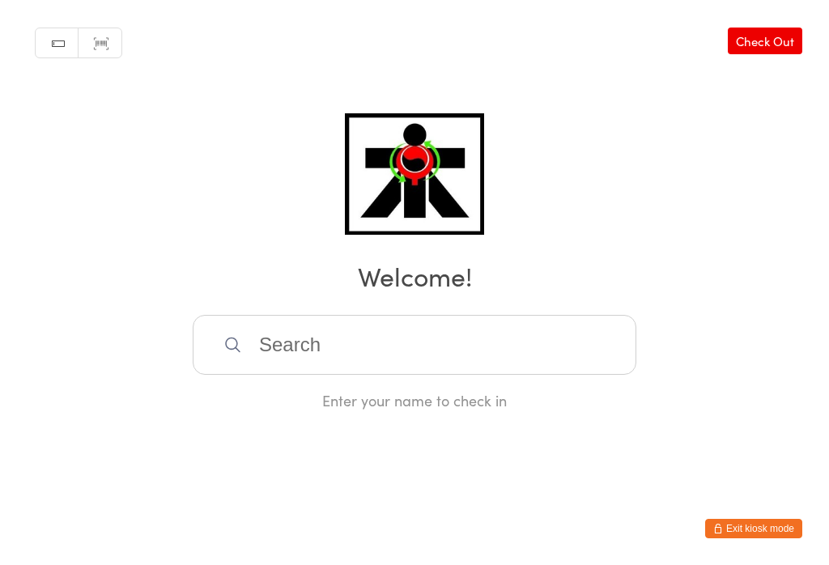
scroll to position [0, 0]
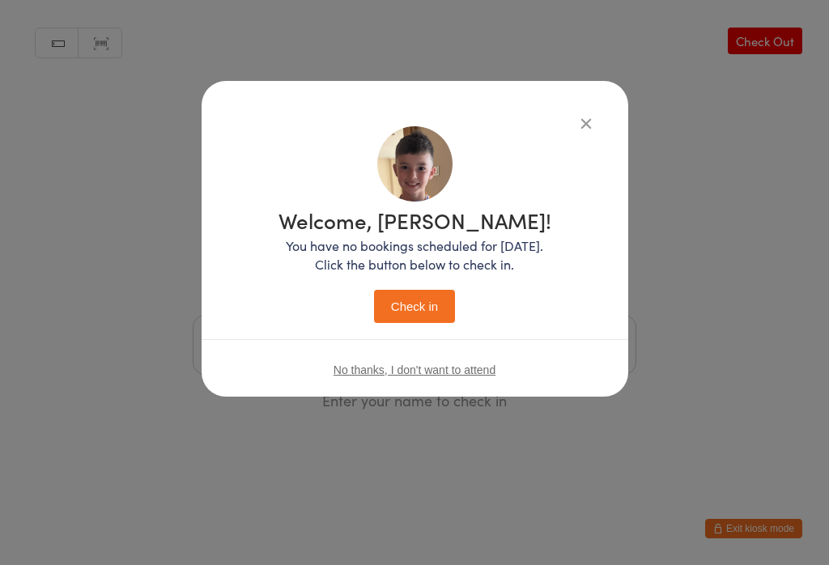
click at [423, 302] on button "Check in" at bounding box center [414, 306] width 81 height 33
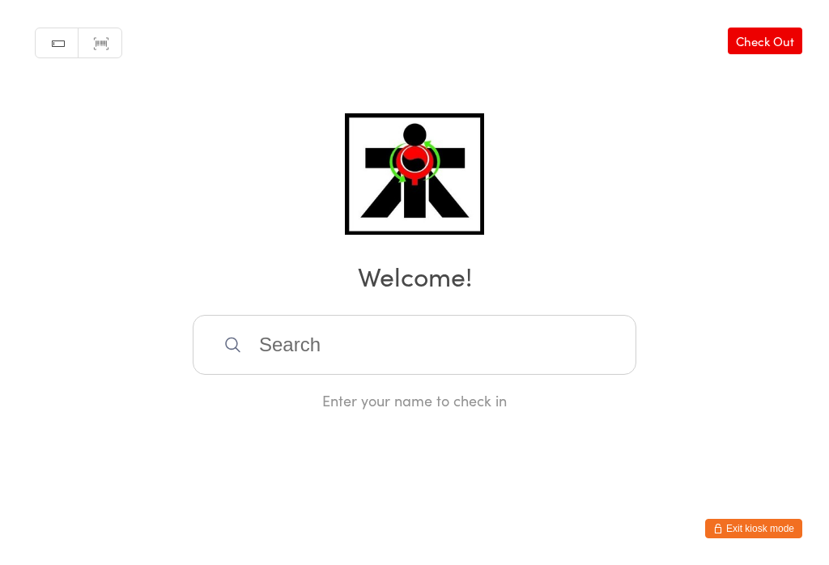
click at [292, 355] on input "search" at bounding box center [415, 345] width 444 height 60
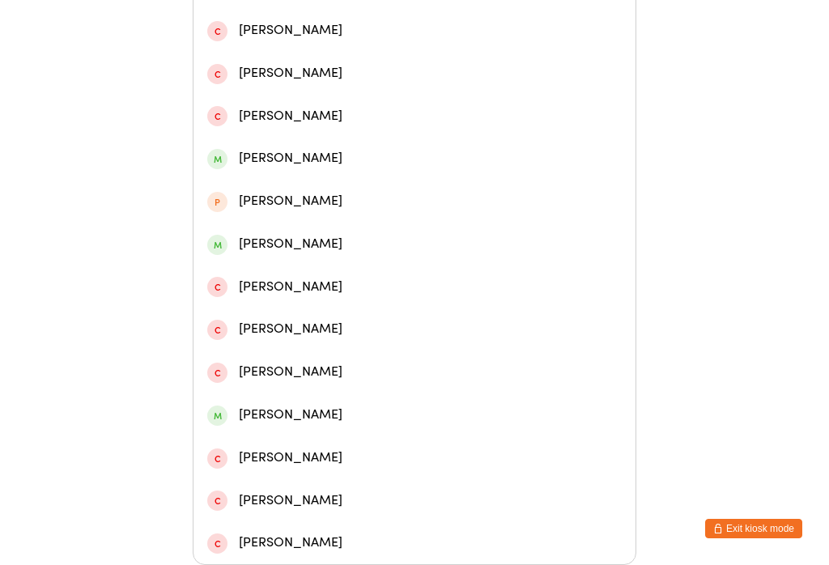
scroll to position [545, 0]
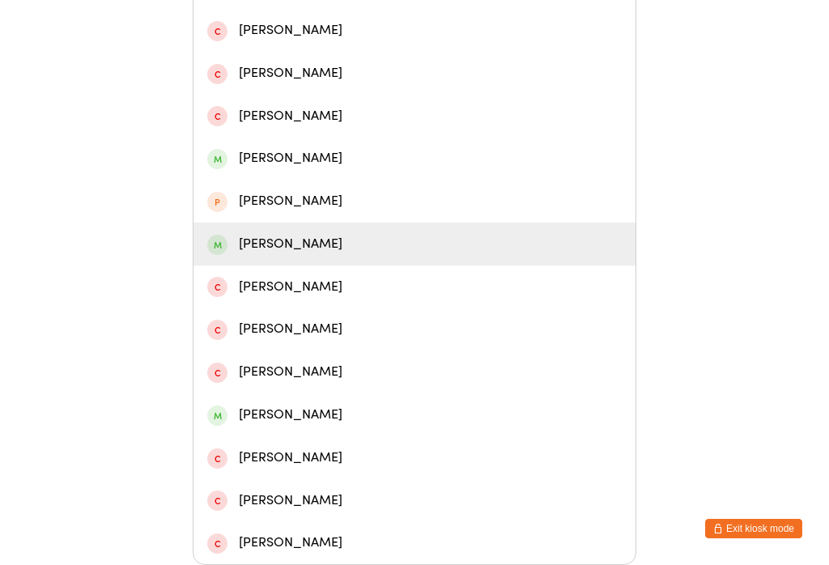
type input "[PERSON_NAME]"
click at [233, 233] on div "[PERSON_NAME]" at bounding box center [414, 244] width 415 height 22
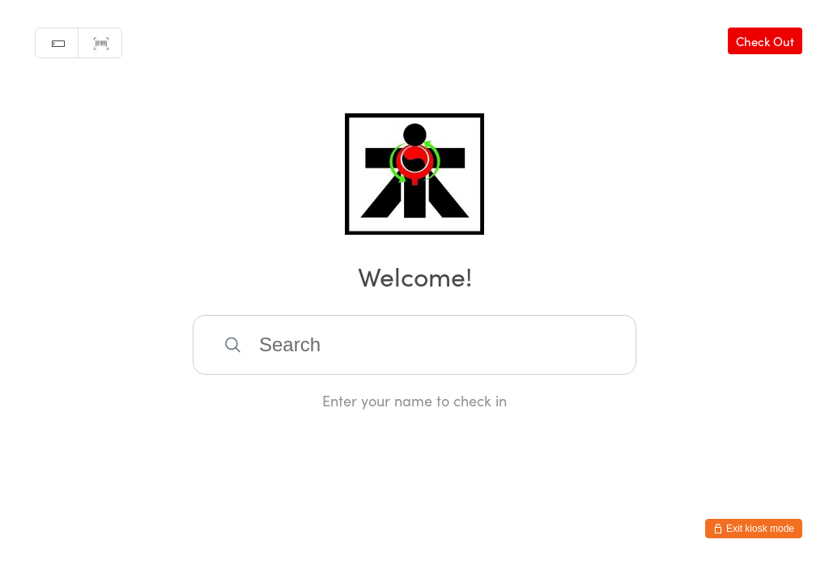
scroll to position [0, 0]
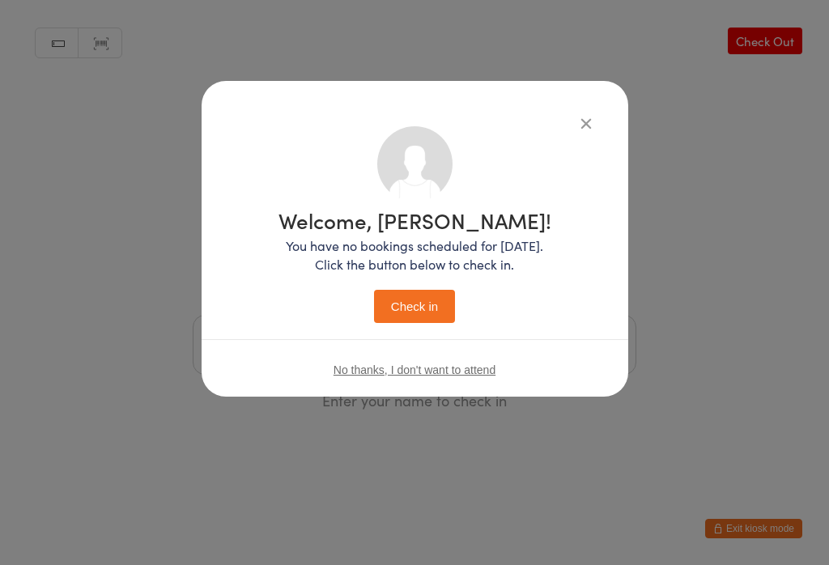
click at [401, 310] on button "Check in" at bounding box center [414, 306] width 81 height 33
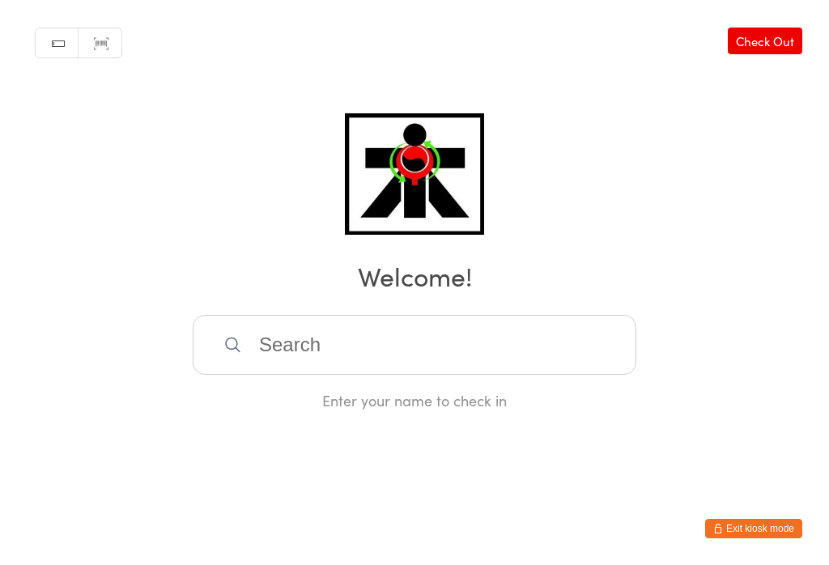
click at [335, 375] on input "search" at bounding box center [415, 345] width 444 height 60
type input "G"
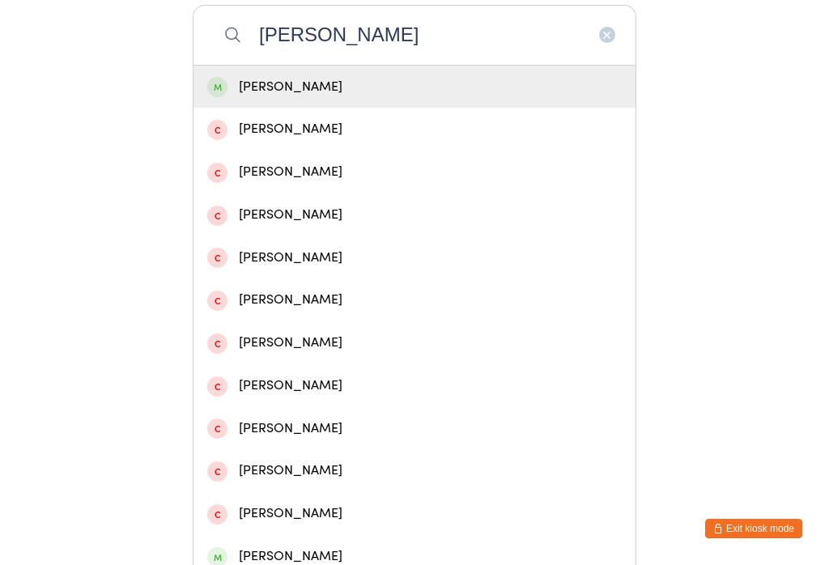
type input "[PERSON_NAME]"
click at [405, 91] on div "[PERSON_NAME]" at bounding box center [414, 87] width 415 height 22
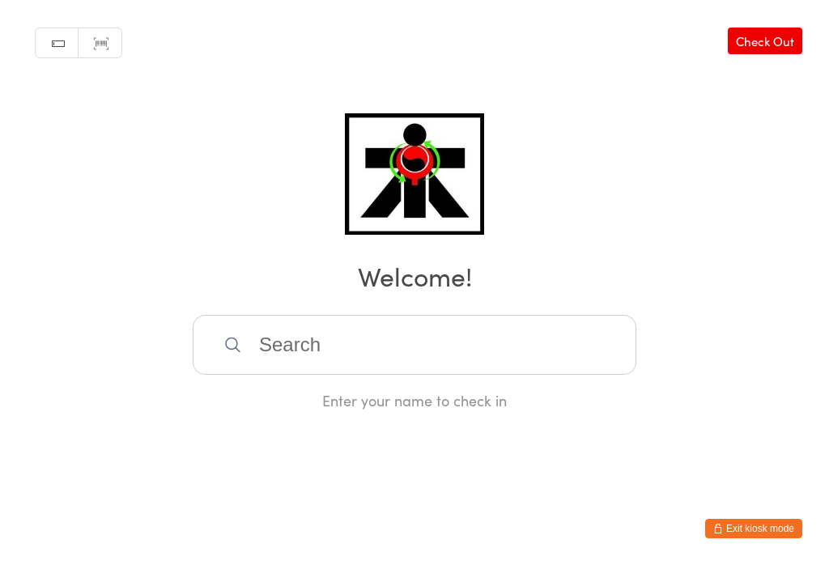
scroll to position [0, 0]
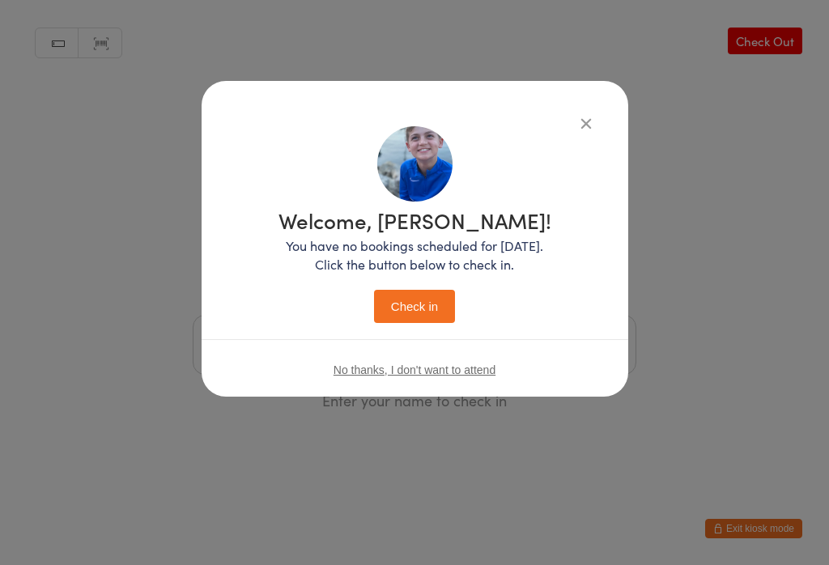
click at [407, 300] on button "Check in" at bounding box center [414, 306] width 81 height 33
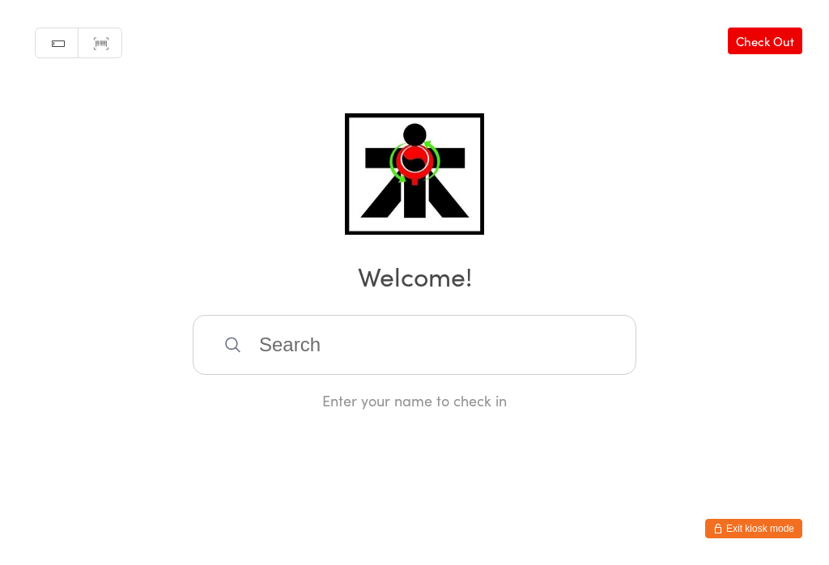
click at [259, 373] on input "search" at bounding box center [415, 345] width 444 height 60
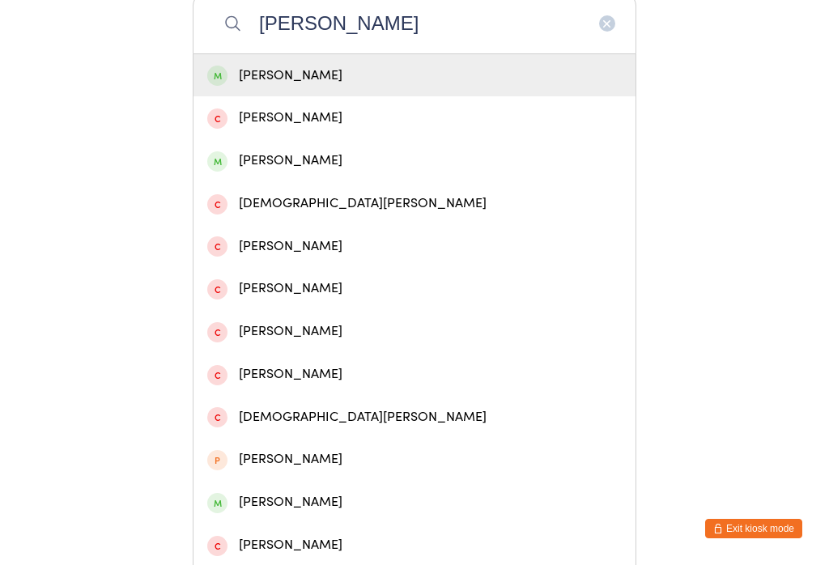
type input "[PERSON_NAME]"
click at [219, 86] on span at bounding box center [217, 76] width 20 height 20
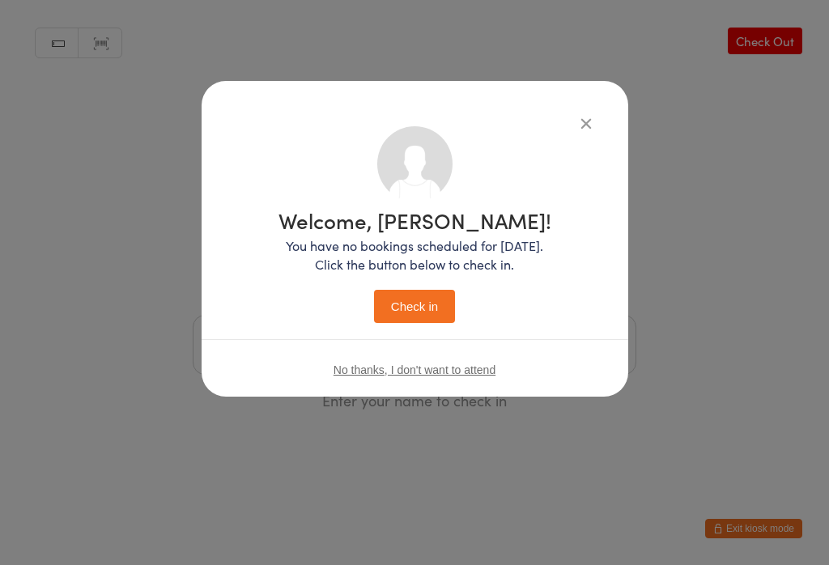
click at [397, 319] on button "Check in" at bounding box center [414, 306] width 81 height 33
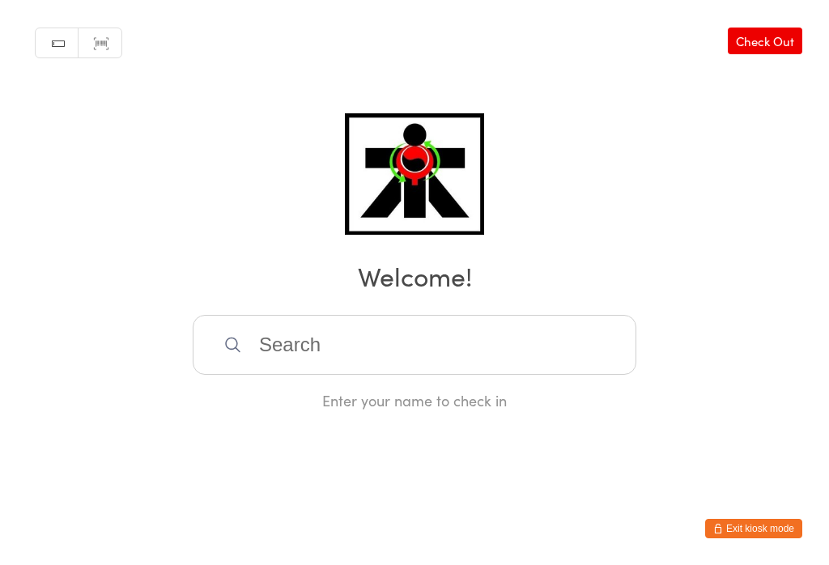
click at [460, 356] on input "search" at bounding box center [415, 345] width 444 height 60
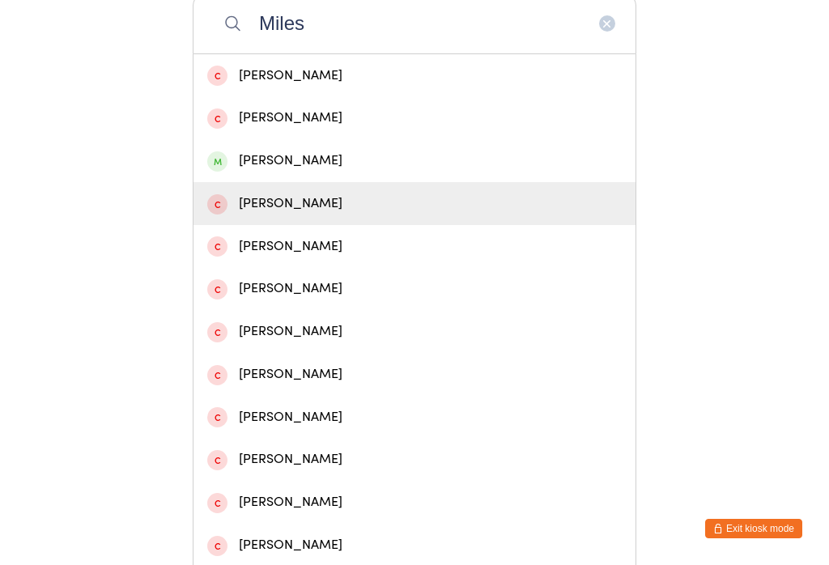
type input "Miles"
click at [353, 212] on div "[PERSON_NAME]" at bounding box center [414, 204] width 415 height 22
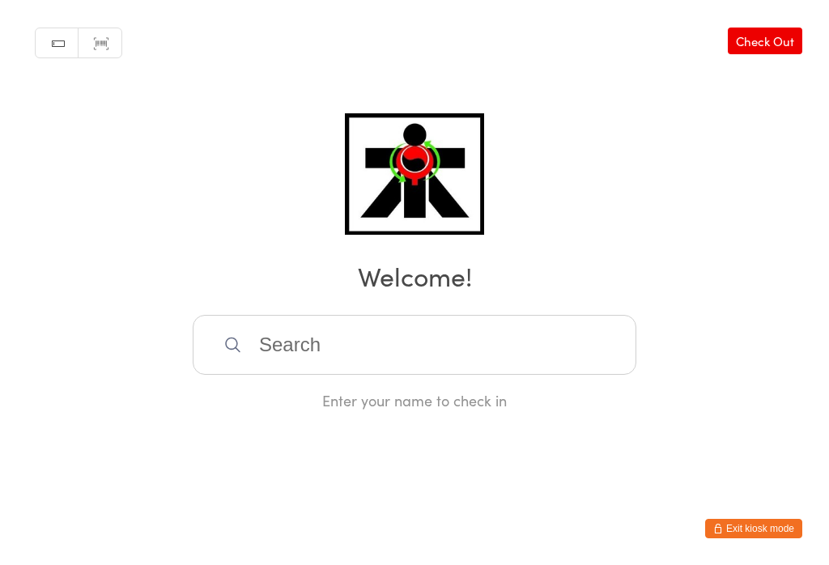
scroll to position [0, 0]
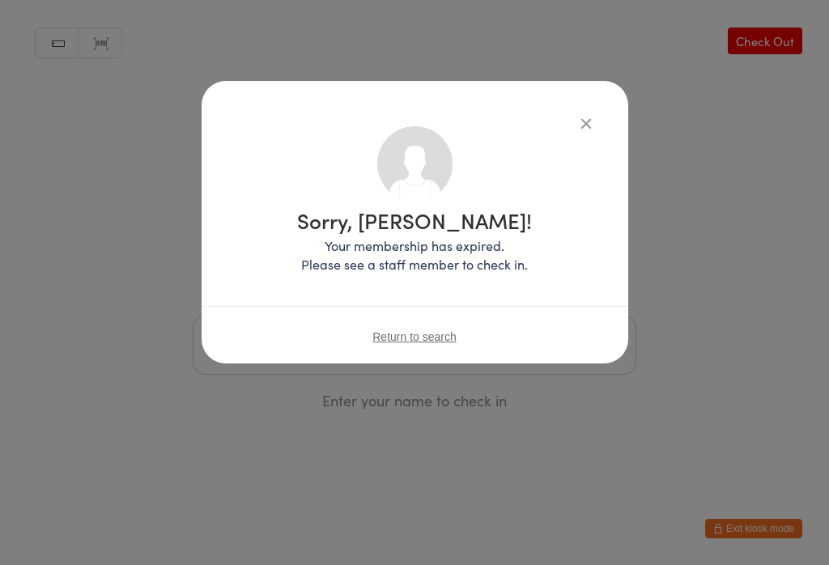
click at [606, 120] on div "Sorry, [PERSON_NAME]! Your membership has expired. Please see a staff member to…" at bounding box center [415, 222] width 427 height 283
click at [594, 125] on button "button" at bounding box center [586, 122] width 19 height 19
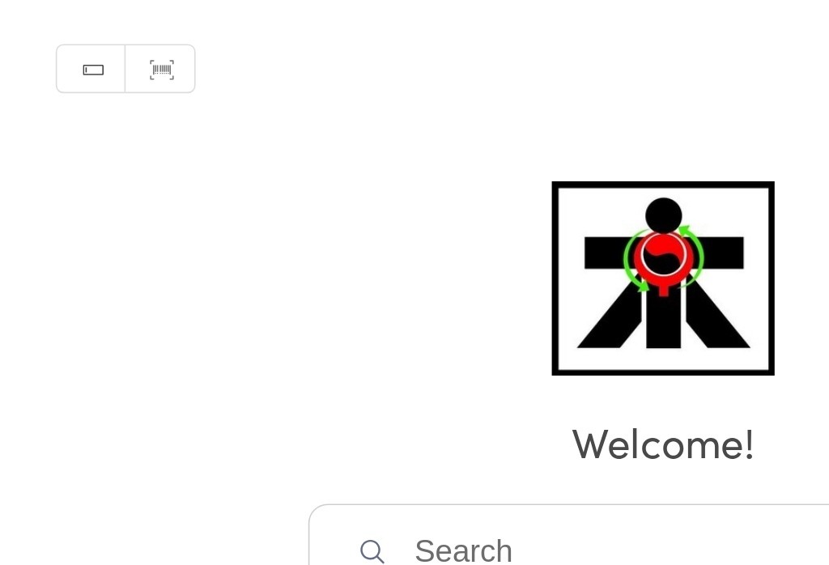
click at [193, 315] on input "search" at bounding box center [415, 345] width 444 height 60
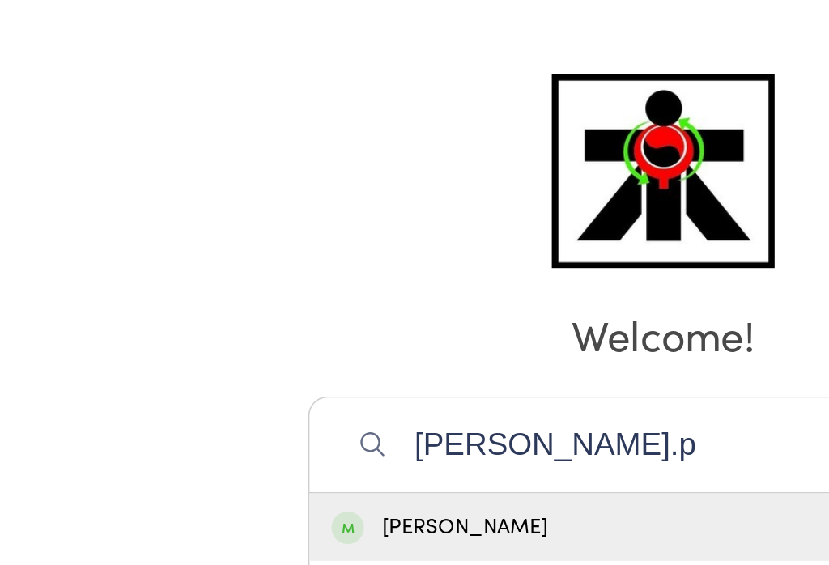
type input "[PERSON_NAME].p"
click at [212, 320] on span at bounding box center [217, 330] width 20 height 20
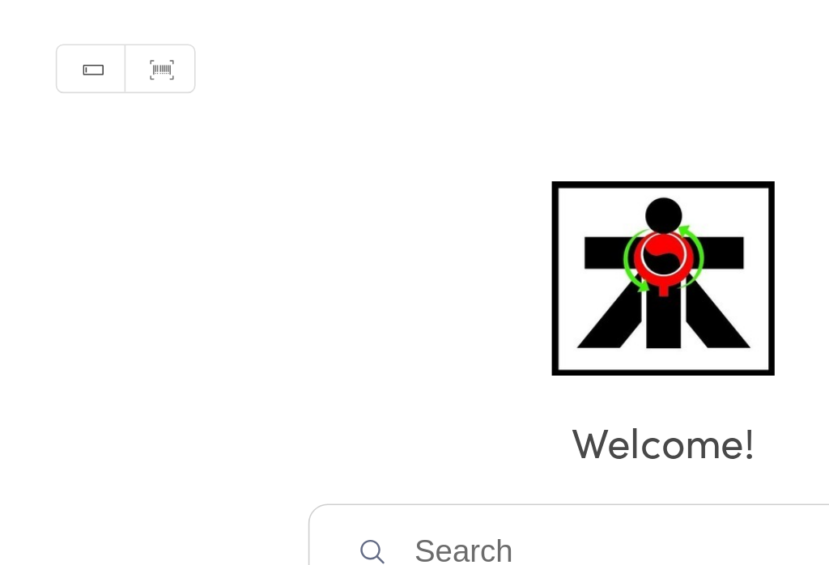
scroll to position [212, 0]
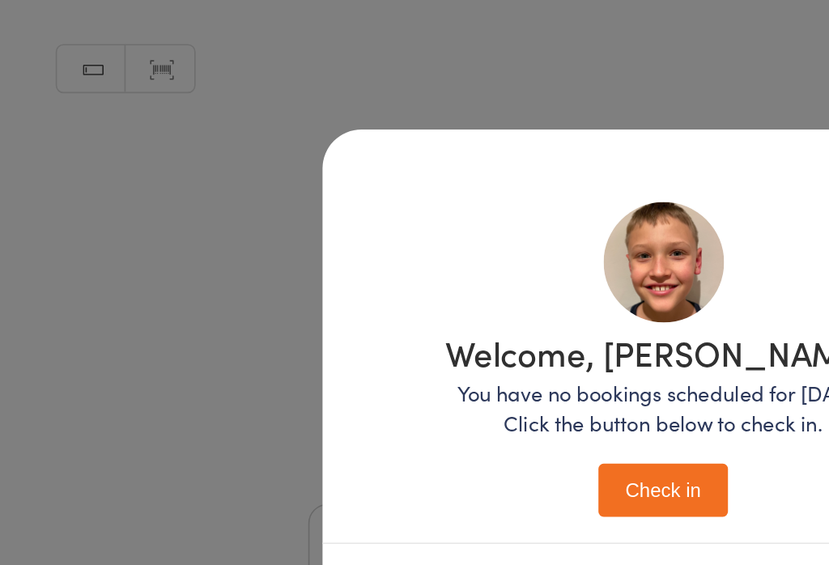
click at [402, 290] on button "Check in" at bounding box center [414, 306] width 81 height 33
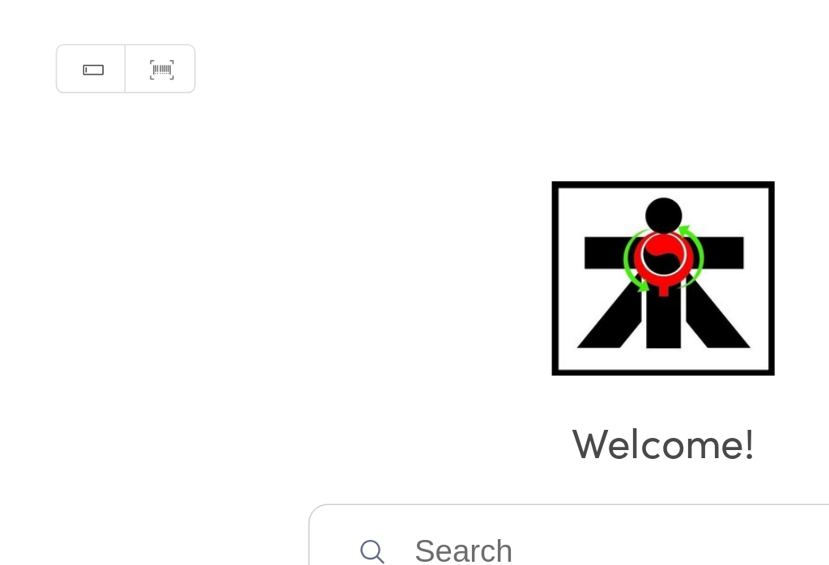
click at [398, 315] on input "search" at bounding box center [415, 345] width 444 height 60
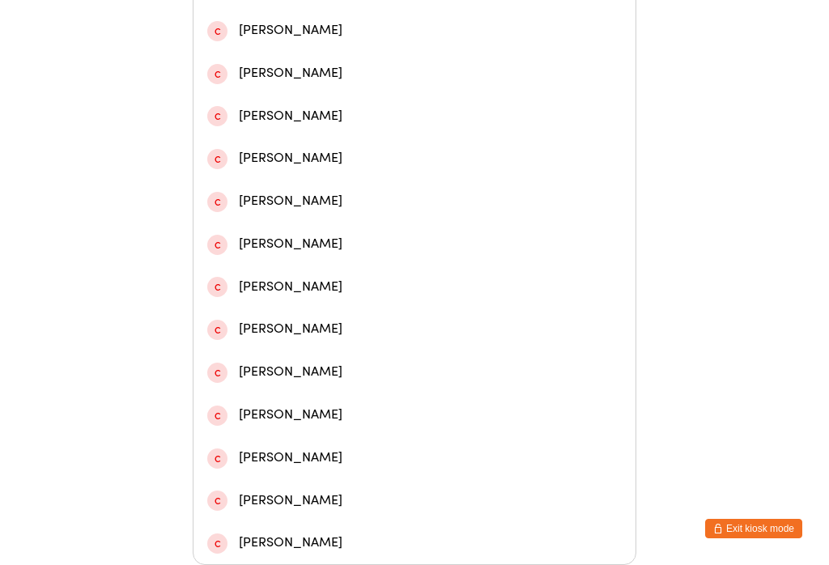
scroll to position [496, 0]
type input "Mat"
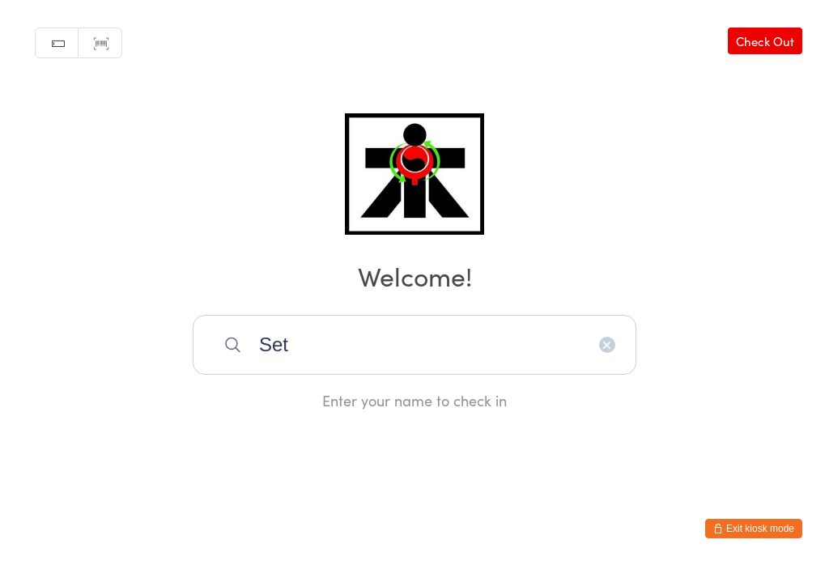
scroll to position [321, 0]
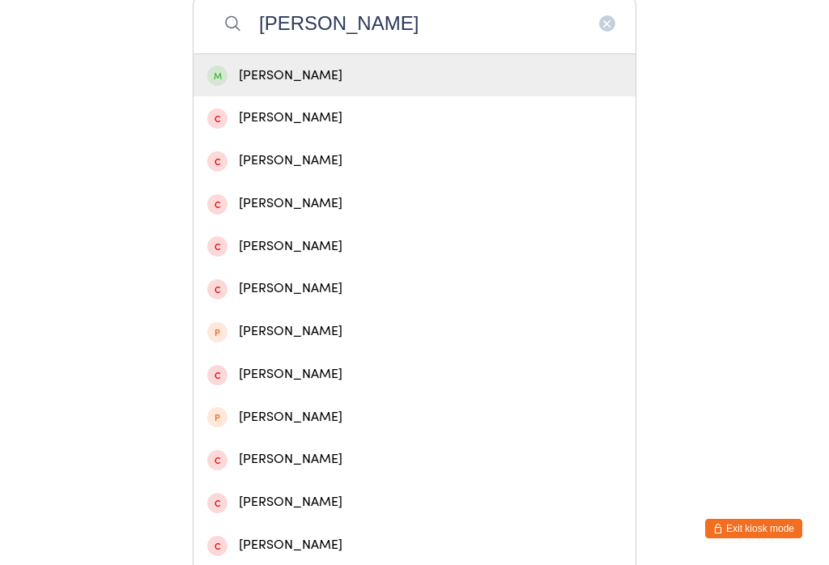
type input "Seth he"
click at [247, 82] on div "Seth Healy" at bounding box center [414, 76] width 415 height 22
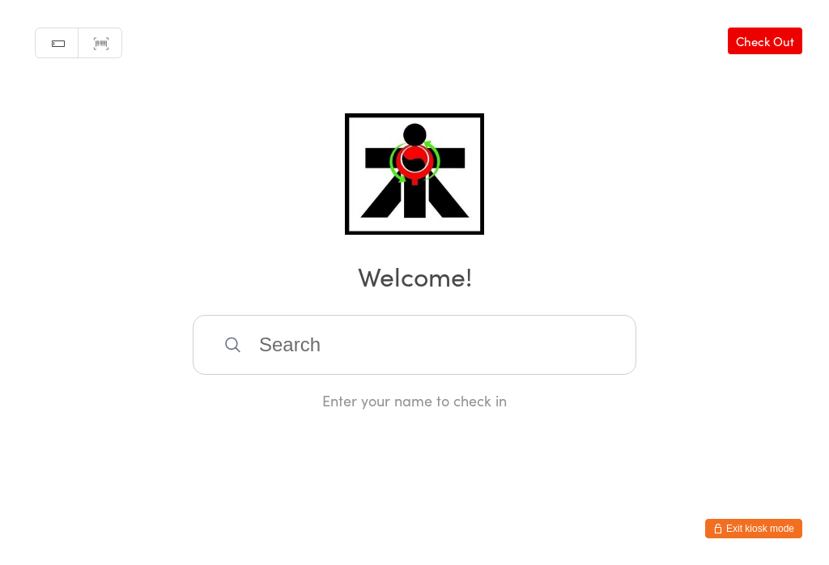
scroll to position [0, 0]
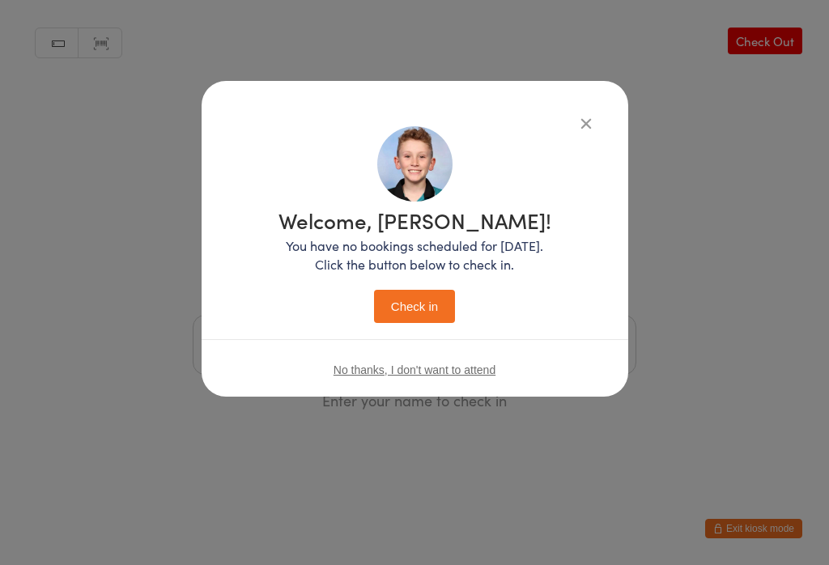
click at [394, 243] on p "You have no bookings scheduled for today. Click the button below to check in." at bounding box center [415, 254] width 273 height 37
click at [420, 282] on div "Welcome, Seth! You have no bookings scheduled for today. Click the button below…" at bounding box center [415, 266] width 273 height 113
click at [413, 298] on button "Check in" at bounding box center [414, 306] width 81 height 33
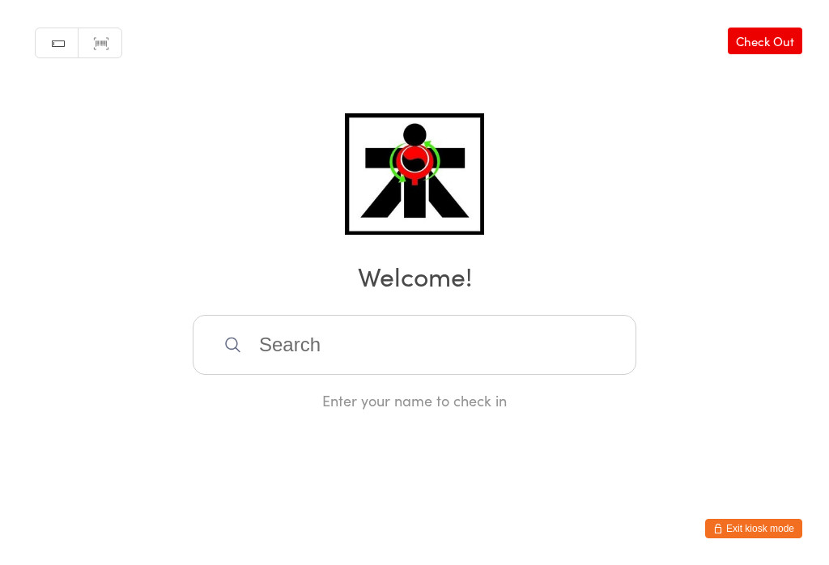
click at [763, 48] on link "Check Out" at bounding box center [765, 41] width 75 height 27
click at [264, 351] on input "search" at bounding box center [415, 345] width 444 height 60
click at [525, 315] on input "search" at bounding box center [415, 345] width 444 height 60
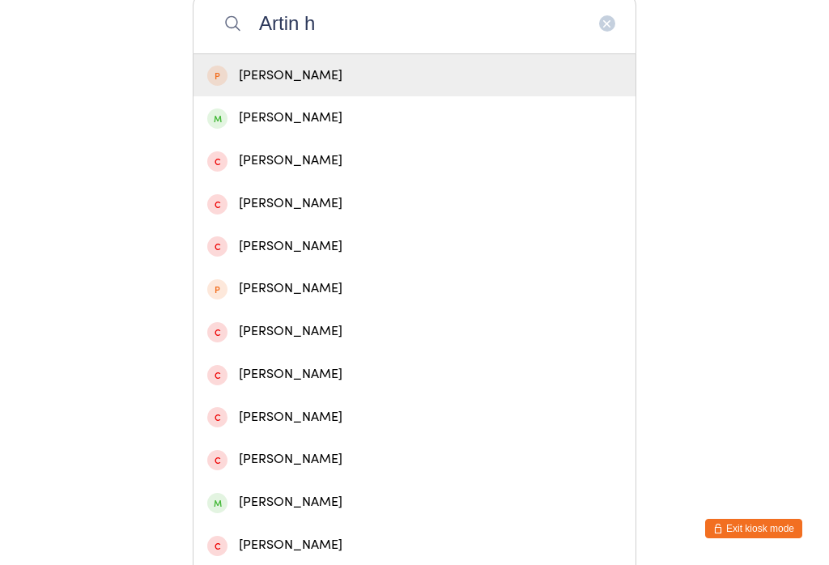
type input "Artin ho"
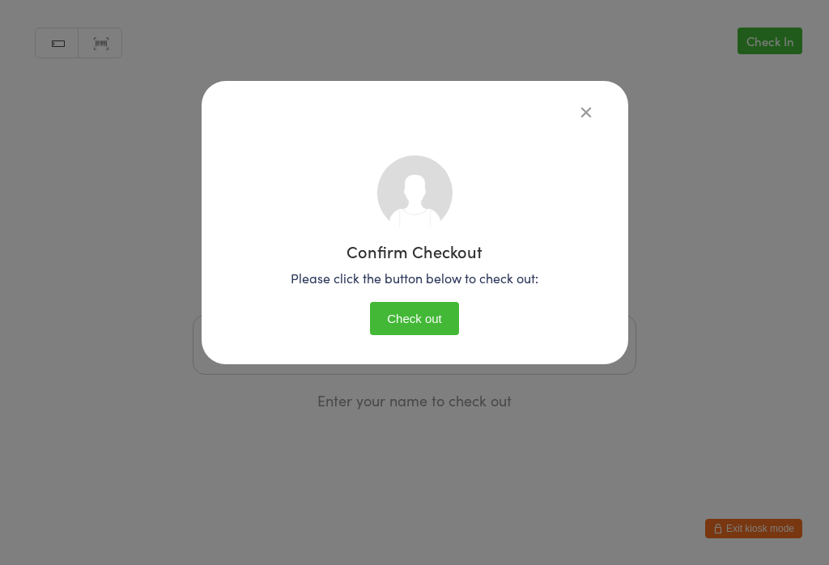
scroll to position [0, 0]
click at [592, 87] on div "Confirm Checkout Please click the button below to check out: Check out" at bounding box center [415, 222] width 427 height 283
click at [611, 88] on div "Confirm Checkout Please click the button below to check out: Check out" at bounding box center [415, 222] width 427 height 283
click at [589, 110] on button "button" at bounding box center [586, 111] width 19 height 19
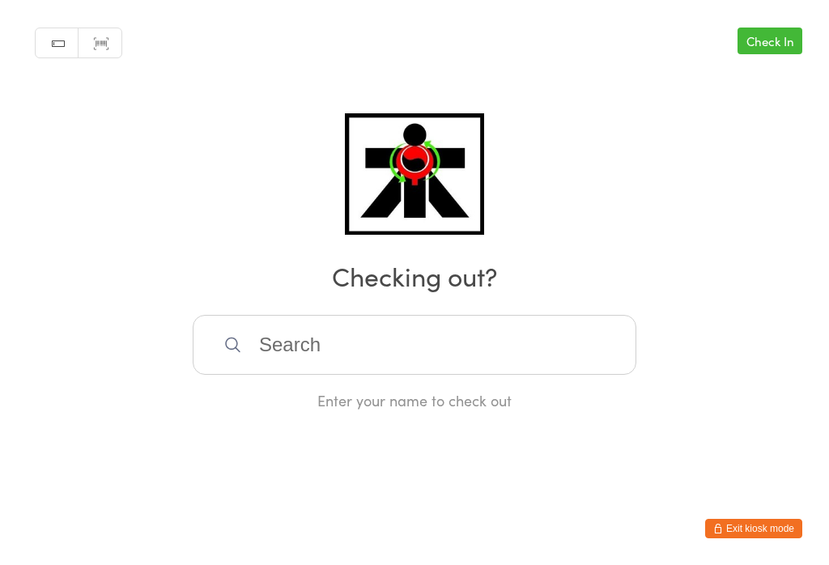
click at [406, 337] on input "search" at bounding box center [415, 345] width 444 height 60
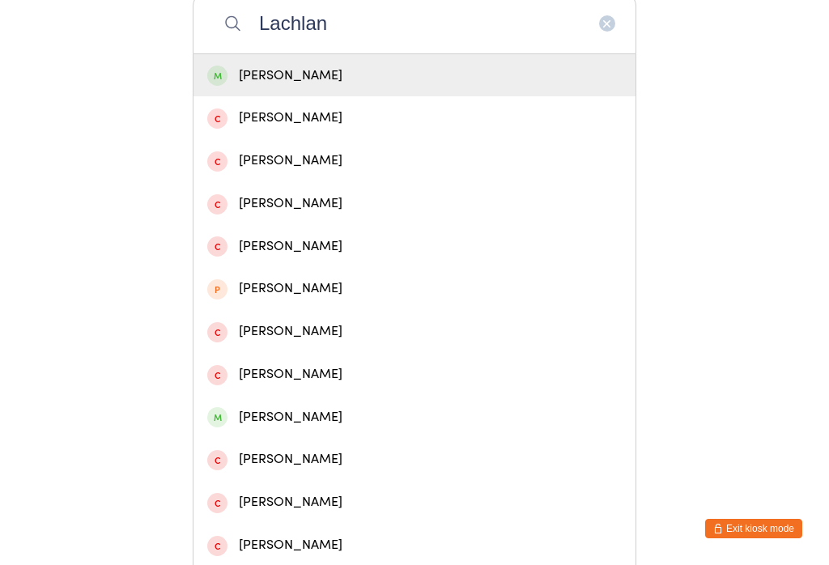
type input "Lachlan"
click at [314, 78] on div "Lachlan Hart" at bounding box center [414, 76] width 415 height 22
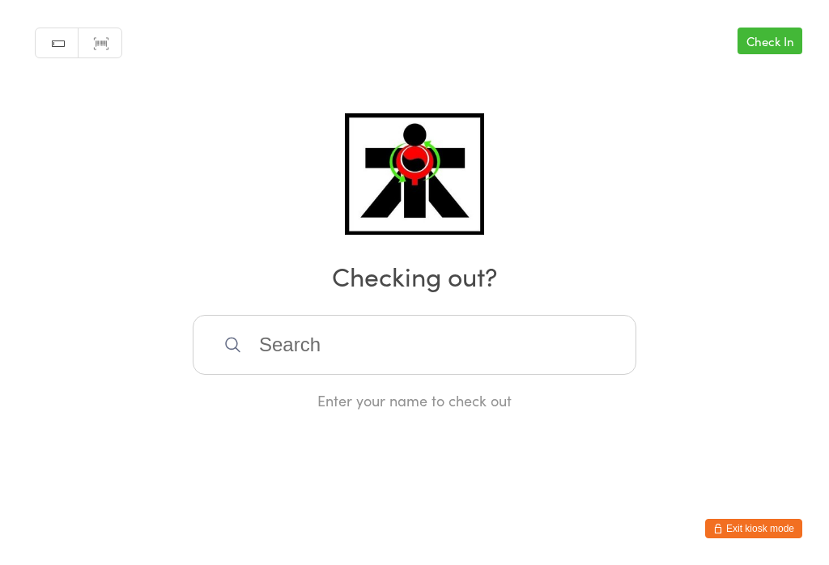
scroll to position [0, 0]
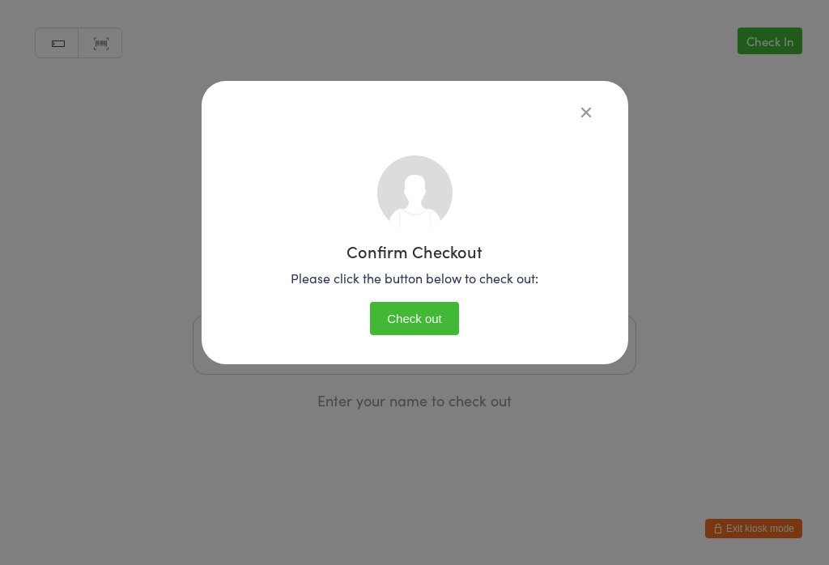
click at [424, 304] on button "Check out" at bounding box center [414, 318] width 89 height 33
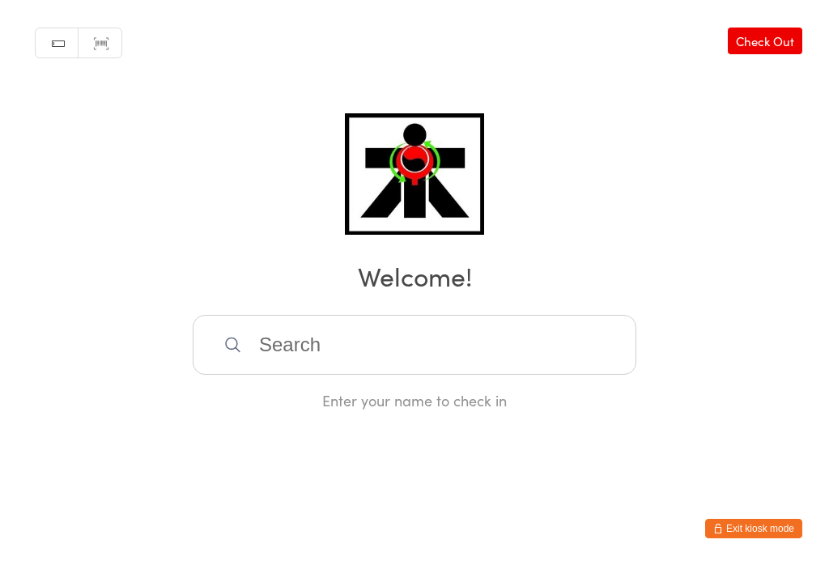
click at [503, 346] on input "search" at bounding box center [415, 345] width 444 height 60
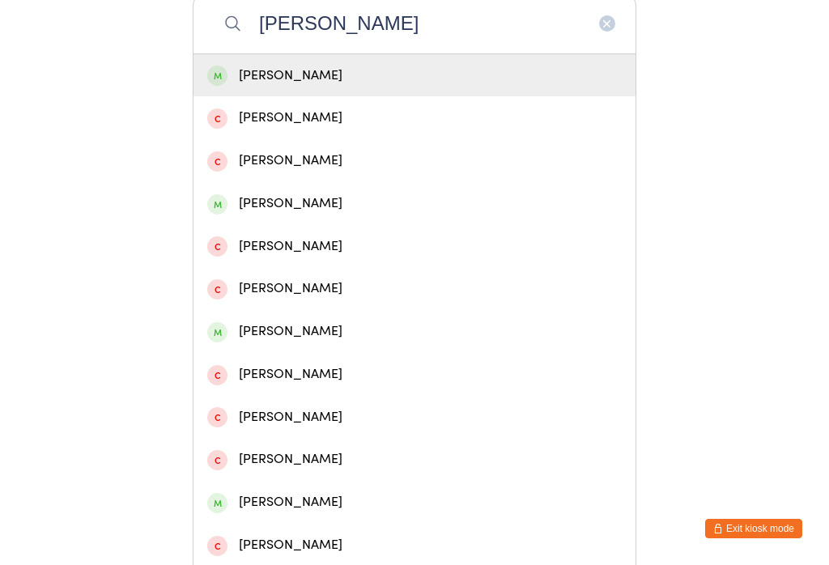
type input "Darius"
click at [223, 95] on div "Darius Rebbeck" at bounding box center [415, 75] width 442 height 43
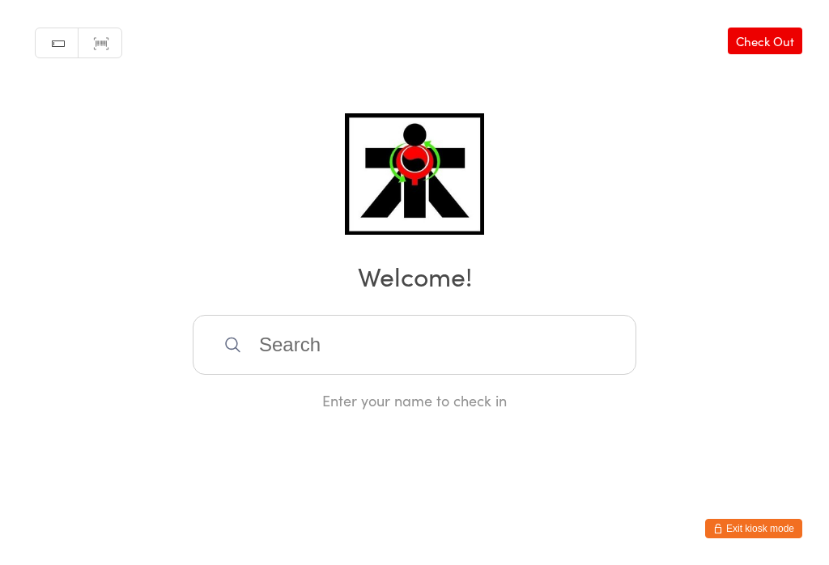
scroll to position [0, 0]
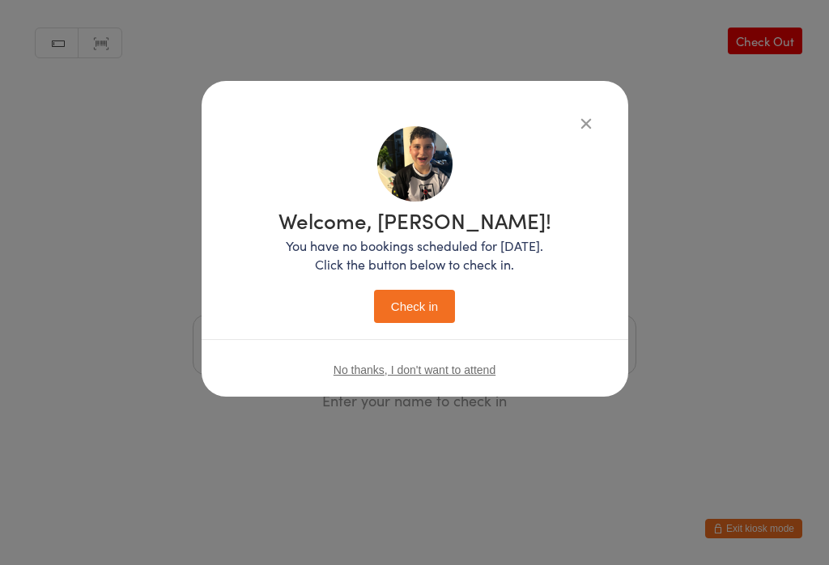
click at [430, 303] on button "Check in" at bounding box center [414, 306] width 81 height 33
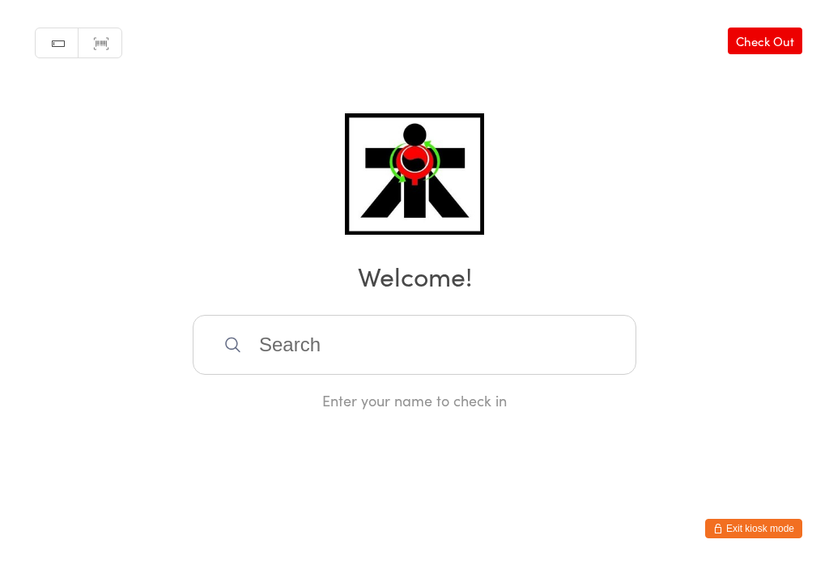
click at [516, 371] on input "search" at bounding box center [415, 345] width 444 height 60
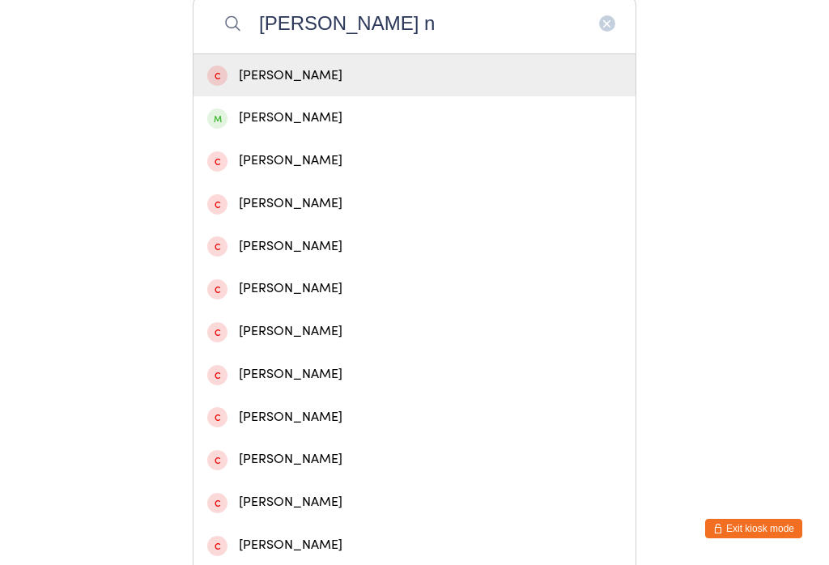
type input "Jake n"
click at [295, 123] on div "Jake Nouwland" at bounding box center [414, 118] width 415 height 22
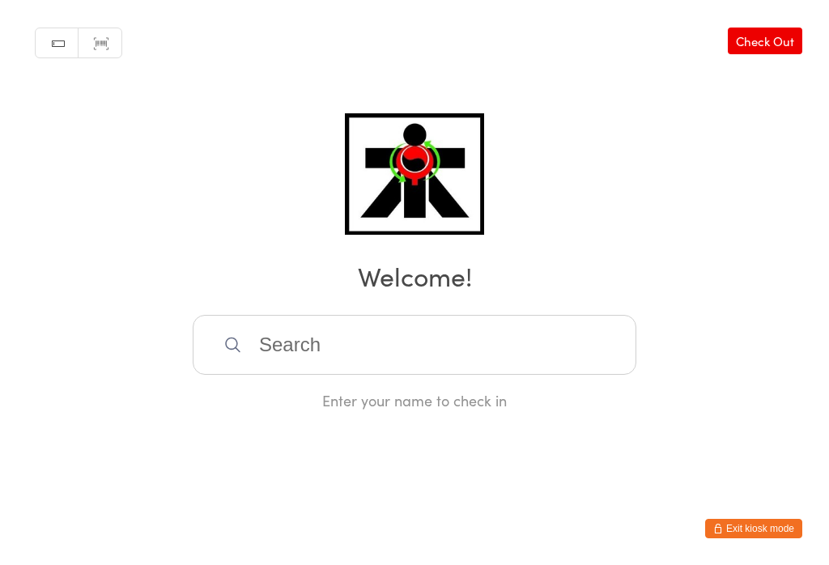
scroll to position [0, 0]
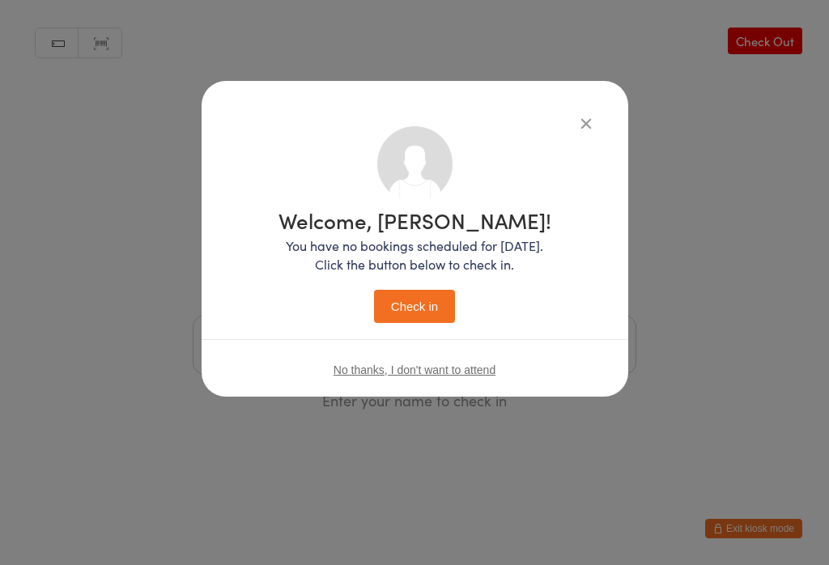
click at [410, 301] on button "Check in" at bounding box center [414, 306] width 81 height 33
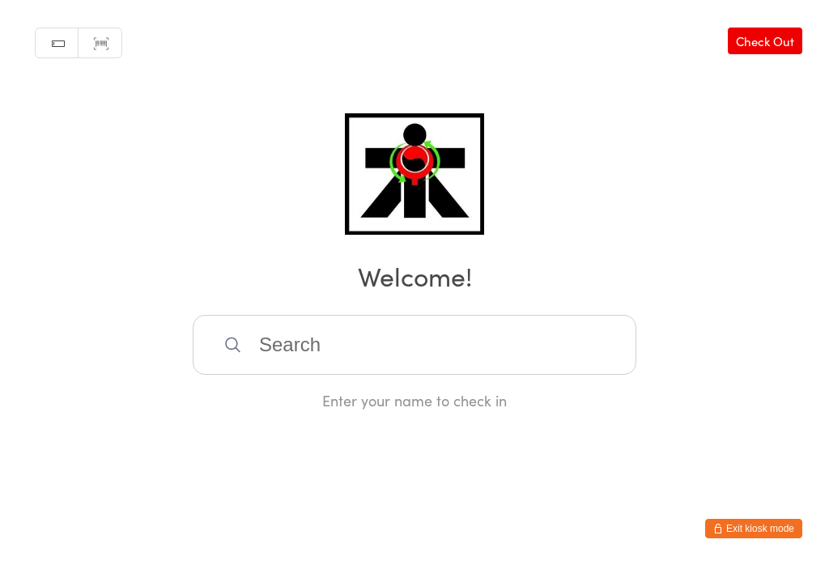
click at [566, 364] on input "search" at bounding box center [415, 345] width 444 height 60
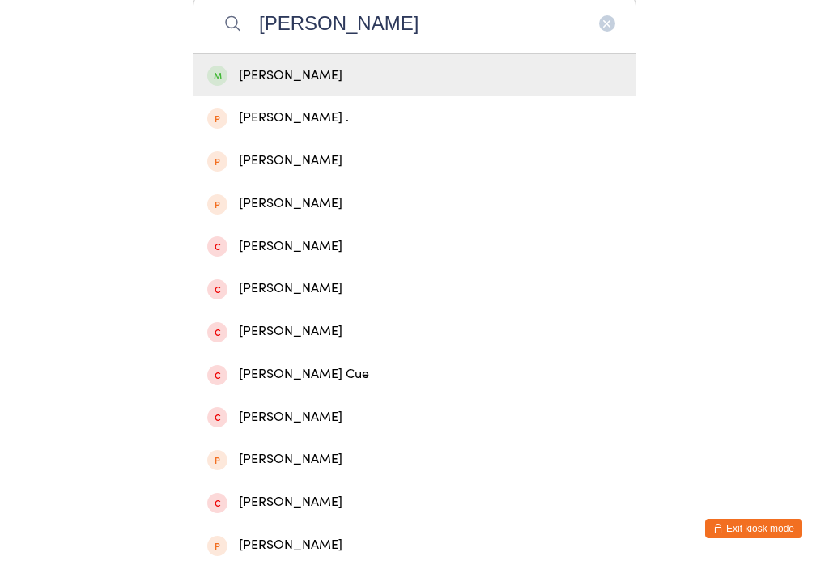
type input "Mason george"
click at [416, 87] on div "Mason George" at bounding box center [414, 76] width 415 height 22
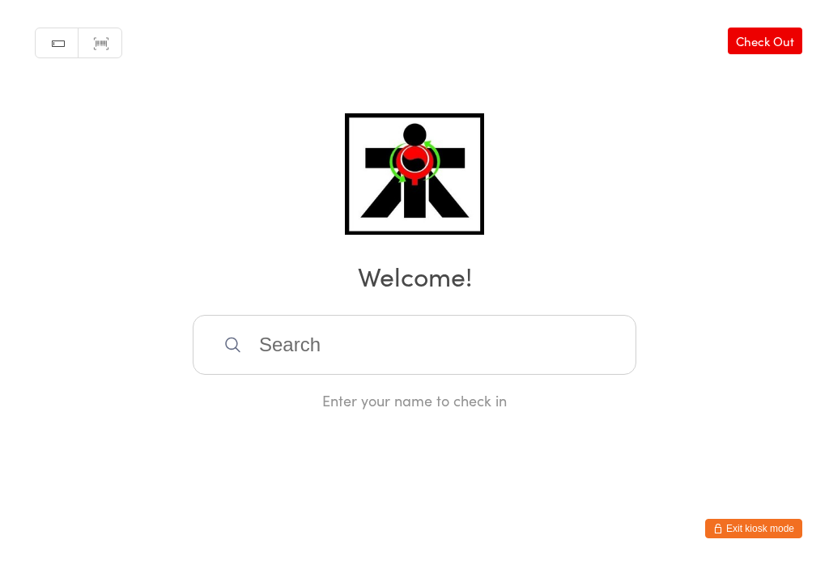
scroll to position [0, 0]
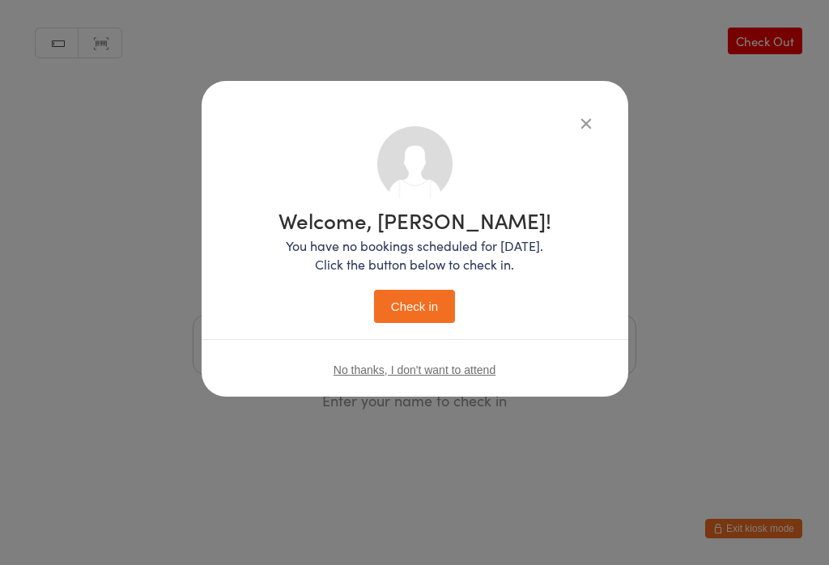
click at [426, 315] on button "Check in" at bounding box center [414, 306] width 81 height 33
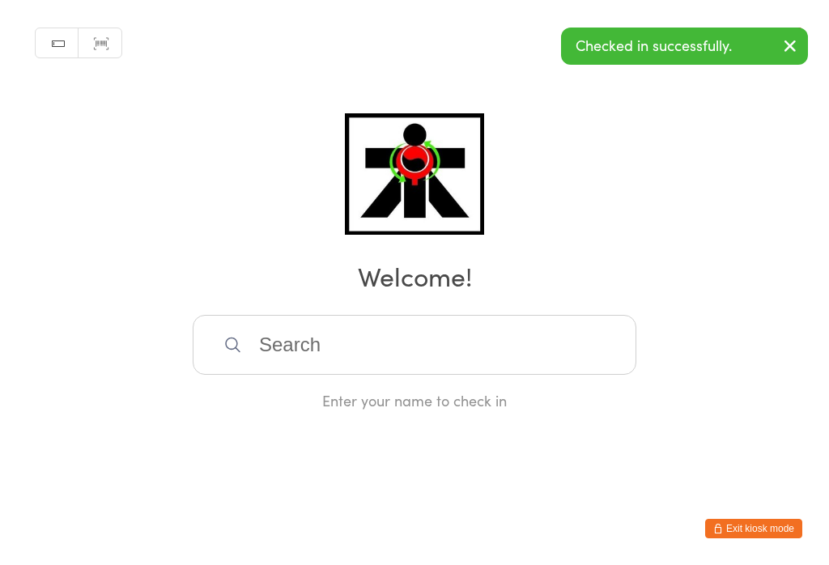
click at [379, 370] on input "search" at bounding box center [415, 345] width 444 height 60
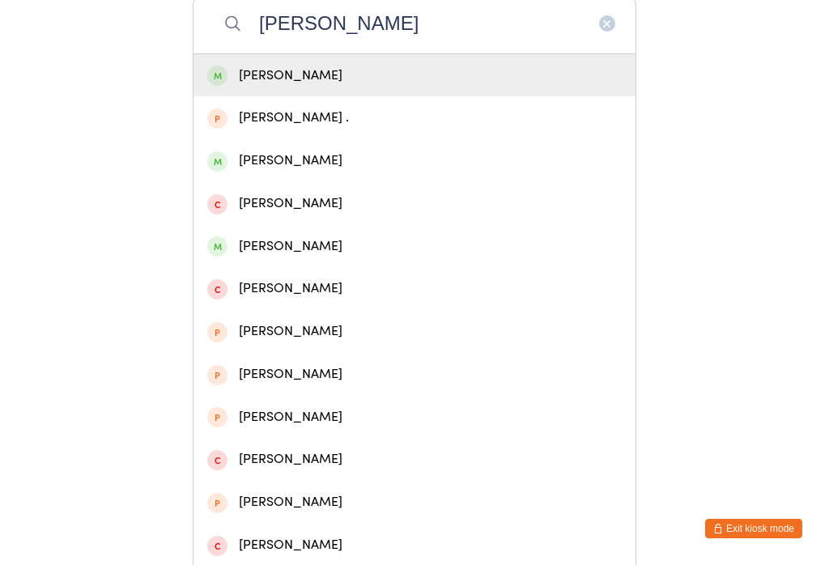
type input "Lincoln george"
click at [358, 87] on div "Lincoln George" at bounding box center [414, 76] width 415 height 22
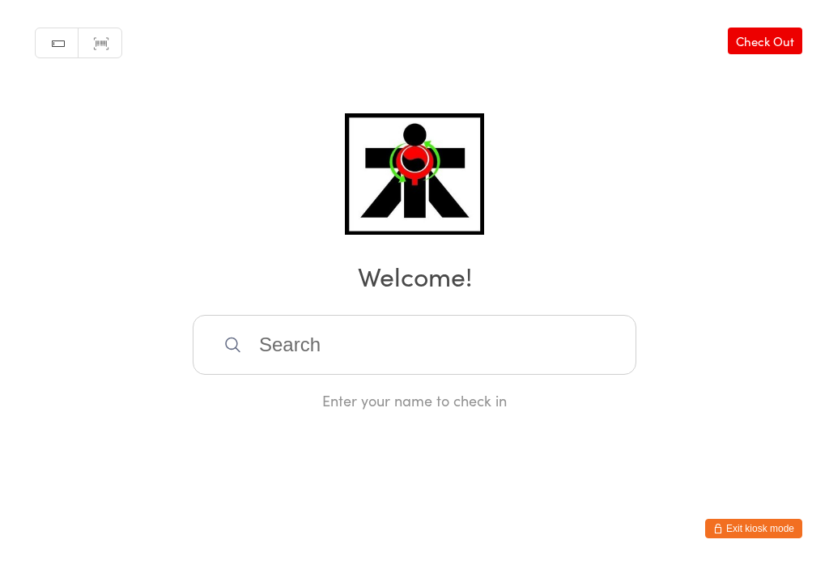
scroll to position [0, 0]
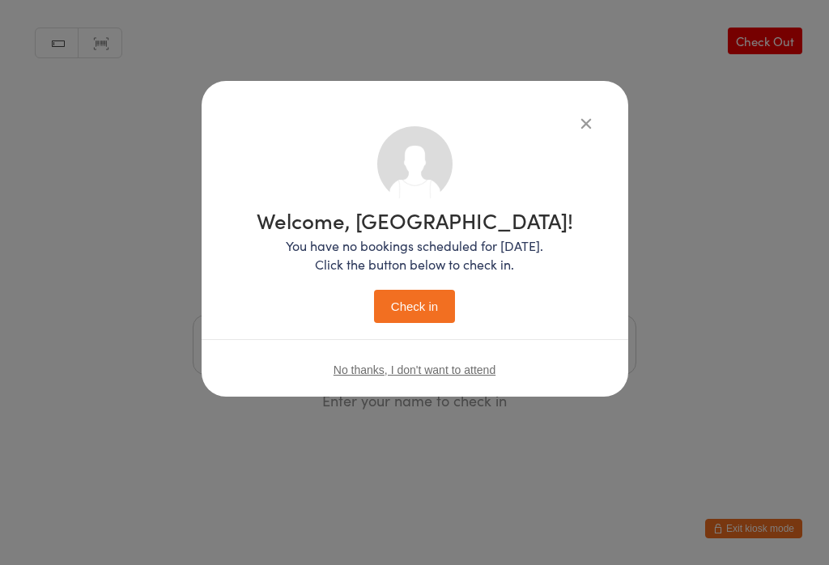
click at [412, 317] on button "Check in" at bounding box center [414, 306] width 81 height 33
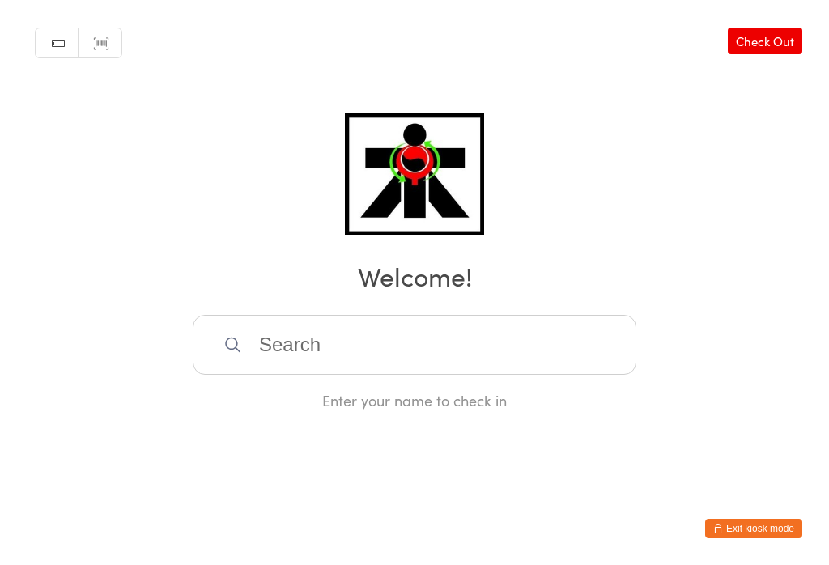
click at [333, 355] on input "search" at bounding box center [415, 345] width 444 height 60
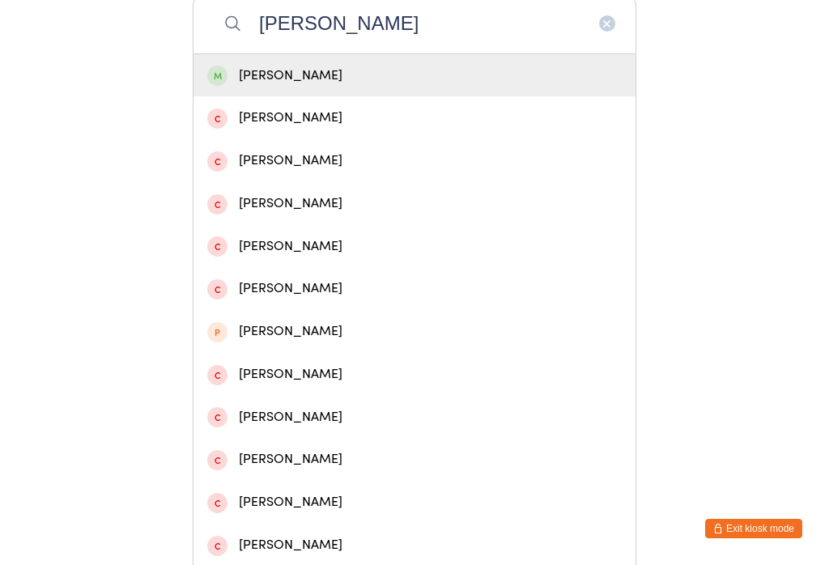
type input "Seth healy"
click at [270, 74] on div "Seth Healy" at bounding box center [414, 76] width 415 height 22
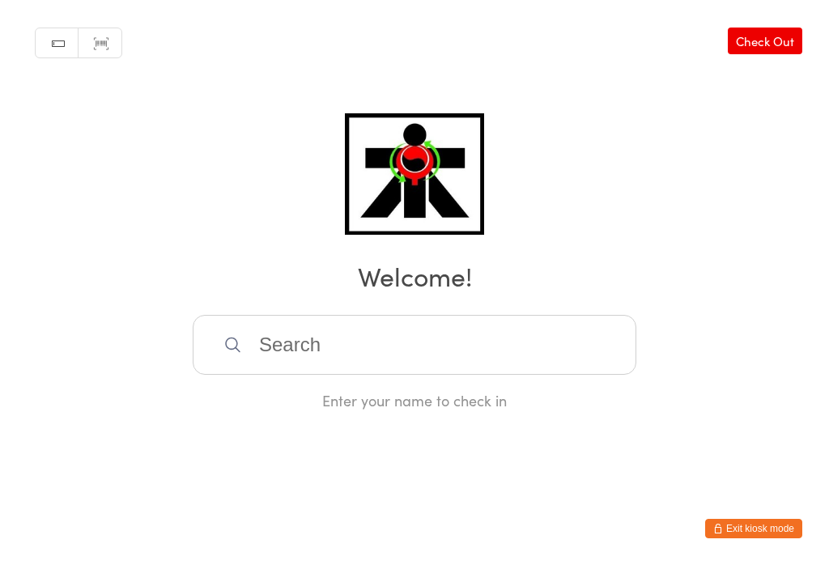
scroll to position [0, 0]
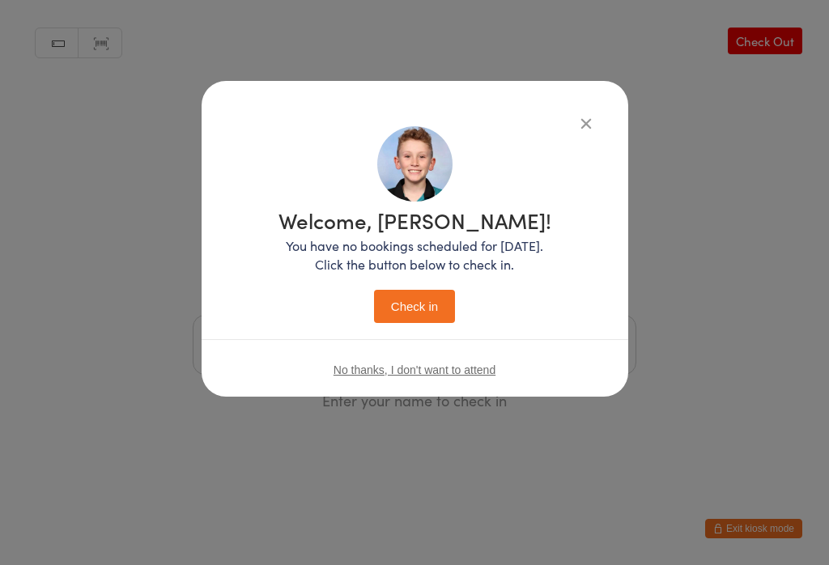
click at [416, 283] on div "Welcome, Seth! You have no bookings scheduled for today. Click the button below…" at bounding box center [415, 266] width 273 height 113
click at [419, 315] on button "Check in" at bounding box center [414, 306] width 81 height 33
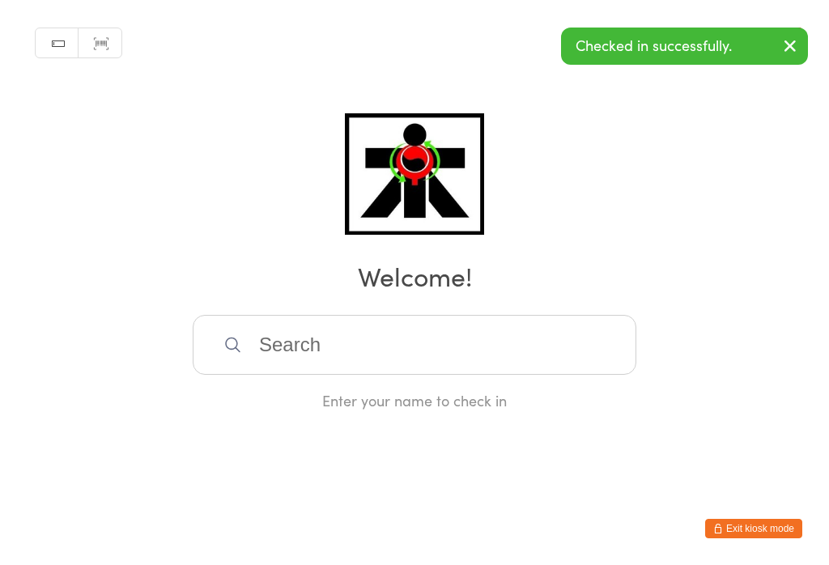
click at [360, 372] on input "search" at bounding box center [415, 345] width 444 height 60
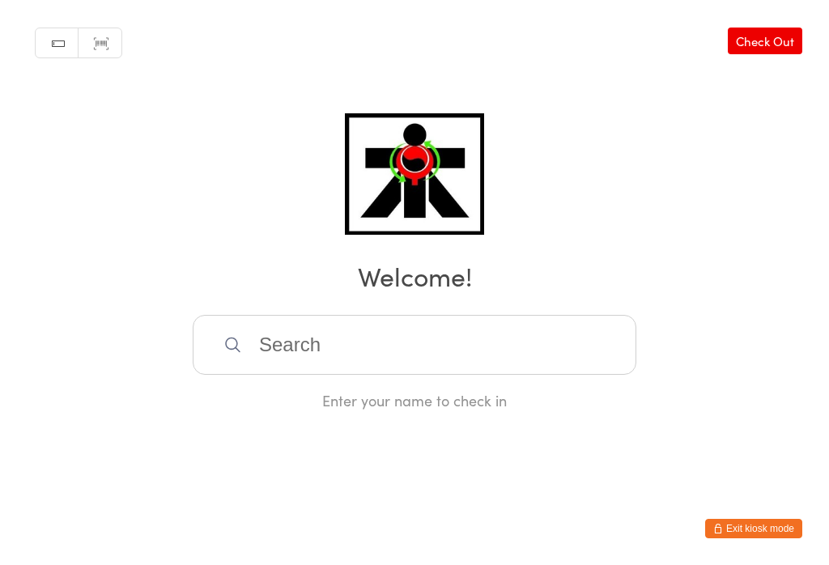
scroll to position [321, 0]
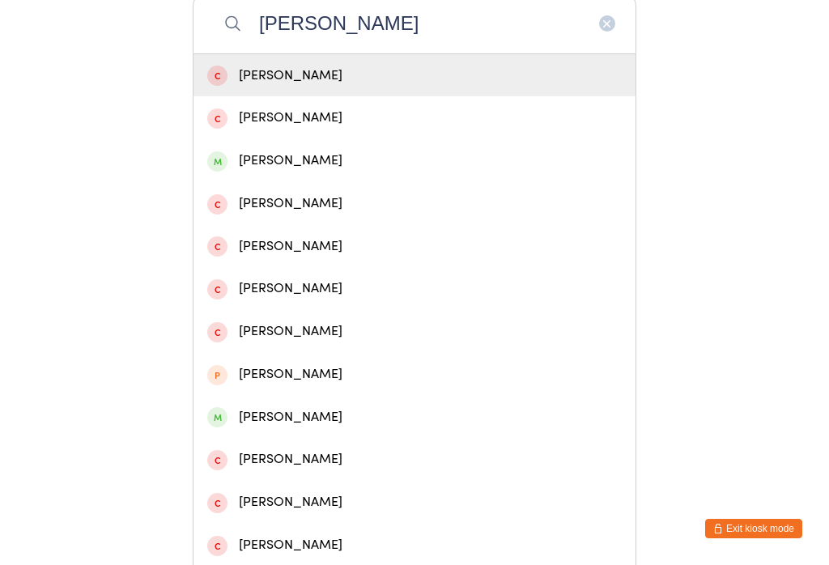
type input "Julia"
click at [222, 172] on span at bounding box center [217, 161] width 20 height 20
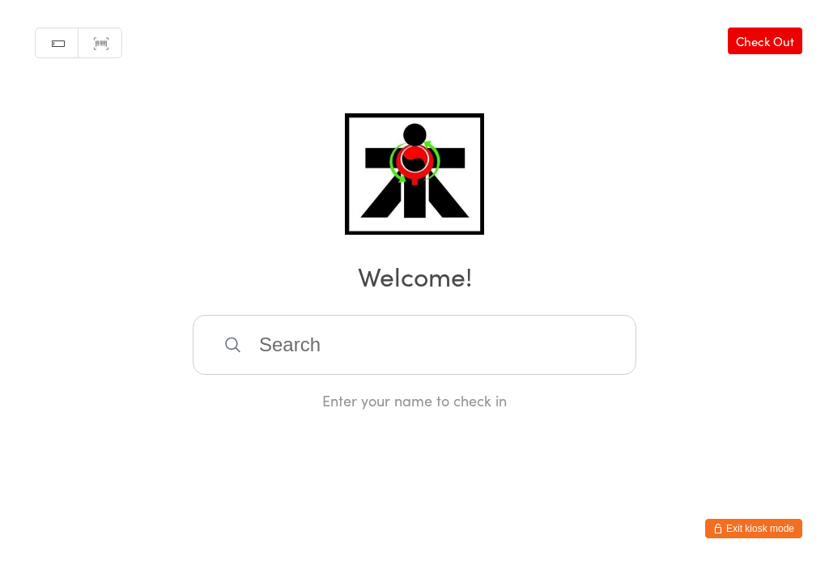
scroll to position [0, 0]
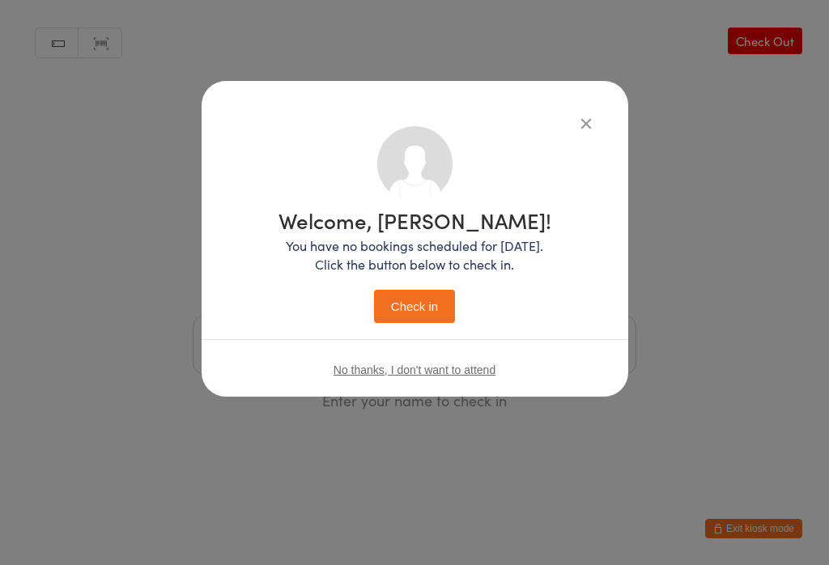
click at [403, 315] on button "Check in" at bounding box center [414, 306] width 81 height 33
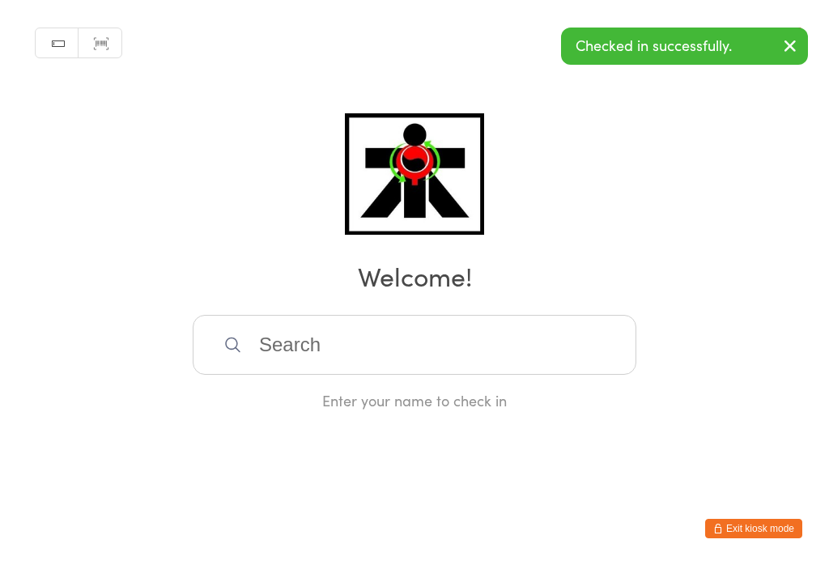
click at [321, 344] on input "search" at bounding box center [415, 345] width 444 height 60
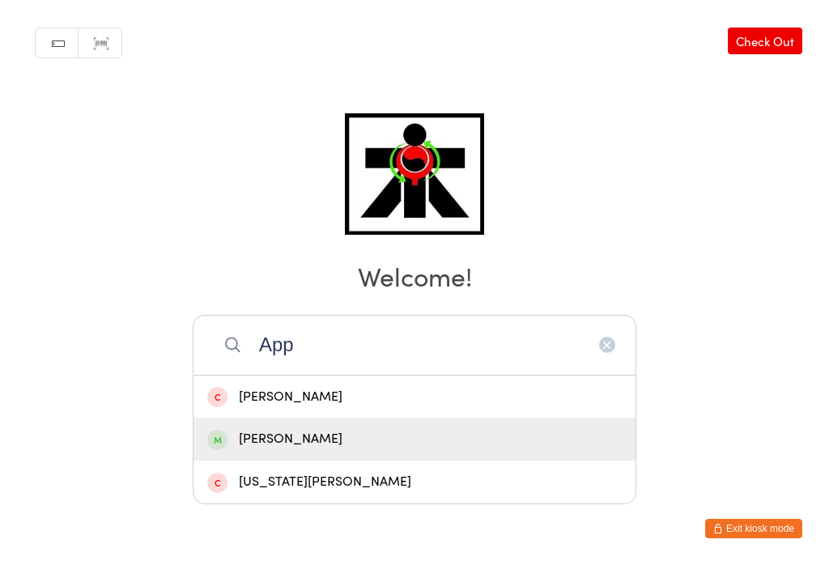
type input "App"
click at [291, 428] on div "Harry Appleford" at bounding box center [414, 439] width 415 height 22
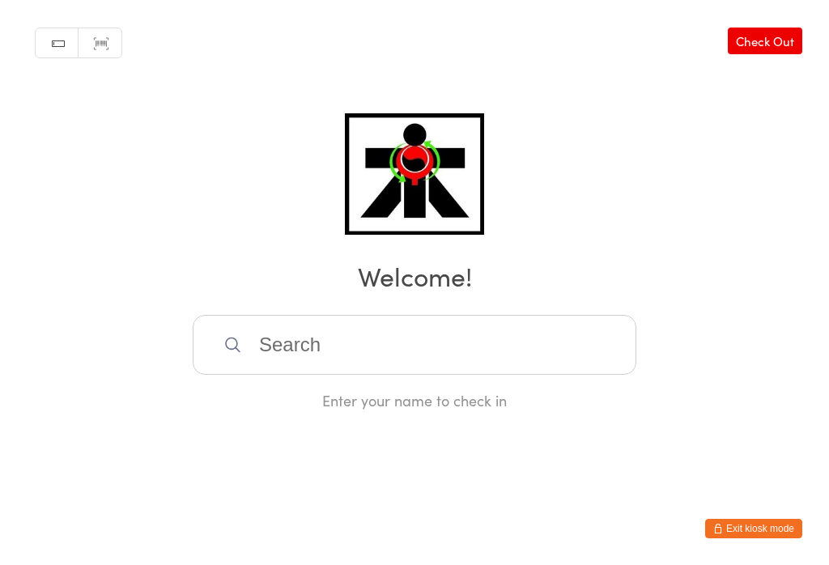
scroll to position [0, 0]
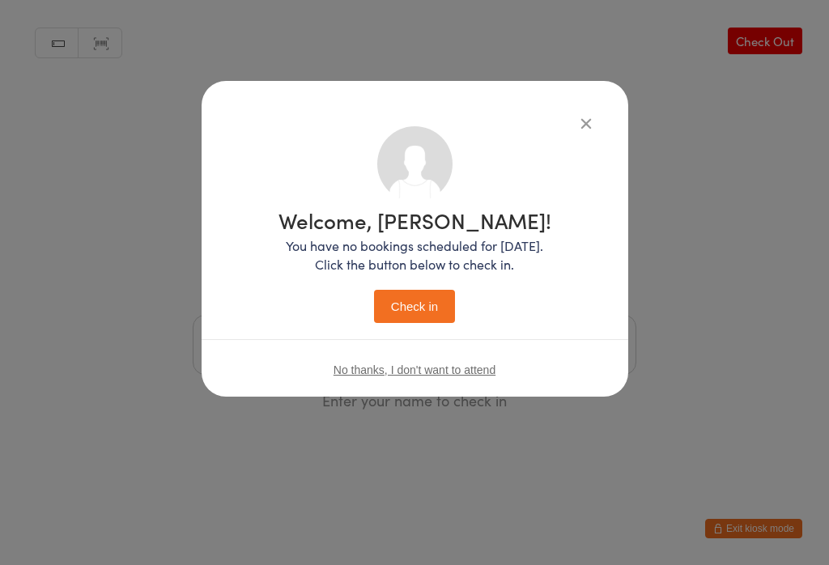
click at [420, 315] on button "Check in" at bounding box center [414, 306] width 81 height 33
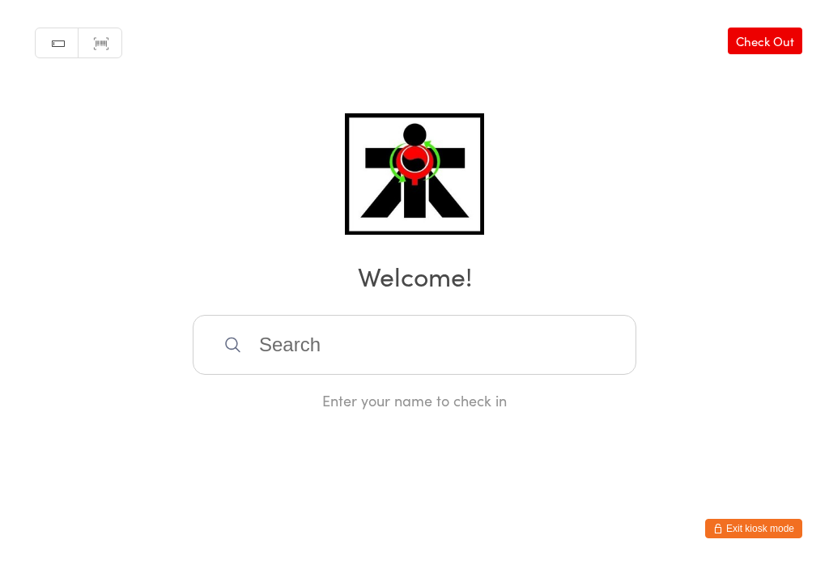
click at [520, 348] on input "search" at bounding box center [415, 345] width 444 height 60
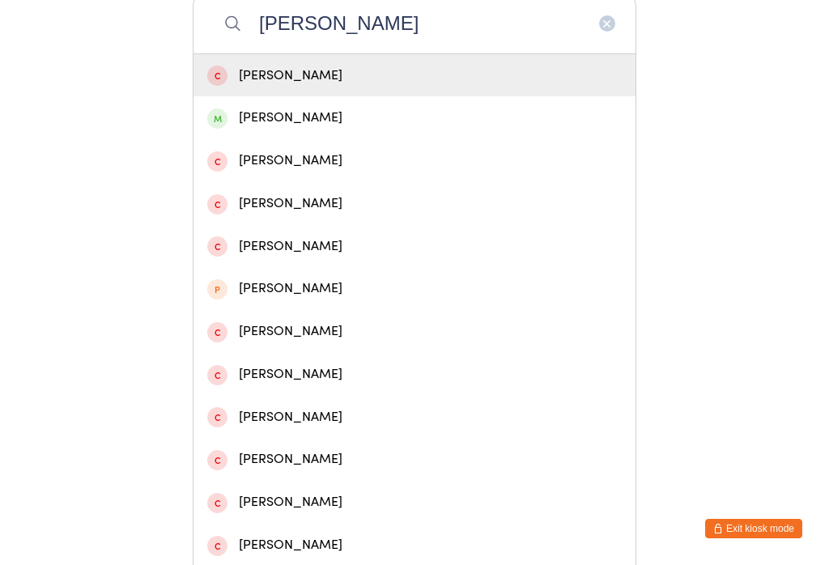
type input "Olivia"
click at [290, 139] on div "Olivia Cong" at bounding box center [415, 117] width 442 height 43
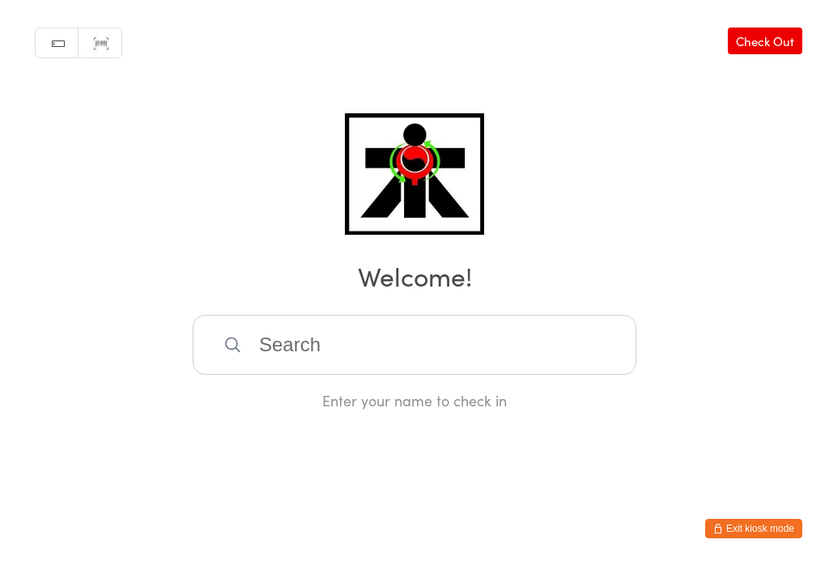
scroll to position [0, 0]
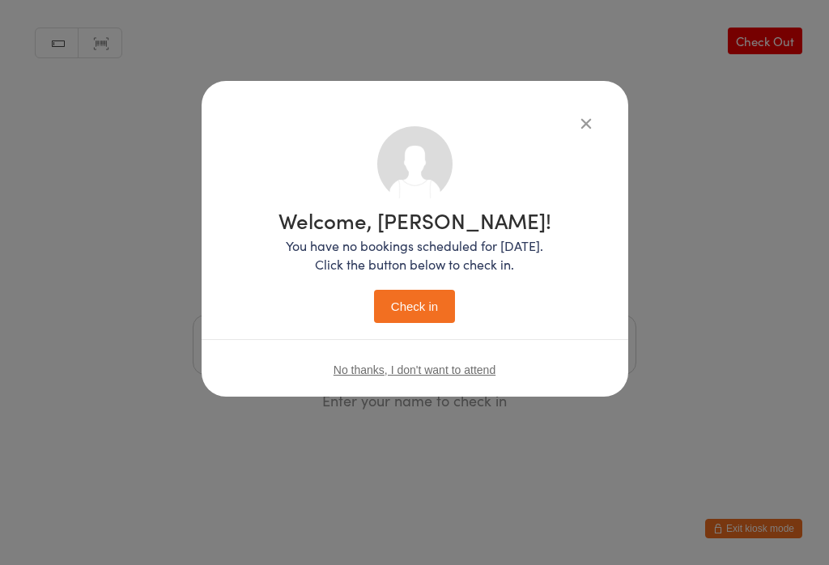
click at [415, 313] on button "Check in" at bounding box center [414, 306] width 81 height 33
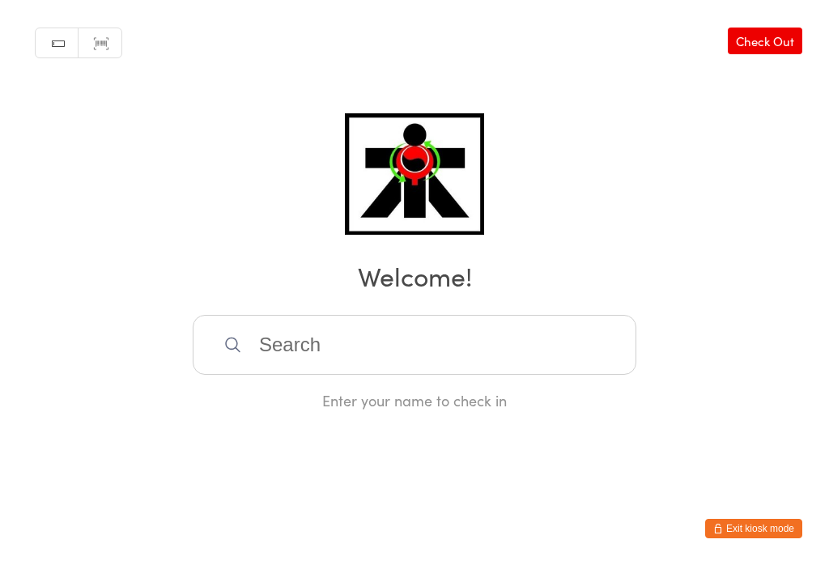
click at [287, 360] on input "search" at bounding box center [415, 345] width 444 height 60
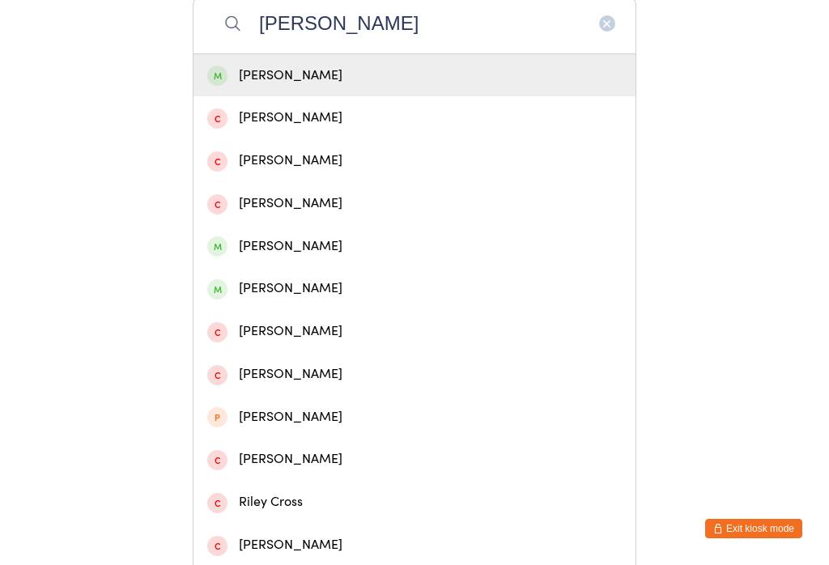
type input "Riley donovan"
click at [415, 74] on div "Riley Donovan" at bounding box center [414, 76] width 415 height 22
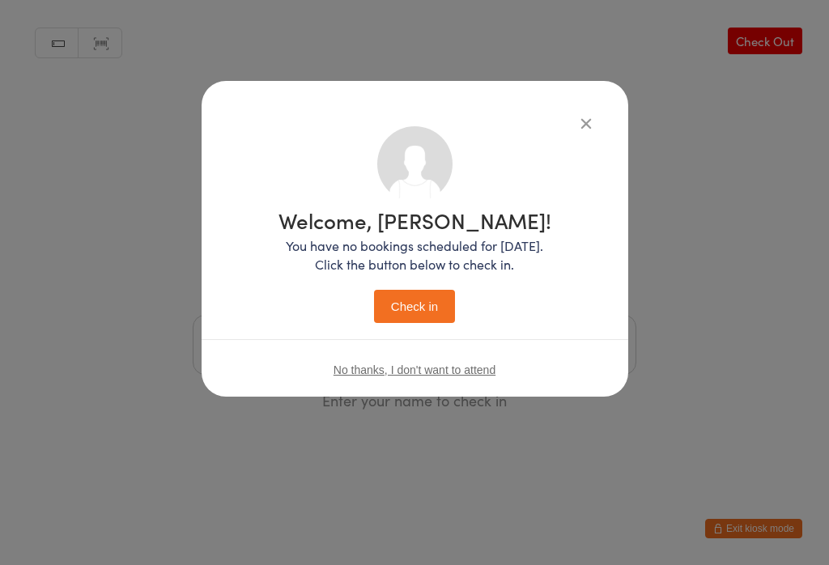
click at [425, 303] on button "Check in" at bounding box center [414, 306] width 81 height 33
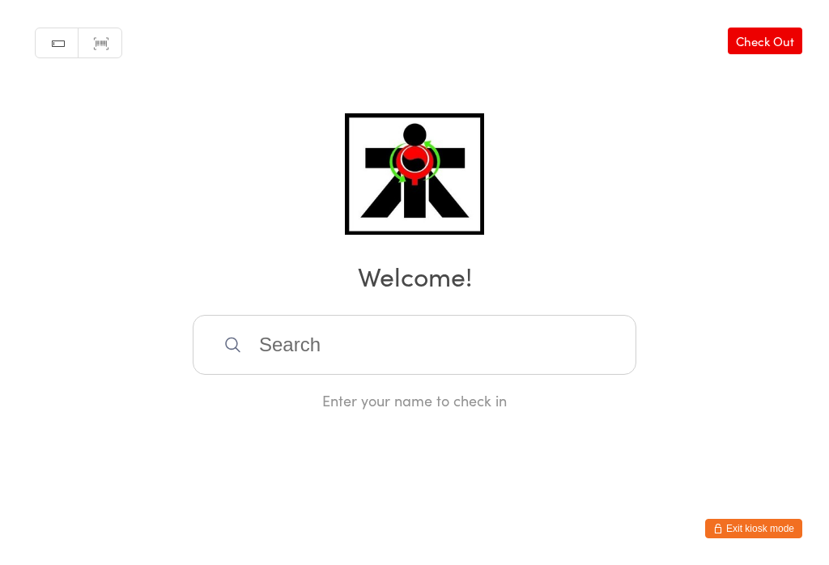
click at [373, 353] on input "search" at bounding box center [415, 345] width 444 height 60
type input "Lucas.price"
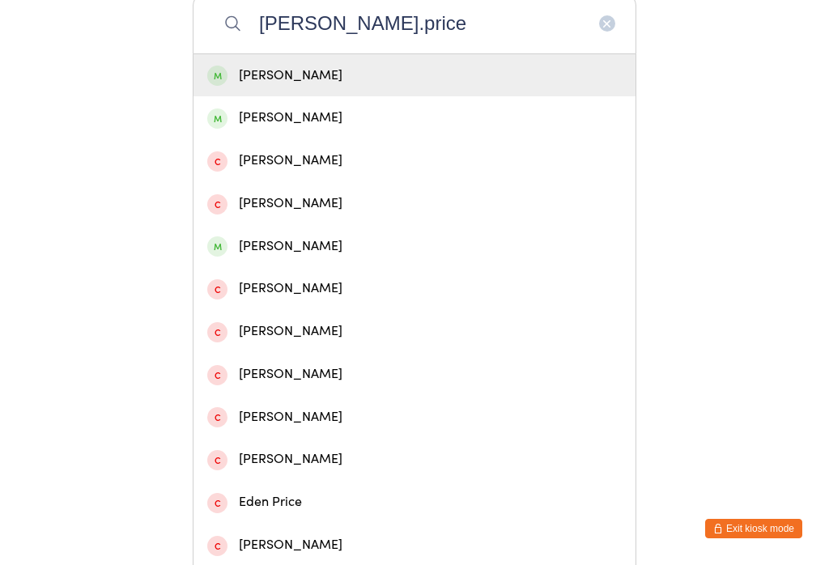
click at [224, 84] on span at bounding box center [217, 76] width 20 height 20
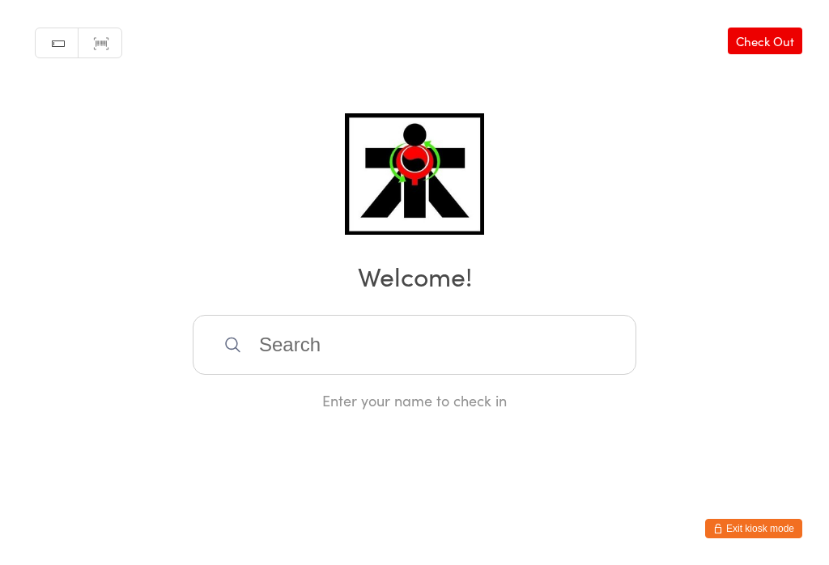
scroll to position [0, 0]
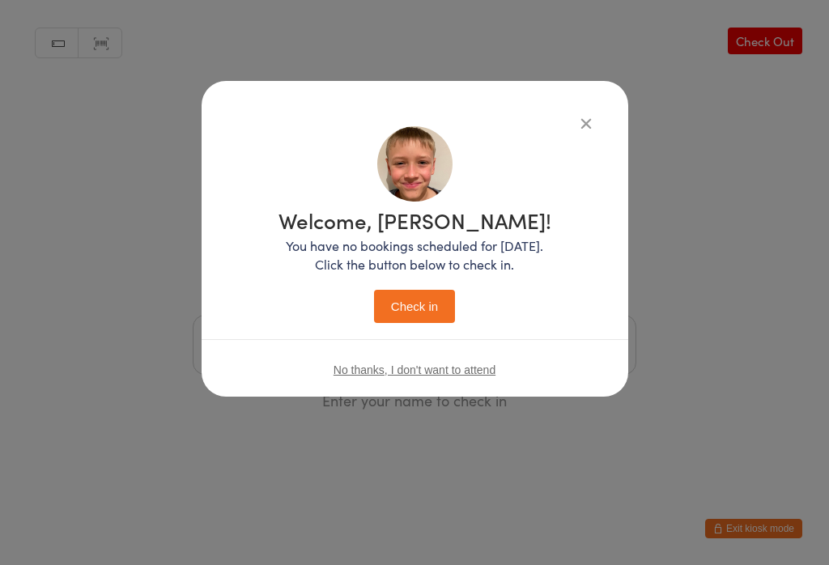
click at [410, 313] on button "Check in" at bounding box center [414, 306] width 81 height 33
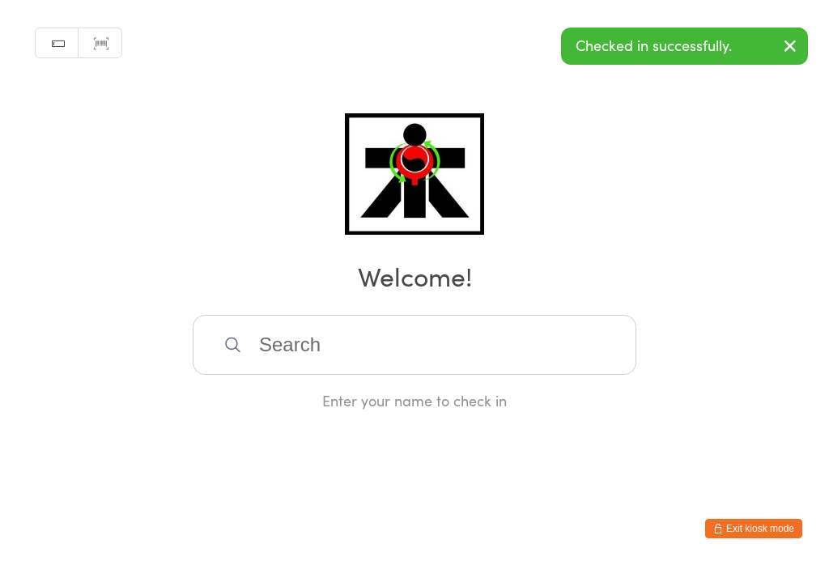
click at [373, 374] on input "search" at bounding box center [415, 345] width 444 height 60
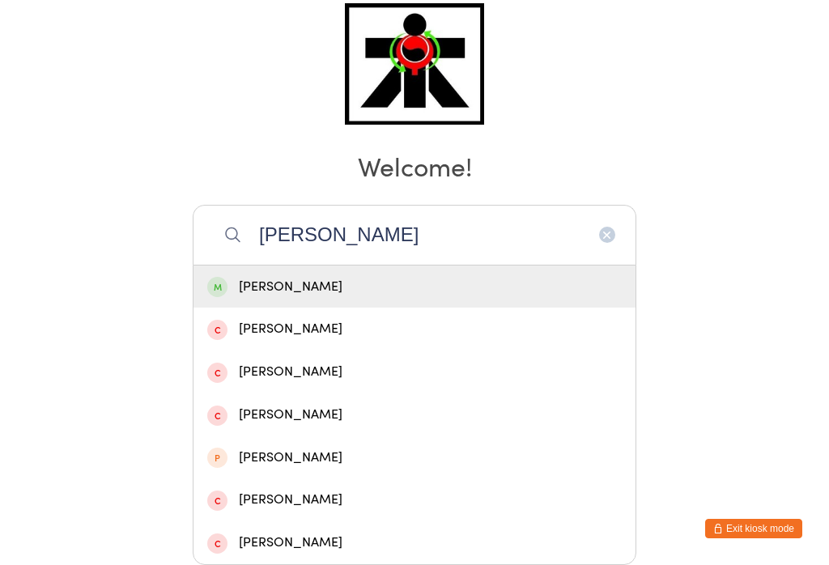
type input "Victor"
click at [334, 276] on div "Victor Langiu" at bounding box center [414, 287] width 415 height 22
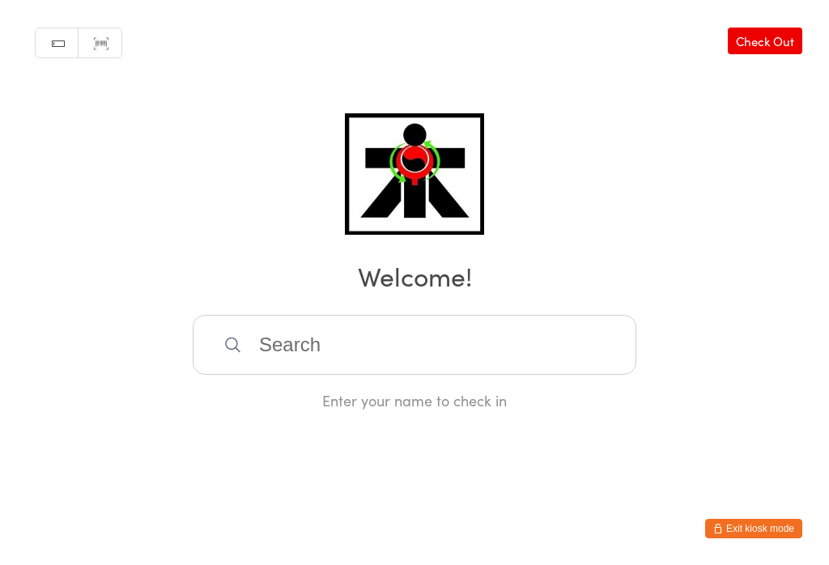
scroll to position [0, 0]
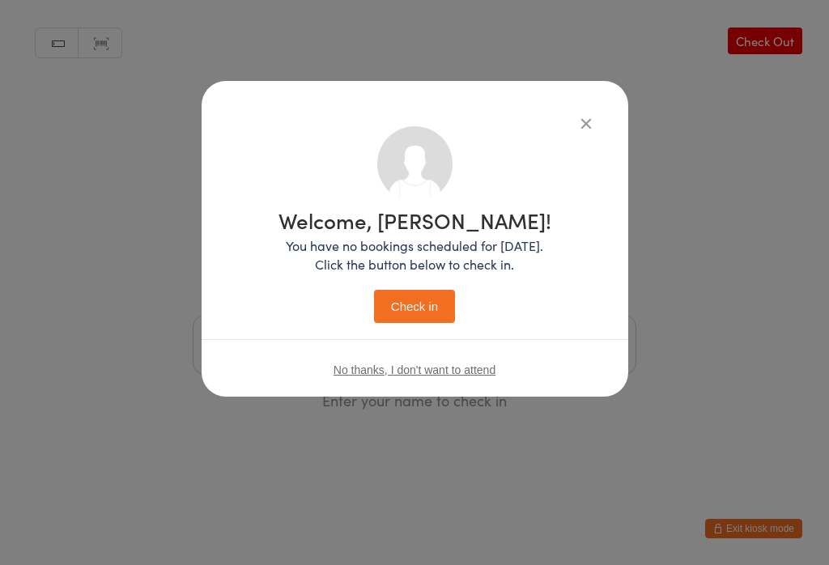
click at [408, 314] on button "Check in" at bounding box center [414, 306] width 81 height 33
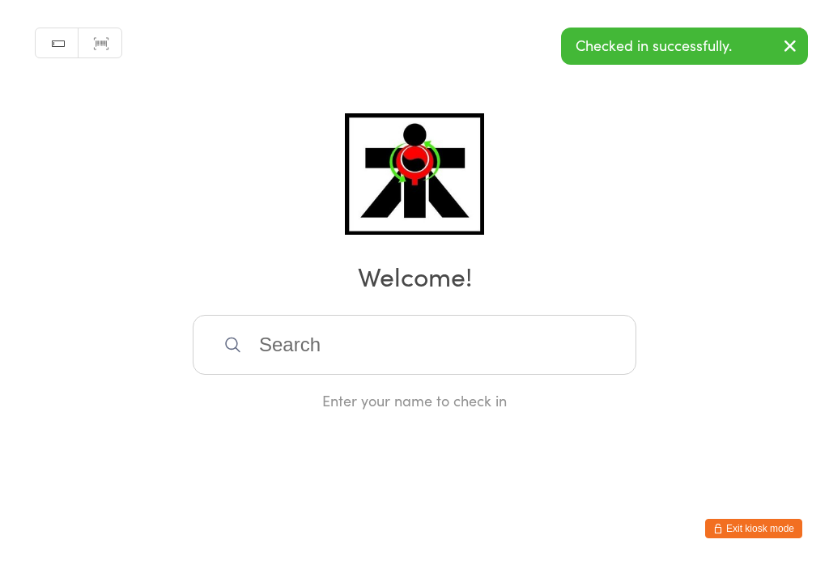
click at [292, 325] on input "search" at bounding box center [415, 345] width 444 height 60
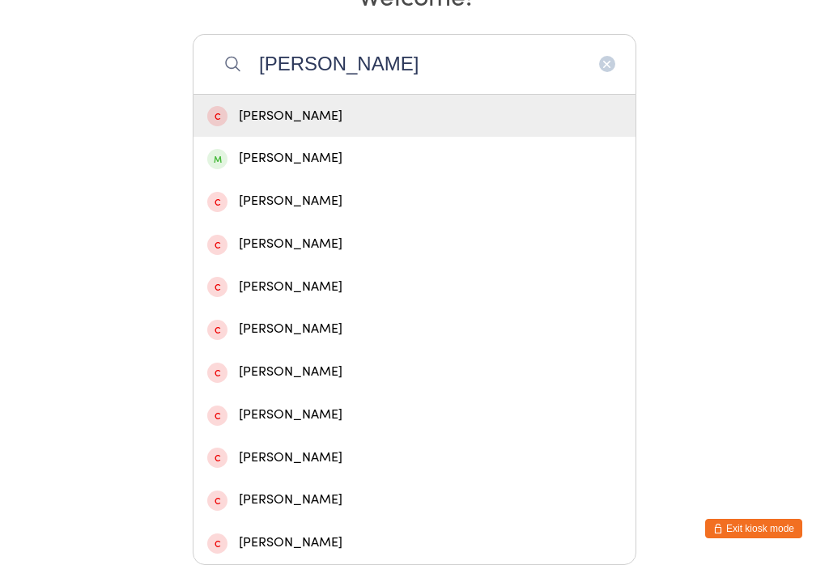
type input "Rocco"
click at [313, 147] on div "Rocco Da Costa" at bounding box center [414, 158] width 415 height 22
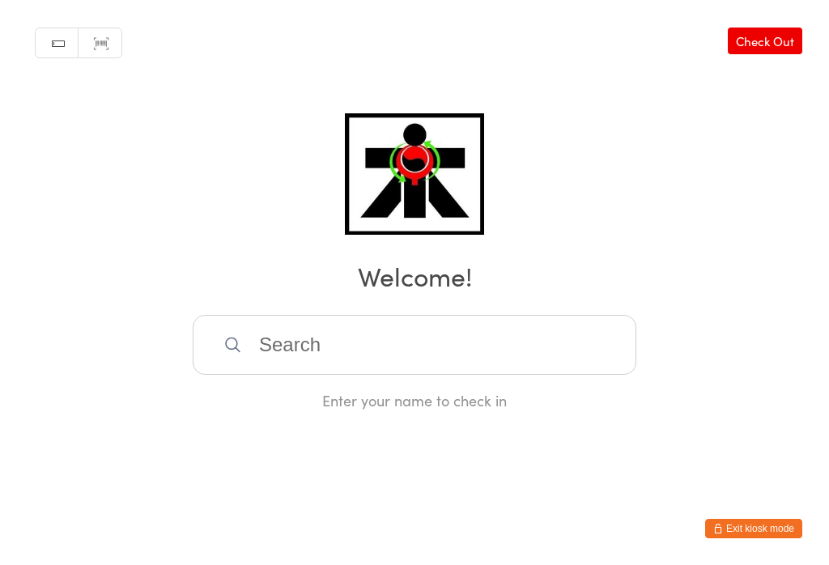
scroll to position [0, 0]
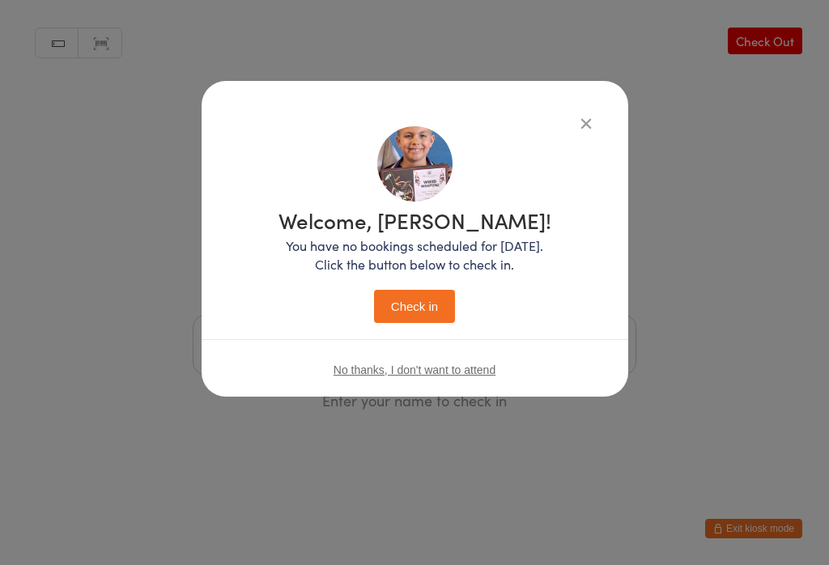
click at [422, 304] on button "Check in" at bounding box center [414, 306] width 81 height 33
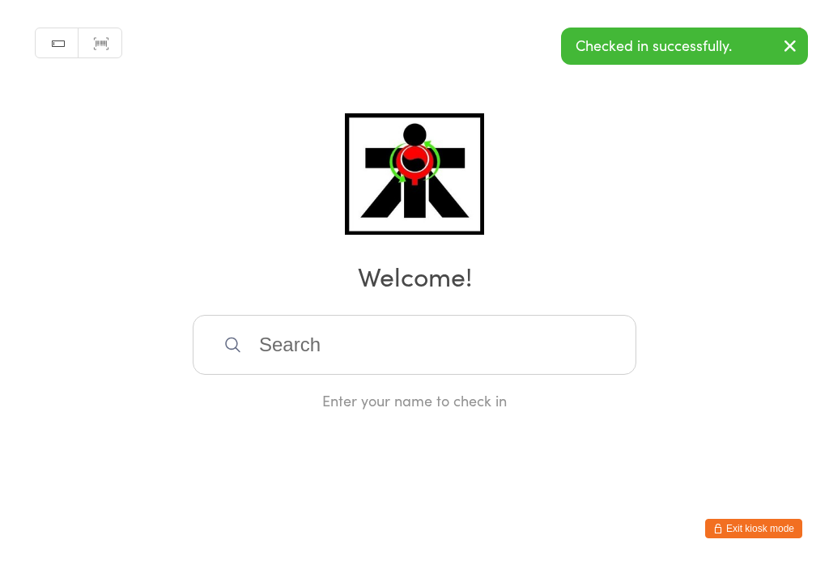
click at [321, 355] on input "search" at bounding box center [415, 345] width 444 height 60
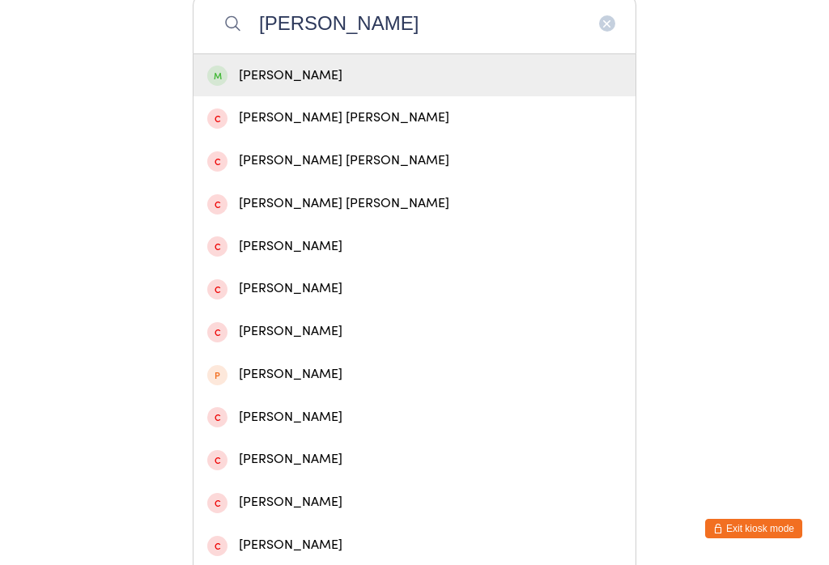
type input "Connor perrie"
click at [249, 86] on div "[PERSON_NAME]" at bounding box center [414, 76] width 415 height 22
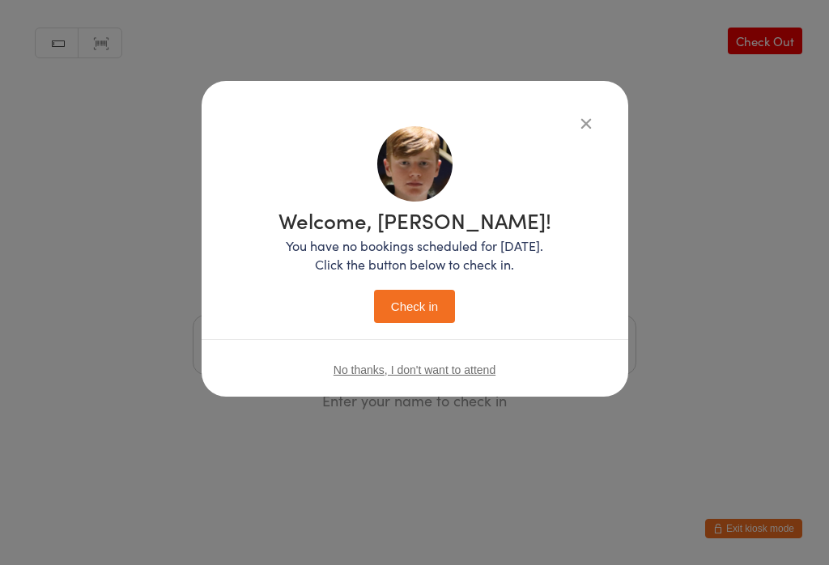
click at [394, 296] on button "Check in" at bounding box center [414, 306] width 81 height 33
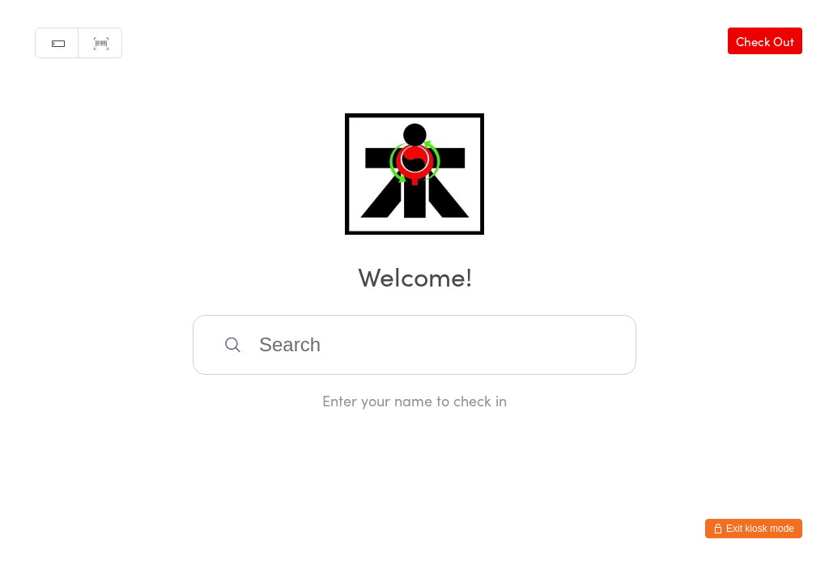
click at [287, 374] on input "search" at bounding box center [415, 345] width 444 height 60
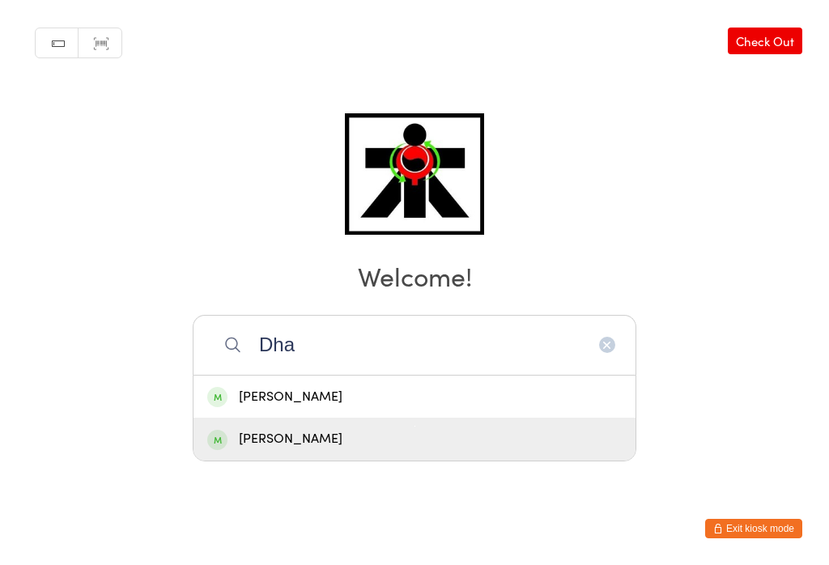
type input "Dha"
click at [231, 428] on div "Dhamsa Weerasinghe" at bounding box center [414, 439] width 415 height 22
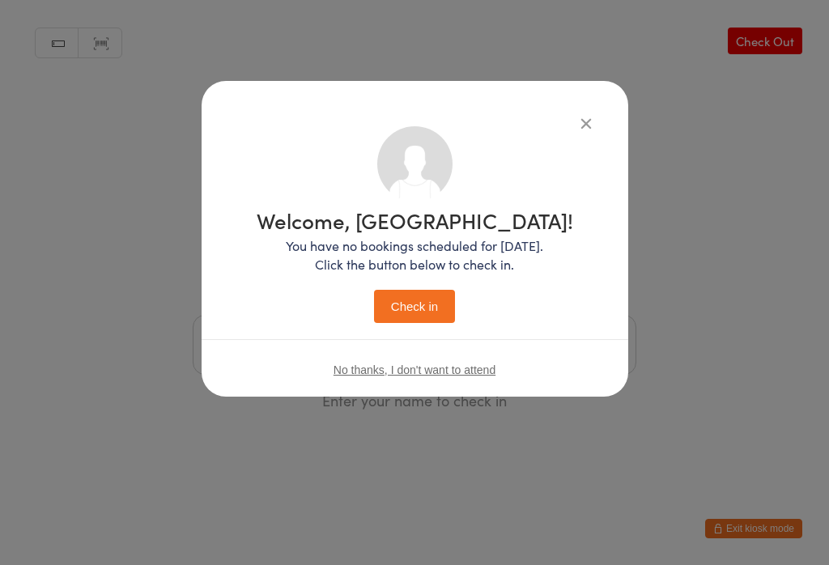
click at [390, 305] on button "Check in" at bounding box center [414, 306] width 81 height 33
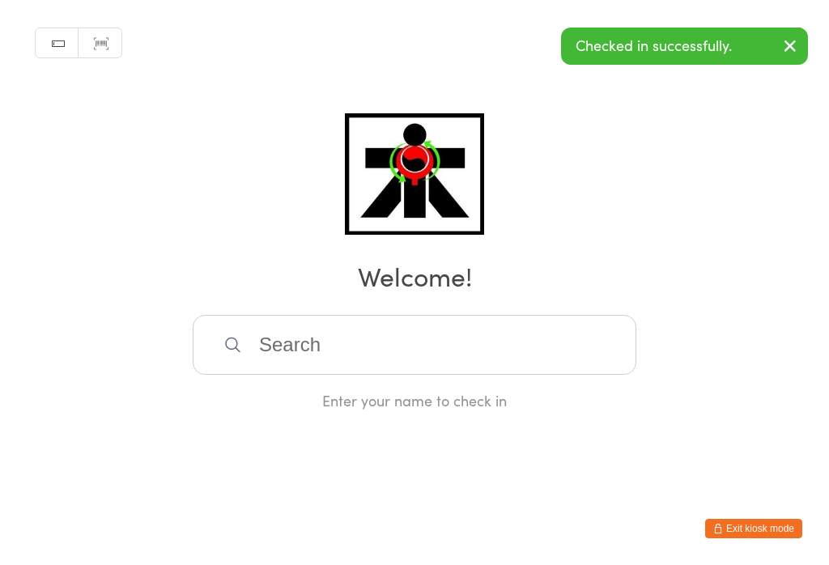
click at [479, 351] on input "search" at bounding box center [415, 345] width 444 height 60
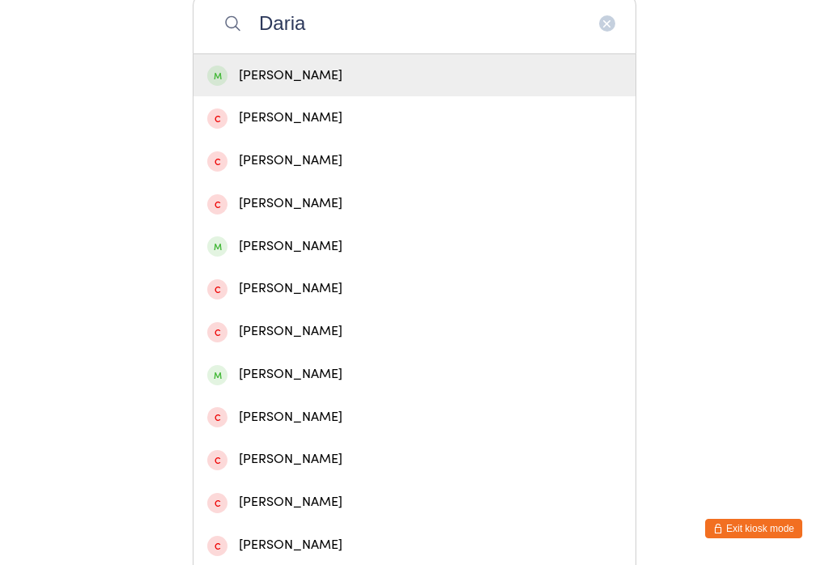
type input "Daria"
click at [493, 83] on div "Daria Langiu" at bounding box center [414, 76] width 415 height 22
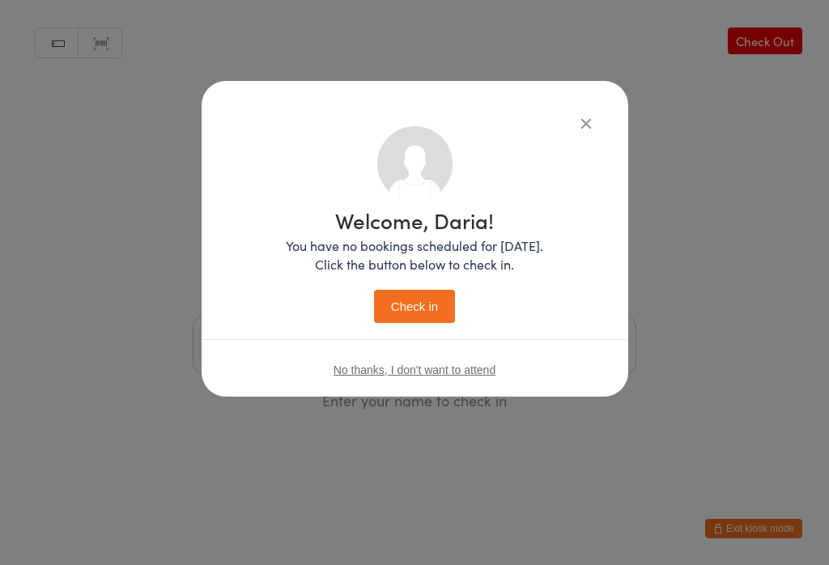
click at [410, 315] on button "Check in" at bounding box center [414, 306] width 81 height 33
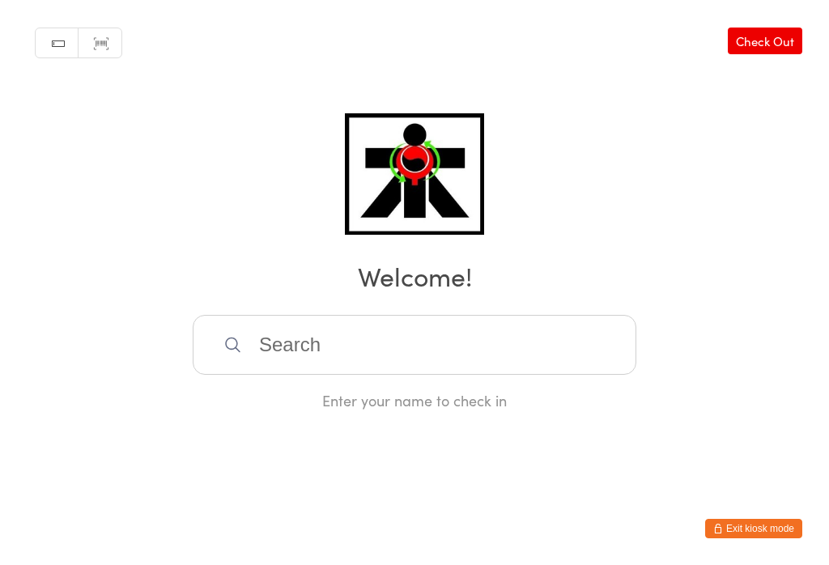
click at [424, 350] on input "search" at bounding box center [415, 345] width 444 height 60
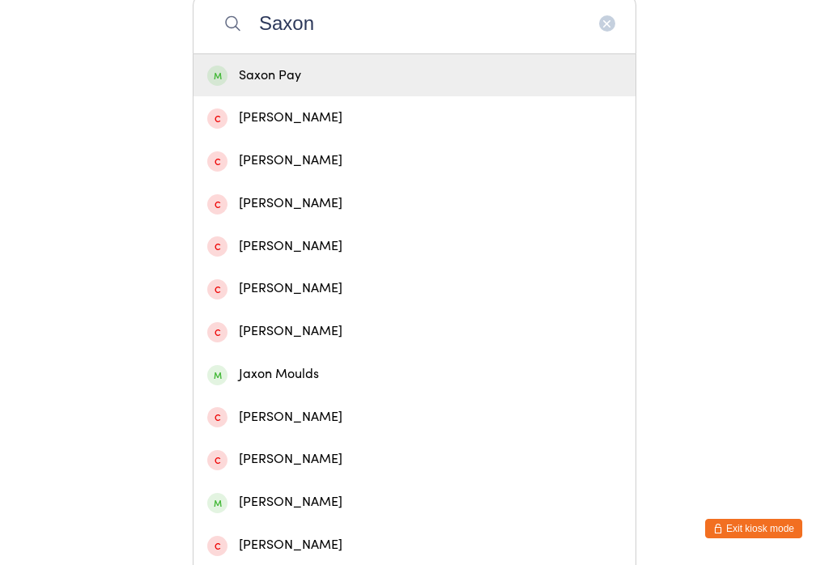
type input "Saxon"
click at [385, 77] on div "Saxon Pay" at bounding box center [414, 76] width 415 height 22
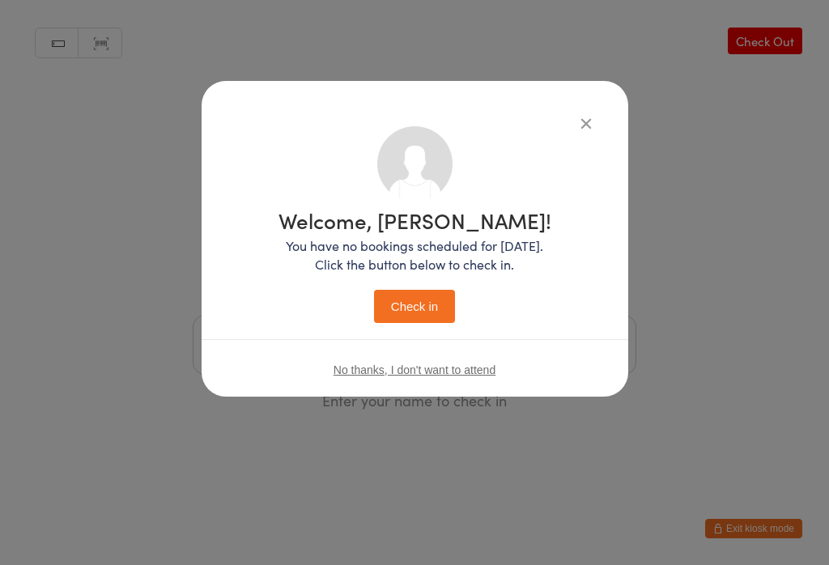
scroll to position [0, 0]
click at [417, 301] on button "Check in" at bounding box center [414, 306] width 81 height 33
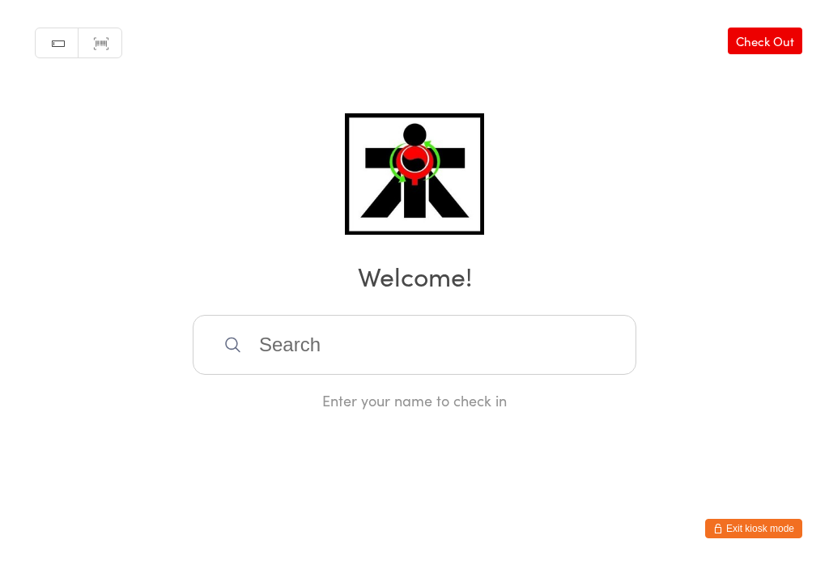
click at [482, 343] on input "search" at bounding box center [415, 345] width 444 height 60
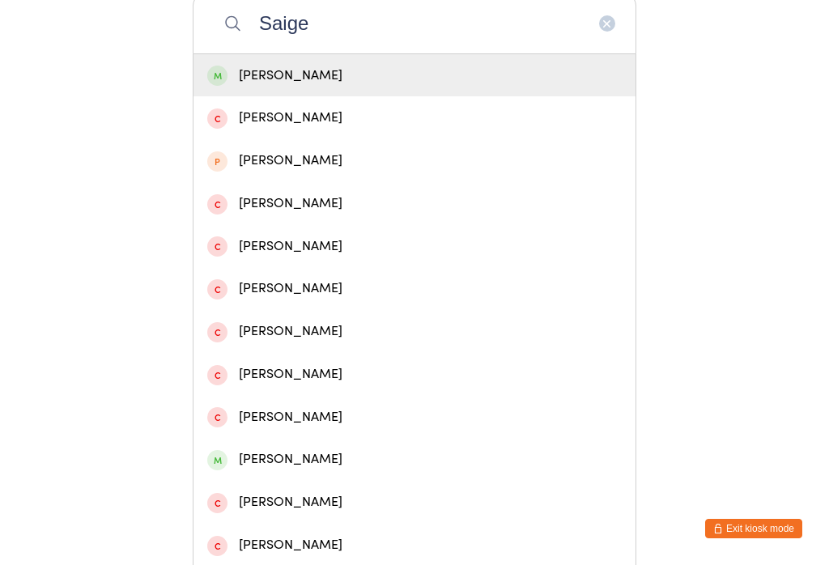
type input "Saige"
click at [456, 74] on div "[PERSON_NAME]" at bounding box center [414, 76] width 415 height 22
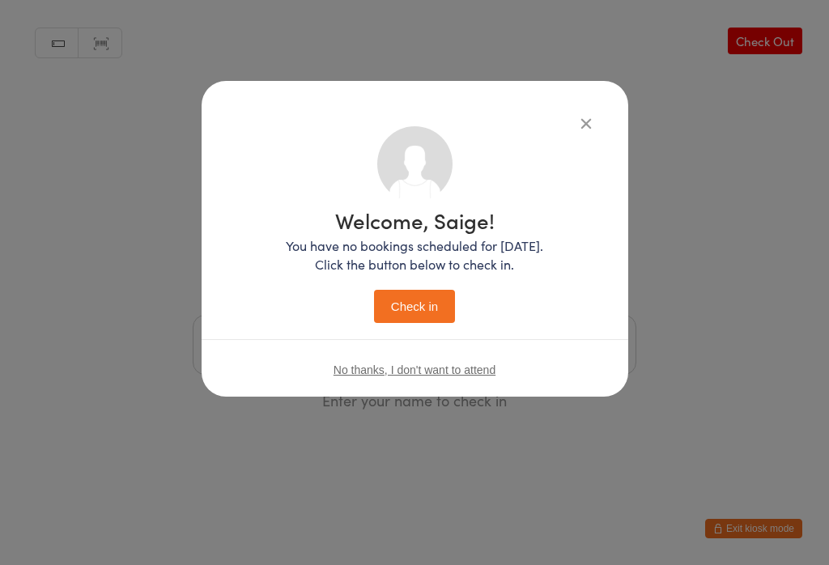
click at [398, 321] on button "Check in" at bounding box center [414, 306] width 81 height 33
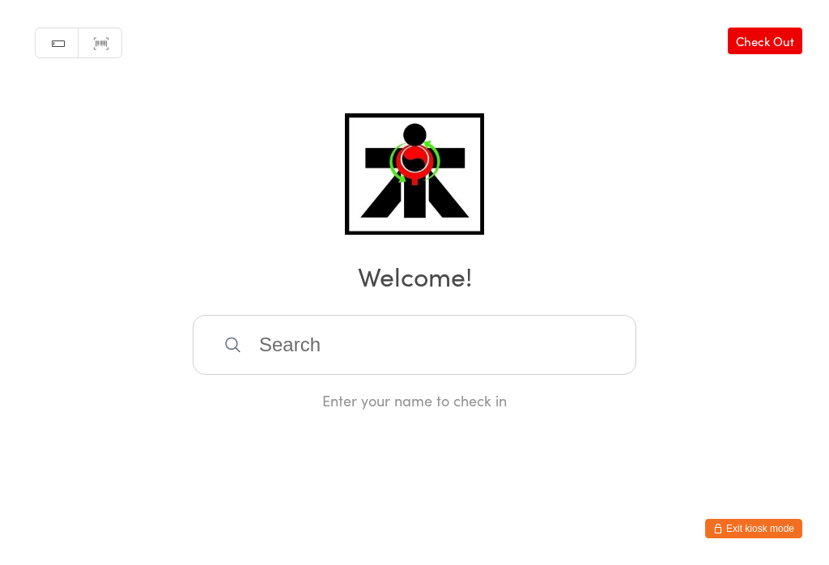
click at [351, 356] on input "search" at bounding box center [415, 345] width 444 height 60
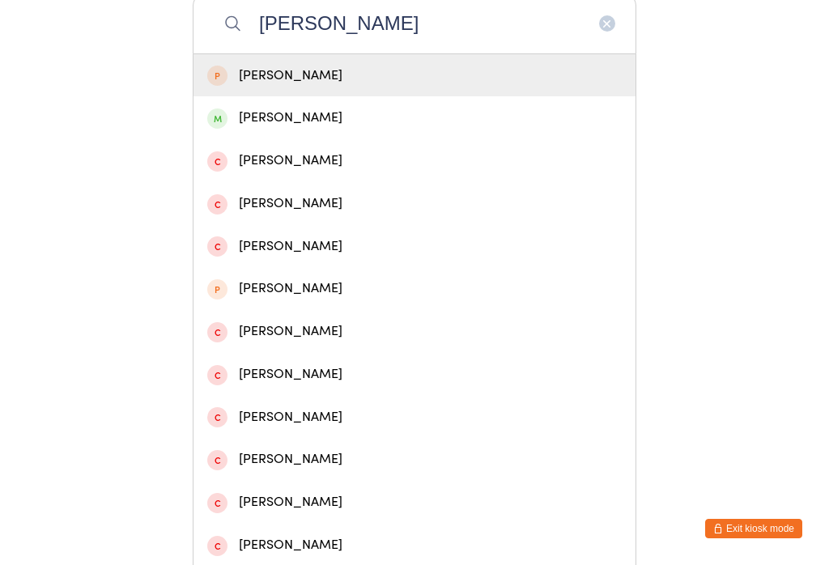
type input "Thomas"
click at [309, 119] on div "[PERSON_NAME]" at bounding box center [414, 118] width 415 height 22
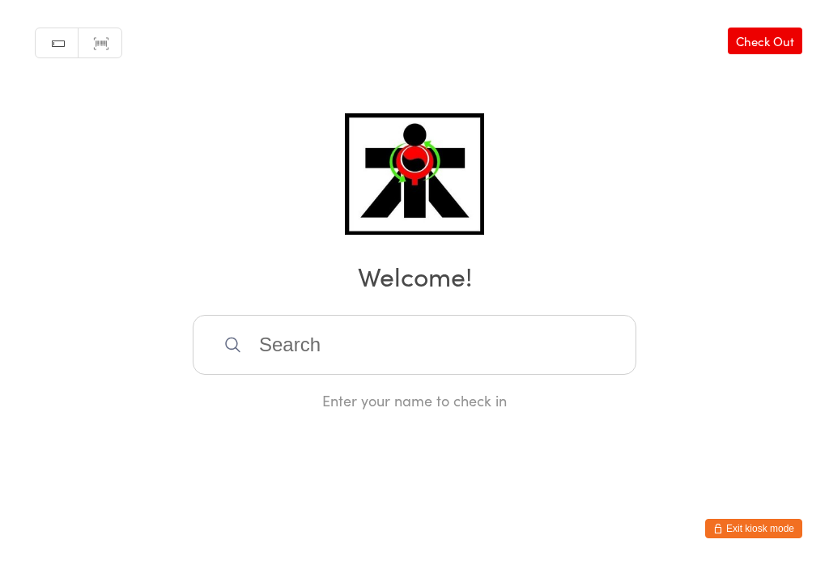
scroll to position [0, 0]
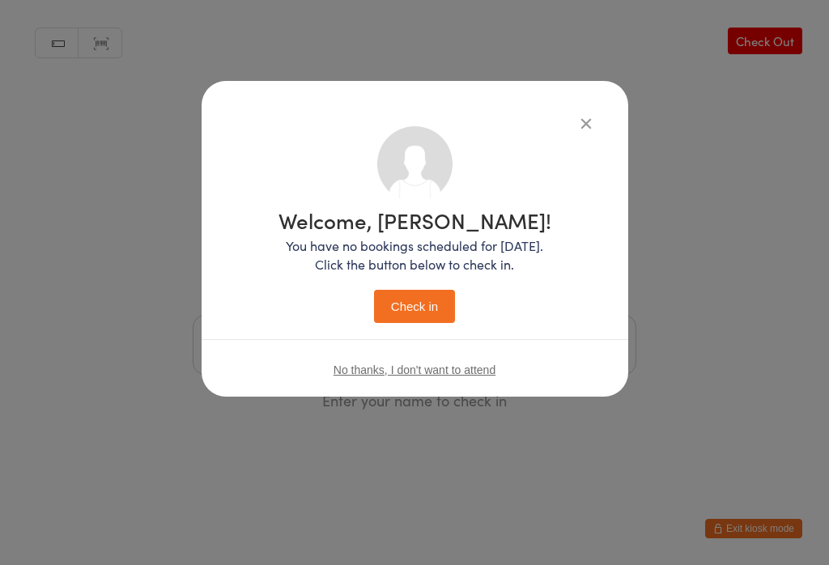
click at [409, 323] on button "Check in" at bounding box center [414, 306] width 81 height 33
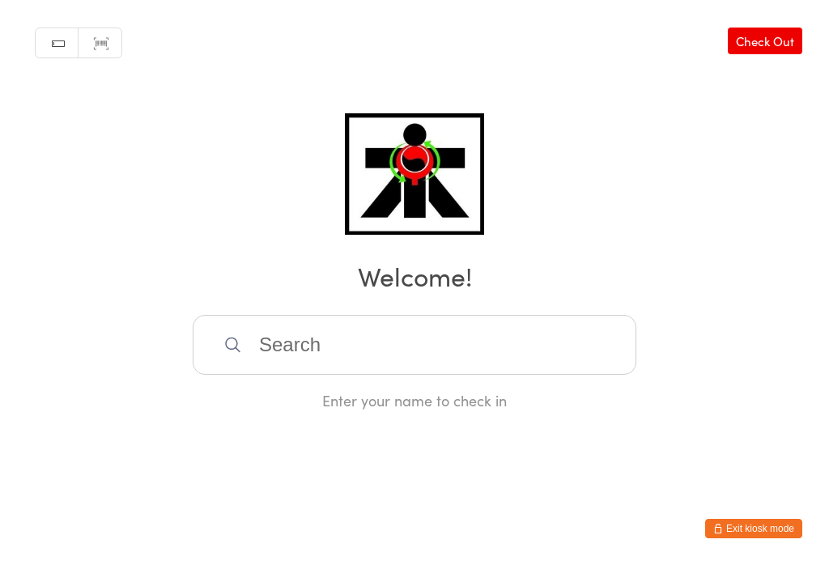
click at [356, 348] on input "search" at bounding box center [415, 345] width 444 height 60
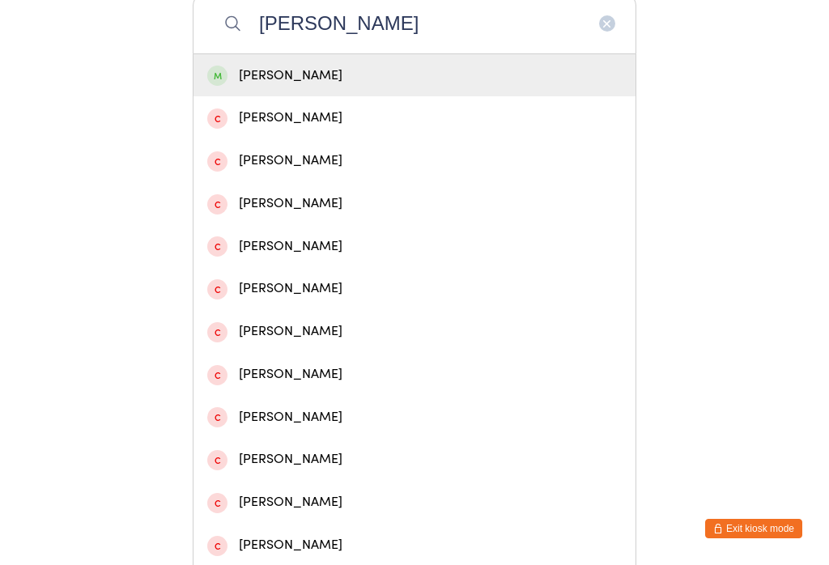
type input "Nathan ward"
click at [274, 87] on div "Nathan Ward" at bounding box center [414, 76] width 415 height 22
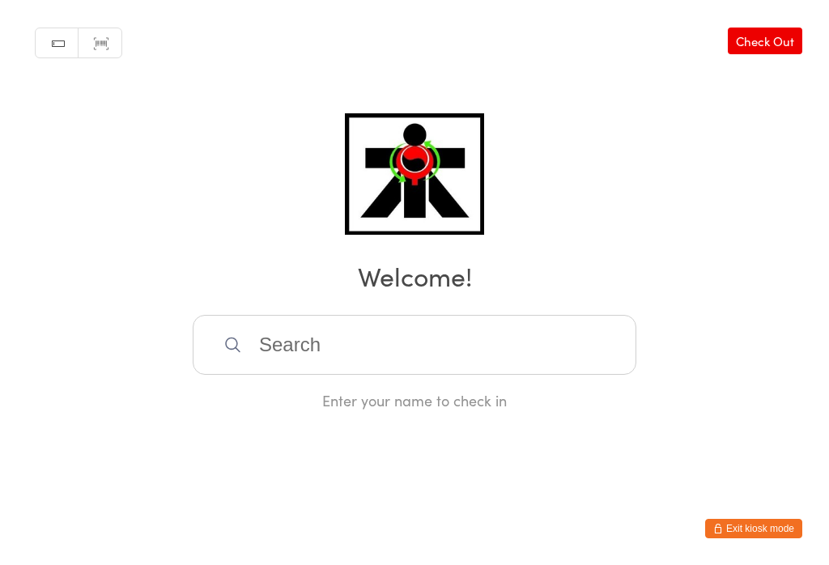
scroll to position [0, 0]
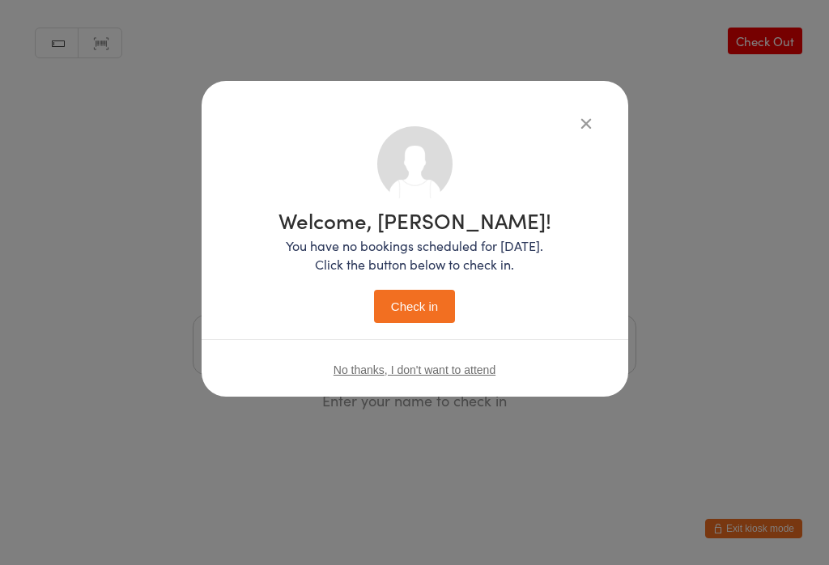
click at [403, 313] on button "Check in" at bounding box center [414, 306] width 81 height 33
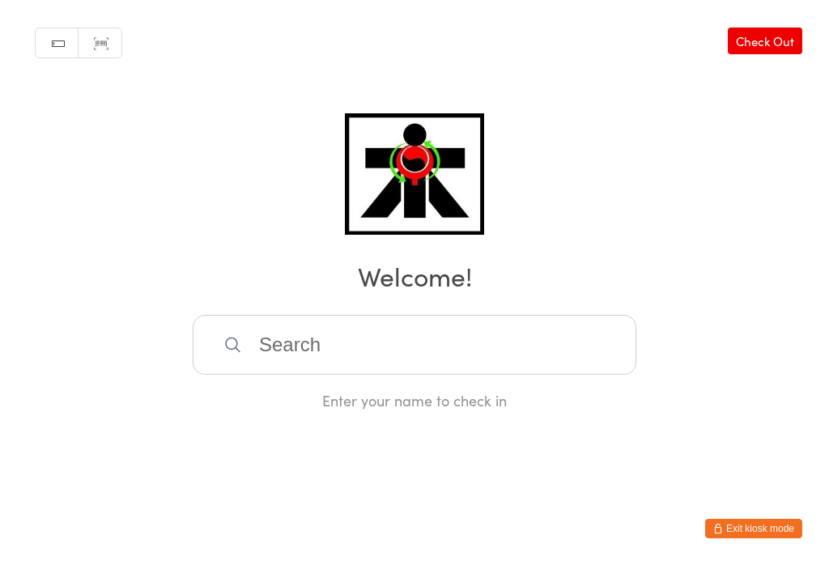
click at [326, 330] on input "search" at bounding box center [415, 345] width 444 height 60
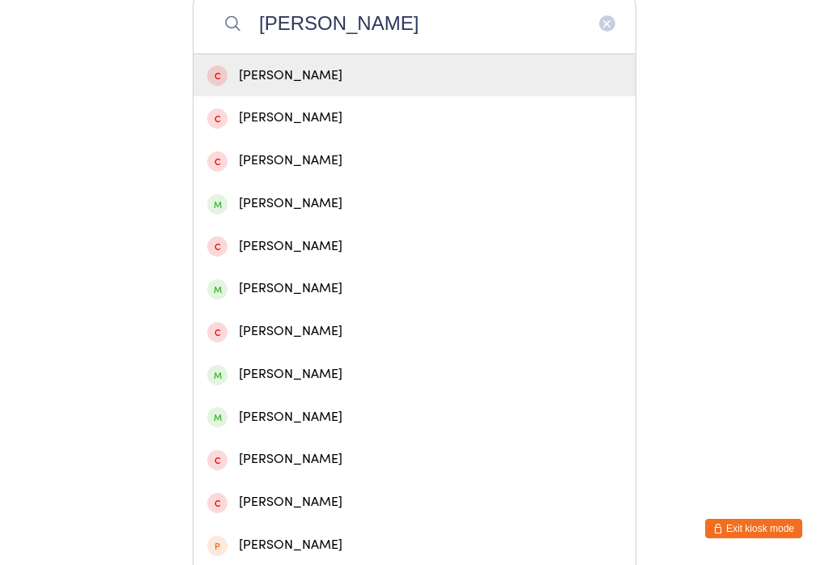
type input "Emily"
click at [255, 215] on div "Emily Phung" at bounding box center [414, 204] width 415 height 22
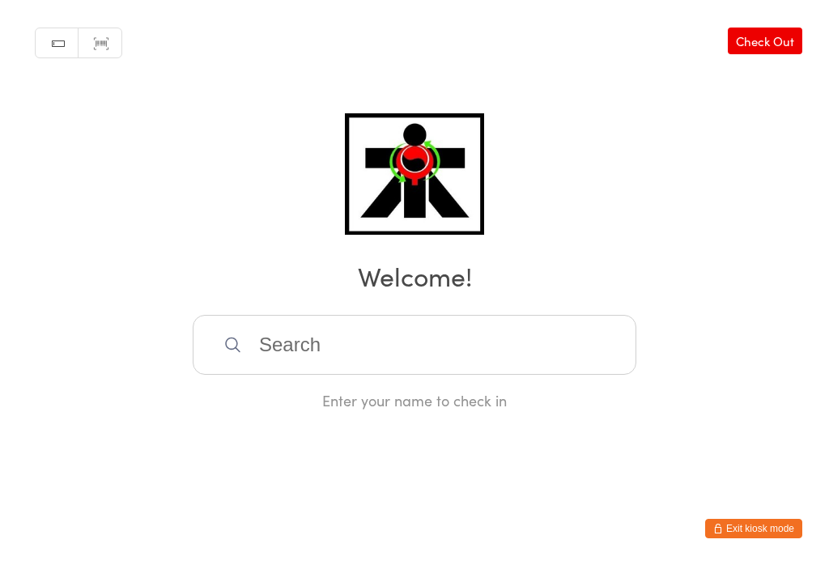
scroll to position [0, 0]
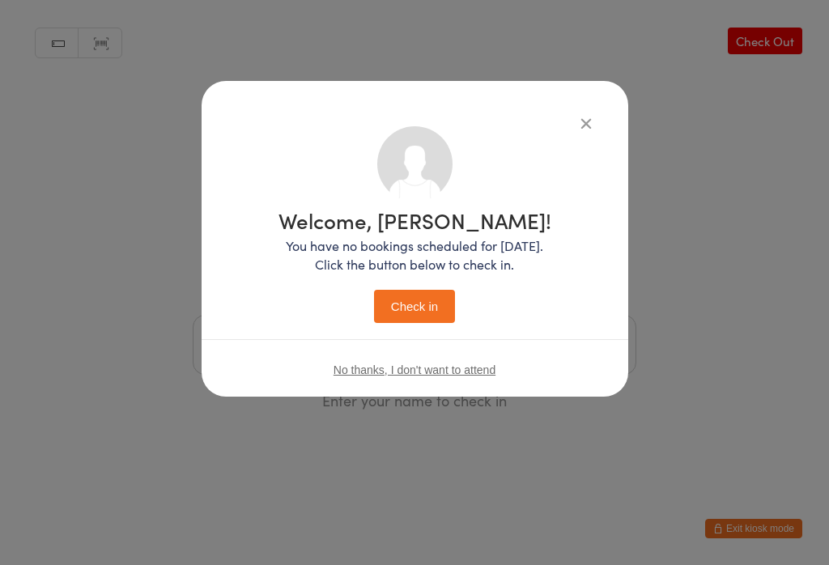
click at [411, 300] on button "Check in" at bounding box center [414, 306] width 81 height 33
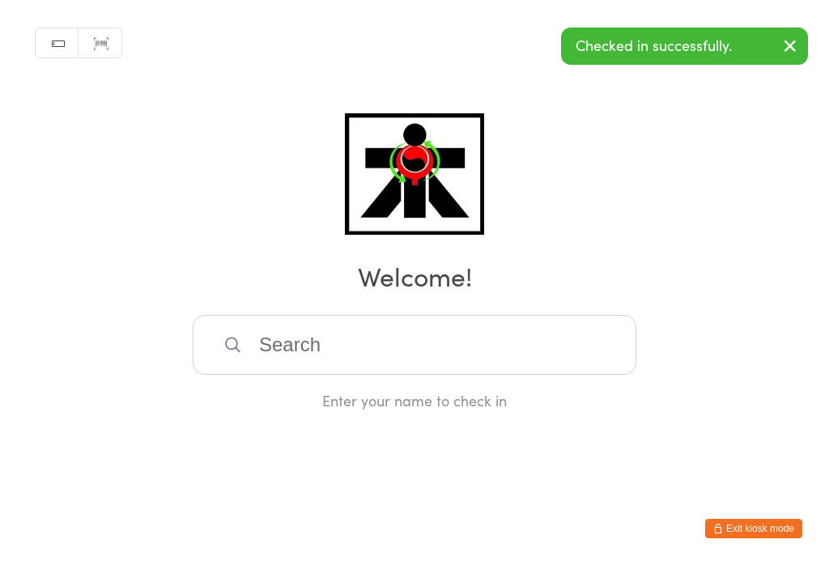
click at [468, 360] on input "search" at bounding box center [415, 345] width 444 height 60
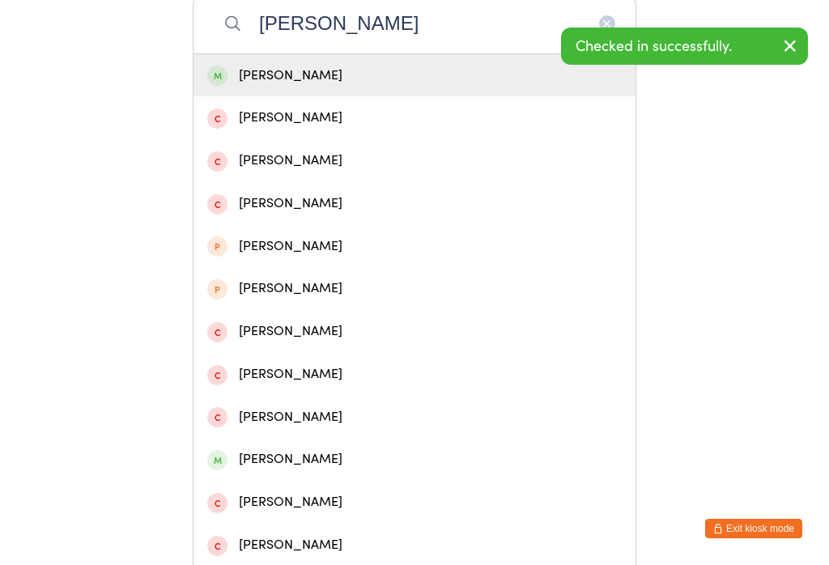
type input "Chloe p"
click at [422, 87] on div "Chloe Phung" at bounding box center [414, 76] width 415 height 22
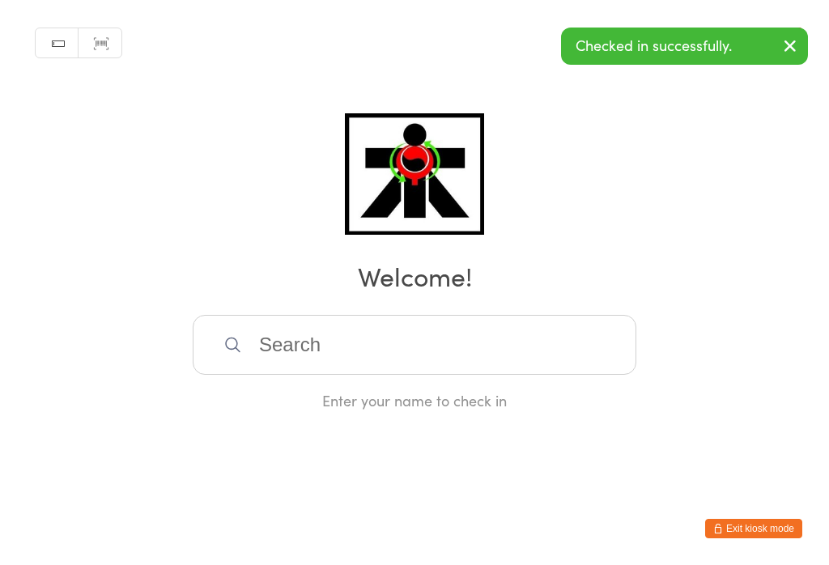
scroll to position [0, 0]
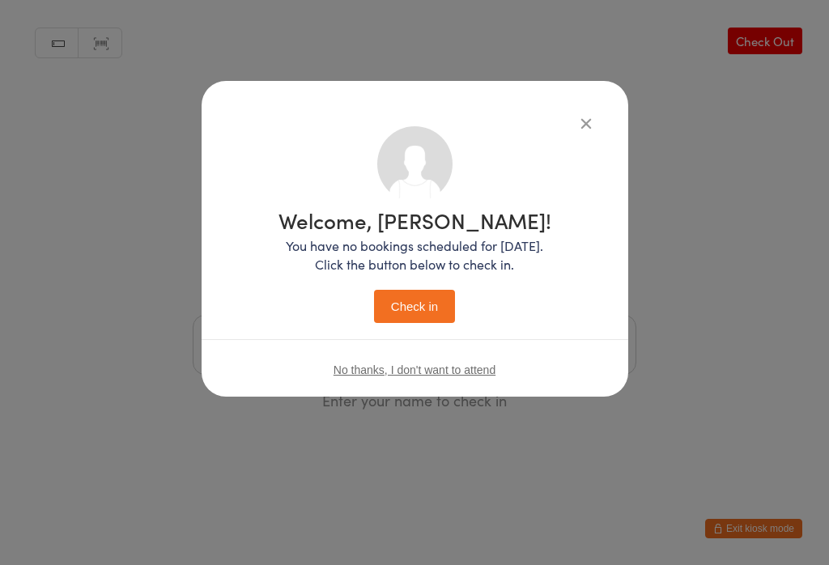
click at [403, 314] on button "Check in" at bounding box center [414, 306] width 81 height 33
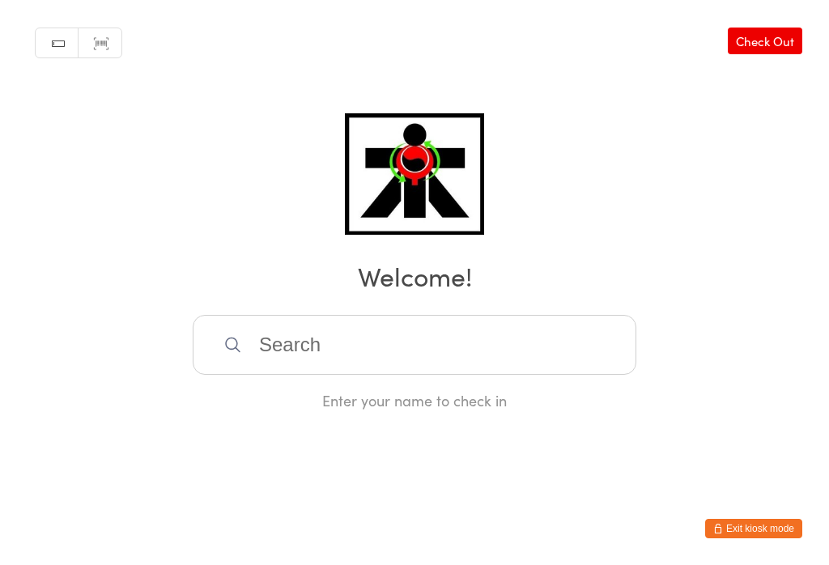
click at [291, 364] on input "search" at bounding box center [415, 345] width 444 height 60
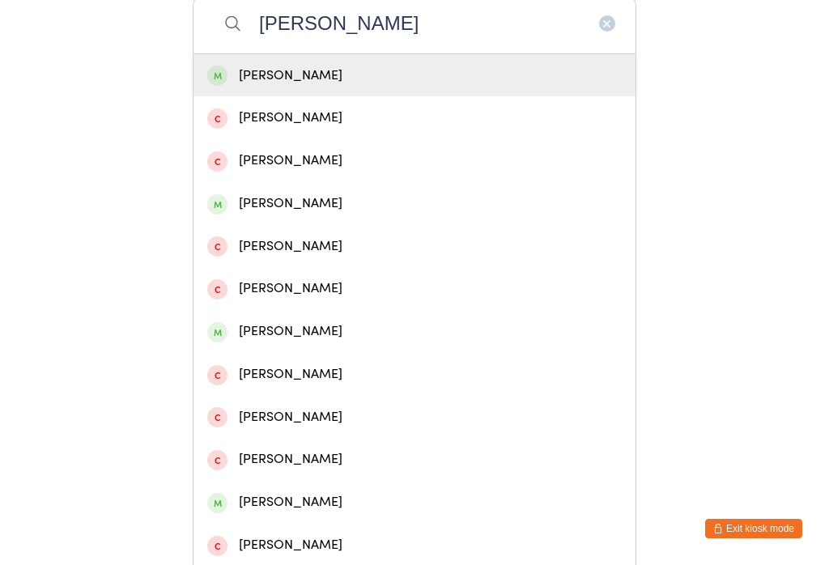
type input "Darius"
click at [385, 84] on div "Darius Rebbeck" at bounding box center [414, 76] width 415 height 22
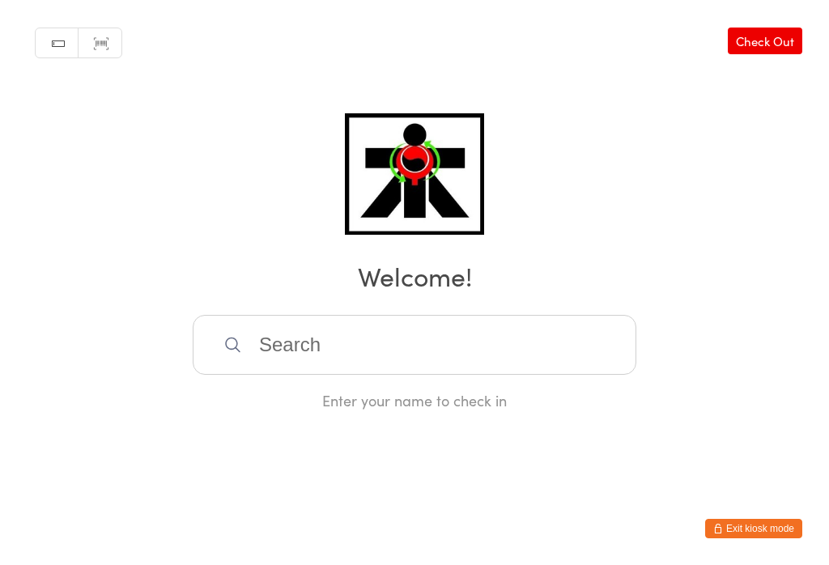
scroll to position [0, 0]
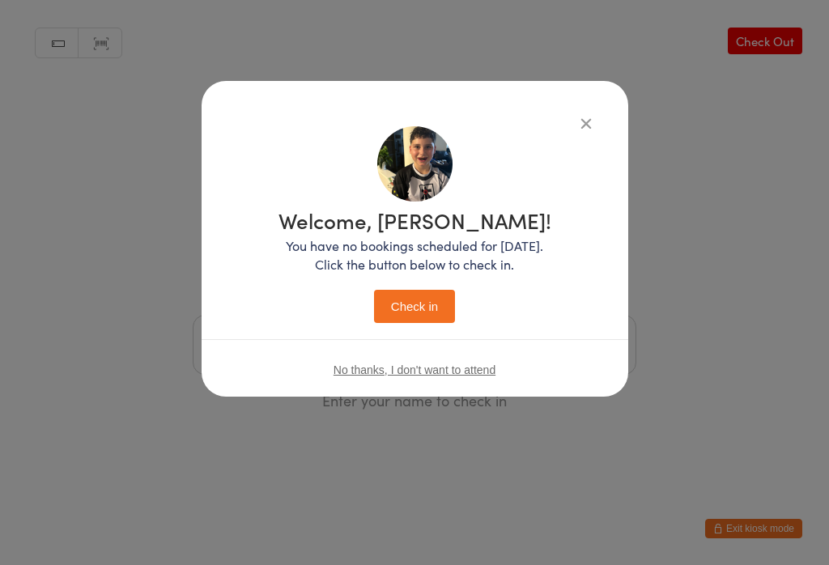
click at [428, 313] on button "Check in" at bounding box center [414, 306] width 81 height 33
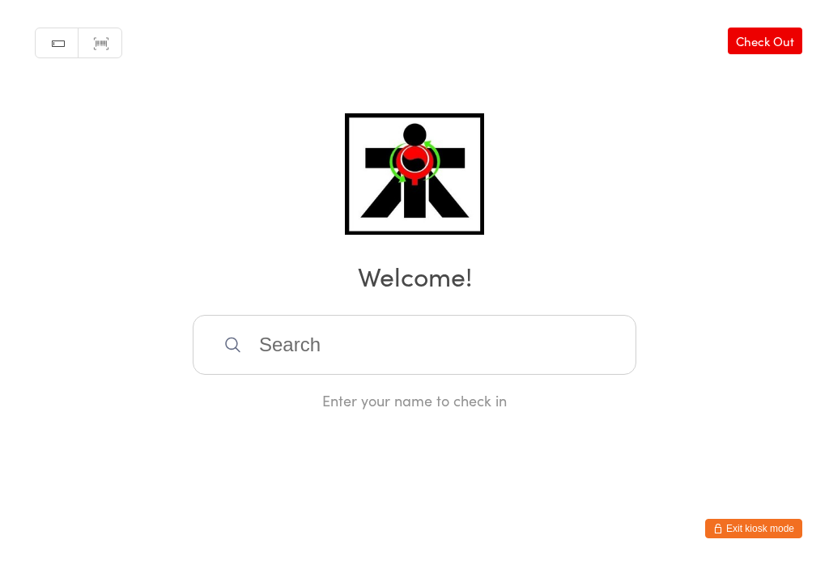
click at [488, 367] on input "search" at bounding box center [415, 345] width 444 height 60
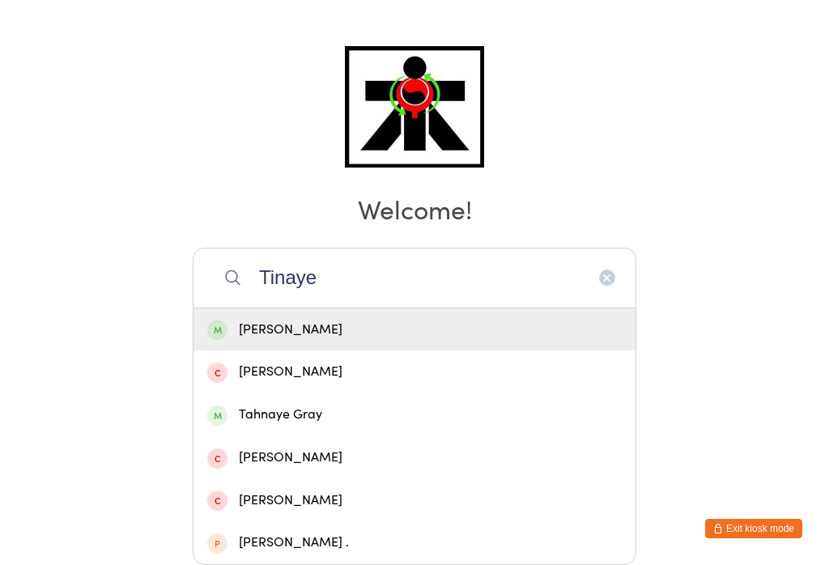
type input "Tinaye"
click at [348, 319] on div "[PERSON_NAME]" at bounding box center [414, 330] width 415 height 22
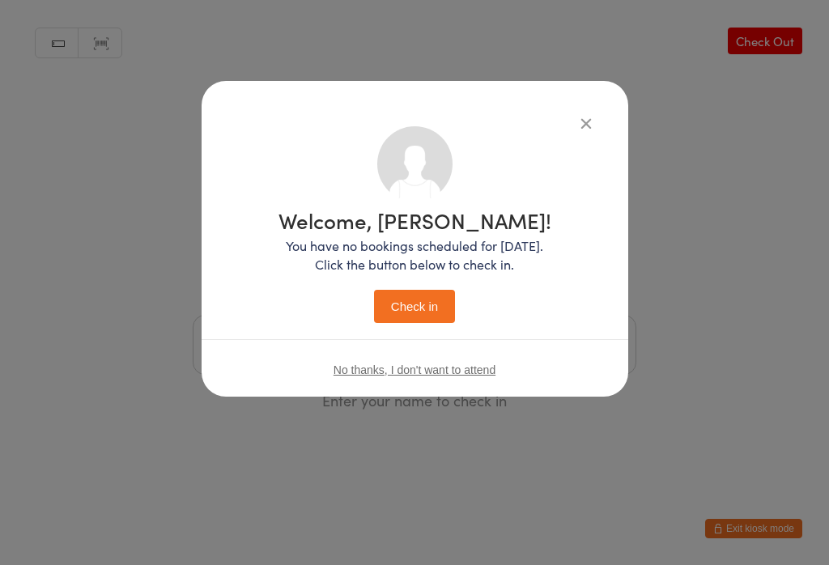
click at [419, 305] on button "Check in" at bounding box center [414, 306] width 81 height 33
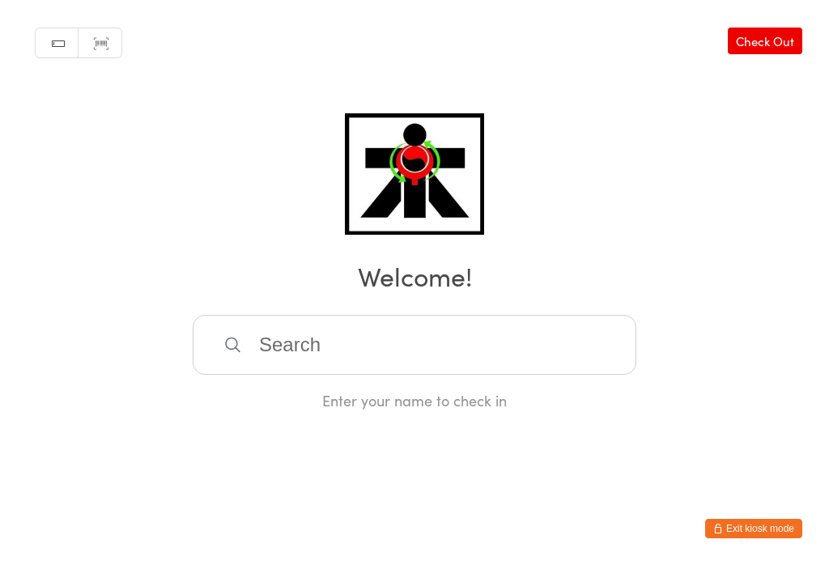
click at [307, 340] on input "search" at bounding box center [415, 345] width 444 height 60
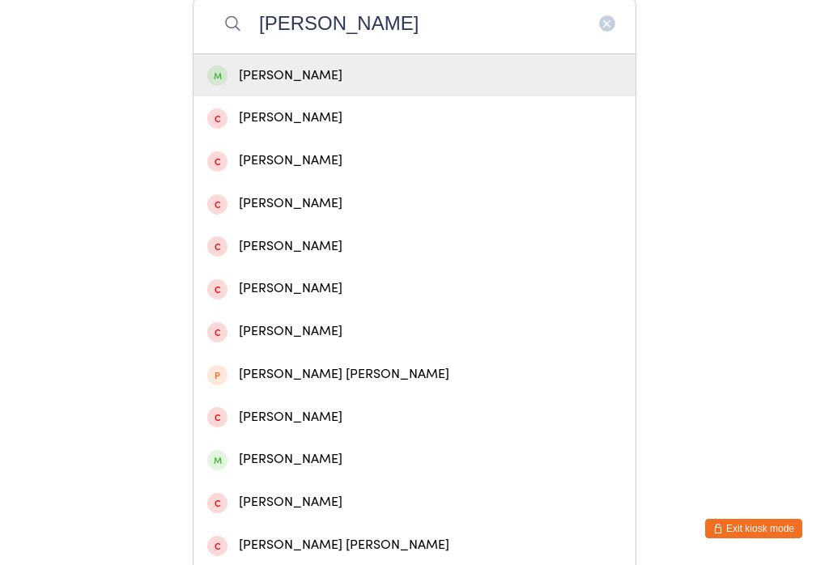
type input "Liam griffiths"
click at [368, 75] on div "Liam Griffiths" at bounding box center [414, 76] width 415 height 22
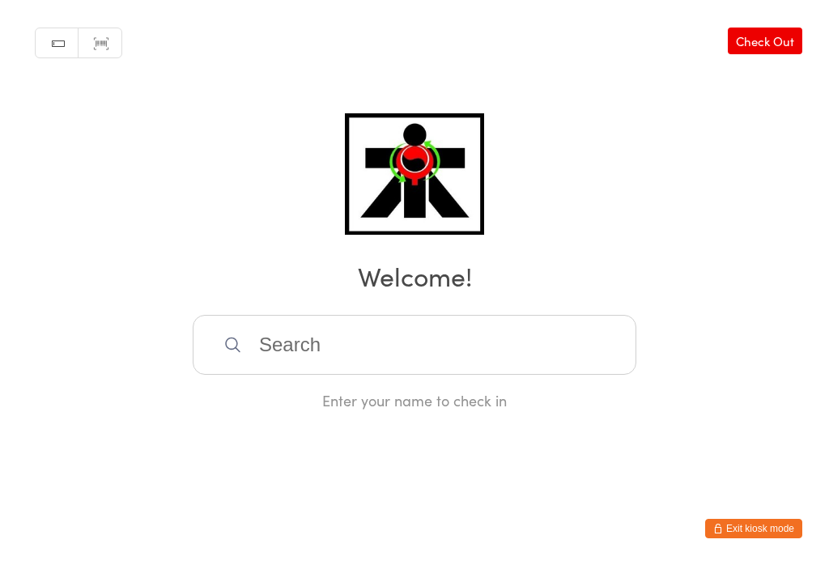
scroll to position [0, 0]
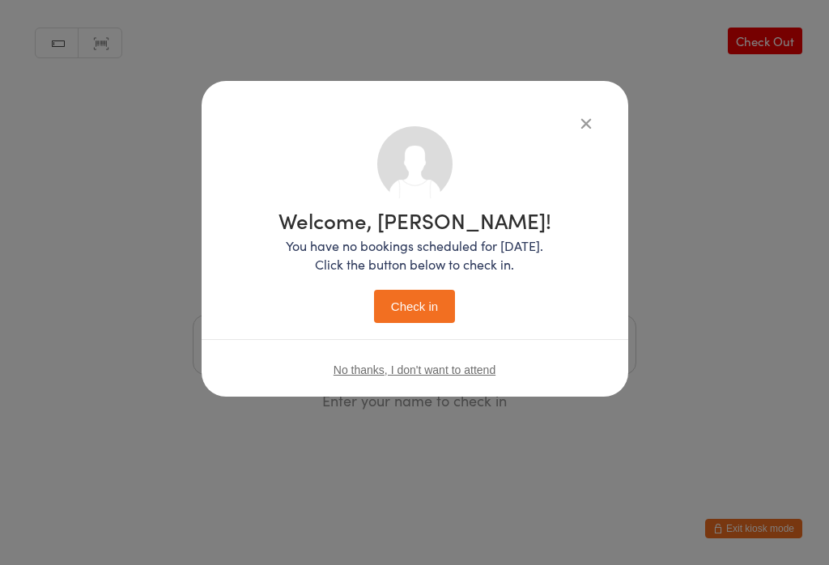
click at [396, 307] on button "Check in" at bounding box center [414, 306] width 81 height 33
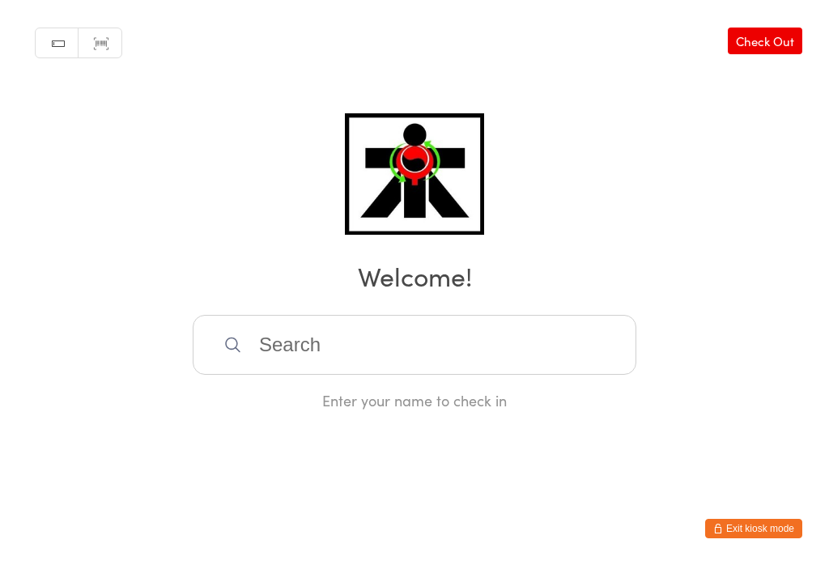
click at [287, 346] on input "search" at bounding box center [415, 345] width 444 height 60
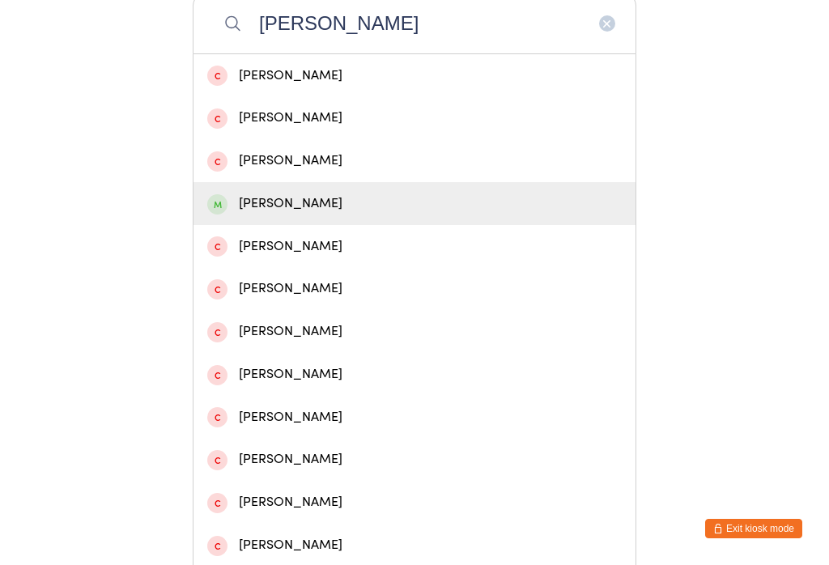
type input "Erin"
click at [263, 208] on div "[PERSON_NAME]" at bounding box center [414, 204] width 415 height 22
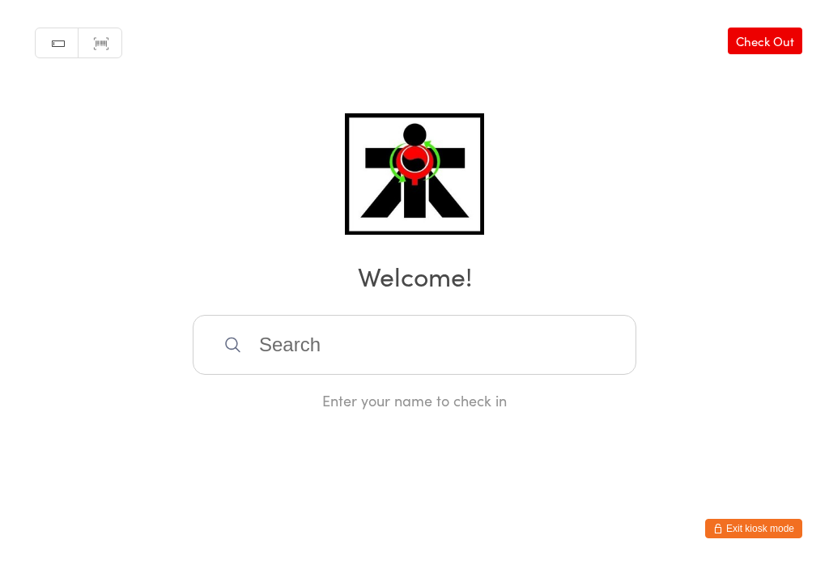
scroll to position [0, 0]
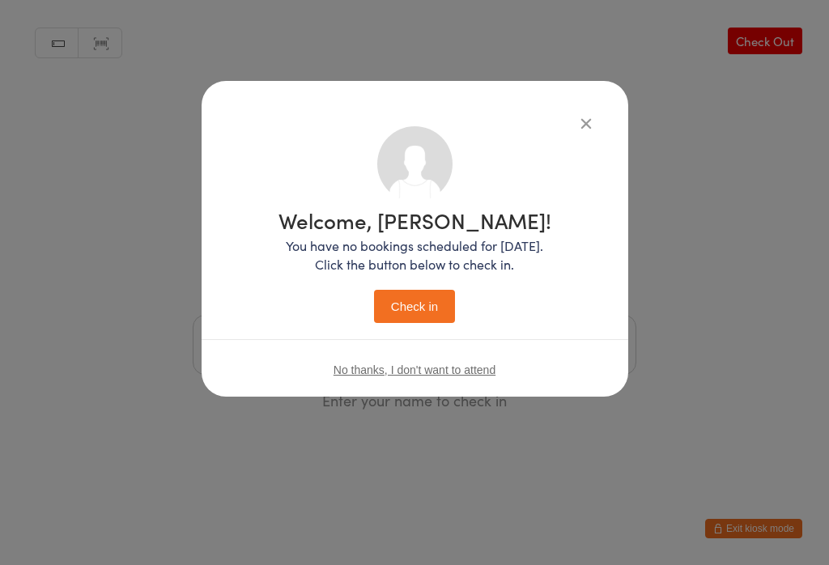
click at [415, 310] on button "Check in" at bounding box center [414, 306] width 81 height 33
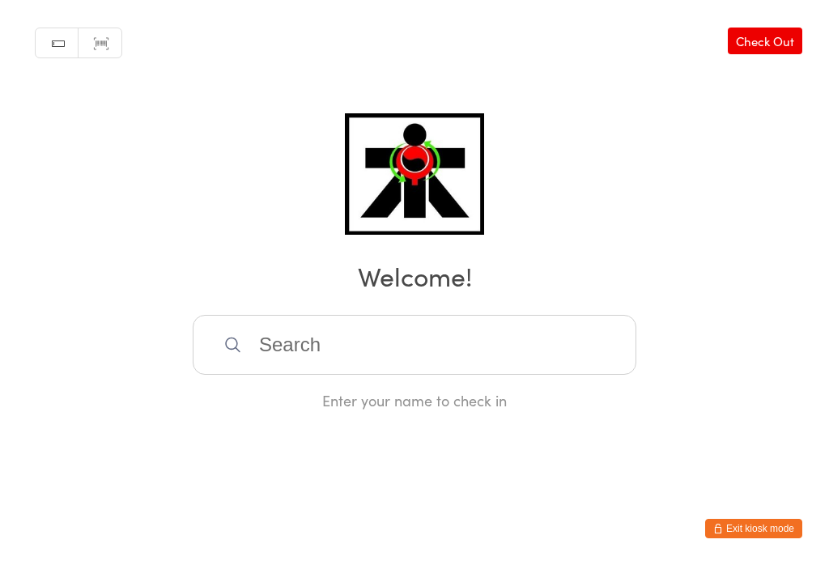
click at [341, 360] on input "search" at bounding box center [415, 345] width 444 height 60
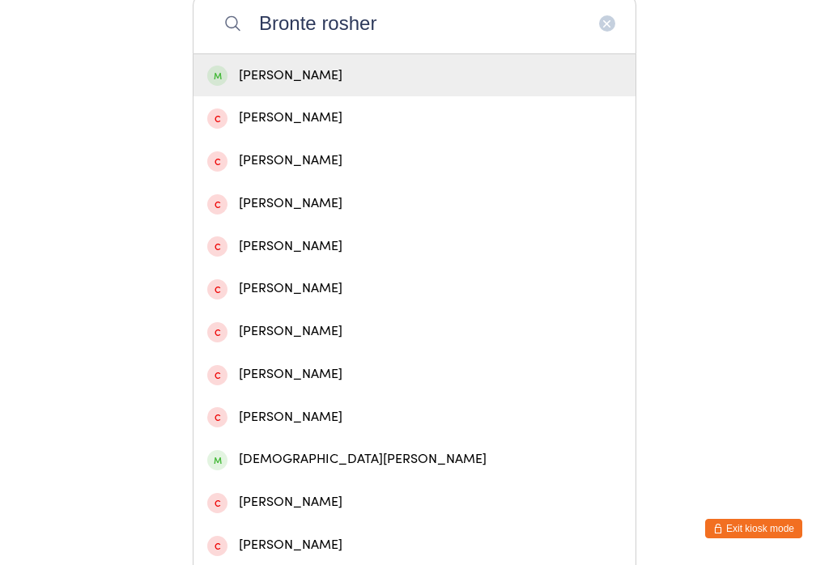
type input "Bronte rosher"
click at [323, 85] on div "Bronte Rosher" at bounding box center [414, 76] width 415 height 22
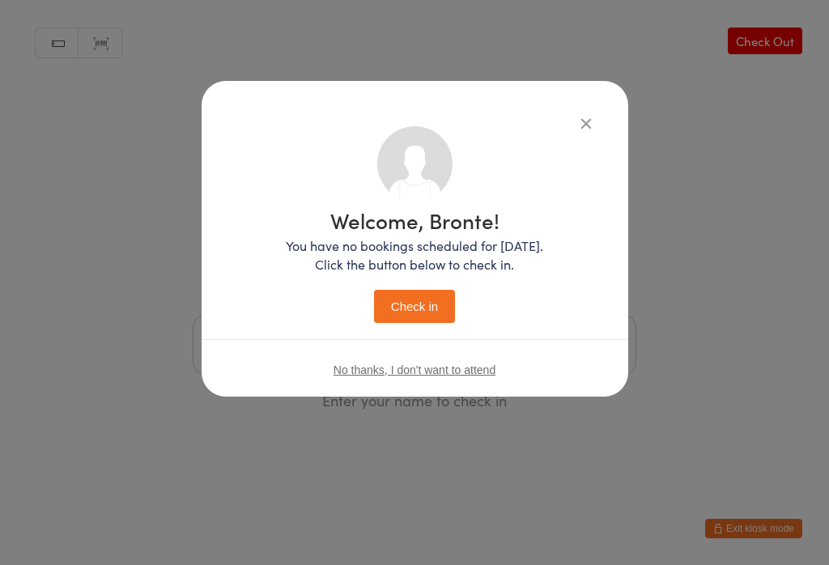
click at [428, 313] on button "Check in" at bounding box center [414, 306] width 81 height 33
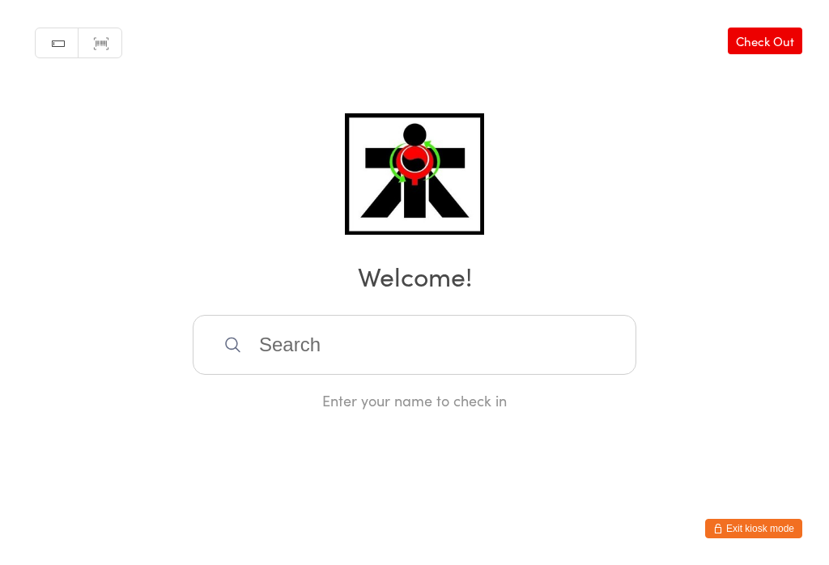
click at [331, 346] on input "search" at bounding box center [415, 345] width 444 height 60
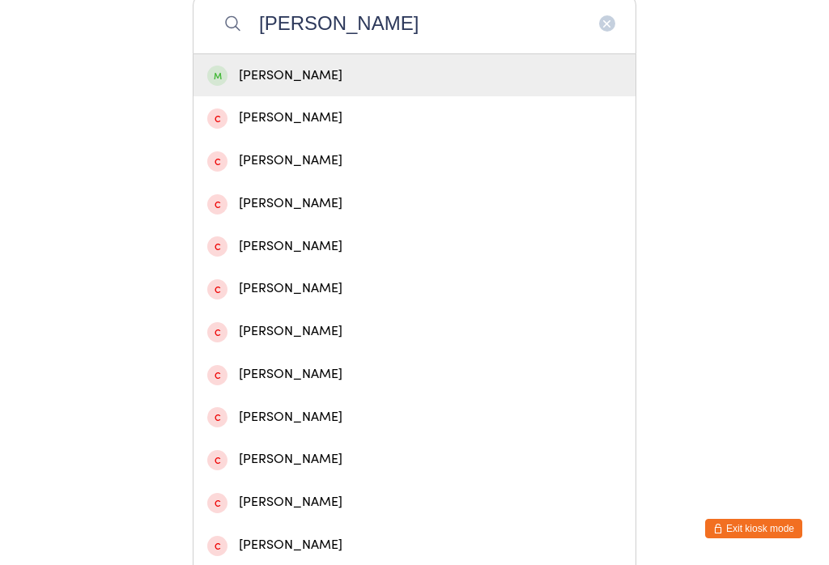
type input "Steven k"
click at [337, 81] on div "Steven Kennedy" at bounding box center [414, 76] width 415 height 22
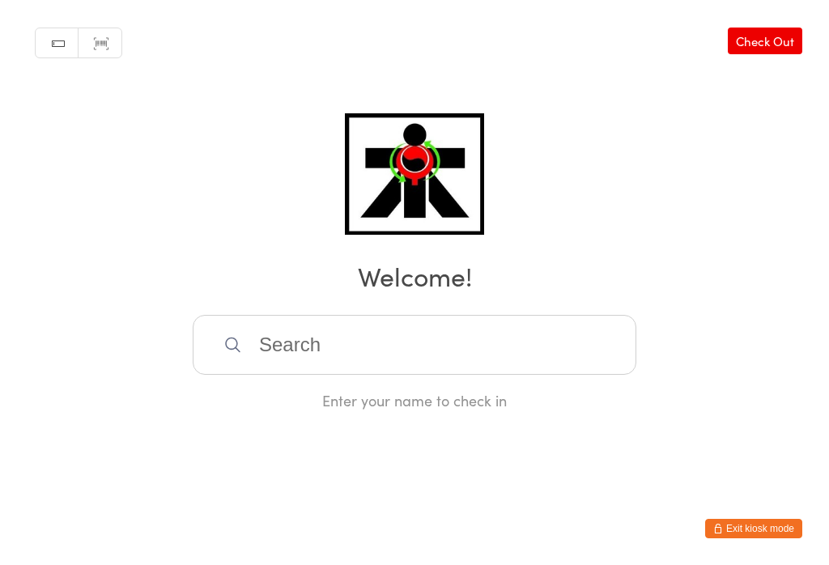
scroll to position [0, 0]
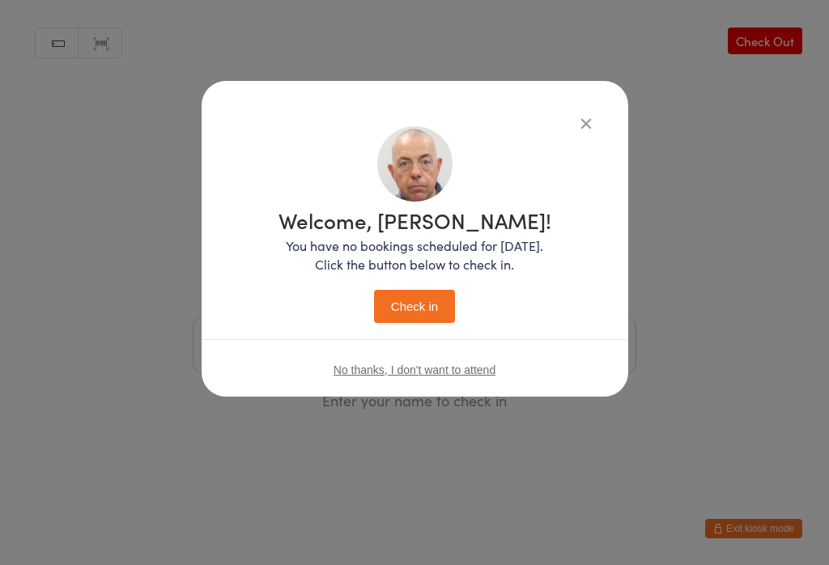
click at [441, 317] on button "Check in" at bounding box center [414, 306] width 81 height 33
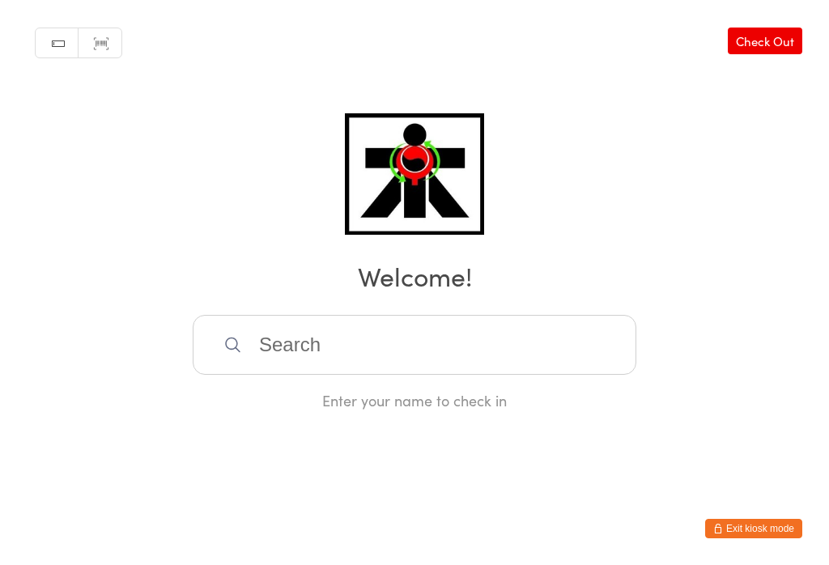
click at [291, 349] on input "search" at bounding box center [415, 345] width 444 height 60
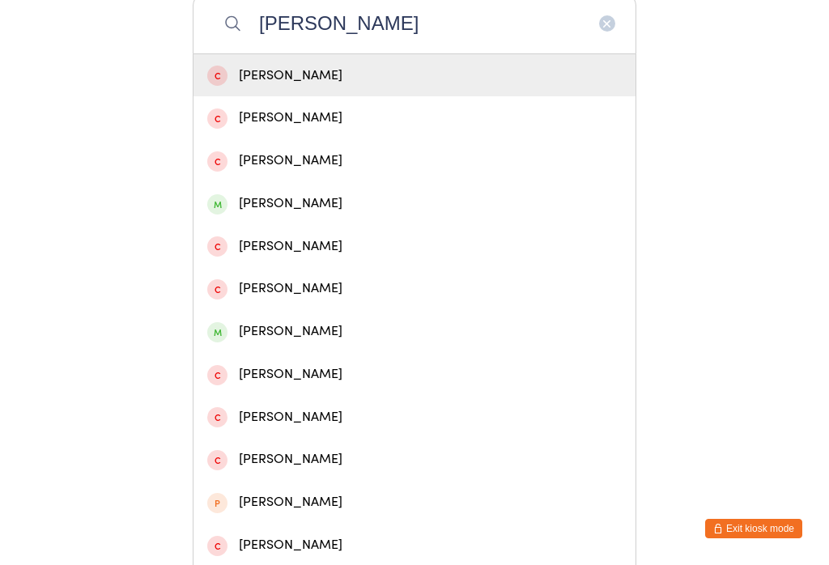
type input "Brandon beard"
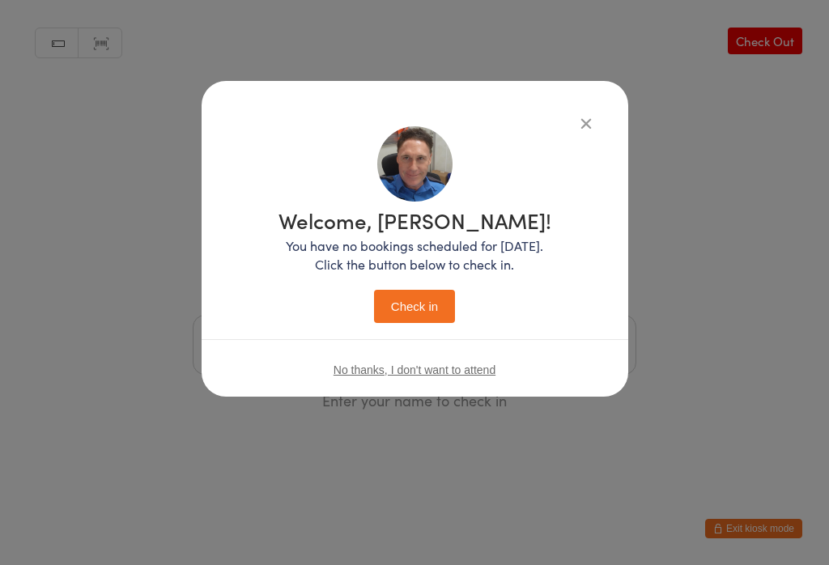
scroll to position [0, 0]
click at [410, 310] on button "Check in" at bounding box center [414, 306] width 81 height 33
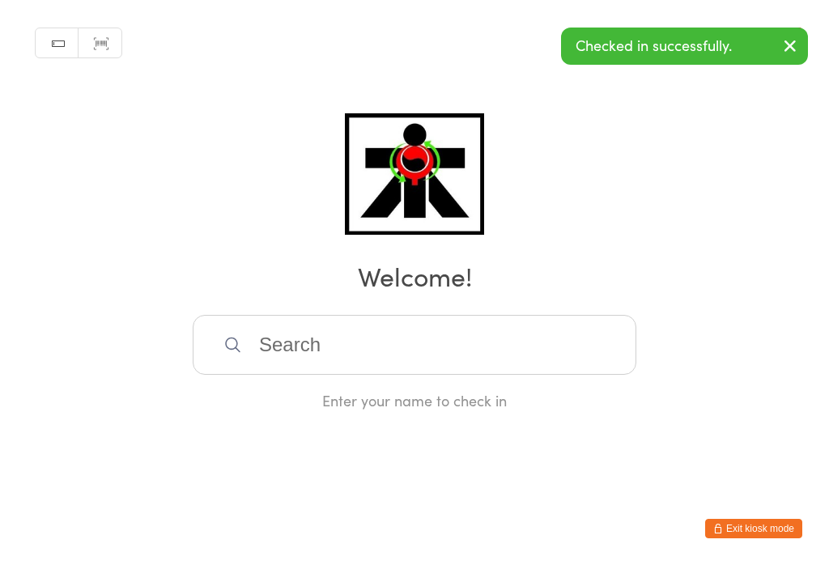
click at [339, 365] on input "search" at bounding box center [415, 345] width 444 height 60
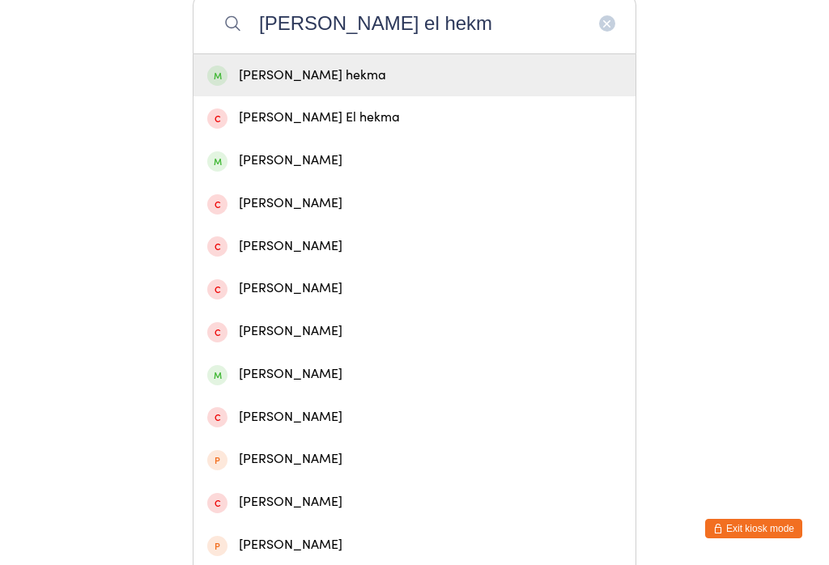
type input "Sara el hekm"
click at [355, 94] on div "Sara El hekma" at bounding box center [415, 75] width 442 height 43
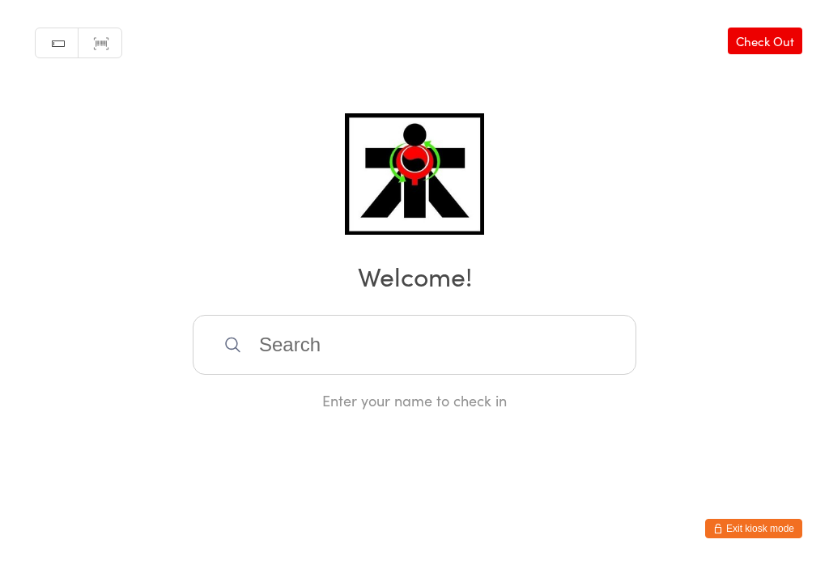
scroll to position [0, 0]
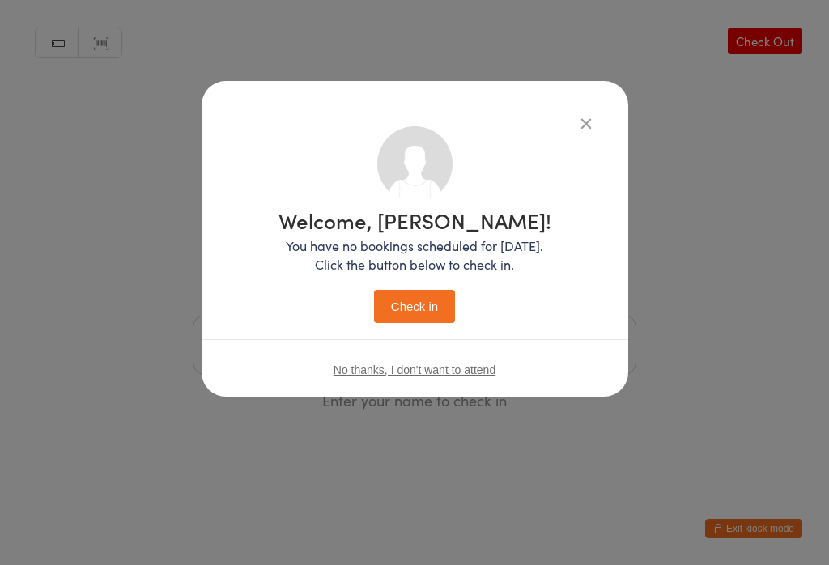
click at [415, 305] on button "Check in" at bounding box center [414, 306] width 81 height 33
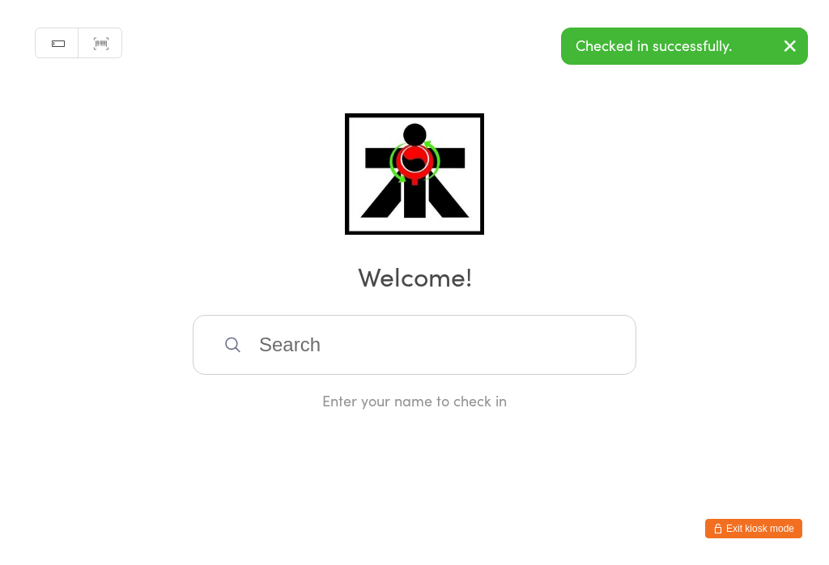
click at [268, 355] on input "search" at bounding box center [415, 345] width 444 height 60
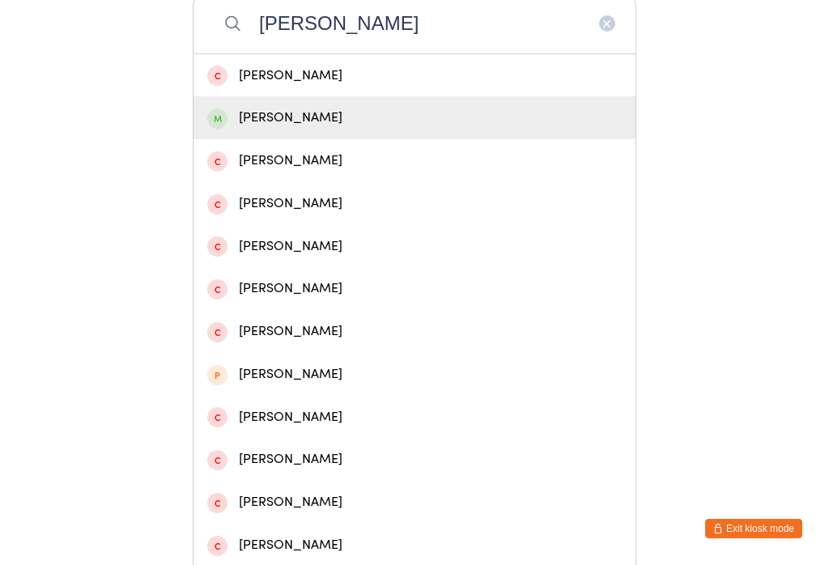
type input "Joel"
click at [255, 122] on div "Joel Aitken" at bounding box center [414, 118] width 415 height 22
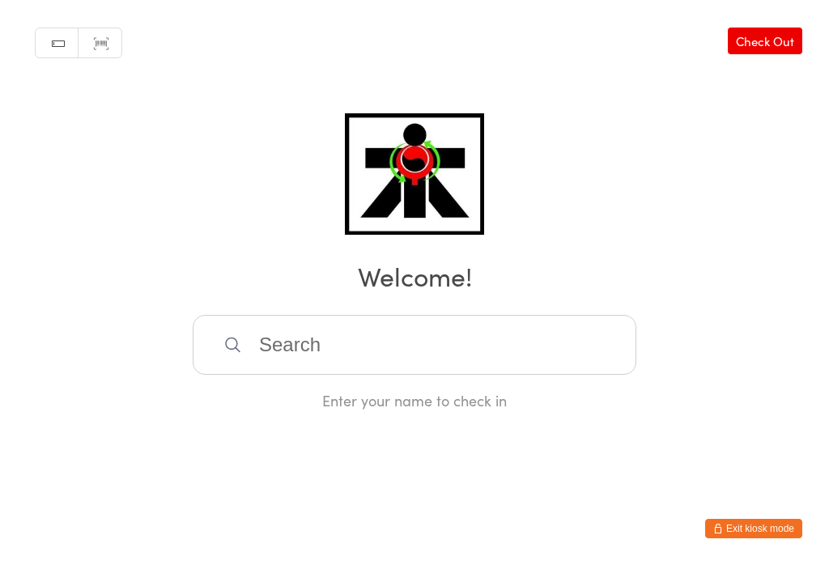
scroll to position [0, 0]
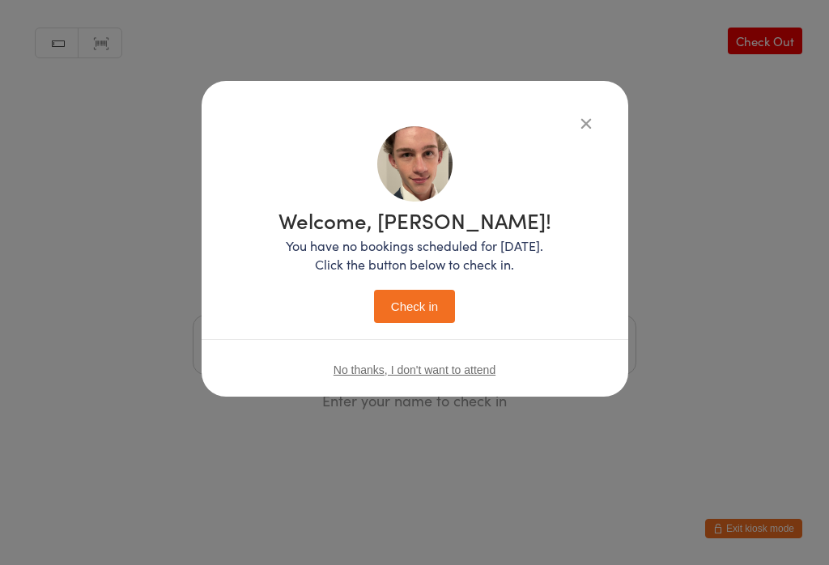
click at [419, 243] on p "You have no bookings scheduled for today. Click the button below to check in." at bounding box center [415, 254] width 273 height 37
click at [416, 305] on button "Check in" at bounding box center [414, 306] width 81 height 33
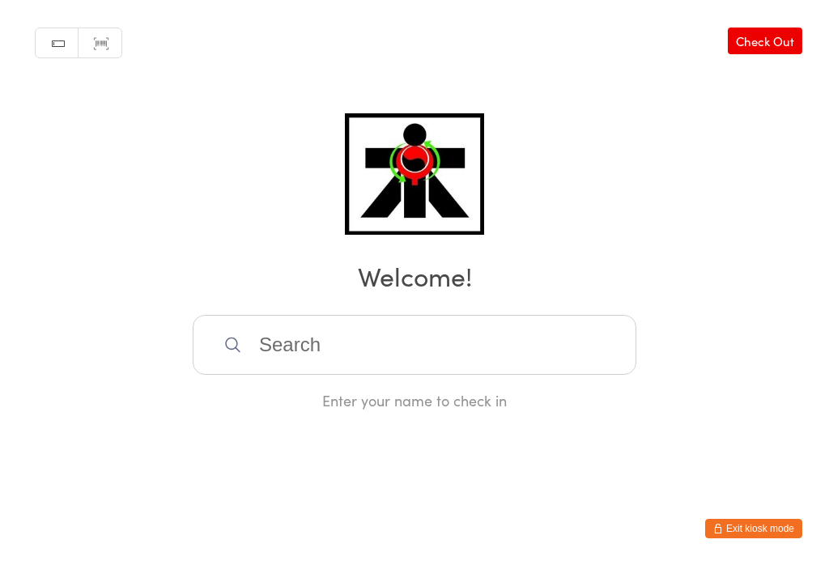
click at [411, 358] on input "search" at bounding box center [415, 345] width 444 height 60
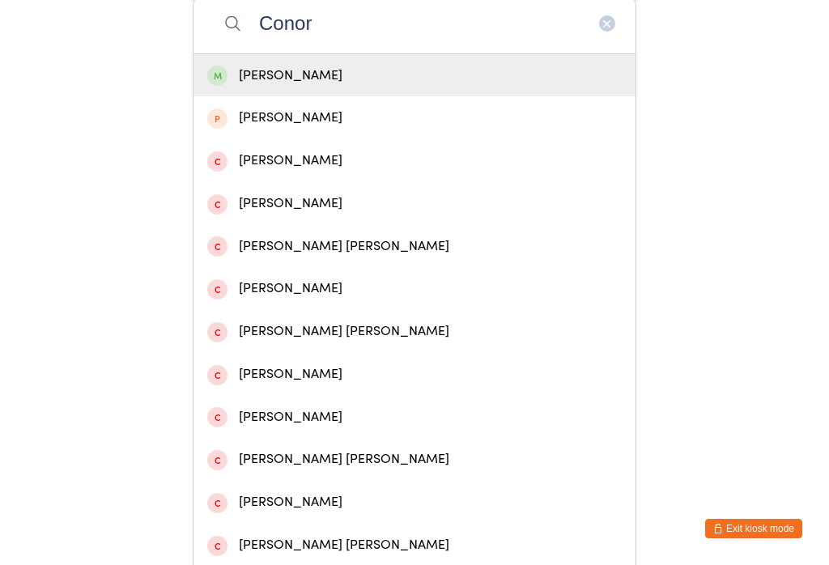
type input "Conor"
click at [352, 74] on div "Conor Webb" at bounding box center [414, 76] width 415 height 22
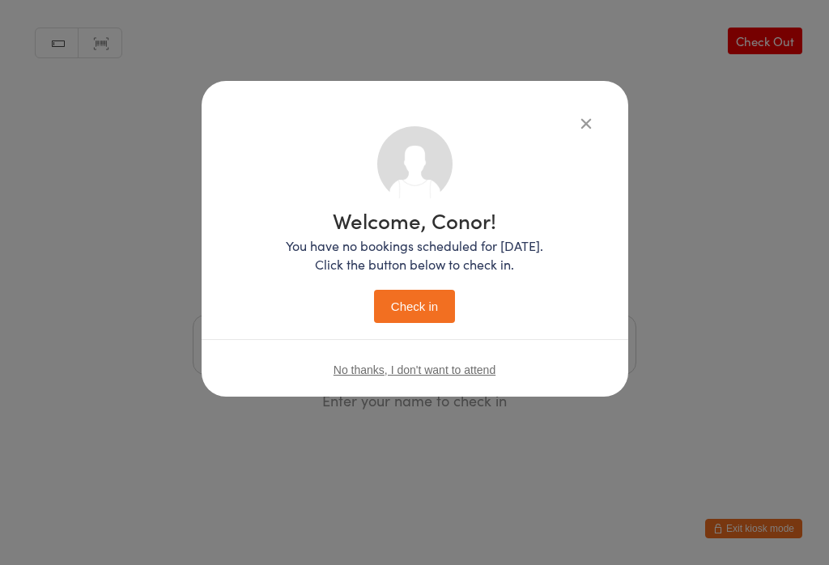
scroll to position [0, 0]
click at [419, 315] on button "Check in" at bounding box center [414, 306] width 81 height 33
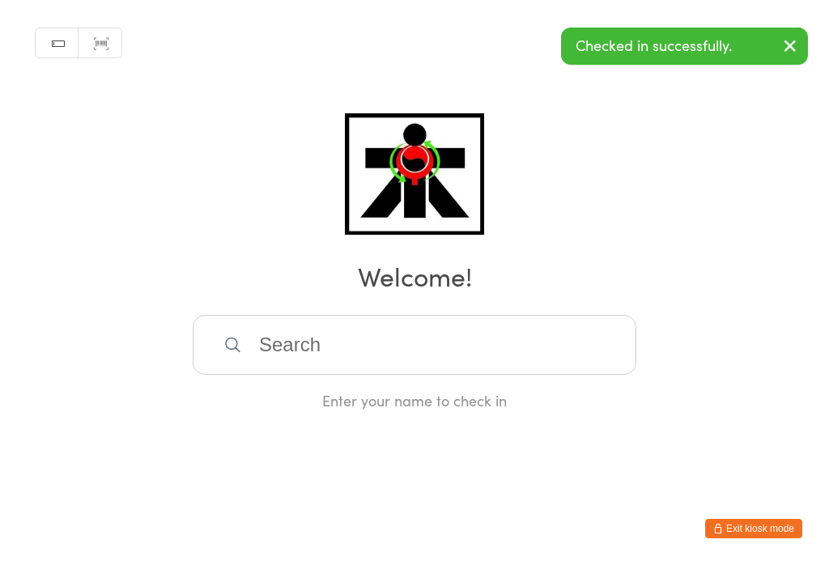
click at [418, 375] on input "search" at bounding box center [415, 345] width 444 height 60
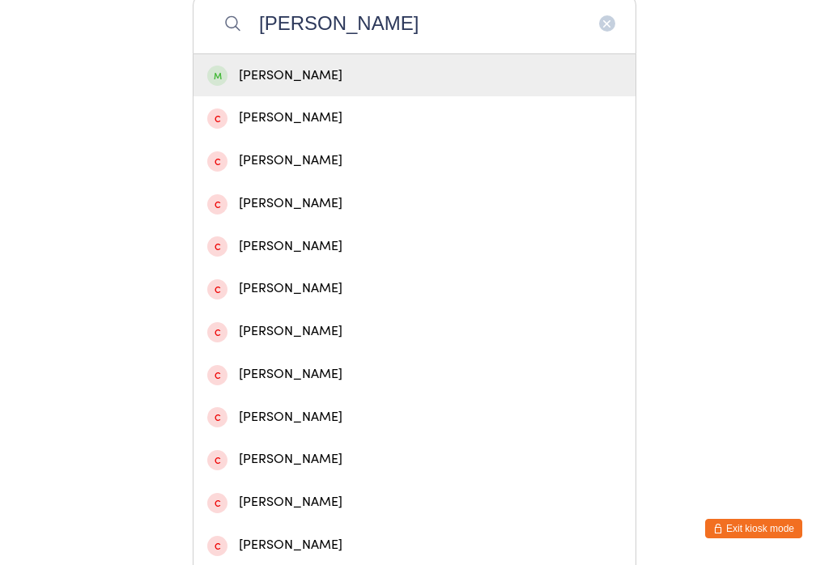
type input "Jack fitzgerald"
click at [344, 87] on div "Jack Fitzgerald" at bounding box center [414, 76] width 415 height 22
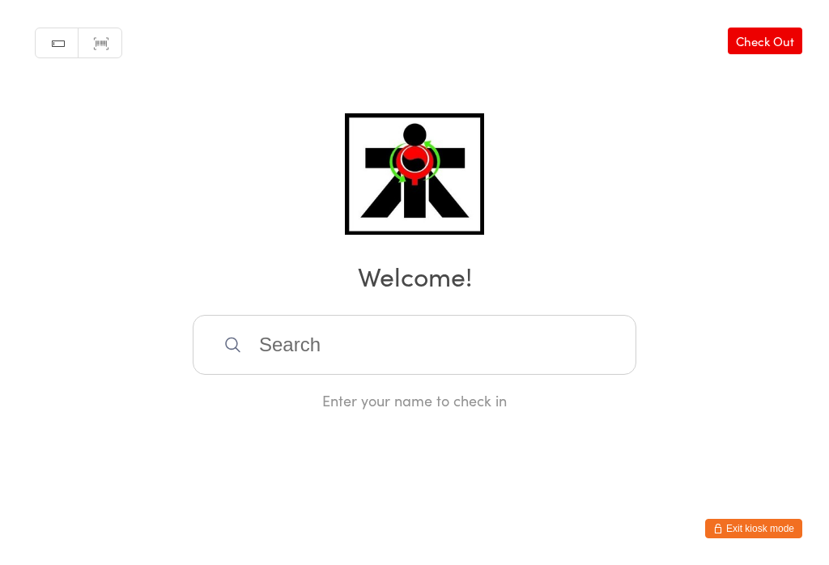
scroll to position [0, 0]
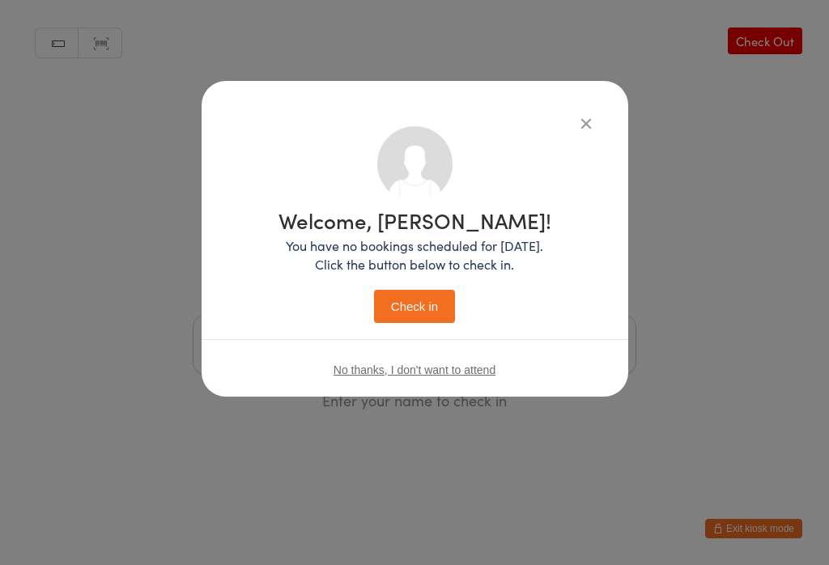
click at [425, 316] on button "Check in" at bounding box center [414, 306] width 81 height 33
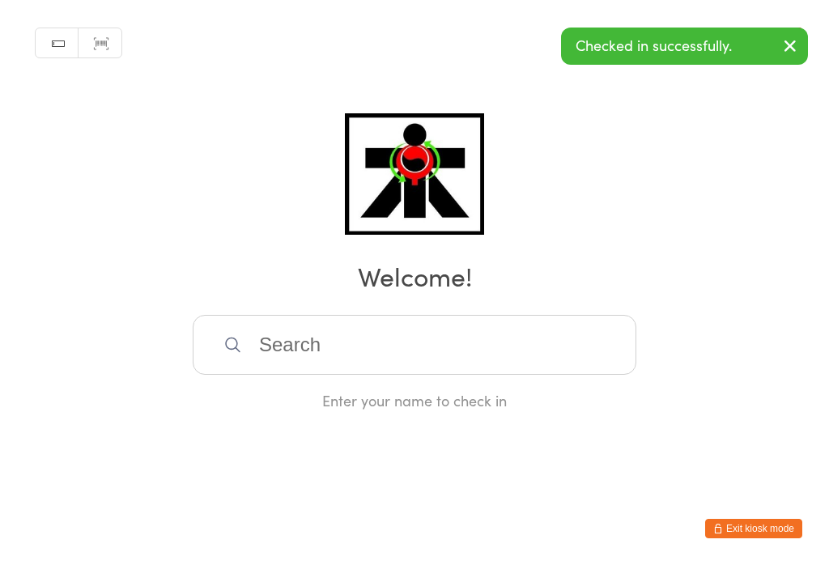
click at [312, 356] on input "search" at bounding box center [415, 345] width 444 height 60
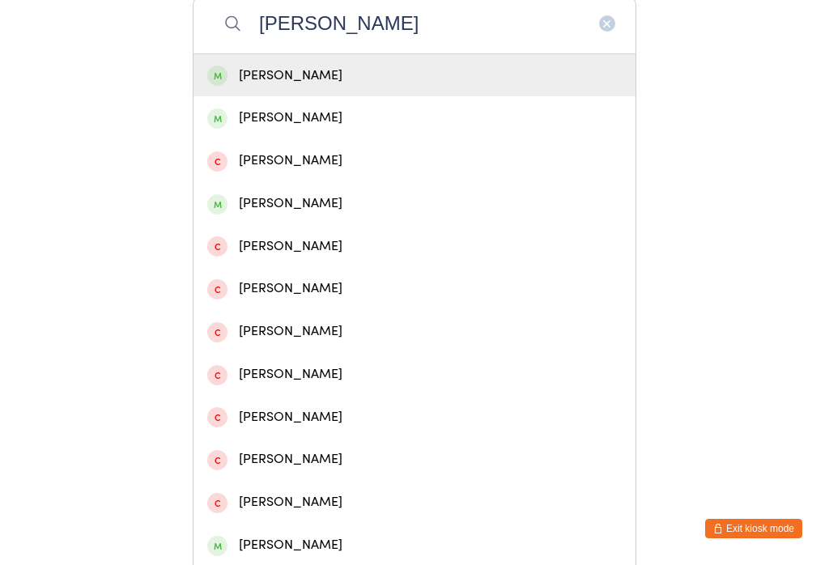
type input "Amelie harris"
click at [483, 83] on div "Amelie Harris" at bounding box center [414, 76] width 415 height 22
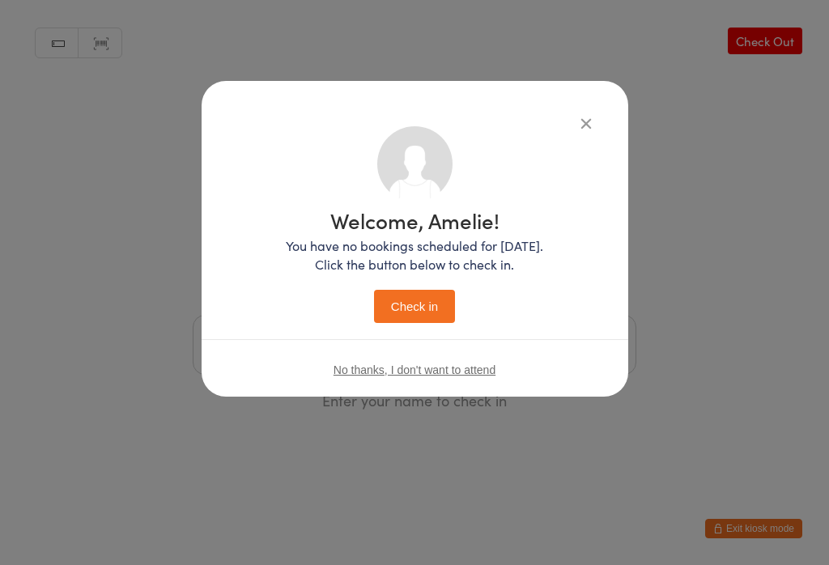
click at [417, 304] on button "Check in" at bounding box center [414, 306] width 81 height 33
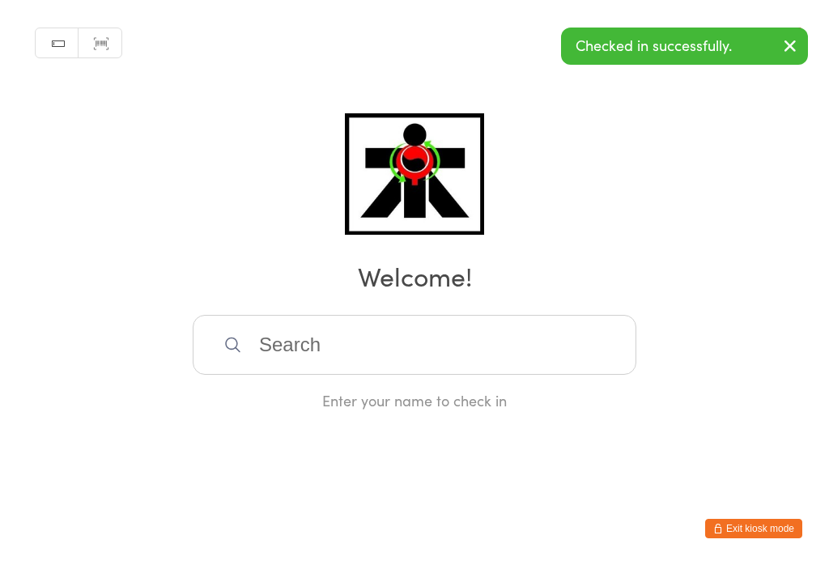
click at [357, 324] on input "search" at bounding box center [415, 345] width 444 height 60
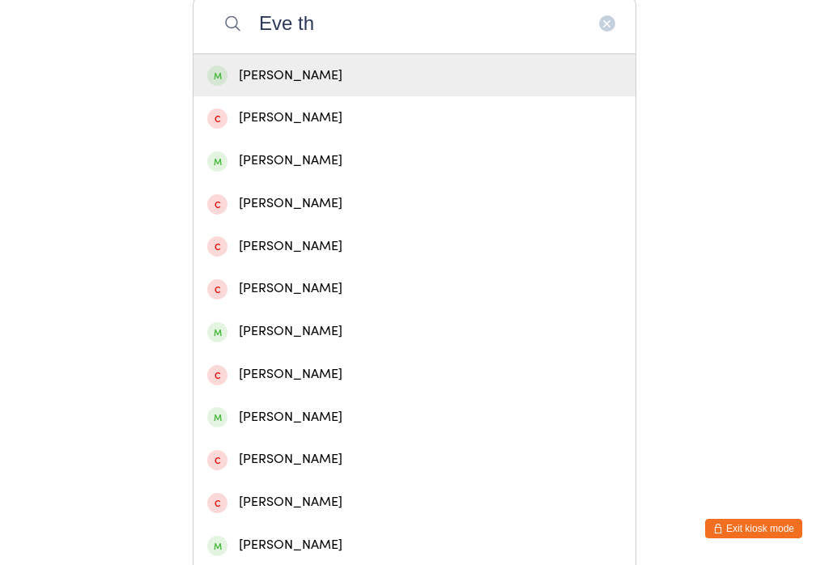
type input "Eve th"
click at [356, 79] on div "Eve Thompson" at bounding box center [414, 76] width 415 height 22
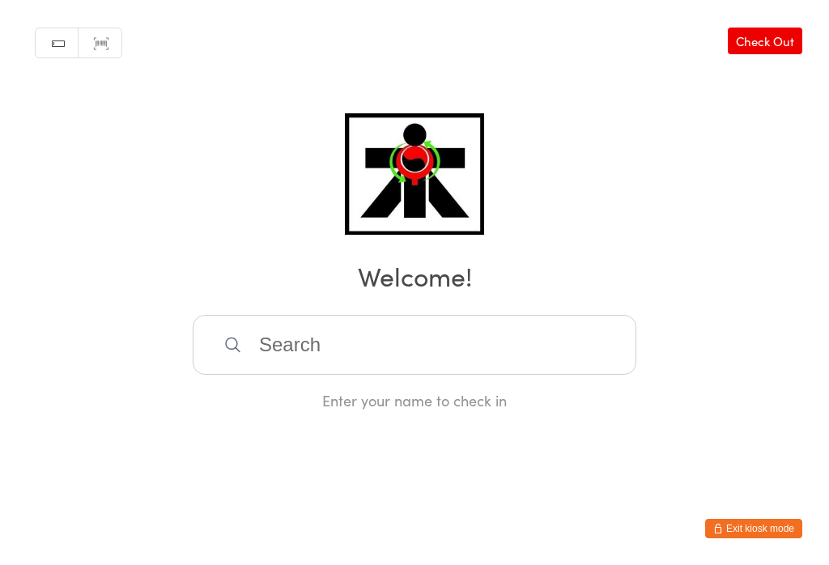
scroll to position [0, 0]
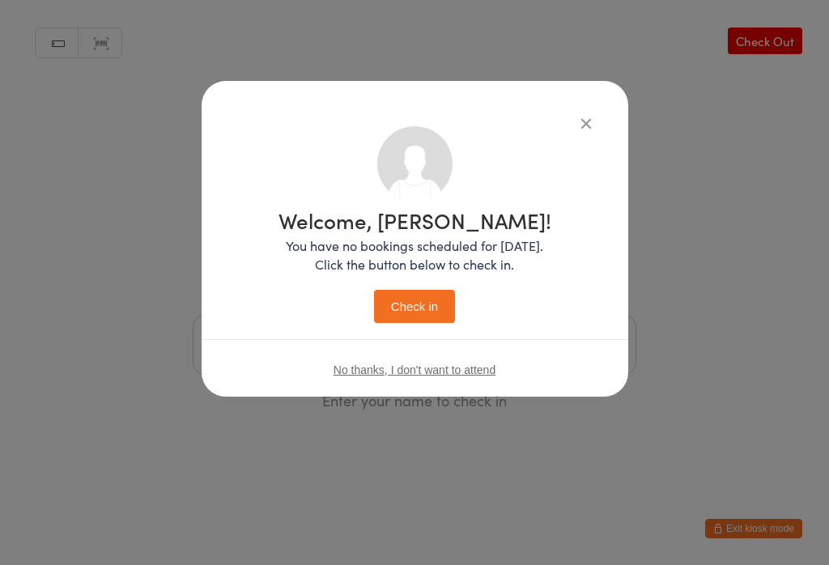
click at [411, 296] on button "Check in" at bounding box center [414, 306] width 81 height 33
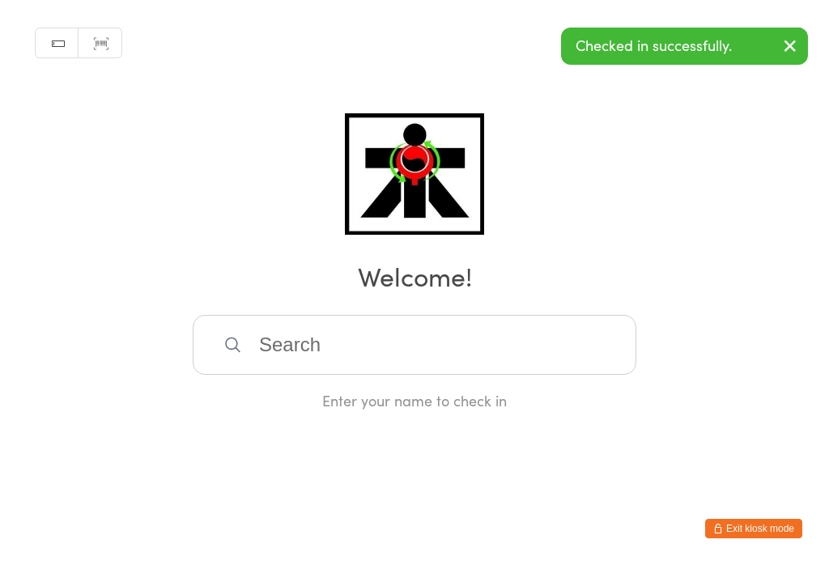
click at [335, 321] on input "search" at bounding box center [415, 345] width 444 height 60
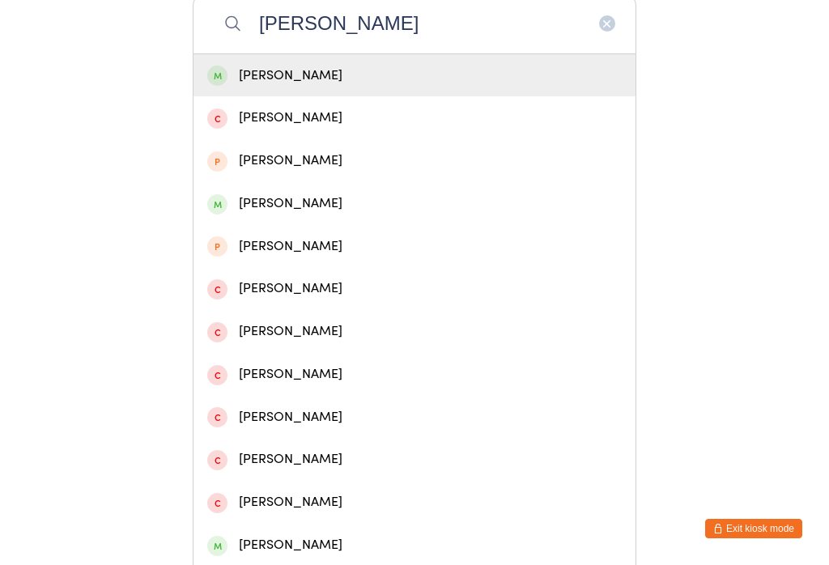
type input "Ethan harr"
click at [262, 74] on div "Ethan Harris" at bounding box center [414, 76] width 415 height 22
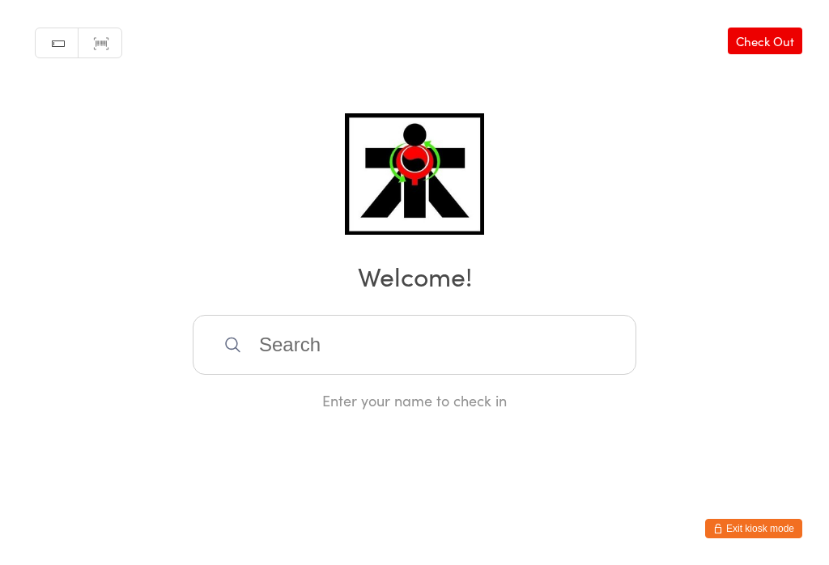
scroll to position [0, 0]
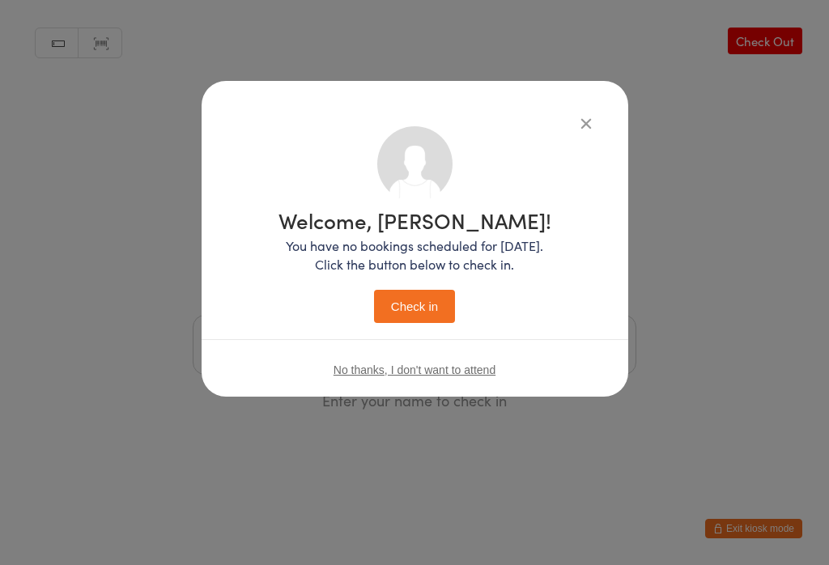
click at [393, 343] on div "Welcome, Ethan! You have no bookings scheduled for today. Click the button belo…" at bounding box center [415, 263] width 362 height 274
click at [399, 315] on button "Check in" at bounding box center [414, 306] width 81 height 33
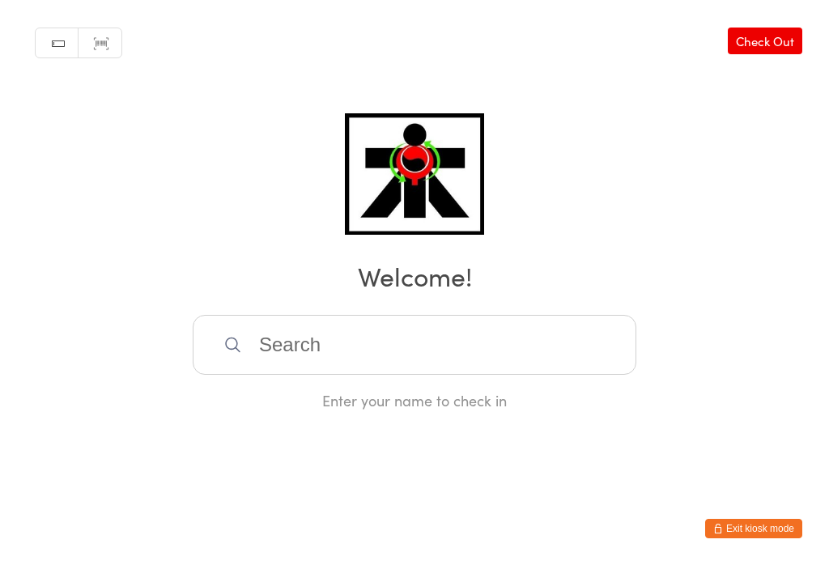
click at [479, 356] on input "search" at bounding box center [415, 345] width 444 height 60
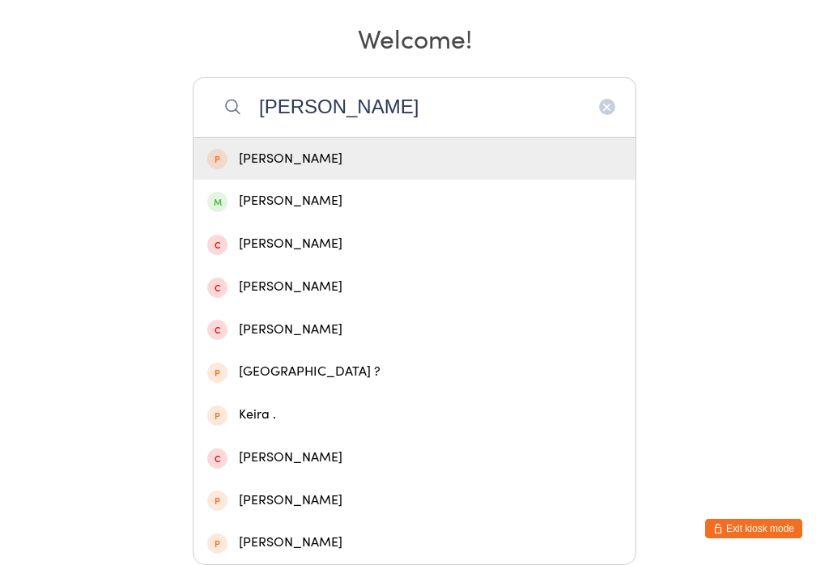
type input "Kevin"
click at [304, 190] on div "Kevin Cong" at bounding box center [414, 201] width 415 height 22
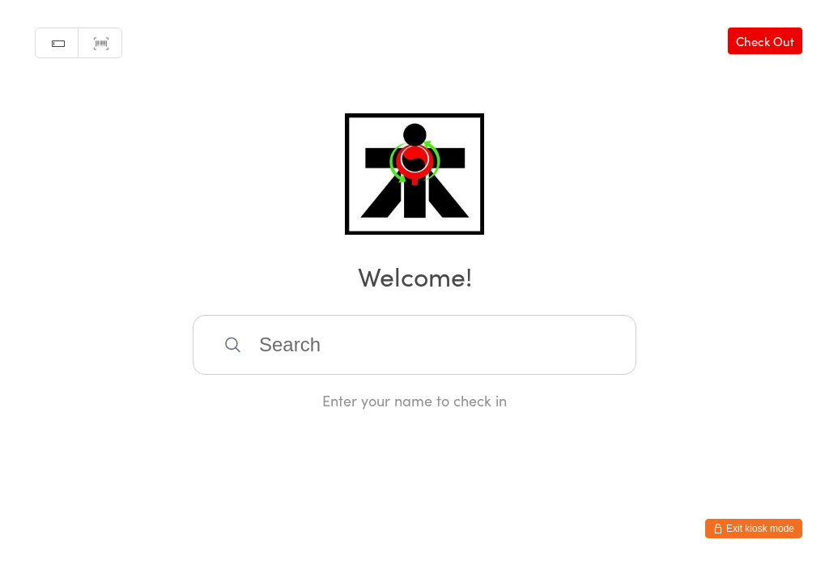
scroll to position [0, 0]
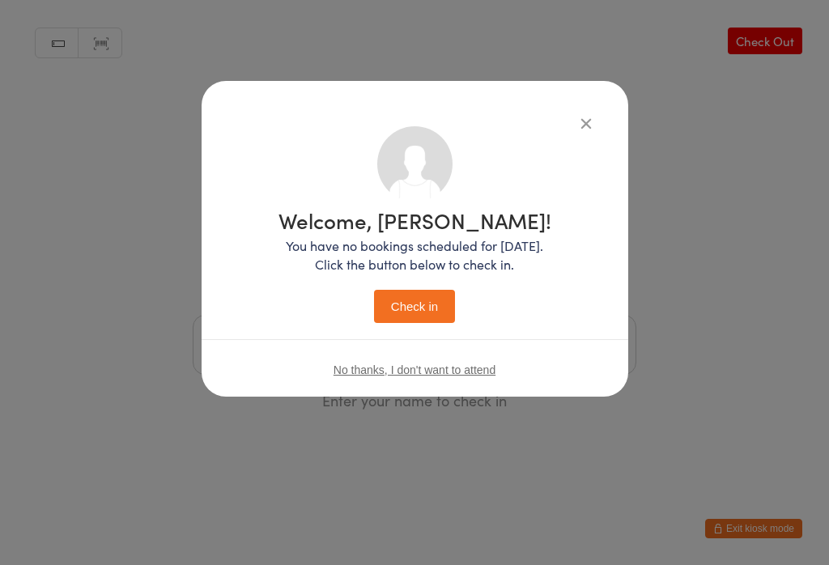
click at [430, 313] on button "Check in" at bounding box center [414, 306] width 81 height 33
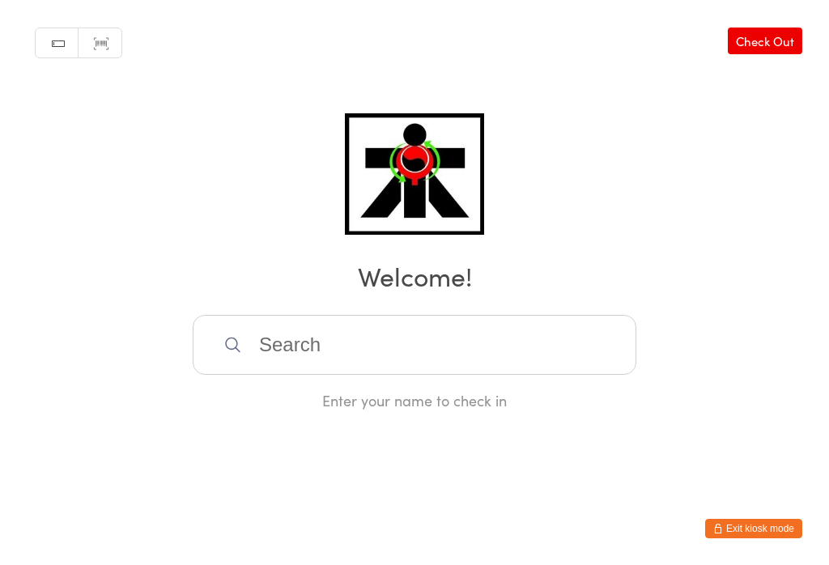
click at [265, 343] on input "search" at bounding box center [415, 345] width 444 height 60
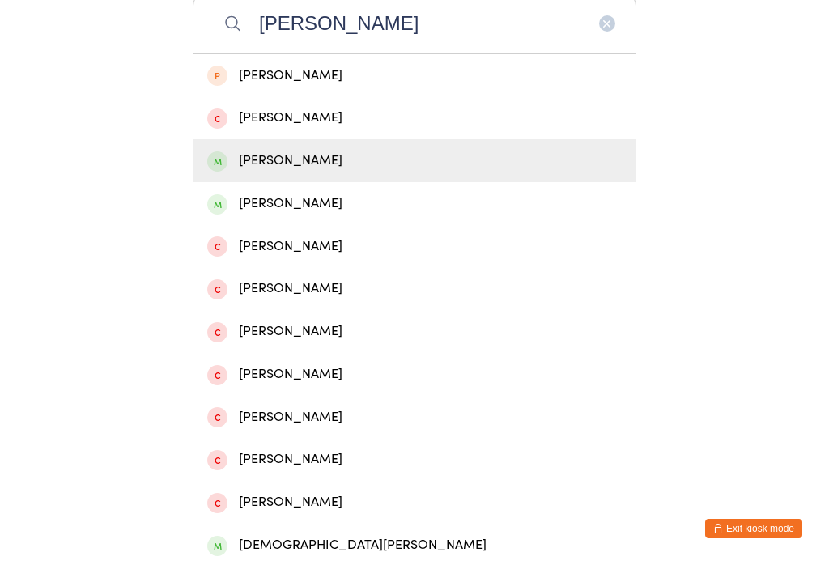
type input "Chris b"
click at [277, 165] on div "Chris Beggan" at bounding box center [414, 161] width 415 height 22
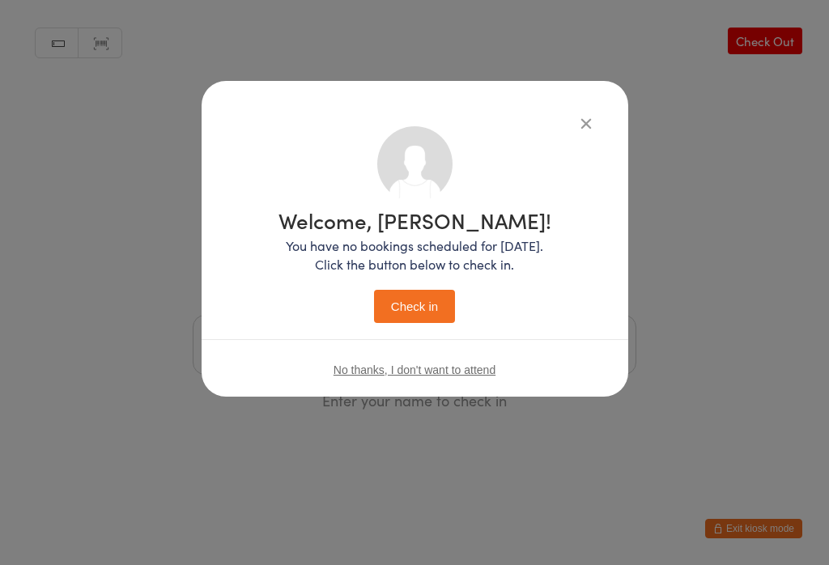
click at [406, 304] on button "Check in" at bounding box center [414, 306] width 81 height 33
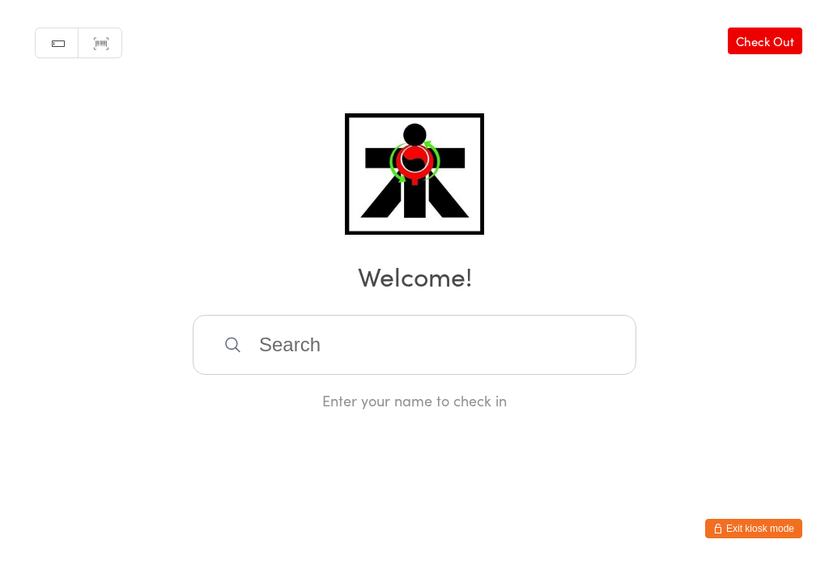
click at [431, 357] on input "search" at bounding box center [415, 345] width 444 height 60
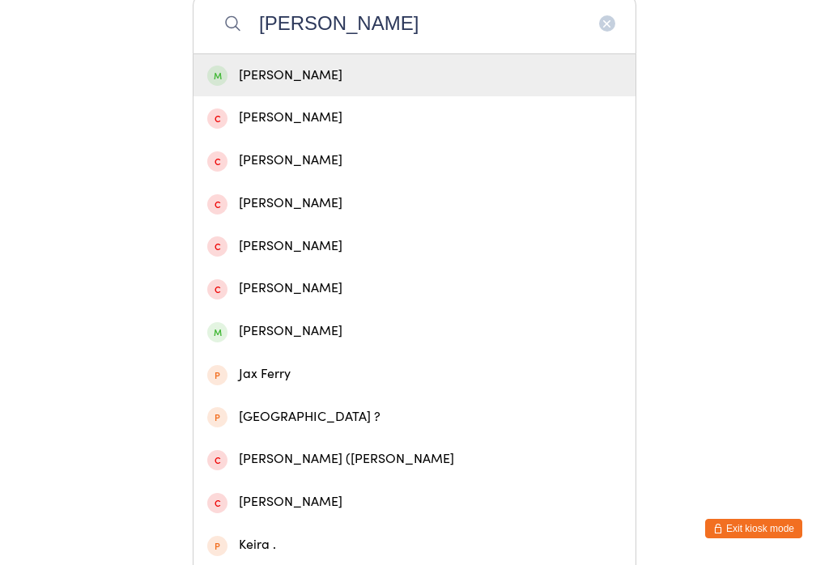
type input "Kerry"
click at [332, 77] on div "Kerry Powell" at bounding box center [414, 76] width 415 height 22
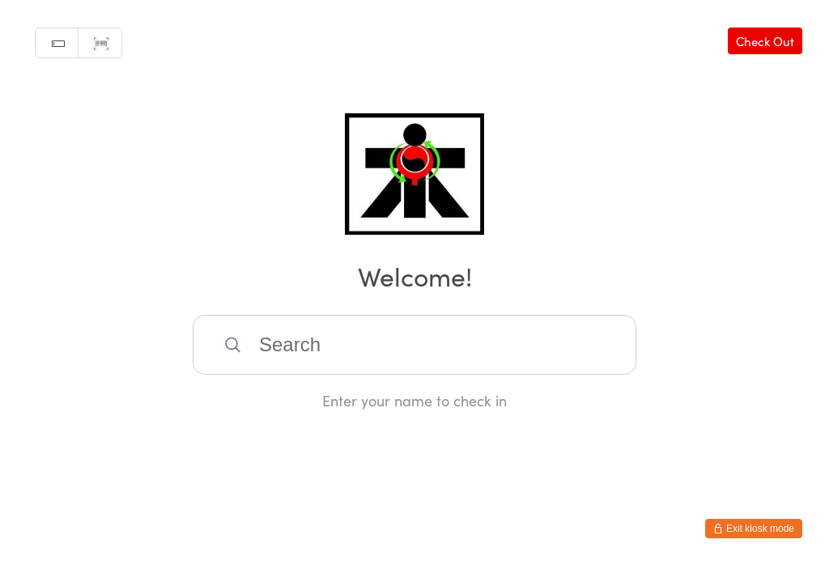
scroll to position [0, 0]
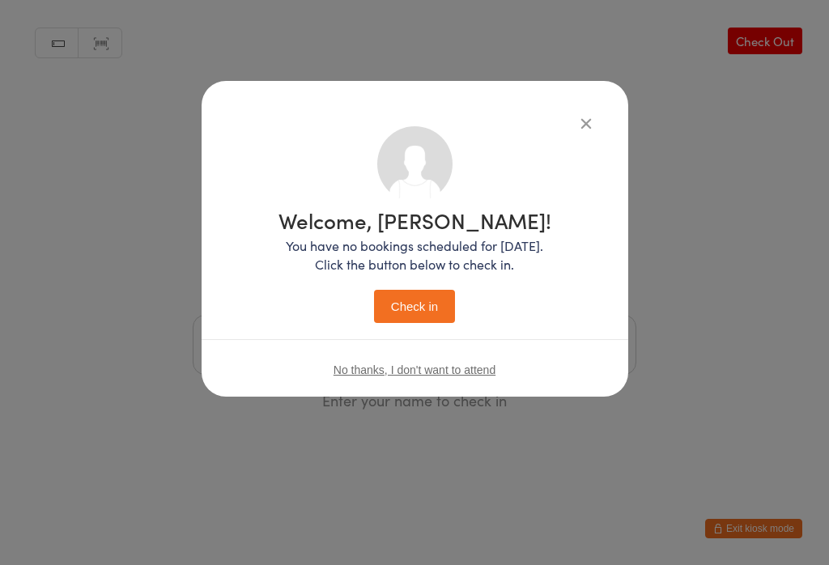
click at [415, 323] on button "Check in" at bounding box center [414, 306] width 81 height 33
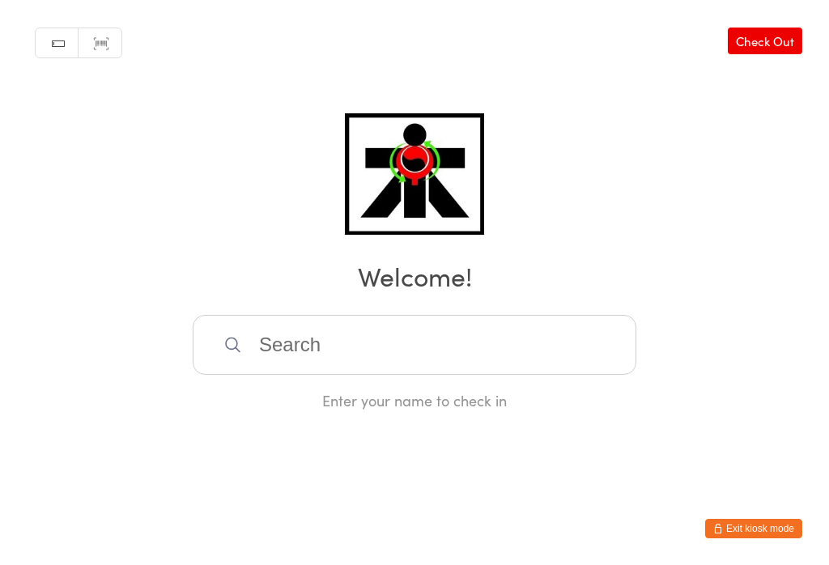
click at [392, 345] on input "search" at bounding box center [415, 345] width 444 height 60
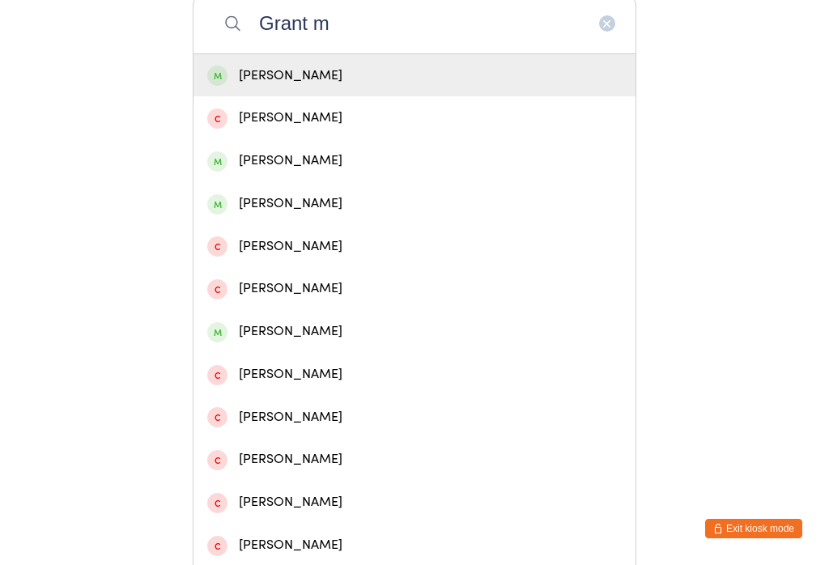
type input "Grant m"
click at [292, 87] on div "Grant McLeod" at bounding box center [414, 76] width 415 height 22
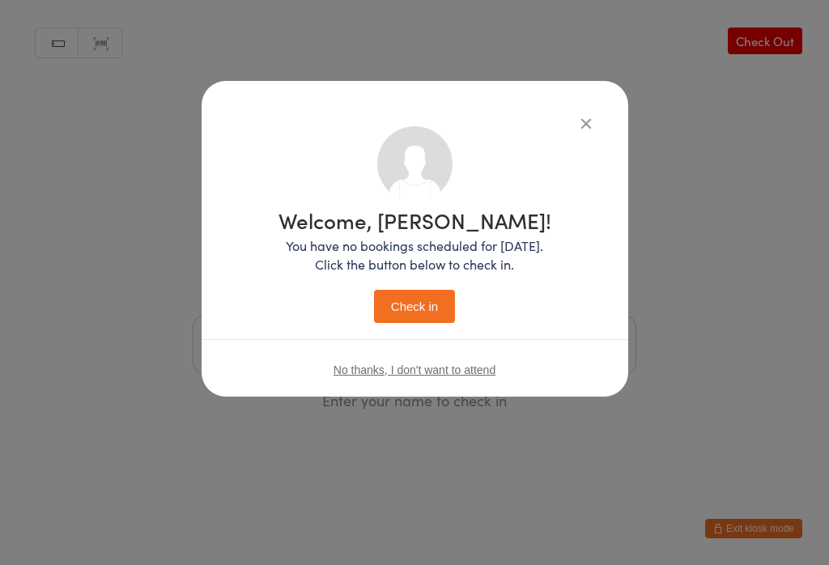
click at [409, 298] on button "Check in" at bounding box center [414, 306] width 81 height 33
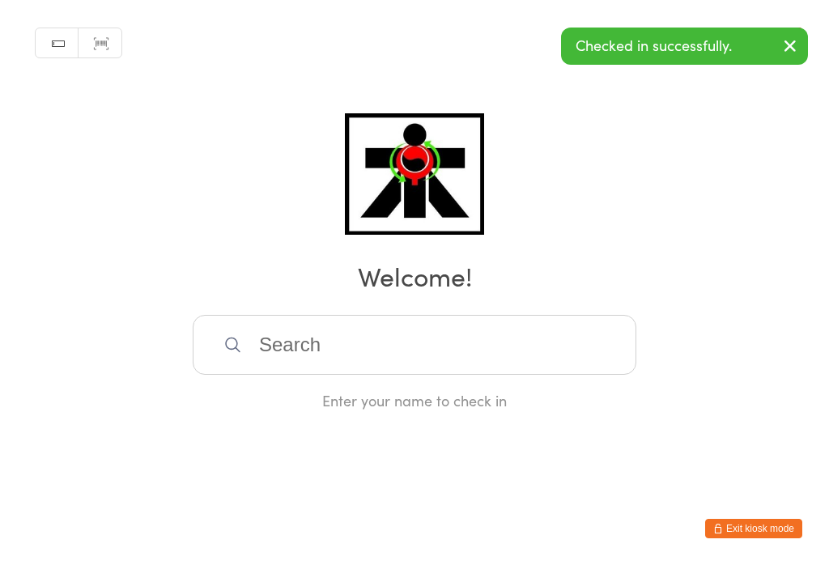
click at [382, 347] on input "search" at bounding box center [415, 345] width 444 height 60
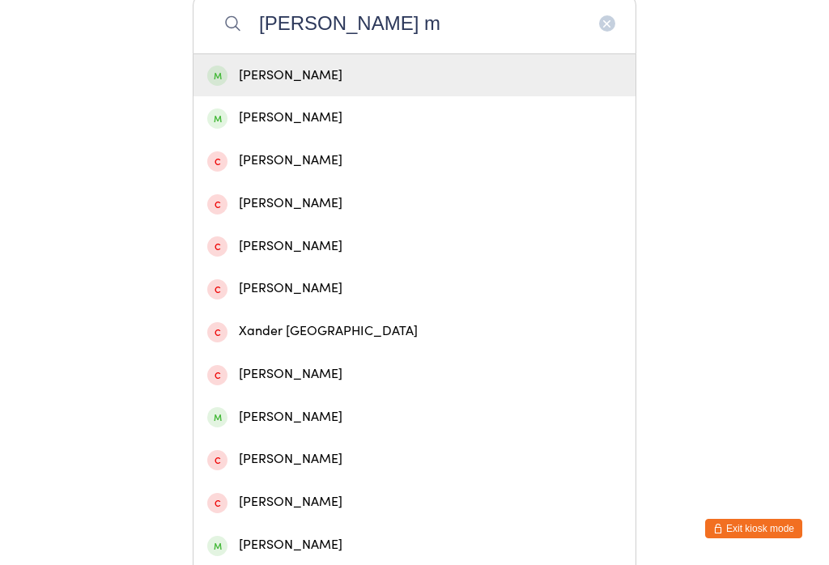
type input "Zander m"
click at [245, 71] on div "Zander McLeod" at bounding box center [414, 76] width 415 height 22
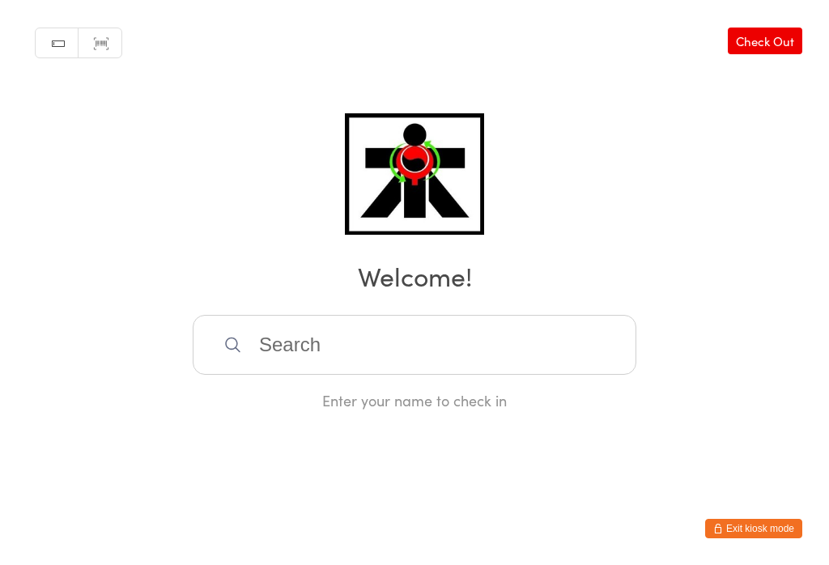
scroll to position [0, 0]
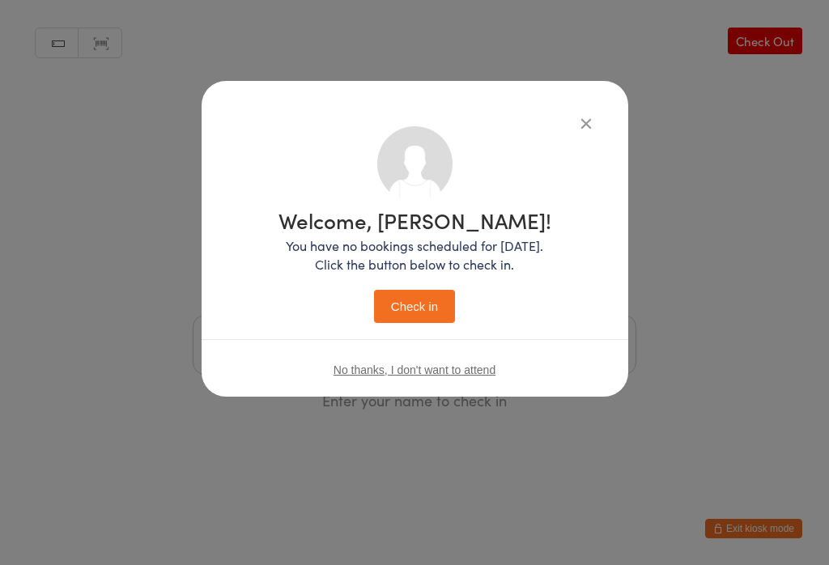
click at [411, 307] on button "Check in" at bounding box center [414, 306] width 81 height 33
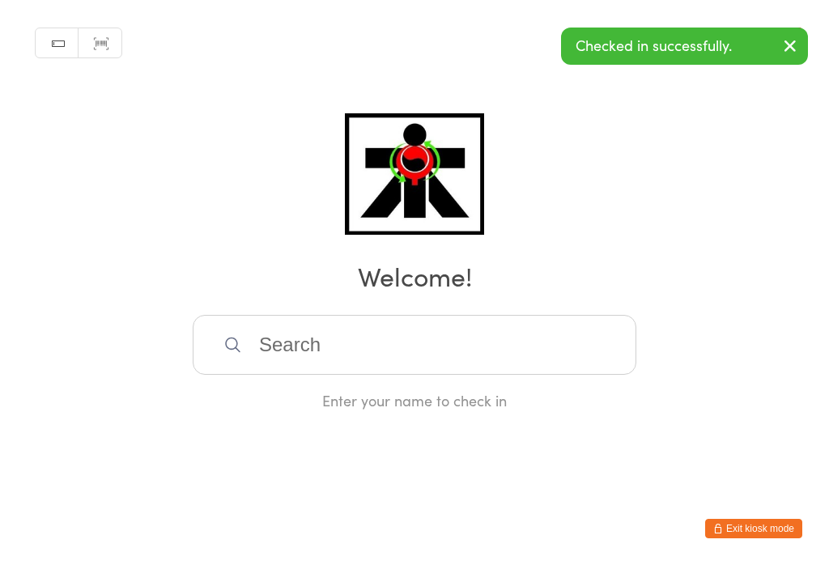
click at [271, 375] on input "search" at bounding box center [415, 345] width 444 height 60
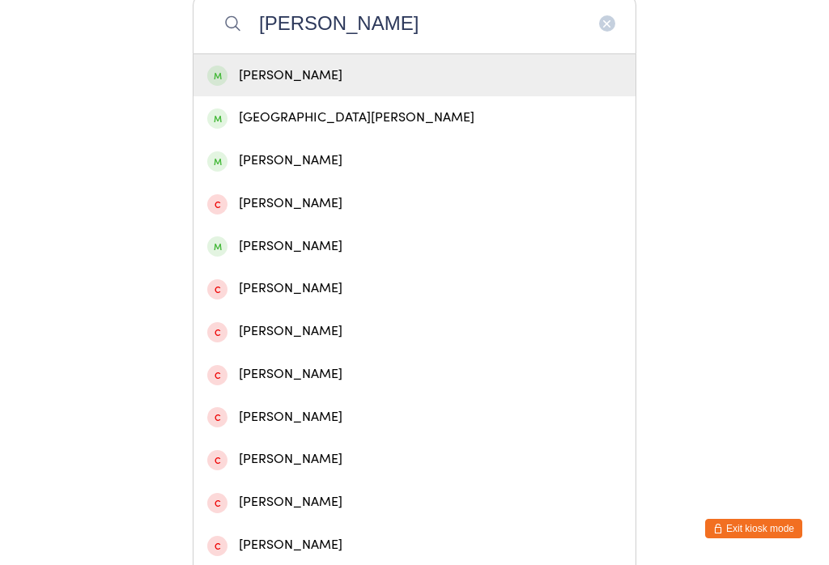
type input "Hayden livingstone"
click at [384, 87] on div "[PERSON_NAME]" at bounding box center [414, 76] width 415 height 22
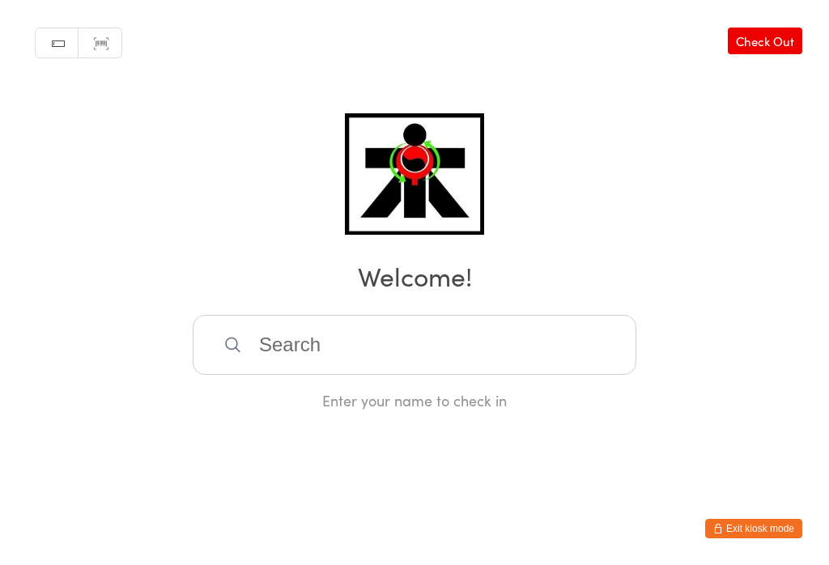
scroll to position [0, 0]
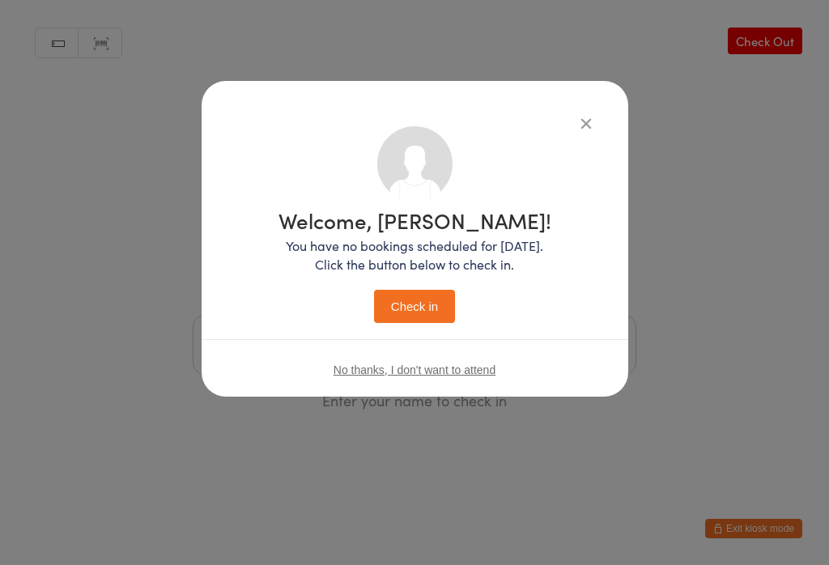
click at [406, 292] on button "Check in" at bounding box center [414, 306] width 81 height 33
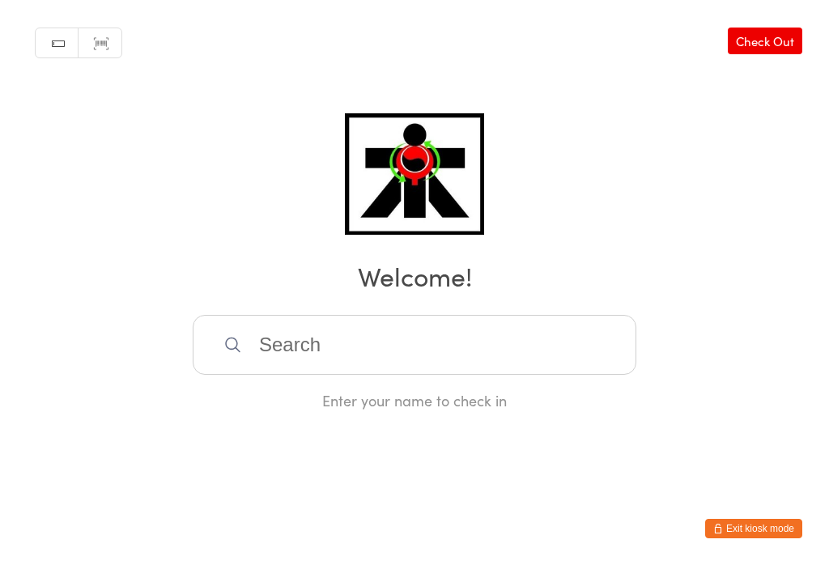
click at [300, 338] on input "search" at bounding box center [415, 345] width 444 height 60
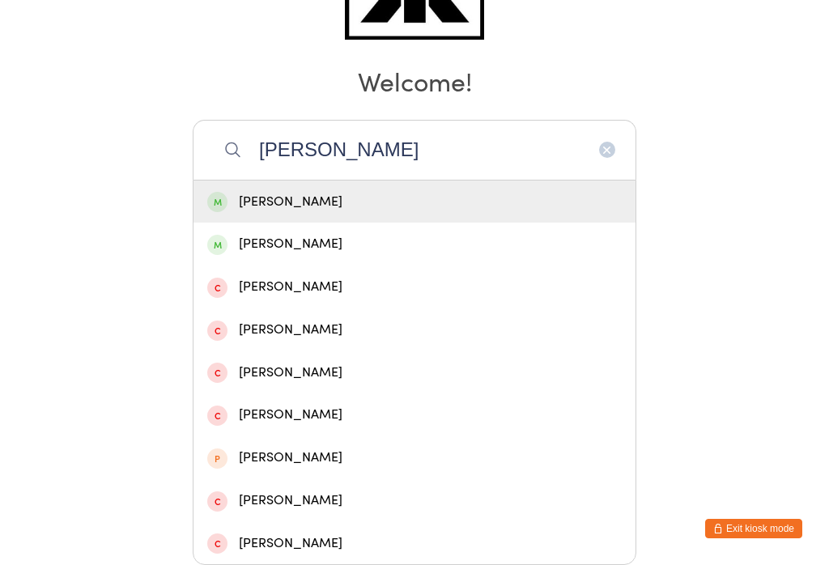
type input "Gamble"
click at [311, 191] on div "Craig Gamble" at bounding box center [414, 202] width 415 height 22
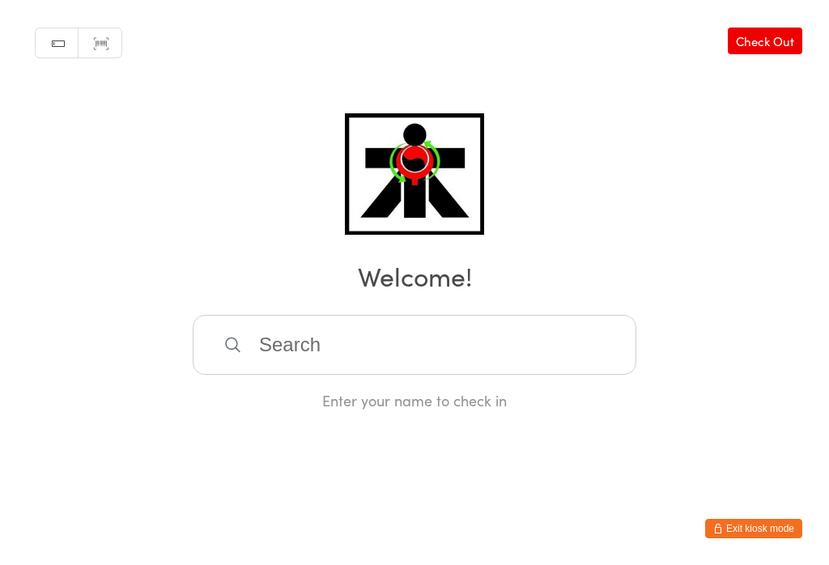
scroll to position [0, 0]
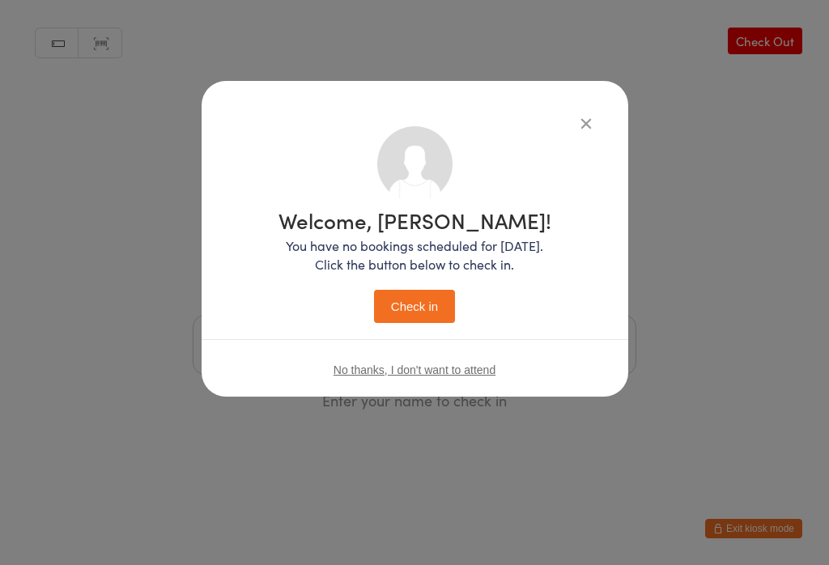
click at [415, 317] on button "Check in" at bounding box center [414, 306] width 81 height 33
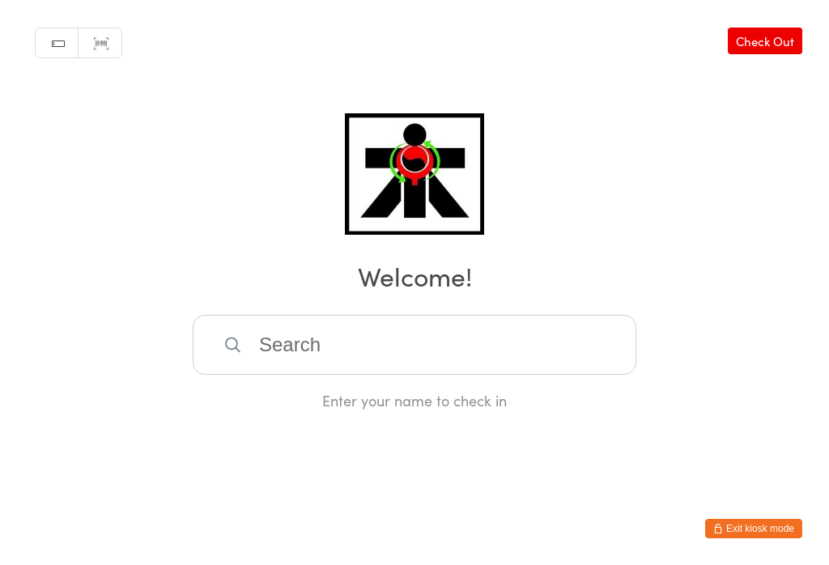
click at [394, 356] on input "search" at bounding box center [415, 345] width 444 height 60
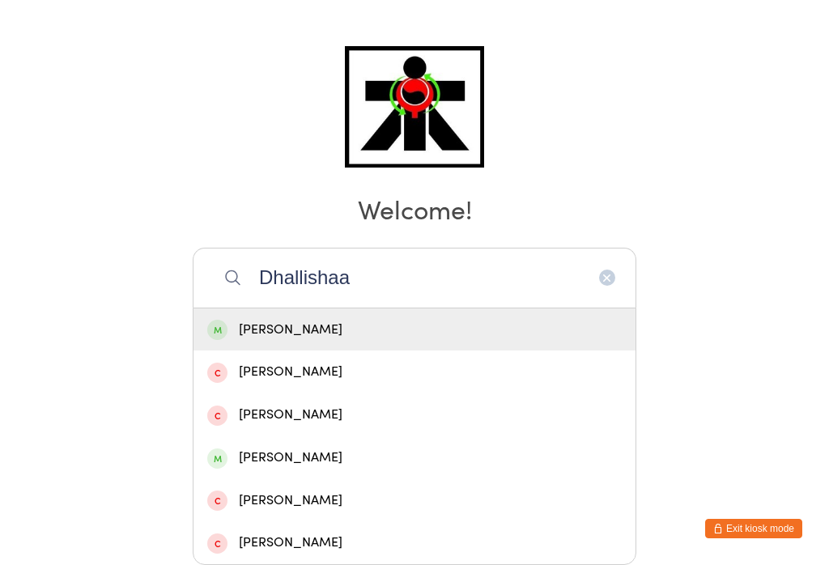
type input "Dhallishaa"
click at [360, 319] on div "Dhallishaa Amalanathan" at bounding box center [414, 330] width 415 height 22
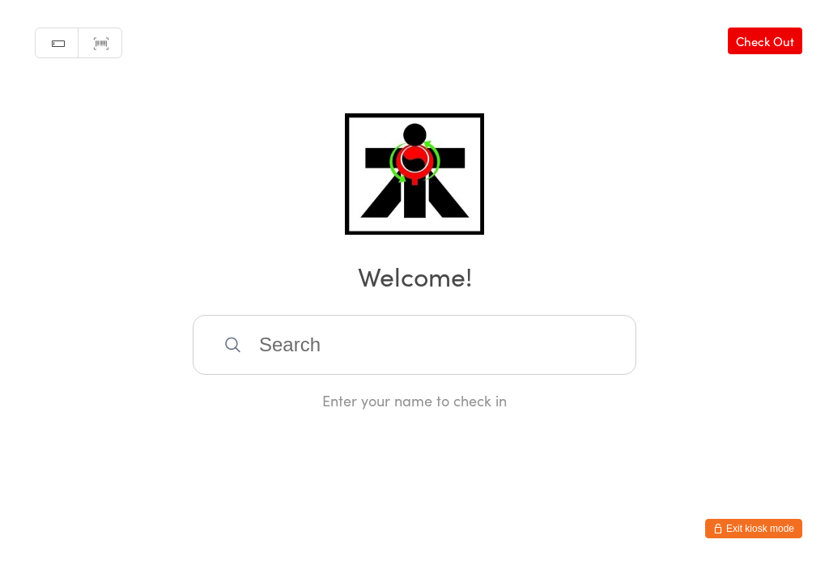
scroll to position [0, 0]
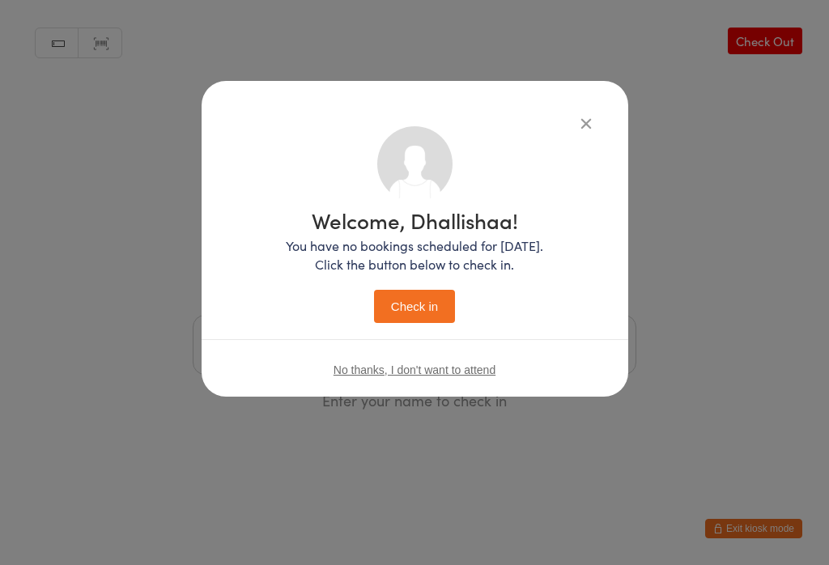
click at [430, 308] on button "Check in" at bounding box center [414, 306] width 81 height 33
